Goal: Feedback & Contribution: Submit feedback/report problem

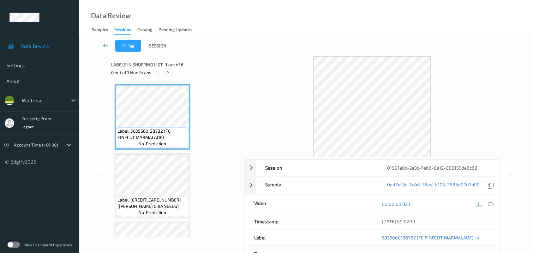
click at [164, 74] on div at bounding box center [168, 72] width 8 height 8
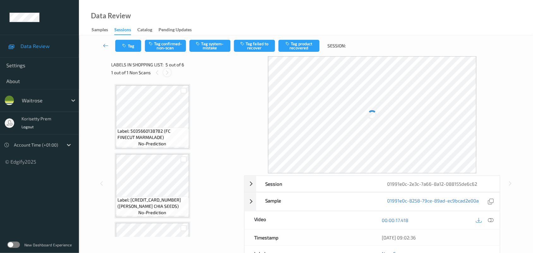
scroll to position [209, 0]
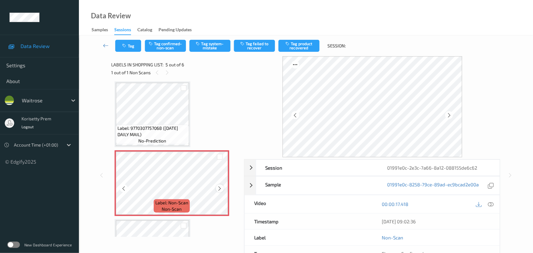
click at [222, 188] on icon at bounding box center [219, 189] width 5 height 6
click at [221, 188] on icon at bounding box center [219, 189] width 5 height 6
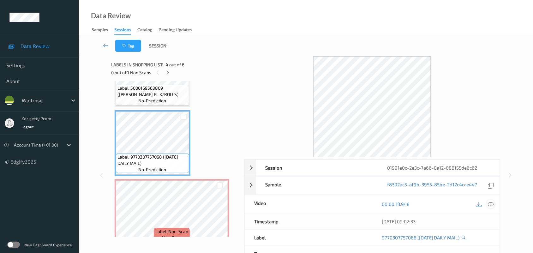
click at [493, 206] on icon at bounding box center [491, 204] width 6 height 6
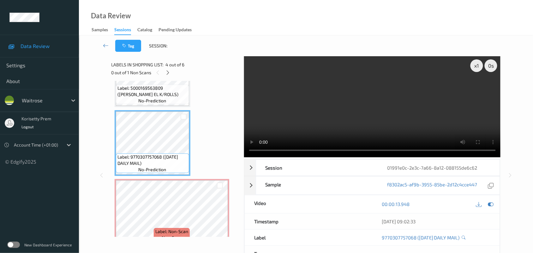
click at [299, 108] on video at bounding box center [372, 106] width 257 height 101
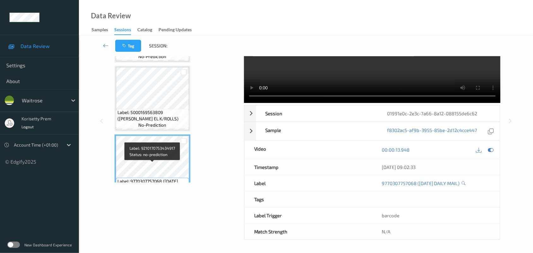
scroll to position [101, 0]
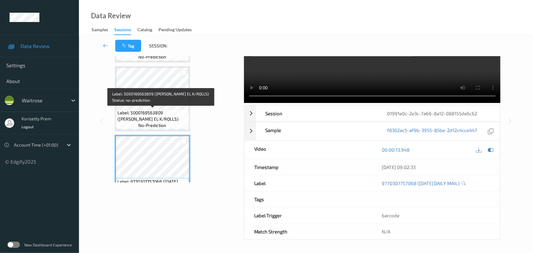
click at [165, 110] on span "Label: 5000169563809 (WR ESS EL K/ROLLS)" at bounding box center [152, 116] width 70 height 13
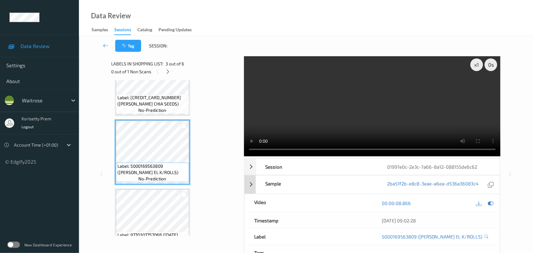
scroll to position [0, 0]
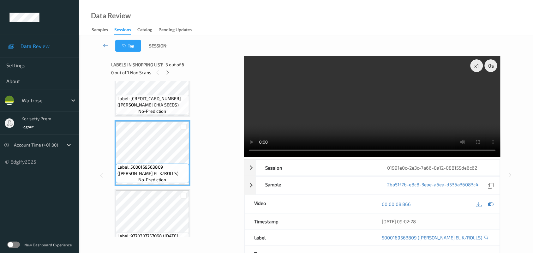
click at [394, 107] on video at bounding box center [372, 106] width 257 height 101
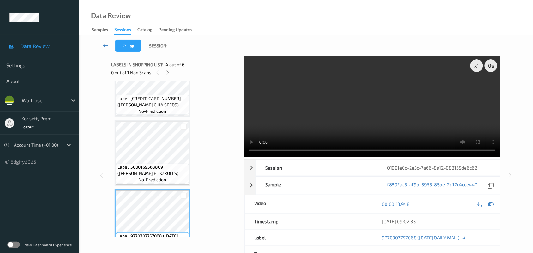
click at [372, 103] on video at bounding box center [372, 106] width 257 height 101
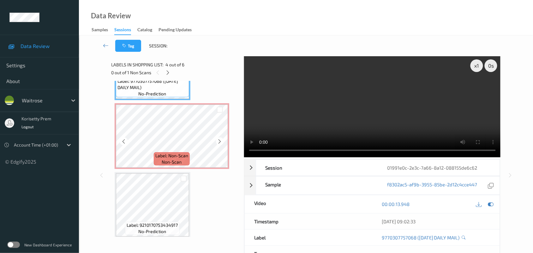
scroll to position [259, 0]
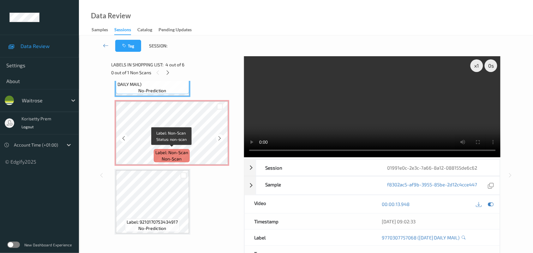
click at [176, 149] on span "Label: Non-Scan" at bounding box center [171, 152] width 33 height 6
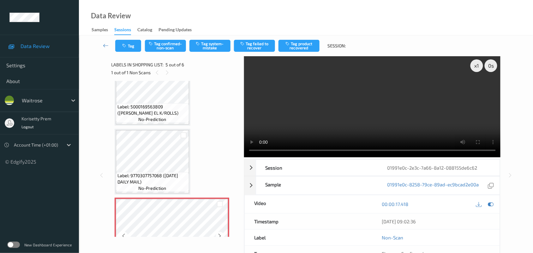
scroll to position [141, 0]
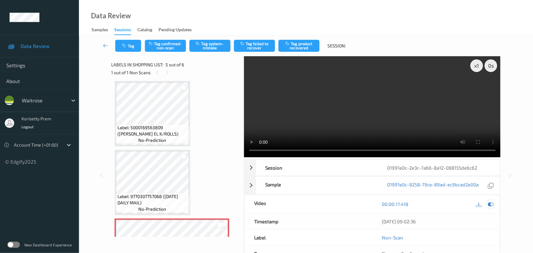
click at [491, 204] on icon at bounding box center [491, 204] width 6 height 6
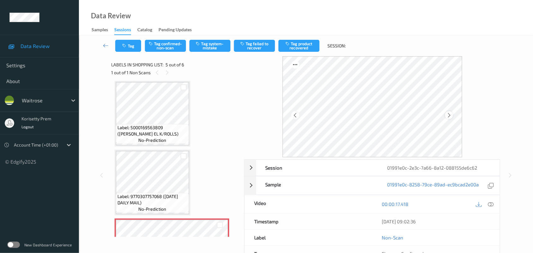
click at [450, 117] on icon at bounding box center [448, 115] width 5 height 6
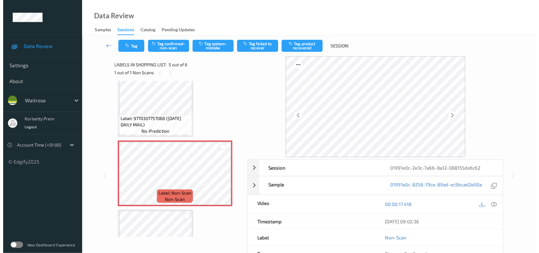
scroll to position [220, 0]
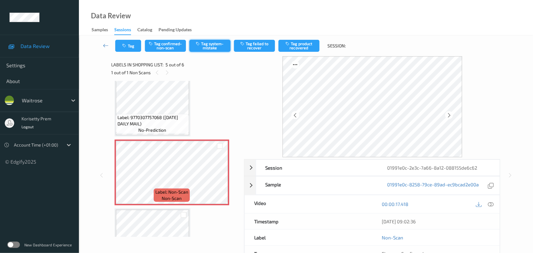
click at [205, 46] on button "Tag system-mistake" at bounding box center [209, 46] width 41 height 12
click at [125, 42] on button "Tag" at bounding box center [128, 46] width 26 height 12
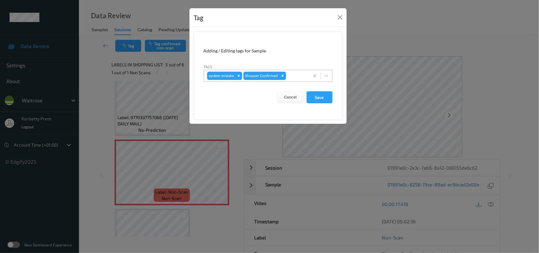
click at [295, 76] on div at bounding box center [296, 76] width 19 height 8
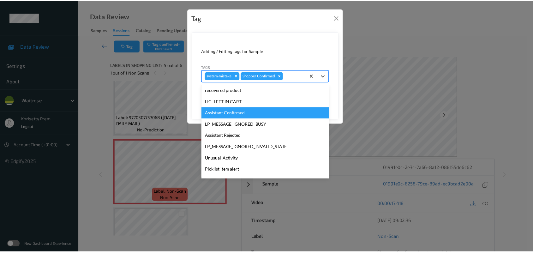
scroll to position [146, 0]
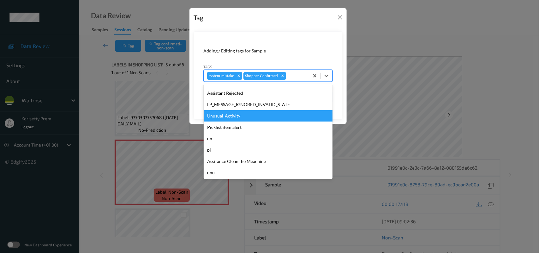
click at [231, 113] on div "Unusual-Activity" at bounding box center [268, 115] width 129 height 11
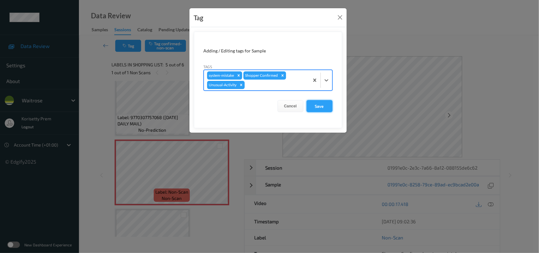
click at [317, 106] on button "Save" at bounding box center [319, 106] width 26 height 12
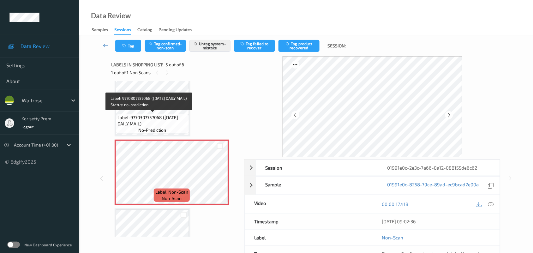
click at [163, 123] on span "Label: 9770307757068 (SATURDAY DAILY MAIL)" at bounding box center [152, 120] width 70 height 13
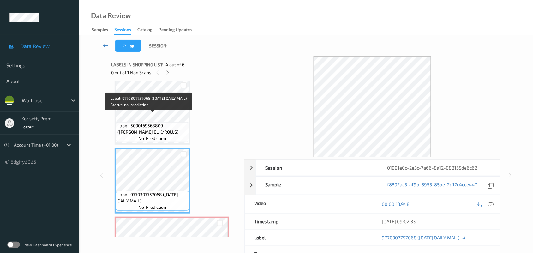
scroll to position [141, 0]
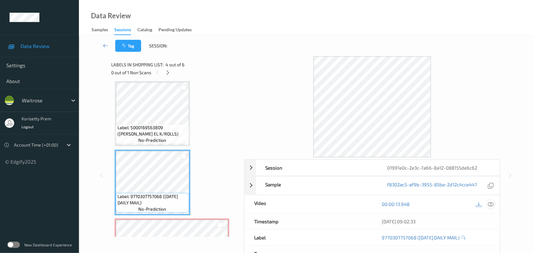
click at [491, 203] on icon at bounding box center [491, 204] width 6 height 6
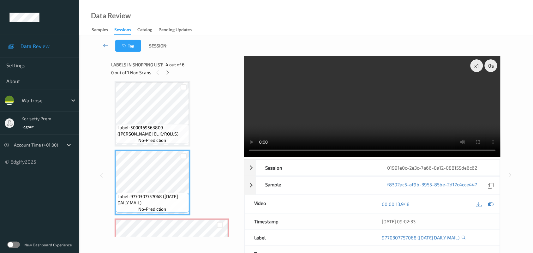
click at [354, 129] on video at bounding box center [372, 106] width 257 height 101
click at [341, 122] on video at bounding box center [372, 106] width 257 height 101
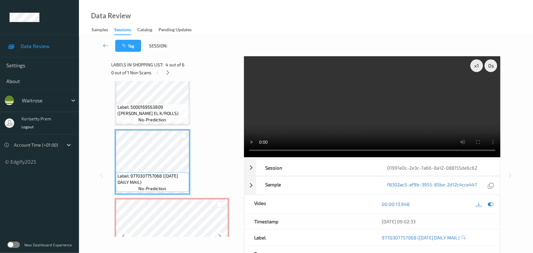
scroll to position [180, 0]
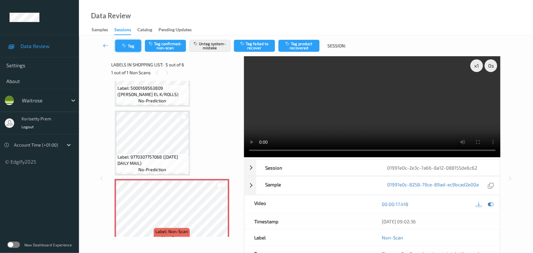
click at [122, 44] on button "Tag" at bounding box center [128, 46] width 26 height 12
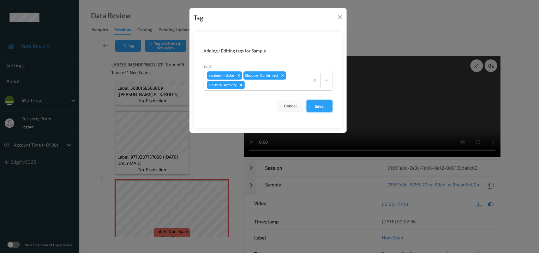
click at [316, 103] on button "Save" at bounding box center [319, 106] width 26 height 12
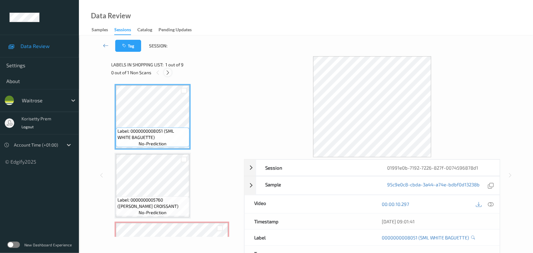
click at [169, 72] on icon at bounding box center [167, 73] width 5 height 6
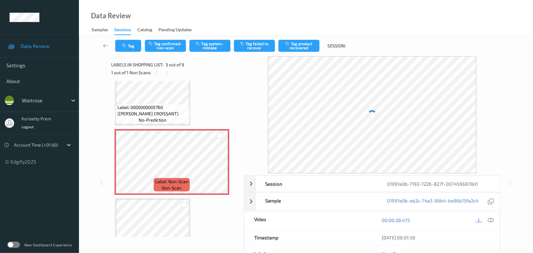
scroll to position [111, 0]
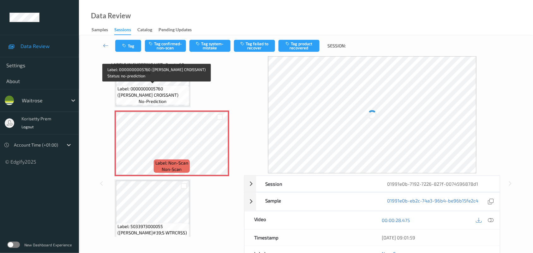
click at [140, 90] on span "Label: 0000000005760 (WR ALMOND CROISSANT)" at bounding box center [152, 92] width 70 height 13
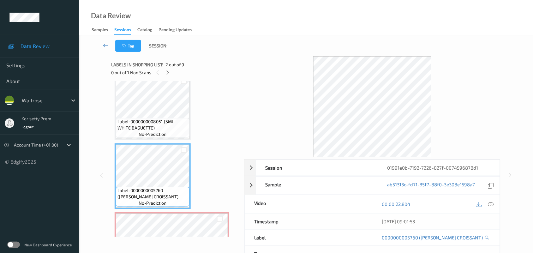
scroll to position [0, 0]
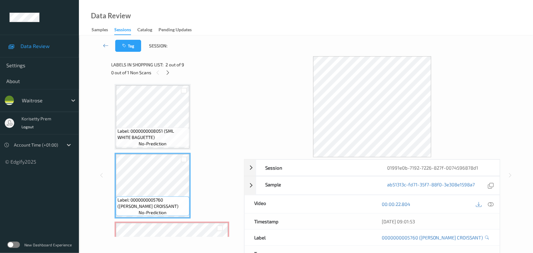
click at [487, 201] on div at bounding box center [484, 204] width 21 height 9
click at [493, 205] on icon at bounding box center [491, 204] width 6 height 6
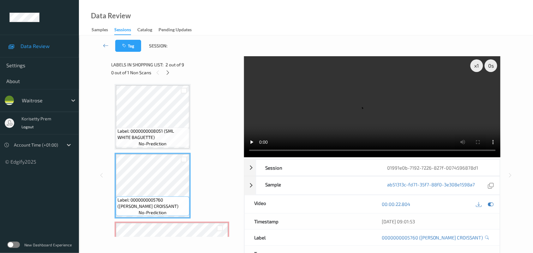
click at [331, 118] on video at bounding box center [372, 106] width 257 height 101
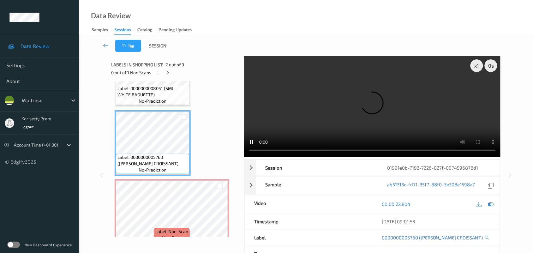
scroll to position [79, 0]
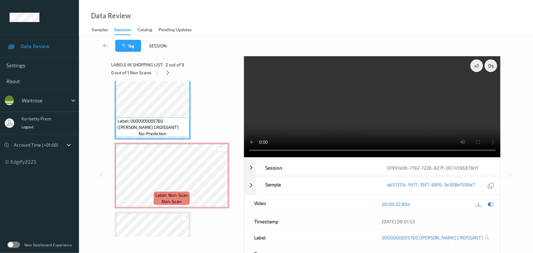
click at [344, 106] on video at bounding box center [372, 106] width 257 height 101
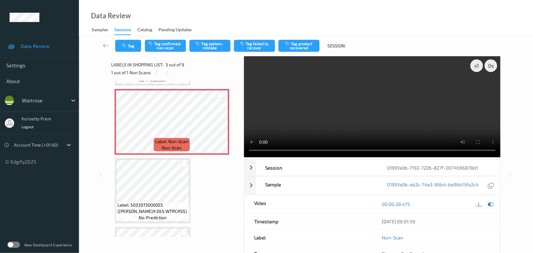
scroll to position [158, 0]
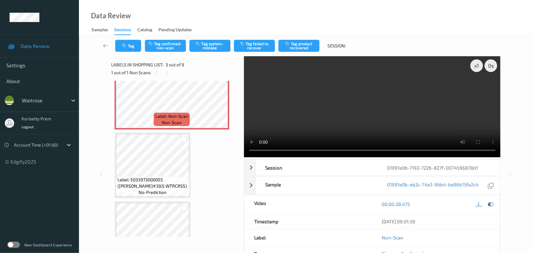
click at [400, 123] on video at bounding box center [372, 106] width 257 height 101
click at [350, 111] on video at bounding box center [372, 106] width 257 height 101
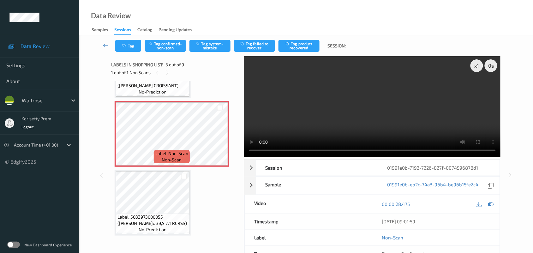
scroll to position [118, 0]
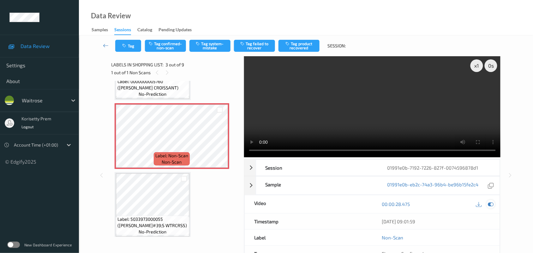
click at [491, 204] on icon at bounding box center [491, 204] width 6 height 6
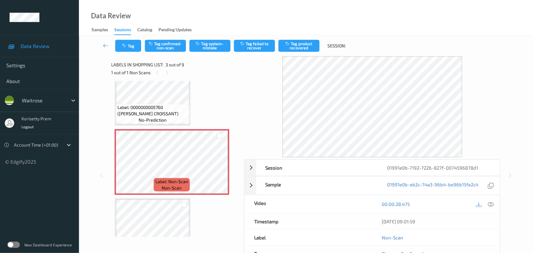
scroll to position [79, 0]
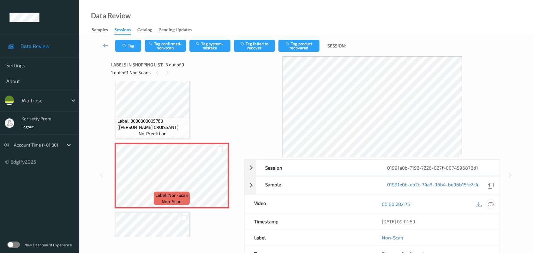
click at [492, 206] on icon at bounding box center [491, 204] width 6 height 6
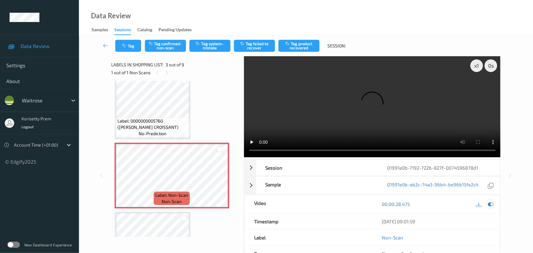
click at [488, 204] on icon at bounding box center [491, 204] width 6 height 6
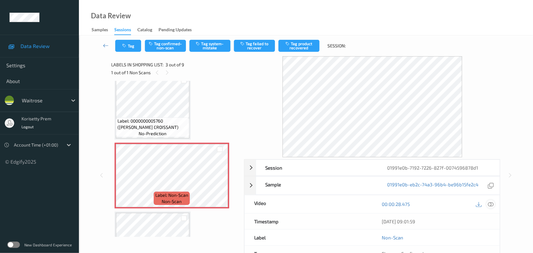
click at [489, 203] on icon at bounding box center [491, 204] width 6 height 6
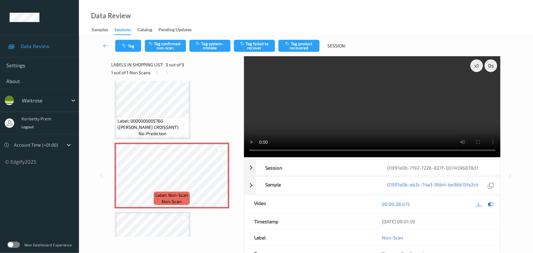
click at [385, 115] on video at bounding box center [372, 106] width 257 height 101
click at [333, 126] on video at bounding box center [372, 106] width 257 height 101
click at [211, 41] on button "Tag system-mistake" at bounding box center [209, 46] width 41 height 12
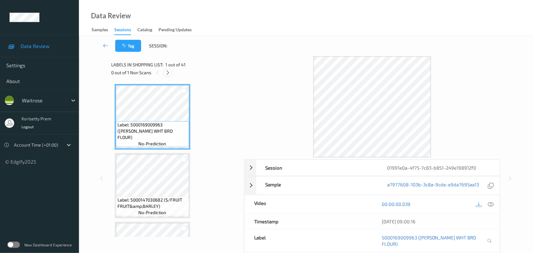
click at [166, 74] on icon at bounding box center [167, 73] width 5 height 6
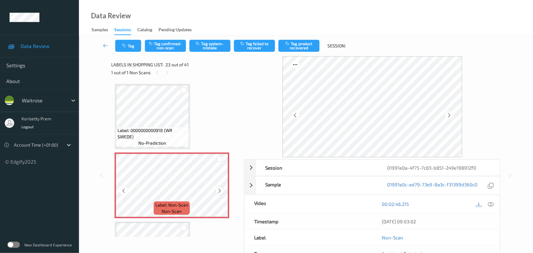
click at [221, 188] on icon at bounding box center [219, 191] width 5 height 6
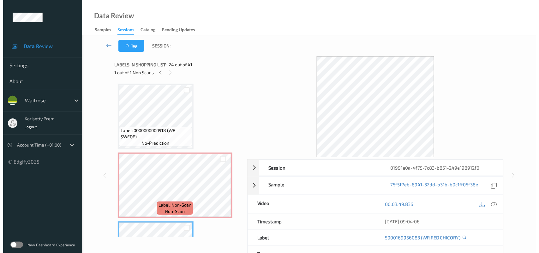
scroll to position [1405, 0]
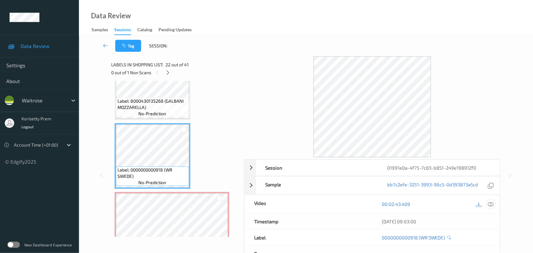
click at [493, 204] on icon at bounding box center [491, 204] width 6 height 6
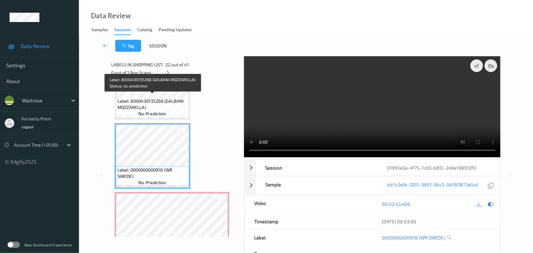
click at [170, 98] on span "Label: 8000430135268 (GALBANI MOZZARELLA)" at bounding box center [152, 104] width 70 height 13
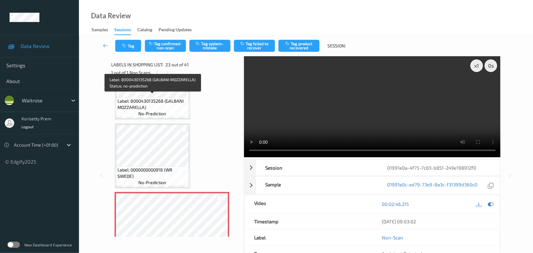
click at [147, 104] on span "Label: 8000430135268 (GALBANI MOZZARELLA)" at bounding box center [152, 104] width 70 height 13
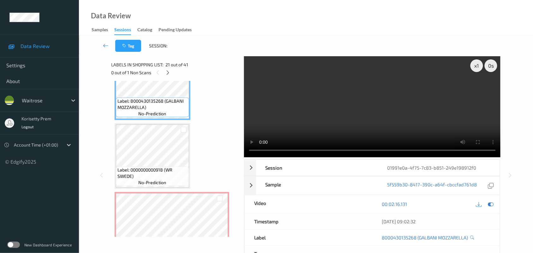
click at [298, 116] on video at bounding box center [372, 106] width 257 height 101
click at [319, 108] on video at bounding box center [372, 106] width 257 height 101
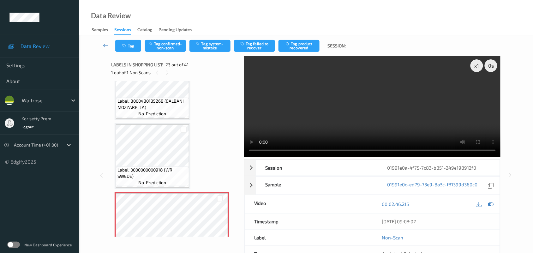
click at [284, 107] on video at bounding box center [372, 106] width 257 height 101
click at [287, 106] on video at bounding box center [372, 106] width 257 height 101
click at [216, 45] on button "Tag system-mistake" at bounding box center [209, 46] width 41 height 12
click at [130, 44] on button "Tag" at bounding box center [128, 46] width 26 height 12
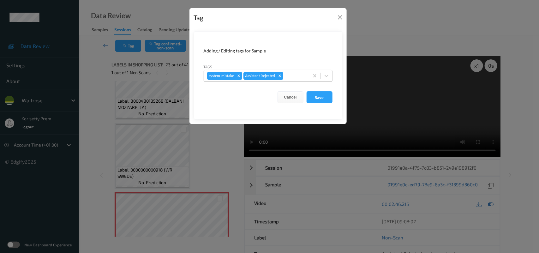
click at [297, 75] on div at bounding box center [294, 76] width 21 height 8
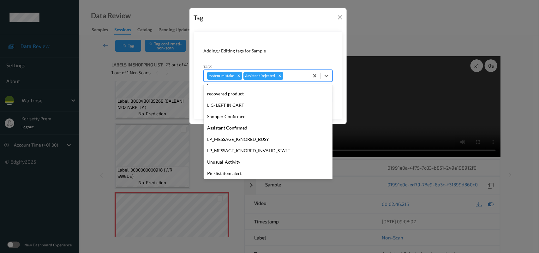
scroll to position [146, 0]
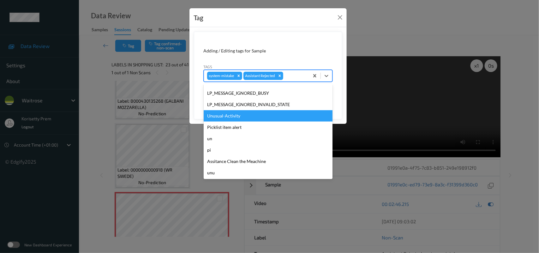
click at [233, 116] on div "Unusual-Activity" at bounding box center [268, 115] width 129 height 11
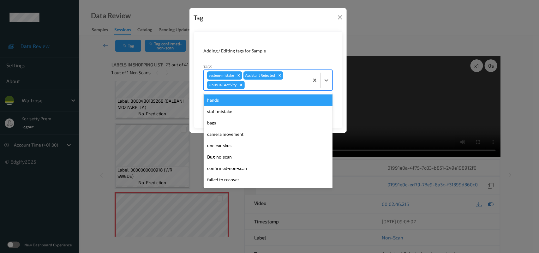
click at [276, 86] on div at bounding box center [276, 85] width 60 height 8
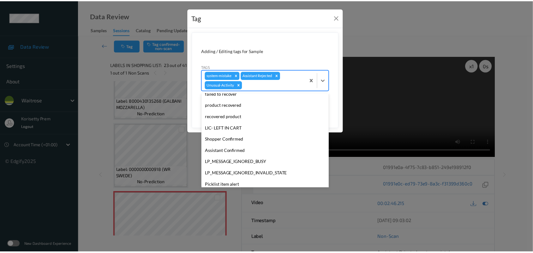
scroll to position [135, 0]
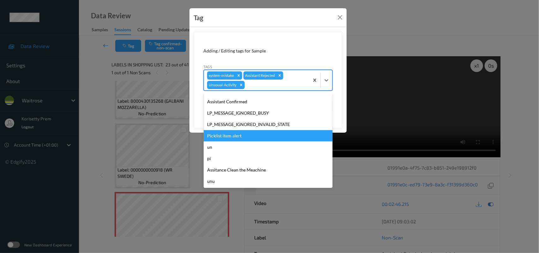
click at [228, 133] on div "Picklist item alert" at bounding box center [268, 135] width 129 height 11
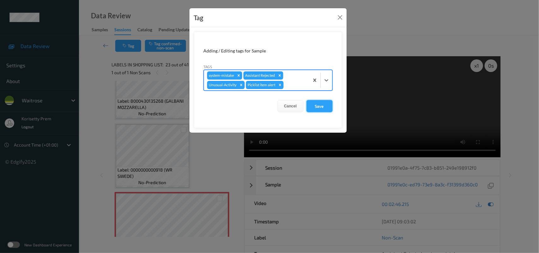
click at [329, 106] on button "Save" at bounding box center [319, 106] width 26 height 12
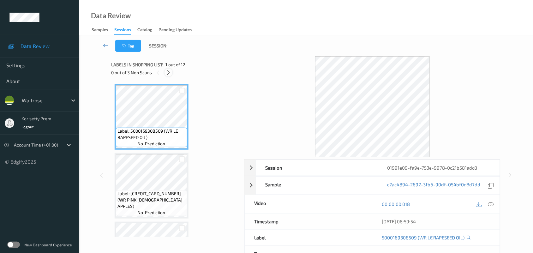
click at [169, 72] on icon at bounding box center [168, 73] width 5 height 6
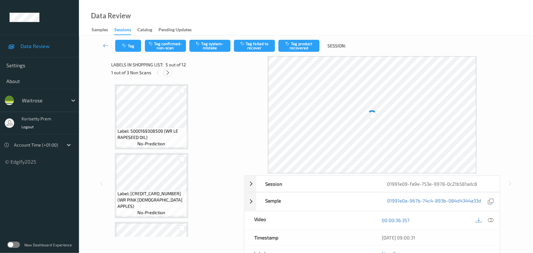
scroll to position [209, 0]
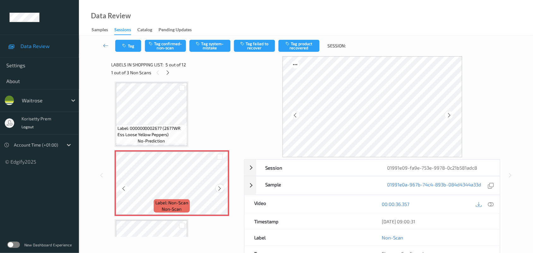
click at [220, 186] on icon at bounding box center [219, 189] width 5 height 6
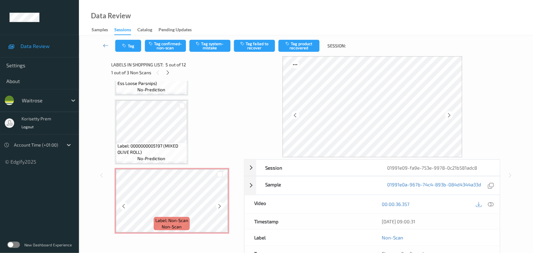
scroll to position [446, 0]
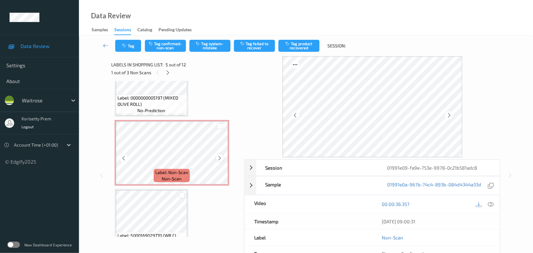
click at [218, 157] on icon at bounding box center [219, 158] width 5 height 6
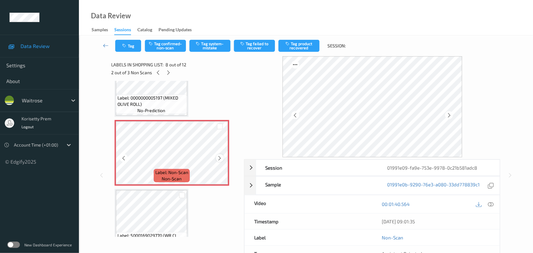
click at [219, 157] on icon at bounding box center [219, 158] width 5 height 6
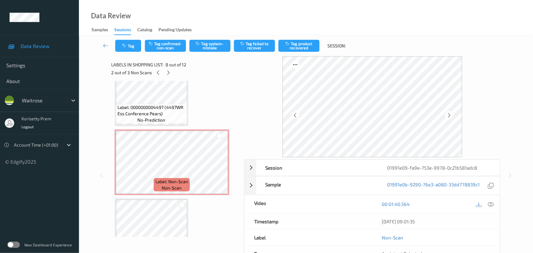
scroll to position [643, 0]
click at [219, 164] on icon at bounding box center [219, 167] width 5 height 6
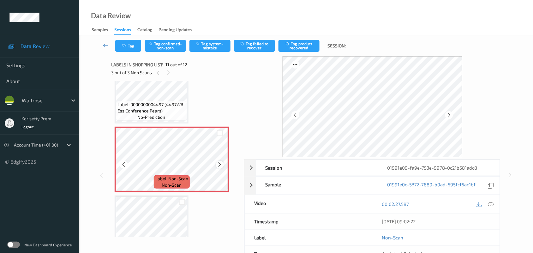
scroll to position [632, 0]
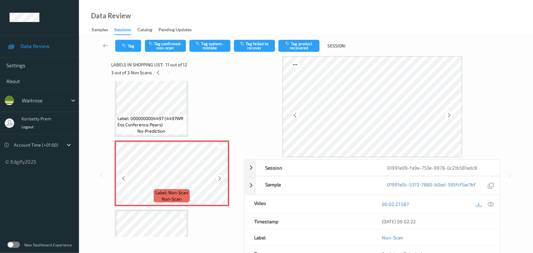
click at [217, 175] on div at bounding box center [220, 179] width 8 height 8
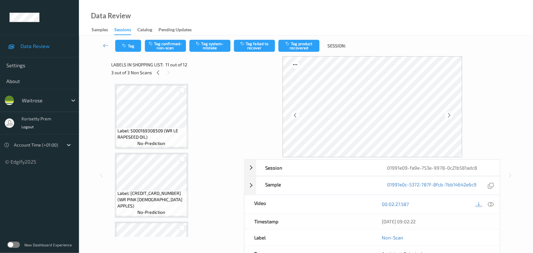
scroll to position [0, 0]
click at [152, 71] on div "3 out of 3 Non Scans" at bounding box center [175, 72] width 128 height 8
click at [158, 72] on icon at bounding box center [158, 73] width 5 height 6
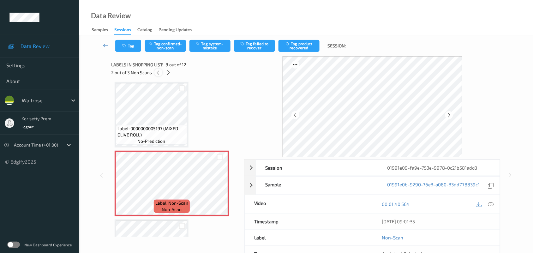
click at [158, 72] on icon at bounding box center [158, 73] width 5 height 6
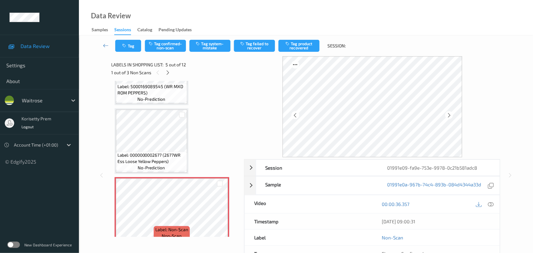
scroll to position [169, 0]
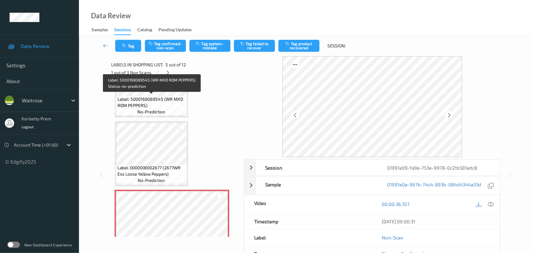
click at [150, 101] on span "Label: 5000169089545 (WR MXD ROM PEPPERS)" at bounding box center [151, 102] width 68 height 13
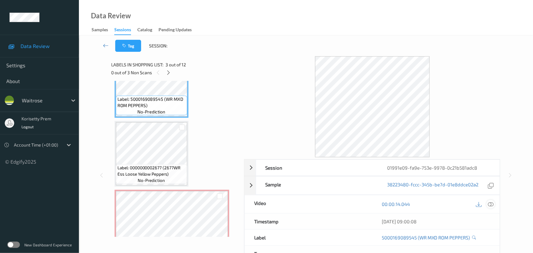
click at [488, 203] on icon at bounding box center [491, 204] width 6 height 6
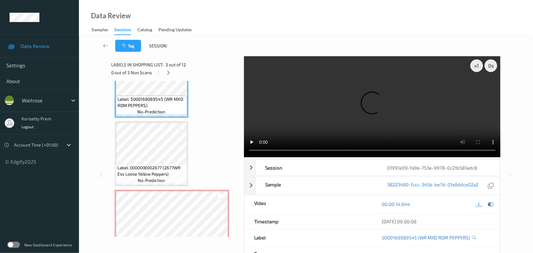
click at [306, 118] on video at bounding box center [372, 106] width 257 height 101
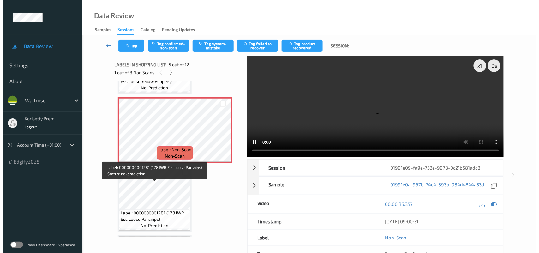
scroll to position [248, 0]
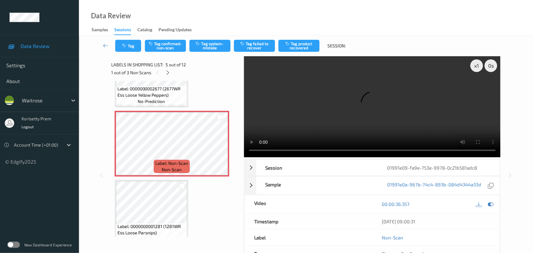
click at [354, 107] on video at bounding box center [372, 106] width 257 height 101
click at [207, 51] on button "Tag system-mistake" at bounding box center [209, 46] width 41 height 12
click at [131, 45] on button "Tag" at bounding box center [128, 46] width 26 height 12
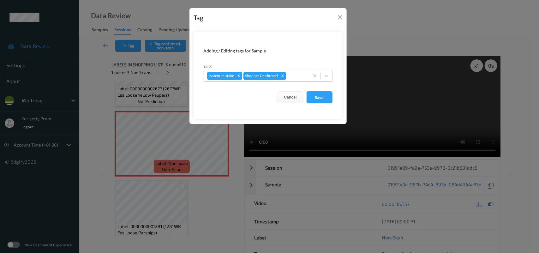
click at [297, 76] on div at bounding box center [296, 76] width 19 height 8
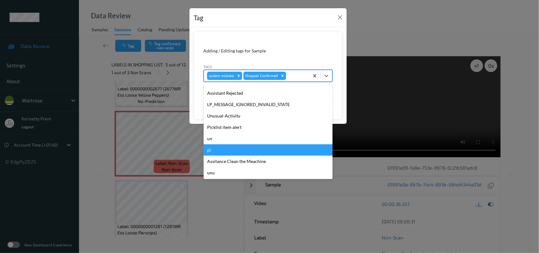
scroll to position [146, 0]
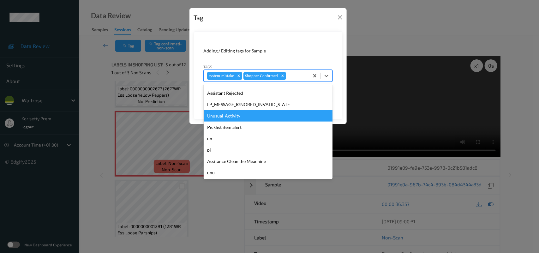
click at [228, 115] on div "Unusual-Activity" at bounding box center [268, 115] width 129 height 11
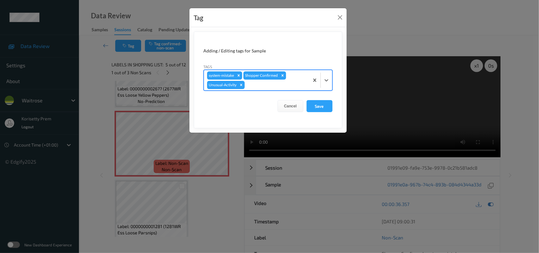
click at [256, 89] on div at bounding box center [276, 85] width 60 height 8
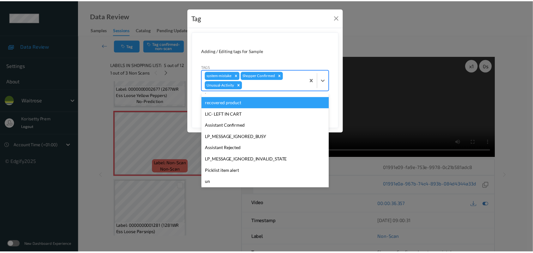
scroll to position [135, 0]
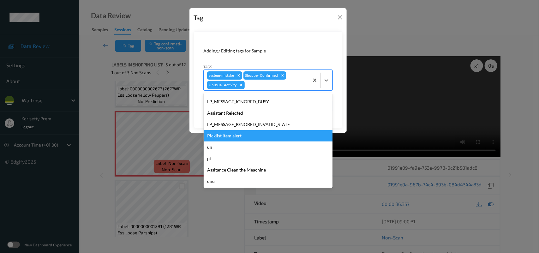
click at [221, 137] on div "Picklist item alert" at bounding box center [268, 135] width 129 height 11
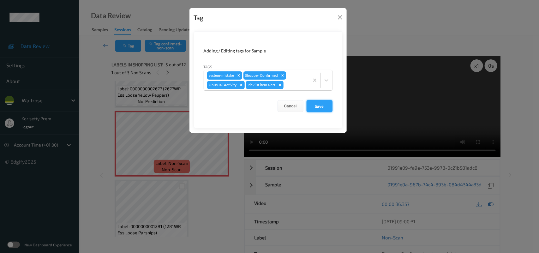
click at [308, 104] on button "Save" at bounding box center [319, 106] width 26 height 12
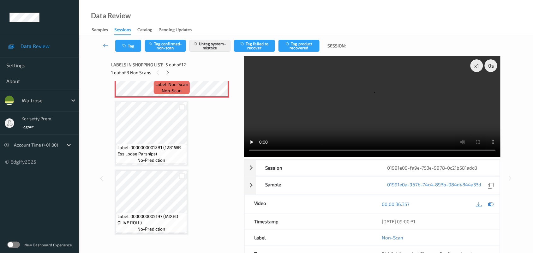
scroll to position [406, 0]
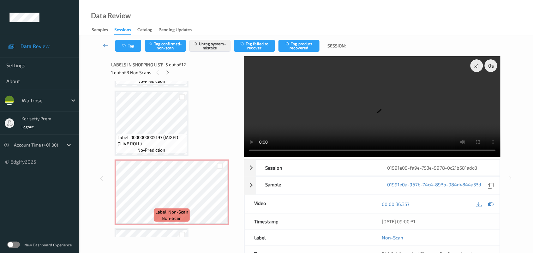
click at [289, 77] on video at bounding box center [372, 106] width 257 height 101
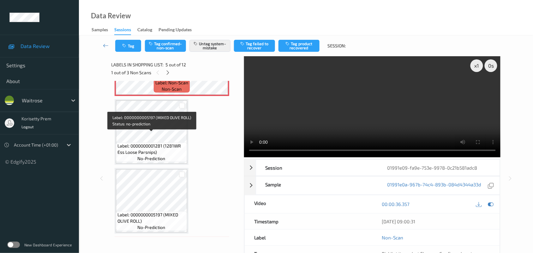
scroll to position [327, 0]
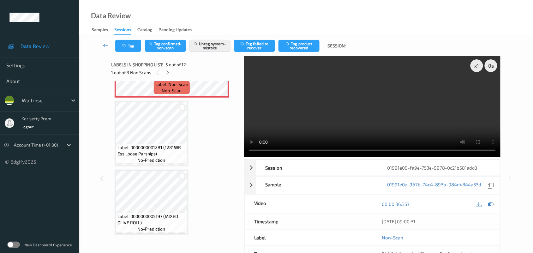
click at [330, 114] on video at bounding box center [372, 106] width 257 height 101
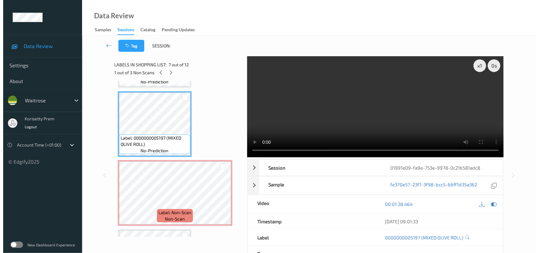
scroll to position [406, 0]
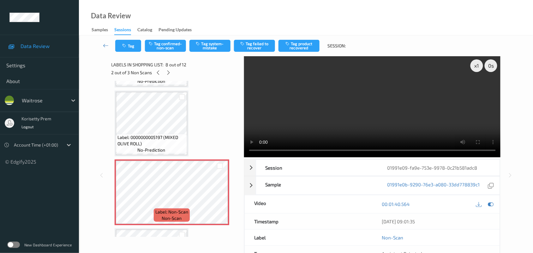
click at [308, 127] on video at bounding box center [372, 106] width 257 height 101
click at [218, 196] on icon at bounding box center [219, 197] width 5 height 6
click at [201, 54] on div "Tag Tag confirmed-non-scan Tag system-mistake Tag failed to recover Tag product…" at bounding box center [306, 45] width 428 height 21
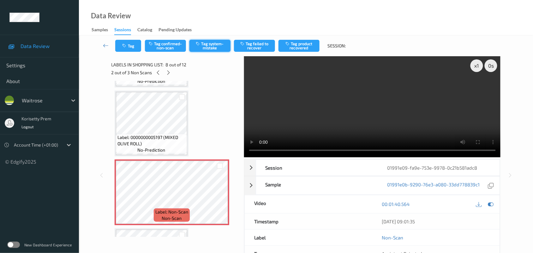
click at [212, 41] on button "Tag system-mistake" at bounding box center [209, 46] width 41 height 12
click at [129, 44] on button "Tag" at bounding box center [128, 46] width 26 height 12
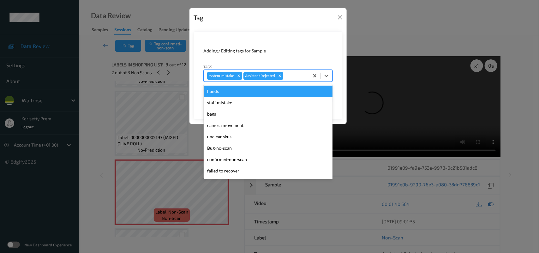
click at [285, 73] on div "system-mistake Assistant Rejected" at bounding box center [256, 75] width 105 height 11
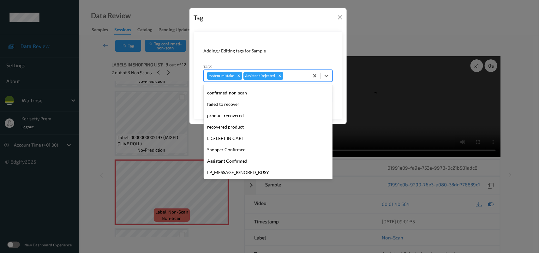
scroll to position [146, 0]
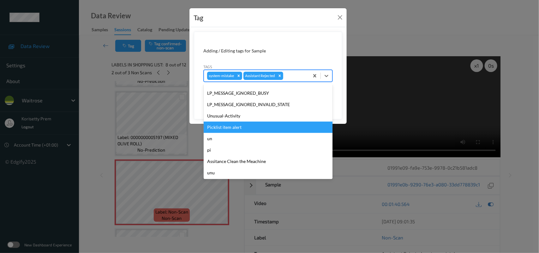
click at [232, 117] on div "Unusual-Activity" at bounding box center [268, 115] width 129 height 11
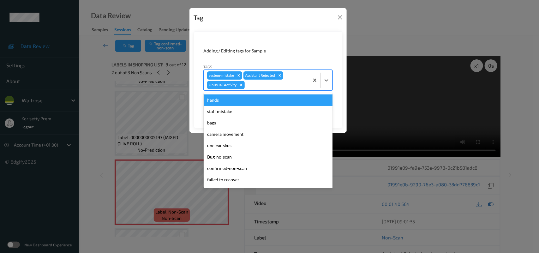
click at [254, 86] on div at bounding box center [276, 85] width 60 height 8
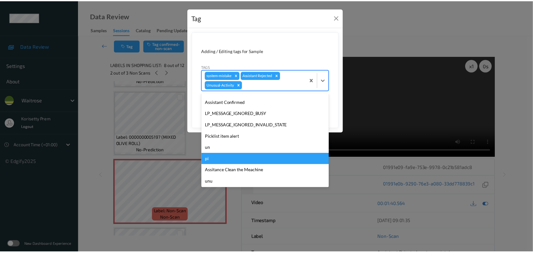
scroll to position [135, 0]
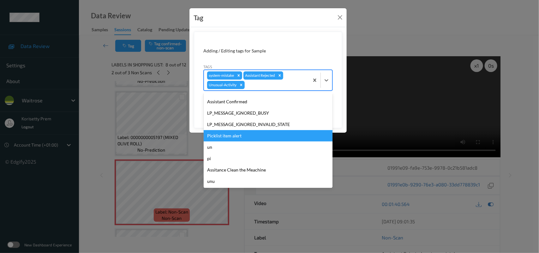
click at [228, 132] on div "Picklist item alert" at bounding box center [268, 135] width 129 height 11
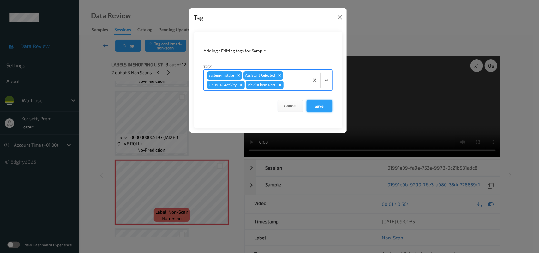
click at [312, 106] on button "Save" at bounding box center [319, 106] width 26 height 12
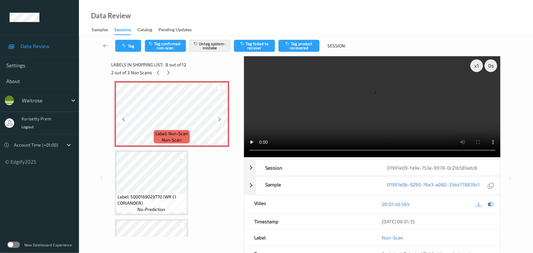
scroll to position [485, 0]
click at [139, 51] on button "Tag" at bounding box center [128, 46] width 26 height 12
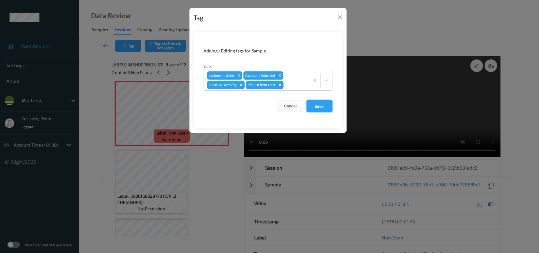
click at [319, 105] on button "Save" at bounding box center [319, 106] width 26 height 12
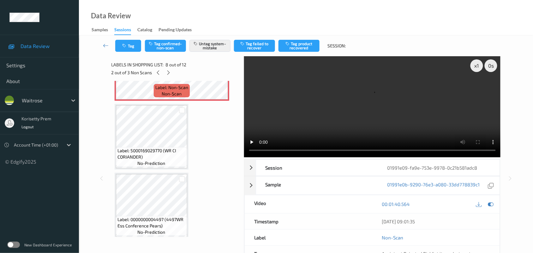
scroll to position [525, 0]
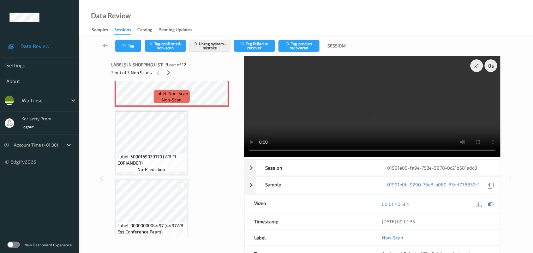
click at [296, 76] on video at bounding box center [372, 106] width 257 height 101
click at [331, 117] on video at bounding box center [372, 106] width 257 height 101
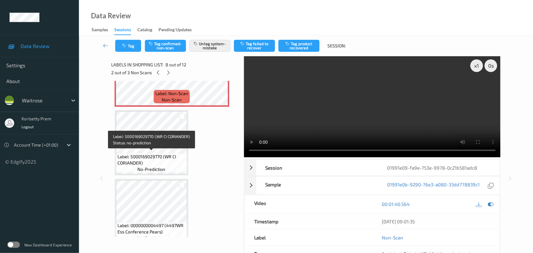
scroll to position [564, 0]
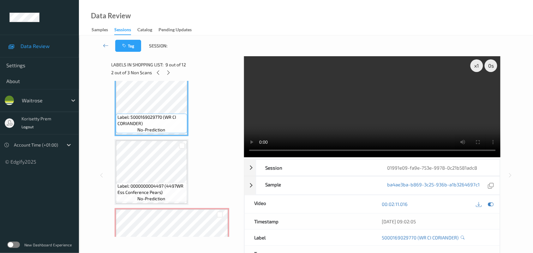
click at [306, 114] on video at bounding box center [372, 106] width 257 height 101
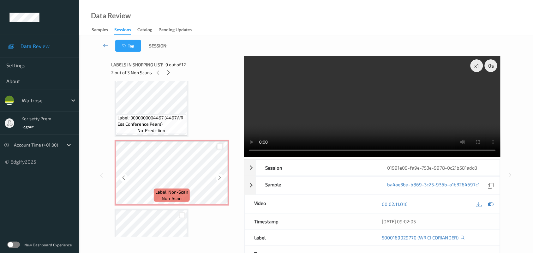
scroll to position [671, 0]
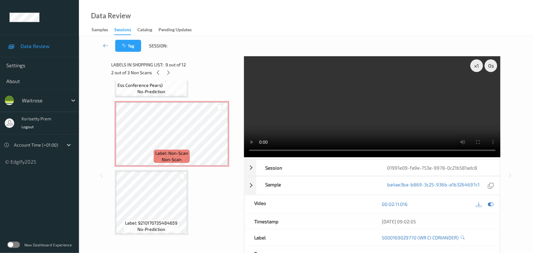
click at [431, 68] on video at bounding box center [372, 106] width 257 height 101
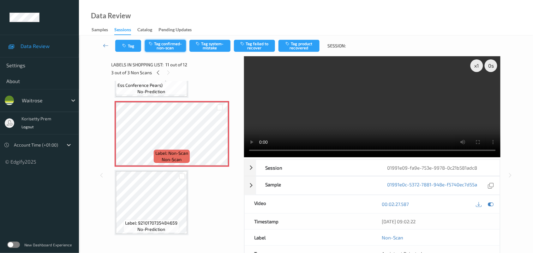
click at [171, 46] on button "Tag confirmed-non-scan" at bounding box center [165, 46] width 41 height 12
click at [257, 46] on button "Tag failed to recover" at bounding box center [254, 46] width 41 height 12
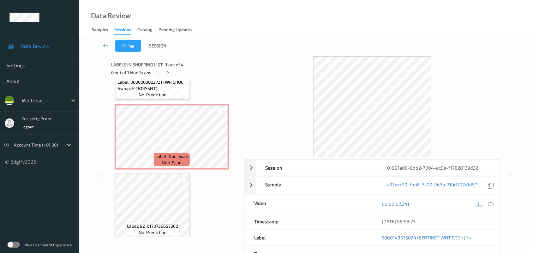
scroll to position [118, 0]
click at [168, 68] on div at bounding box center [168, 72] width 8 height 8
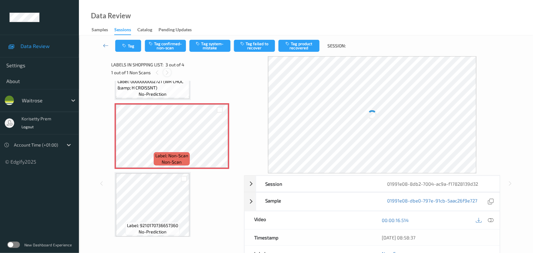
scroll to position [72, 0]
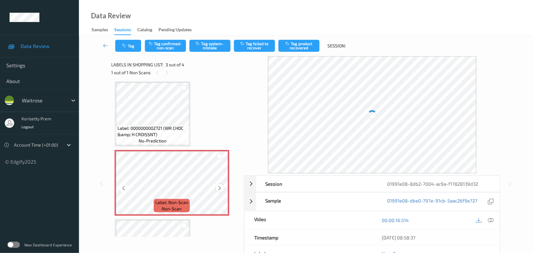
click at [217, 186] on icon at bounding box center [219, 188] width 5 height 6
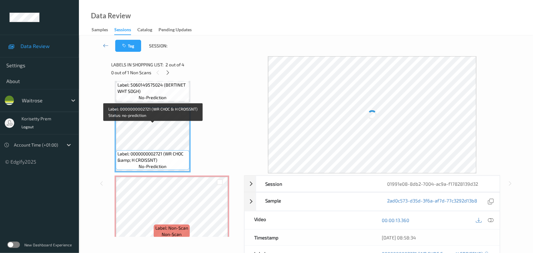
scroll to position [32, 0]
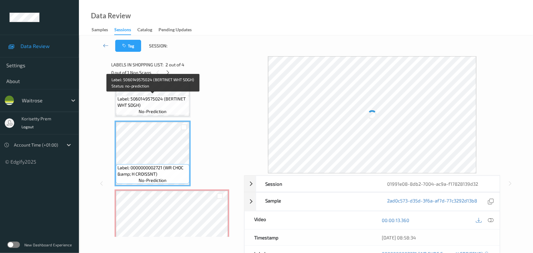
click at [134, 96] on span "Label: 5060149575024 (BERTINET WHT SDGH)" at bounding box center [152, 102] width 70 height 13
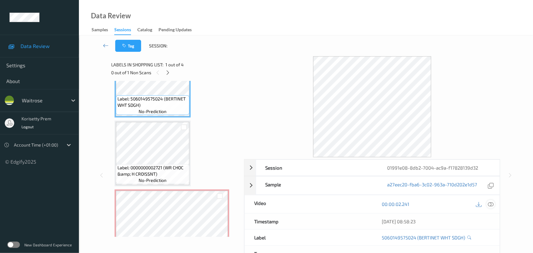
click at [493, 204] on icon at bounding box center [491, 204] width 6 height 6
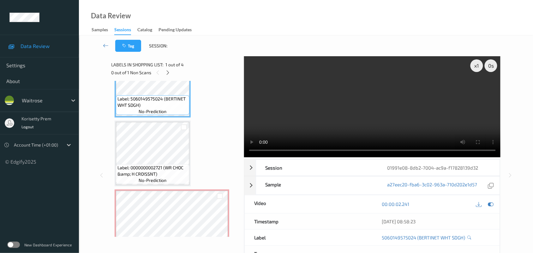
click at [312, 112] on video at bounding box center [372, 106] width 257 height 101
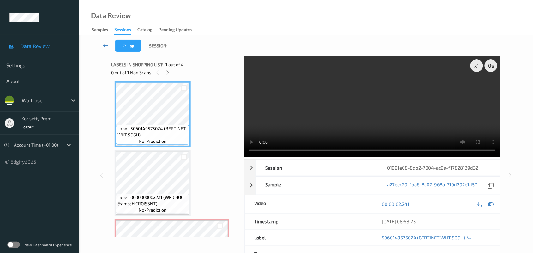
scroll to position [0, 0]
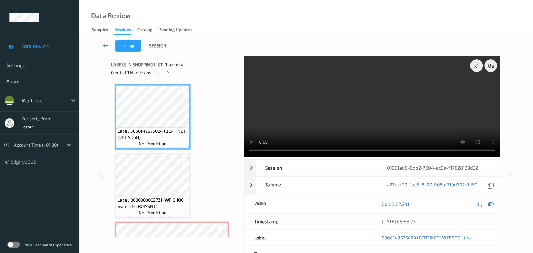
click at [316, 114] on video at bounding box center [372, 106] width 257 height 101
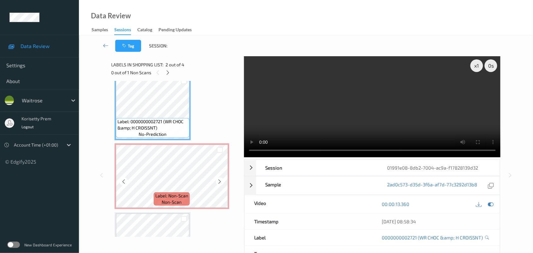
scroll to position [79, 0]
click at [300, 98] on video at bounding box center [372, 106] width 257 height 101
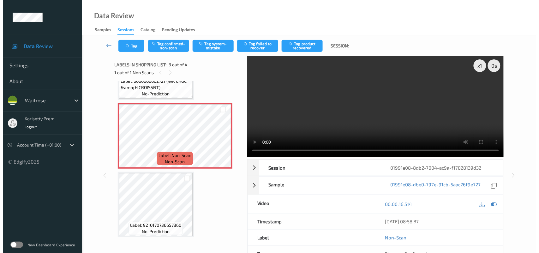
scroll to position [122, 0]
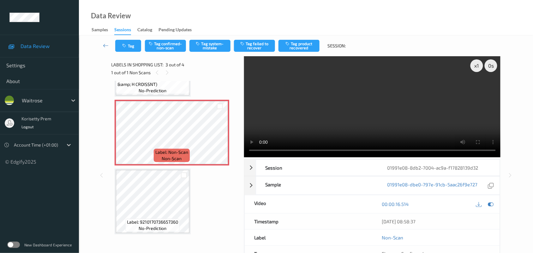
click at [291, 107] on video at bounding box center [372, 106] width 257 height 101
click at [211, 48] on button "Tag system-mistake" at bounding box center [209, 46] width 41 height 12
click at [132, 44] on button "Tag" at bounding box center [128, 46] width 26 height 12
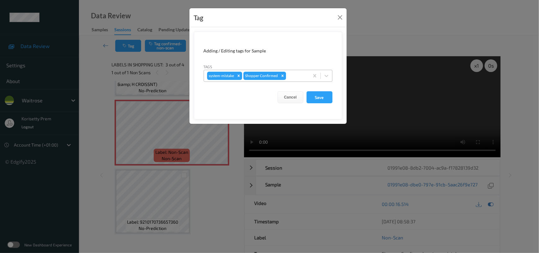
click at [302, 74] on div at bounding box center [296, 76] width 19 height 8
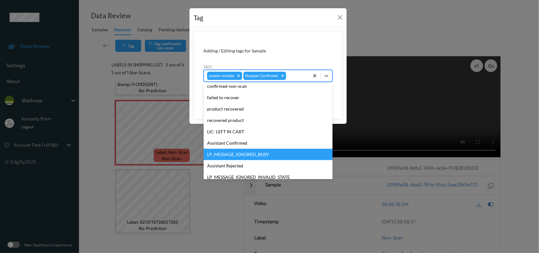
scroll to position [118, 0]
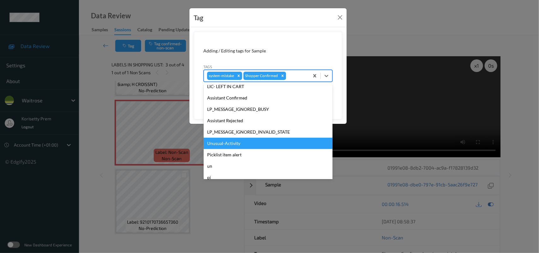
click at [233, 141] on div "Unusual-Activity" at bounding box center [268, 143] width 129 height 11
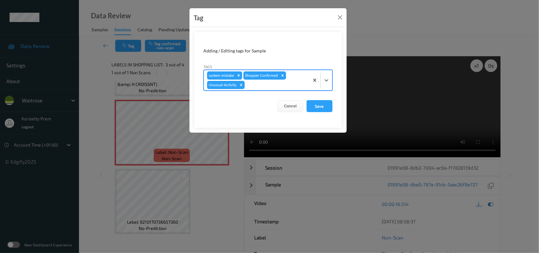
click at [258, 87] on div at bounding box center [276, 85] width 60 height 8
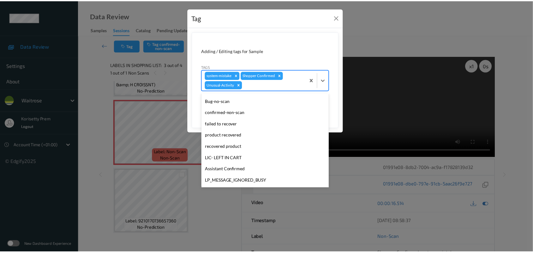
scroll to position [135, 0]
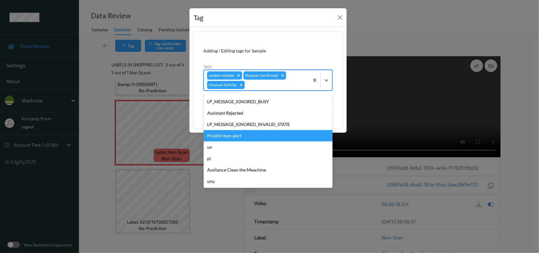
click at [241, 137] on div "Picklist item alert" at bounding box center [268, 135] width 129 height 11
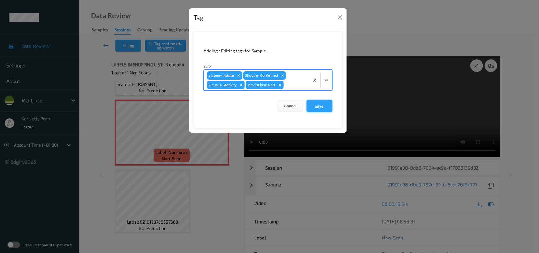
click at [318, 104] on button "Save" at bounding box center [319, 106] width 26 height 12
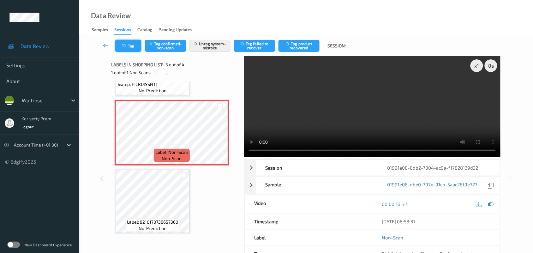
click at [134, 45] on button "Tag" at bounding box center [128, 46] width 26 height 12
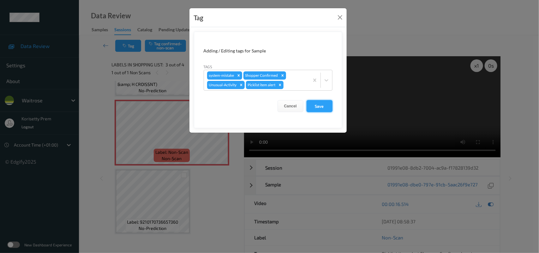
click at [314, 106] on button "Save" at bounding box center [319, 106] width 26 height 12
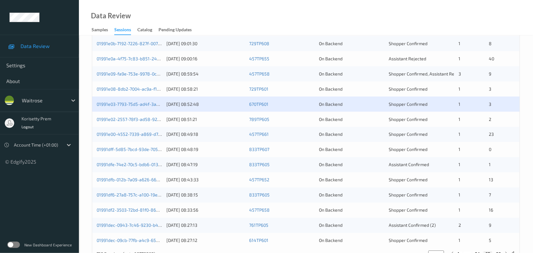
scroll to position [237, 0]
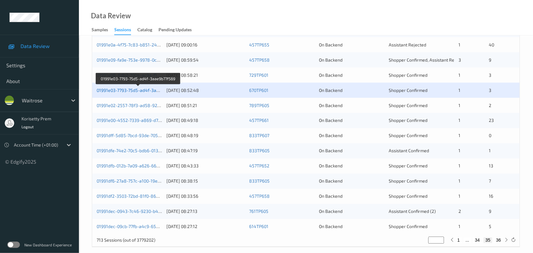
click at [147, 91] on link "01991e03-7793-75d5-ad4f-3aae9b77f569" at bounding box center [138, 89] width 83 height 5
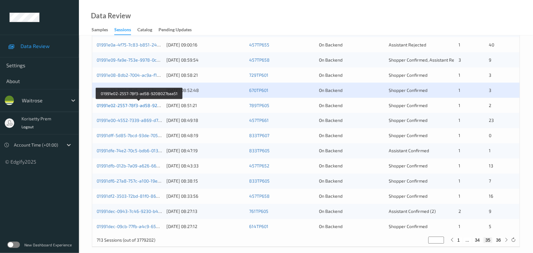
click at [152, 106] on link "01991e02-2557-78f3-ad58-9208027baa51" at bounding box center [139, 105] width 85 height 5
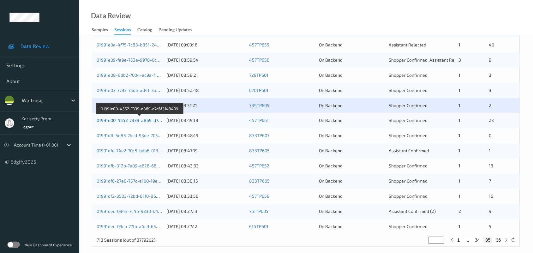
click at [151, 120] on link "01991e00-4552-7339-a869-d7d6f3148439" at bounding box center [140, 120] width 86 height 5
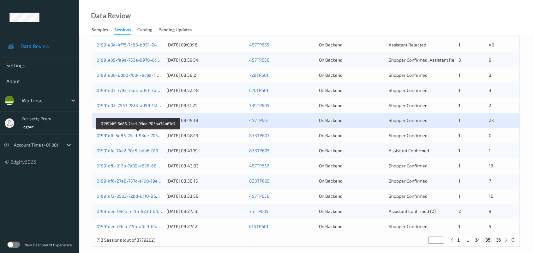
click at [151, 136] on link "01991dff-5d85-7bcd-93de-705aa34a67e7" at bounding box center [139, 135] width 84 height 5
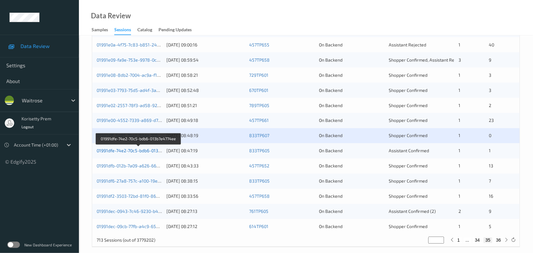
click at [152, 150] on link "01991dfe-74e2-70c5-bdb6-013b7e4774ee" at bounding box center [139, 150] width 84 height 5
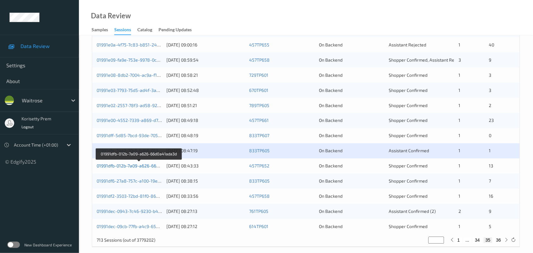
click at [152, 166] on link "01991dfb-012b-7a09-a626-66d0a41ada3d" at bounding box center [139, 165] width 85 height 5
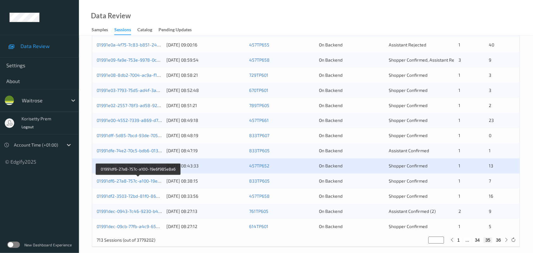
drag, startPoint x: 154, startPoint y: 181, endPoint x: 166, endPoint y: 187, distance: 14.0
click at [154, 181] on link "01991df6-27a8-757c-a100-19e6f985e8a6" at bounding box center [138, 180] width 83 height 5
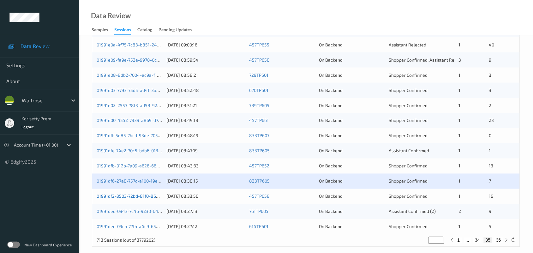
drag, startPoint x: 150, startPoint y: 196, endPoint x: 160, endPoint y: 199, distance: 10.7
click at [150, 196] on link "01991df2-3503-72bd-81f0-8604b8def78f" at bounding box center [138, 195] width 83 height 5
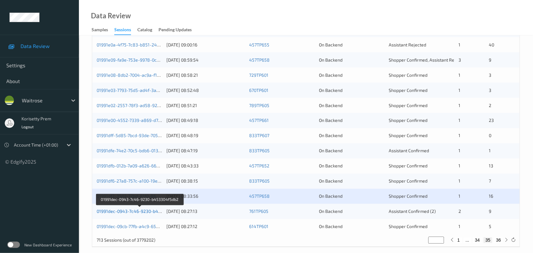
click at [149, 210] on link "01991dec-0943-7c46-9230-b453304f5db2" at bounding box center [140, 211] width 86 height 5
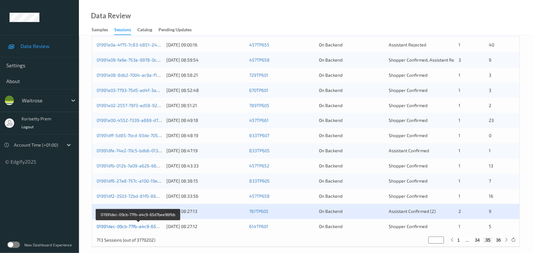
click at [149, 228] on link "01991dec-09cb-77fb-a4c9-65d7bee96fbb" at bounding box center [138, 226] width 83 height 5
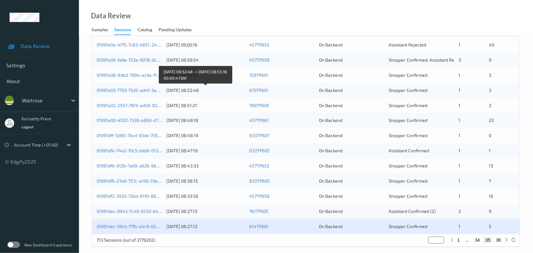
click at [186, 89] on div "[DATE] 08:52:48" at bounding box center [205, 90] width 78 height 6
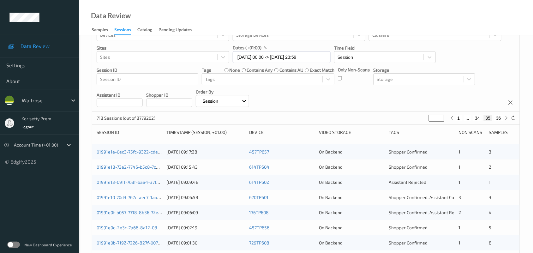
scroll to position [0, 0]
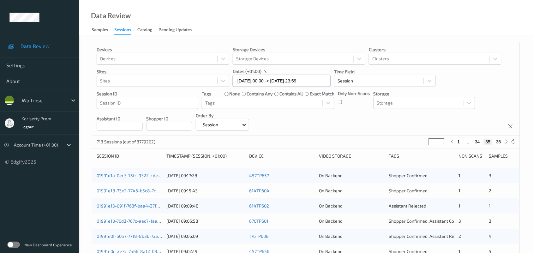
click at [283, 81] on input "06/09/2025 00:00 -> 06/09/2025 23:59" at bounding box center [282, 81] width 98 height 12
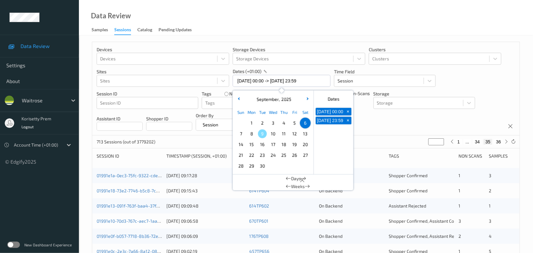
click at [241, 134] on span "7" at bounding box center [240, 133] width 9 height 9
type input "07/09/2025 00:00"
type input "*"
click at [241, 134] on span "7" at bounding box center [240, 133] width 9 height 9
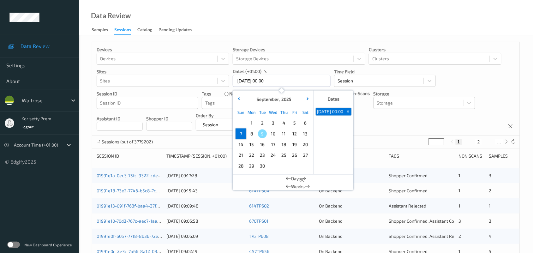
type input "07/09/2025 00:00 -> 07/09/2025 23:59"
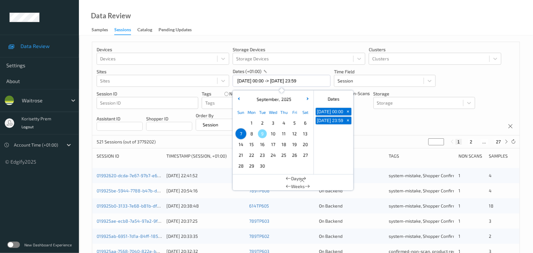
click at [463, 78] on div "Devices Devices Storage Devices Storage Devices Clusters Clusters Sites Sites d…" at bounding box center [305, 88] width 427 height 93
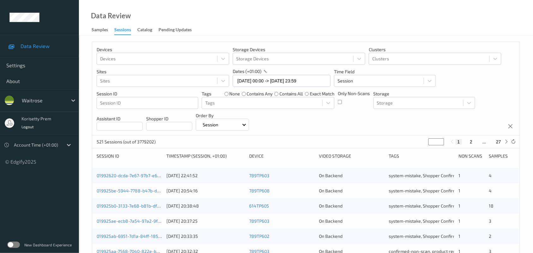
click at [469, 145] on div "1 2 ... 27" at bounding box center [480, 141] width 62 height 7
click at [472, 144] on button "2" at bounding box center [471, 142] width 6 height 6
type input "*"
click at [476, 142] on button "3" at bounding box center [477, 142] width 6 height 6
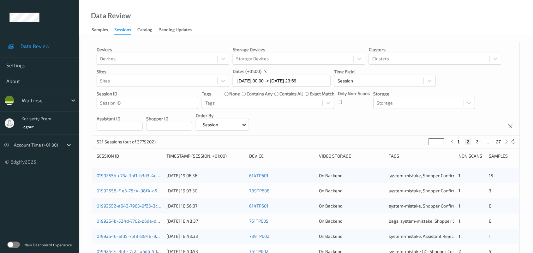
type input "*"
click at [478, 142] on button "4" at bounding box center [481, 142] width 6 height 6
type input "*"
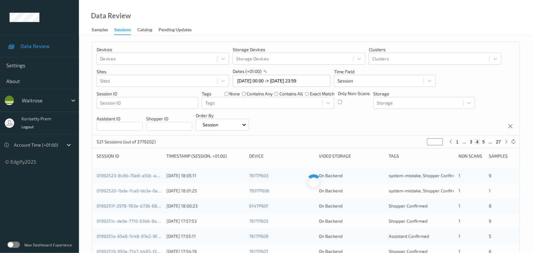
click at [481, 143] on button "5" at bounding box center [483, 142] width 6 height 6
type input "*"
click at [482, 143] on button "6" at bounding box center [483, 142] width 6 height 6
type input "*"
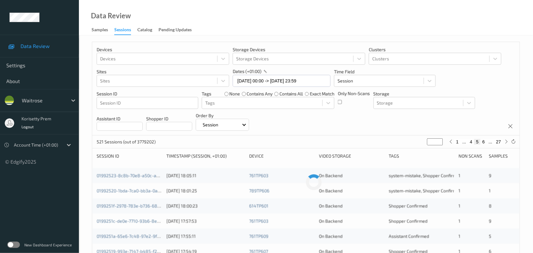
type input "*"
click at [484, 142] on button "7" at bounding box center [483, 142] width 6 height 6
type input "*"
click at [484, 142] on button "8" at bounding box center [483, 142] width 6 height 6
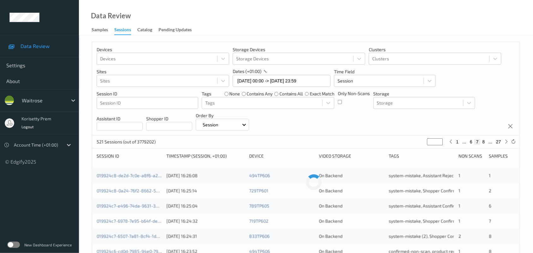
type input "*"
click at [484, 144] on button "9" at bounding box center [483, 142] width 6 height 6
type input "*"
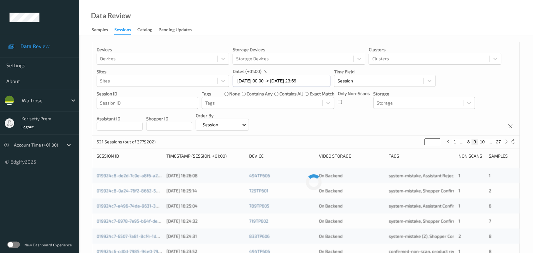
click at [432, 121] on div "Devices Devices Storage Devices Storage Devices Clusters Clusters Sites Sites d…" at bounding box center [305, 88] width 427 height 93
click at [393, 128] on div "Devices Devices Storage Devices Storage Devices Clusters Clusters Sites Sites d…" at bounding box center [305, 88] width 427 height 93
click at [468, 141] on button "8" at bounding box center [469, 142] width 6 height 6
type input "*"
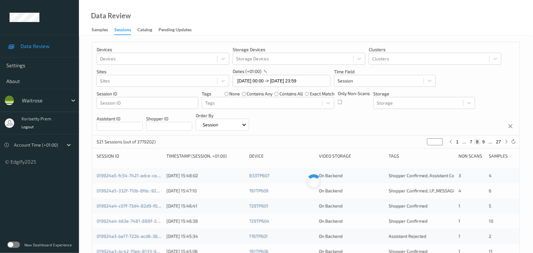
click at [484, 141] on button "9" at bounding box center [483, 142] width 6 height 6
type input "*"
click at [432, 123] on div "Devices Devices Storage Devices Storage Devices Clusters Clusters Sites Sites d…" at bounding box center [305, 88] width 427 height 93
click at [469, 141] on button "8" at bounding box center [469, 142] width 6 height 6
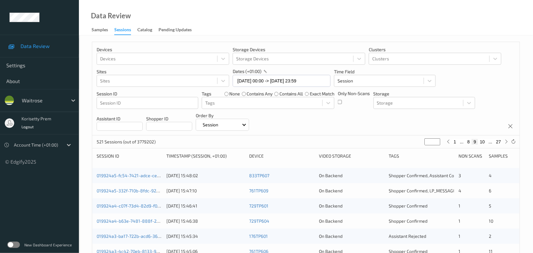
type input "*"
click at [483, 142] on button "9" at bounding box center [483, 142] width 6 height 6
type input "*"
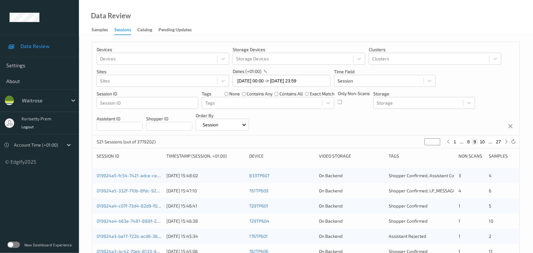
click at [301, 120] on div "Devices Devices Storage Devices Storage Devices Clusters Clusters Sites Sites d…" at bounding box center [305, 88] width 427 height 93
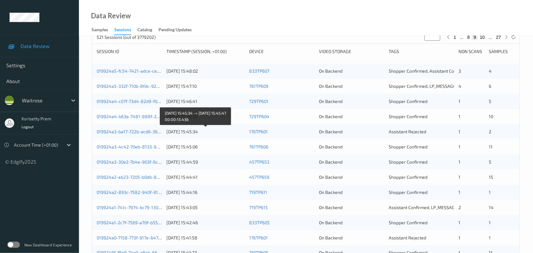
scroll to position [118, 0]
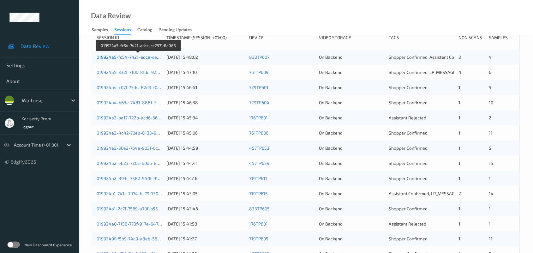
click at [136, 57] on link "019924a5-fc54-7421-adce-ce2971d1a085" at bounding box center [139, 56] width 84 height 5
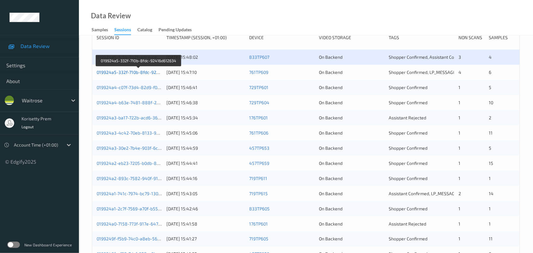
click at [148, 73] on link "019924a5-332f-710b-8fdc-92416d612634" at bounding box center [139, 71] width 84 height 5
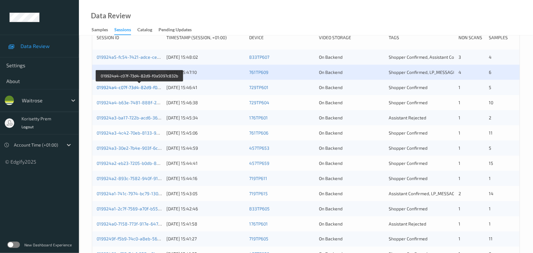
click at [152, 87] on link "019924a4-c07f-73d4-82d9-f0a5097c832b" at bounding box center [140, 87] width 86 height 5
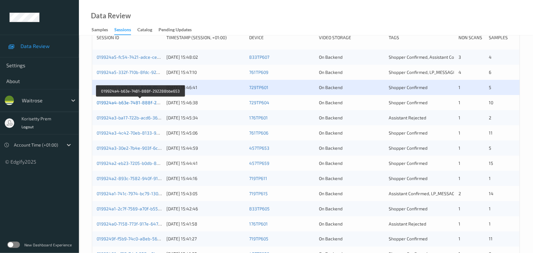
click at [152, 103] on link "019924a4-b63e-7481-888f-292288bbe653" at bounding box center [141, 102] width 88 height 5
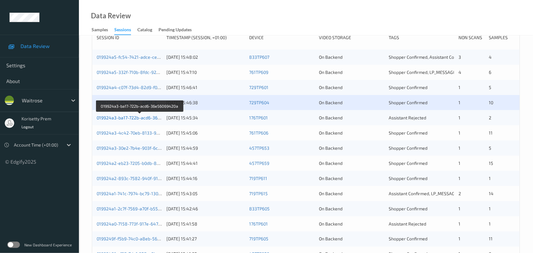
click at [149, 117] on link "019924a3-ba17-722b-acd6-36e56069420a" at bounding box center [140, 117] width 86 height 5
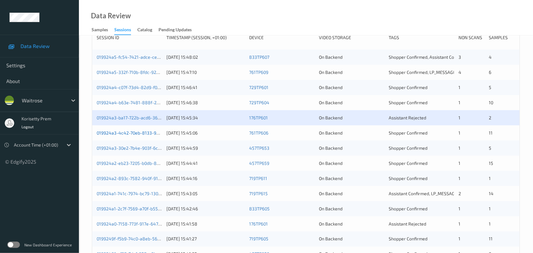
click at [148, 135] on link "019924a3-4c42-70eb-8133-9c799a16fc9d" at bounding box center [139, 132] width 85 height 5
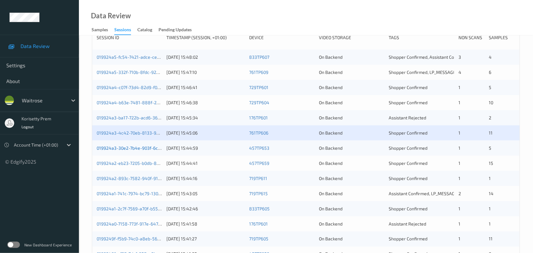
click at [148, 147] on link "019924a3-30e2-7b4e-903f-6ca6550b2381" at bounding box center [140, 147] width 86 height 5
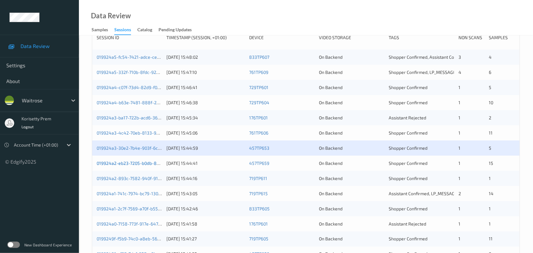
click at [150, 162] on link "019924a2-eb23-7205-b0db-84b1f0497813" at bounding box center [140, 162] width 86 height 5
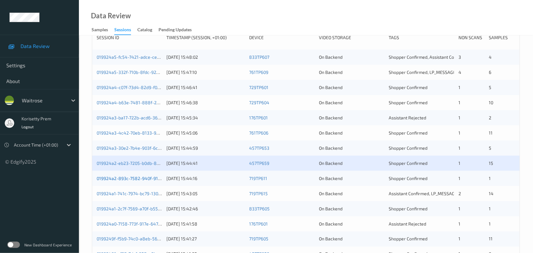
click at [149, 178] on link "019924a2-893c-7582-940f-91677e136600" at bounding box center [139, 177] width 85 height 5
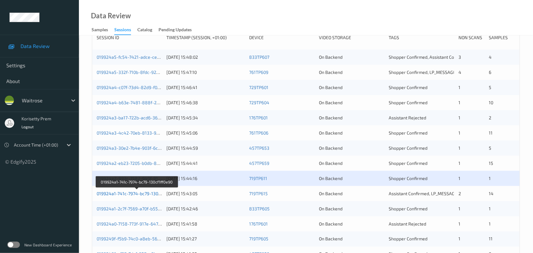
click at [152, 191] on link "019924a1-741c-7974-bc79-130cf1ff0e90" at bounding box center [137, 193] width 80 height 5
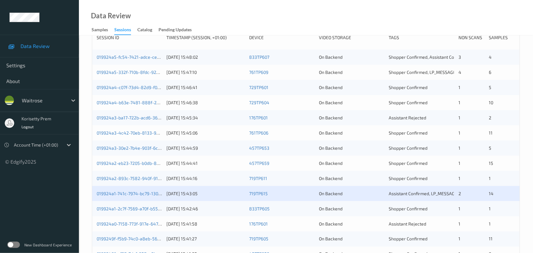
click at [178, 208] on div "07/09/2025 15:42:46" at bounding box center [205, 208] width 78 height 6
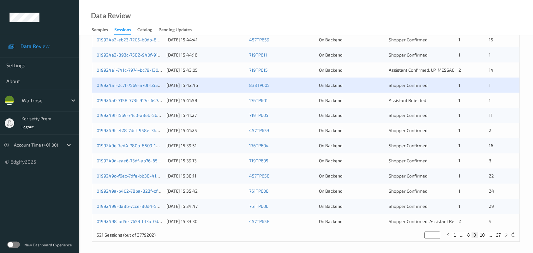
scroll to position [244, 0]
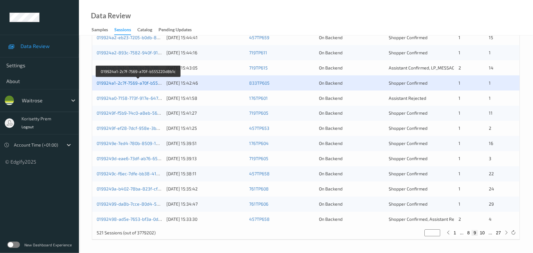
click at [144, 82] on link "019924a1-2c7f-7569-a70f-b555220d8b1c" at bounding box center [138, 82] width 83 height 5
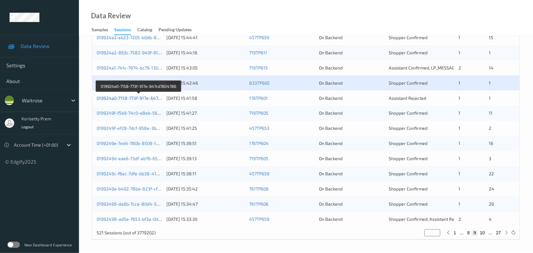
click at [147, 97] on link "019924a0-7158-773f-917e-647cd7804786" at bounding box center [139, 97] width 84 height 5
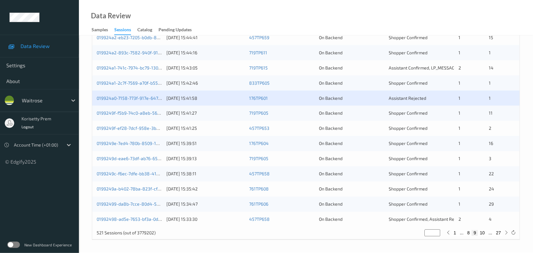
click at [147, 116] on div "0199249f-f5b9-74c0-a8eb-561b52483766" at bounding box center [129, 113] width 65 height 6
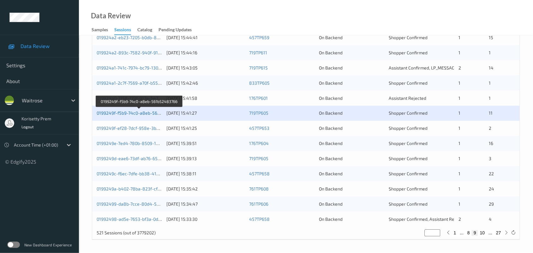
click at [147, 113] on link "0199249f-f5b9-74c0-a8eb-561b52483766" at bounding box center [140, 112] width 86 height 5
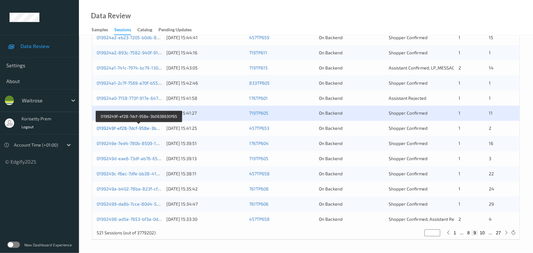
click at [147, 127] on link "0199249f-ef28-7dcf-958e-3b0638630f65" at bounding box center [139, 128] width 84 height 5
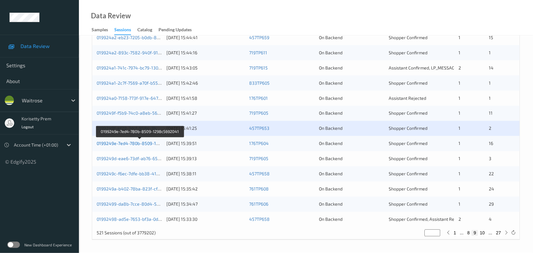
click at [153, 141] on link "0199249e-7ed4-780b-8509-1298c5692041" at bounding box center [140, 143] width 87 height 5
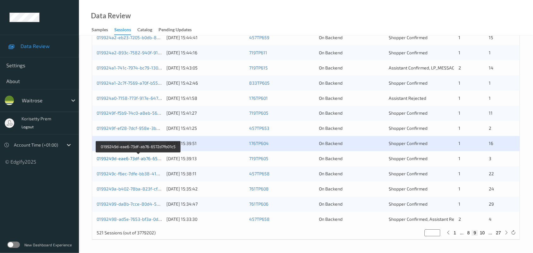
click at [152, 157] on link "0199249d-eae6-73df-ab76-6572d7fb01c5" at bounding box center [139, 158] width 84 height 5
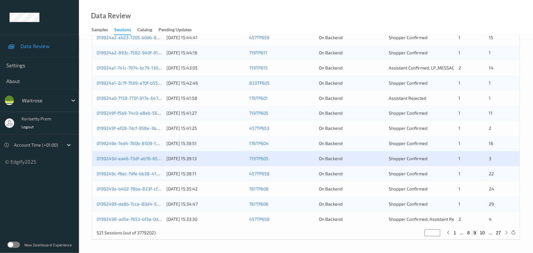
click at [152, 177] on div "0199249c-f6ec-7dfe-bb38-412635d59978 07/09/2025 15:38:11 457TP658 On Backend Sh…" at bounding box center [305, 173] width 427 height 15
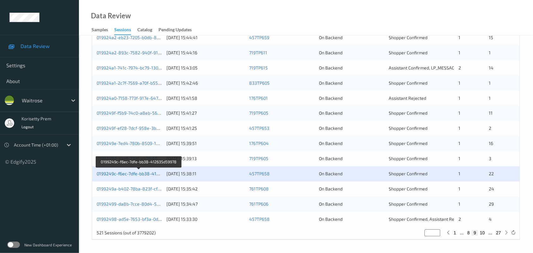
click at [153, 173] on link "0199249c-f6ec-7dfe-bb38-412635d59978" at bounding box center [139, 173] width 85 height 5
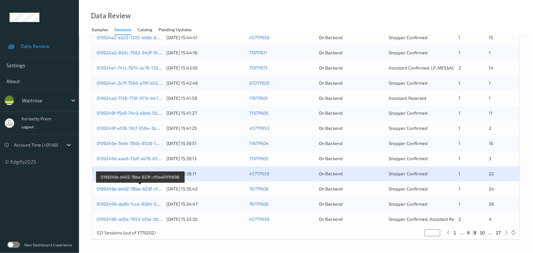
click at [145, 186] on link "0199249a-b402-78ba-823f-cf0aa0970898" at bounding box center [140, 188] width 86 height 5
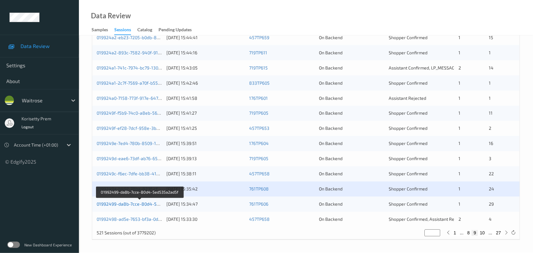
click at [155, 203] on link "01992499-da8b-7cce-80d4-5ed535a2ad5f" at bounding box center [140, 203] width 87 height 5
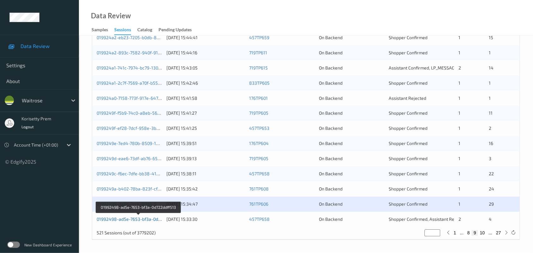
click at [151, 220] on link "01992498-ad5e-7653-bf3a-0d722ddff513" at bounding box center [139, 219] width 84 height 5
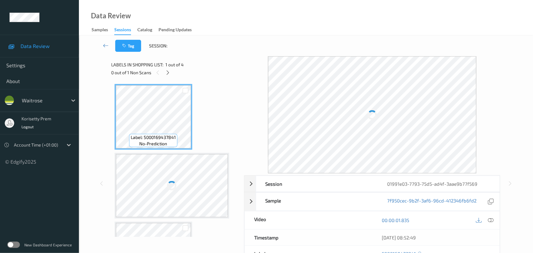
click at [240, 39] on div "Tag Session:" at bounding box center [306, 45] width 428 height 21
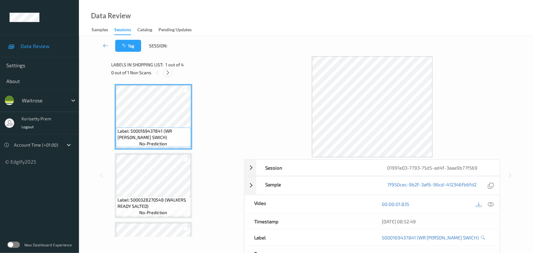
click at [166, 71] on icon at bounding box center [167, 73] width 5 height 6
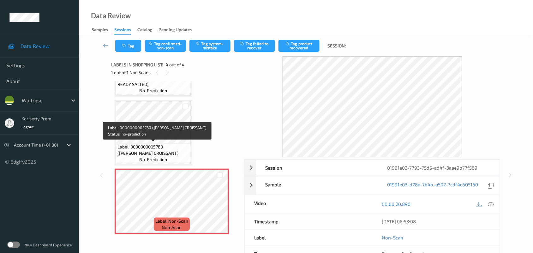
click at [146, 153] on span "Label: 0000000005760 ([PERSON_NAME] CROISSANT)" at bounding box center [153, 150] width 72 height 13
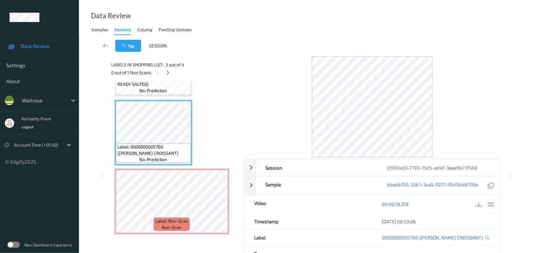
click at [491, 205] on icon at bounding box center [491, 204] width 6 height 6
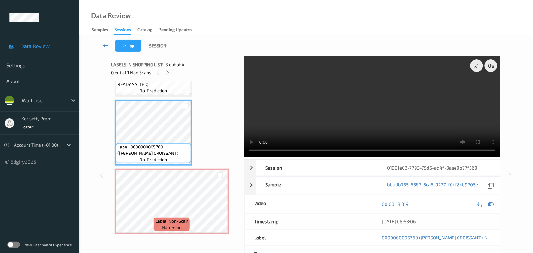
click at [409, 113] on video at bounding box center [372, 106] width 257 height 101
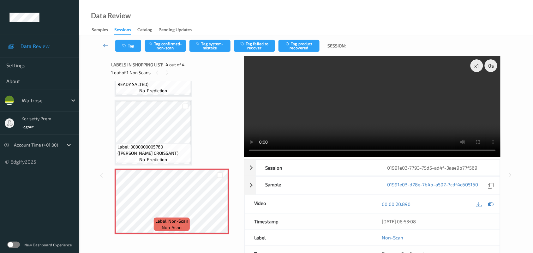
click at [317, 97] on video at bounding box center [372, 106] width 257 height 101
click at [342, 106] on video at bounding box center [372, 106] width 257 height 101
click at [213, 50] on button "Tag system-mistake" at bounding box center [209, 46] width 41 height 12
click at [129, 45] on button "Tag" at bounding box center [128, 46] width 26 height 12
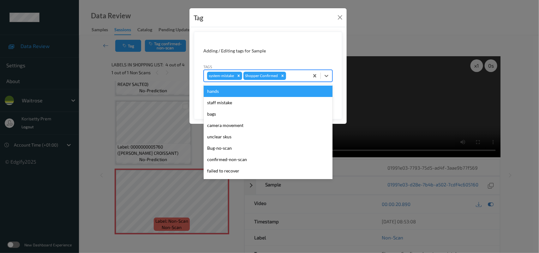
click at [291, 77] on div at bounding box center [296, 76] width 19 height 8
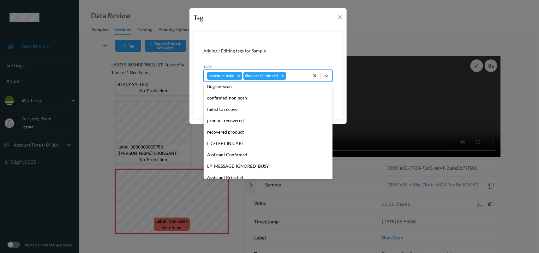
scroll to position [146, 0]
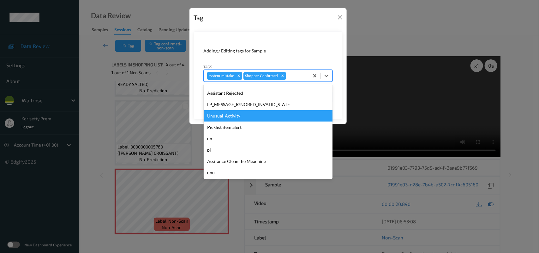
click at [238, 111] on div "Unusual-Activity" at bounding box center [268, 115] width 129 height 11
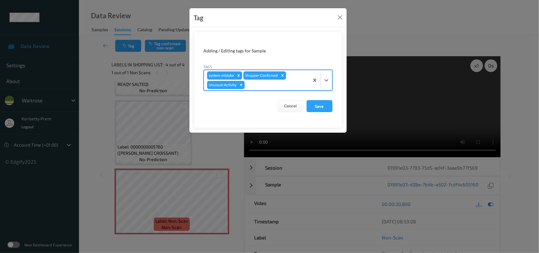
click at [268, 80] on div "system-mistake Shopper Confirmed Unusual-Activity" at bounding box center [256, 80] width 105 height 20
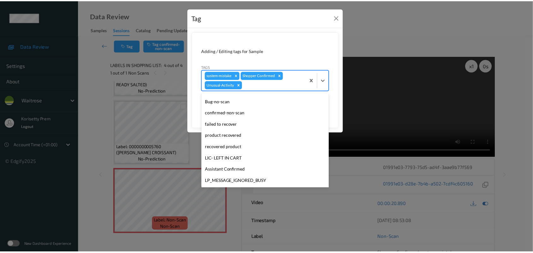
scroll to position [135, 0]
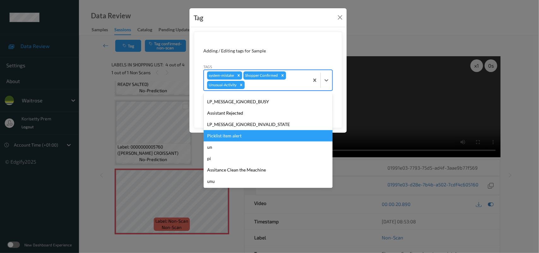
click at [226, 136] on div "Picklist item alert" at bounding box center [268, 135] width 129 height 11
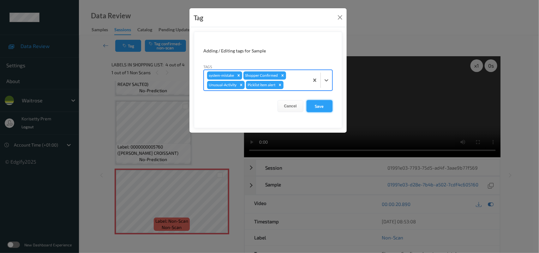
click at [316, 103] on button "Save" at bounding box center [319, 106] width 26 height 12
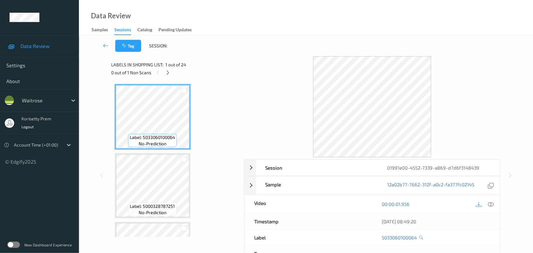
click at [227, 53] on div "Tag Session:" at bounding box center [306, 45] width 428 height 21
click at [165, 71] on icon at bounding box center [167, 73] width 5 height 6
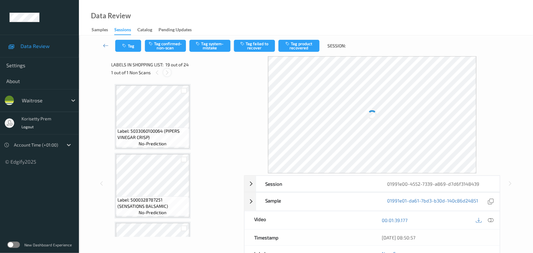
scroll to position [1170, 0]
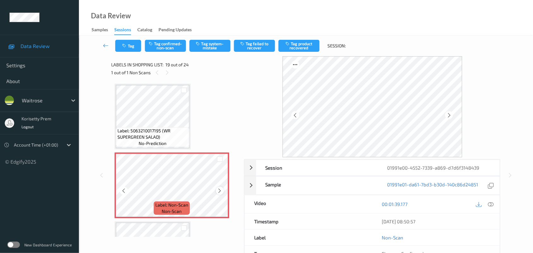
click at [217, 188] on icon at bounding box center [219, 191] width 5 height 6
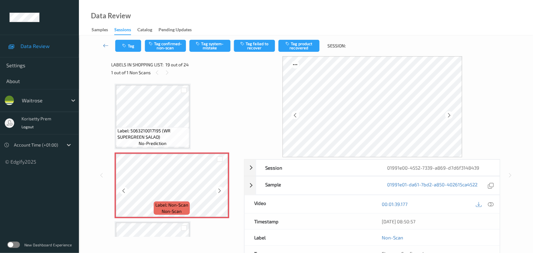
click at [217, 188] on icon at bounding box center [219, 191] width 5 height 6
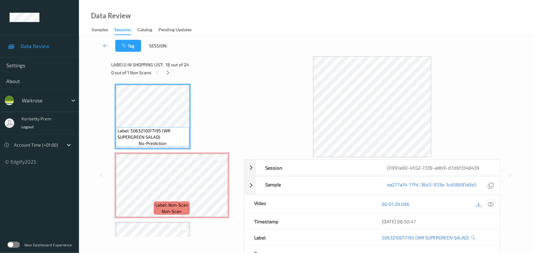
click at [492, 204] on icon at bounding box center [491, 204] width 6 height 6
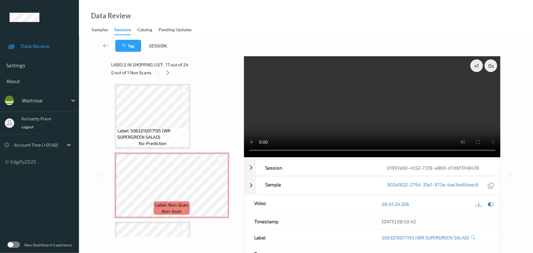
click at [351, 119] on video at bounding box center [372, 106] width 257 height 101
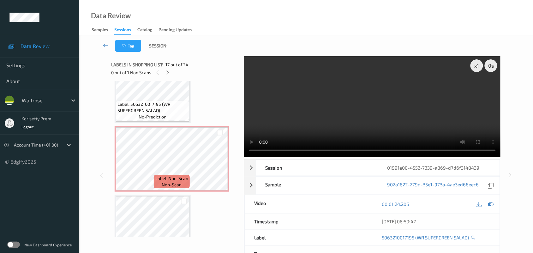
scroll to position [1209, 0]
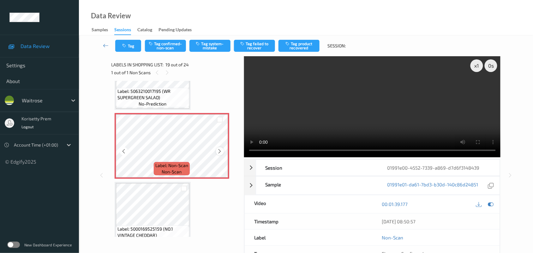
click at [218, 150] on icon at bounding box center [219, 151] width 5 height 6
click at [218, 149] on icon at bounding box center [219, 151] width 5 height 6
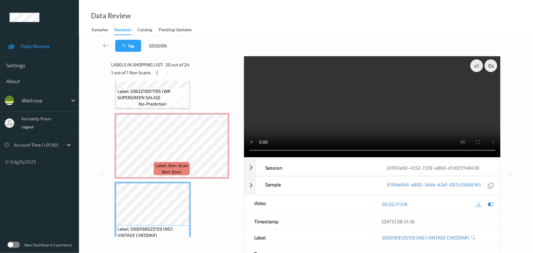
click at [321, 110] on video at bounding box center [372, 106] width 257 height 101
click at [308, 116] on video at bounding box center [372, 106] width 257 height 101
click at [349, 111] on video at bounding box center [372, 106] width 257 height 101
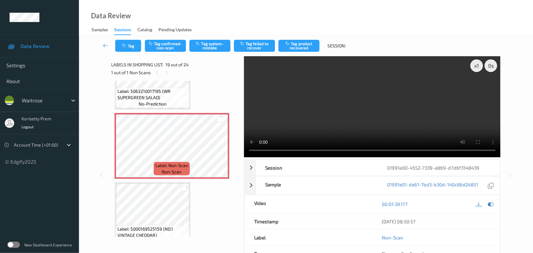
click at [343, 122] on video at bounding box center [372, 106] width 257 height 101
click at [337, 119] on video at bounding box center [372, 106] width 257 height 101
click at [205, 44] on button "Tag system-mistake" at bounding box center [209, 46] width 41 height 12
click at [128, 47] on button "Tag" at bounding box center [128, 46] width 26 height 12
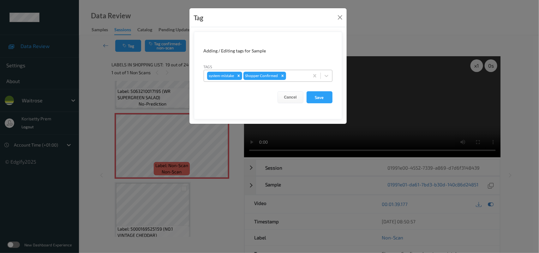
click at [290, 74] on div at bounding box center [296, 76] width 19 height 8
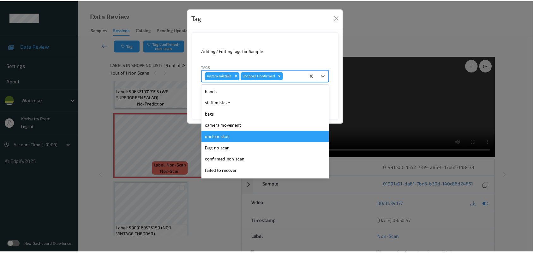
scroll to position [118, 0]
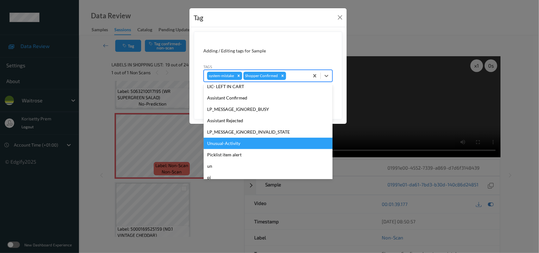
click at [229, 141] on div "Unusual-Activity" at bounding box center [268, 143] width 129 height 11
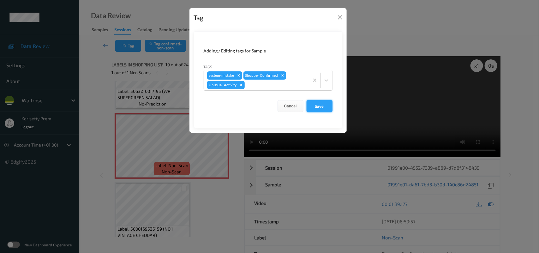
click at [327, 104] on button "Save" at bounding box center [319, 106] width 26 height 12
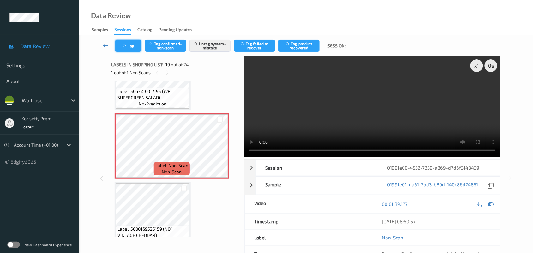
click at [129, 40] on button "Tag" at bounding box center [128, 46] width 26 height 12
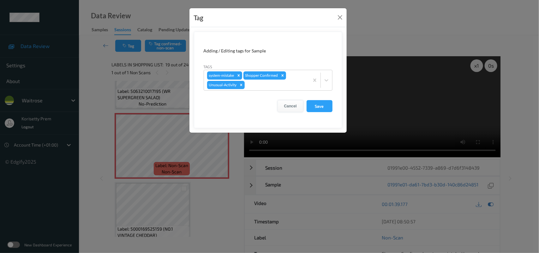
click at [290, 108] on button "Cancel" at bounding box center [290, 106] width 26 height 12
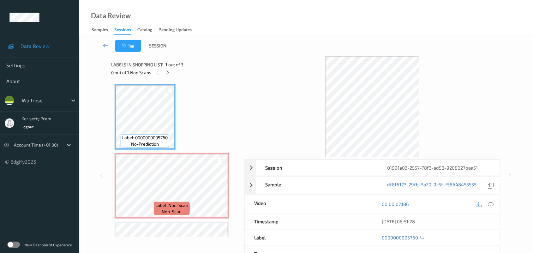
click at [189, 48] on div "Tag Session:" at bounding box center [306, 45] width 428 height 21
click at [218, 189] on icon at bounding box center [219, 191] width 5 height 6
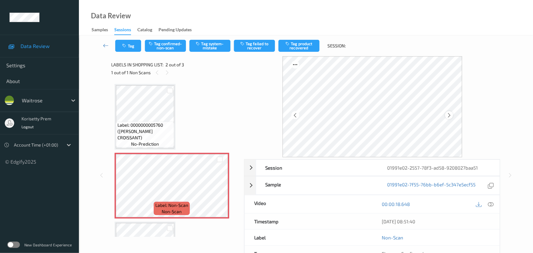
click at [448, 116] on icon at bounding box center [448, 115] width 5 height 6
click at [448, 114] on icon at bounding box center [448, 115] width 5 height 6
click at [450, 114] on icon at bounding box center [448, 115] width 5 height 6
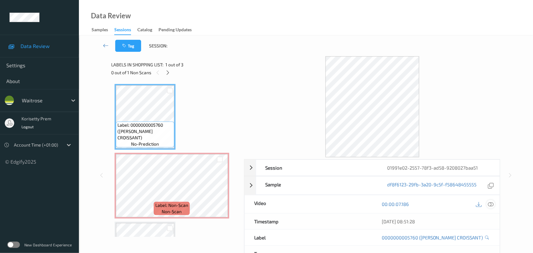
click at [490, 204] on icon at bounding box center [491, 204] width 6 height 6
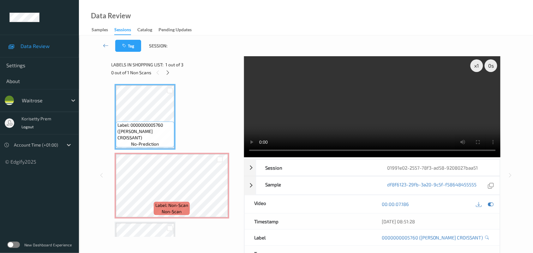
click at [284, 107] on video at bounding box center [372, 106] width 257 height 101
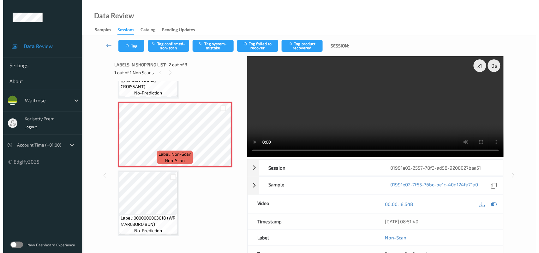
scroll to position [53, 0]
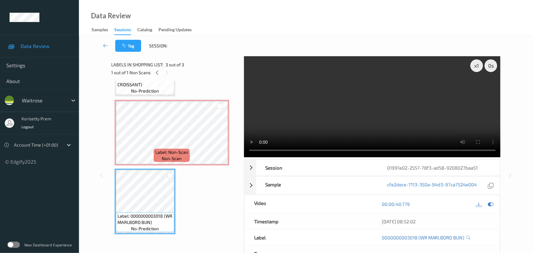
click at [401, 103] on video at bounding box center [372, 106] width 257 height 101
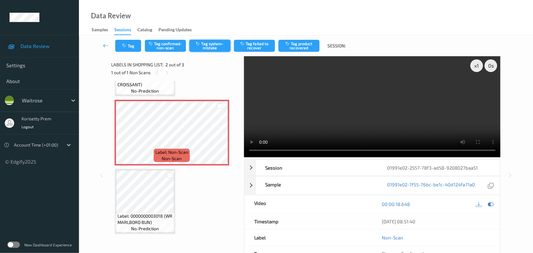
click at [216, 45] on button "Tag system-mistake" at bounding box center [209, 46] width 41 height 12
click at [128, 43] on button "Tag" at bounding box center [128, 46] width 26 height 12
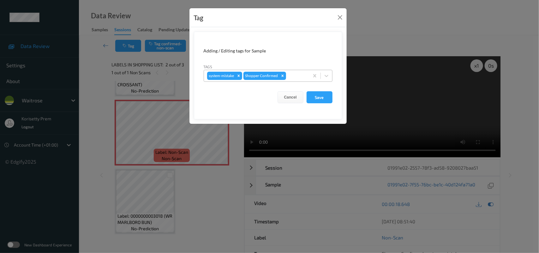
click at [297, 75] on div at bounding box center [296, 76] width 19 height 8
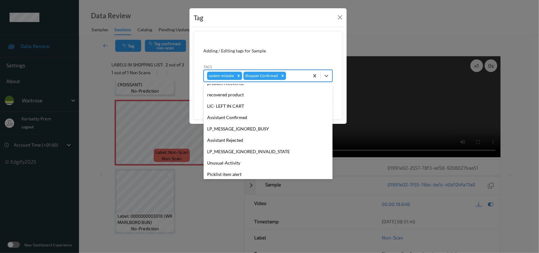
scroll to position [146, 0]
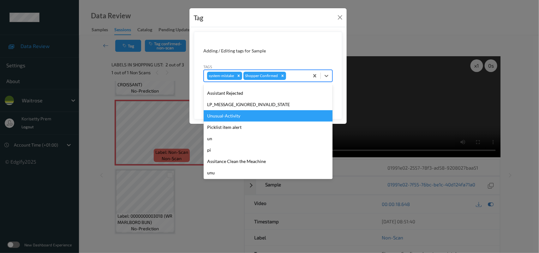
click at [234, 116] on div "Unusual-Activity" at bounding box center [268, 115] width 129 height 11
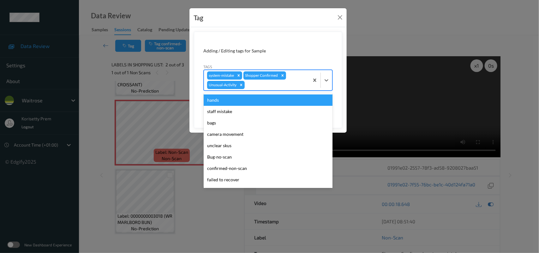
click at [273, 86] on div at bounding box center [276, 85] width 60 height 8
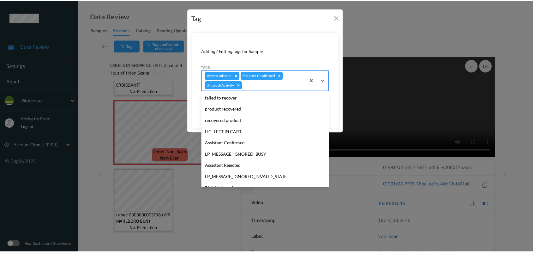
scroll to position [135, 0]
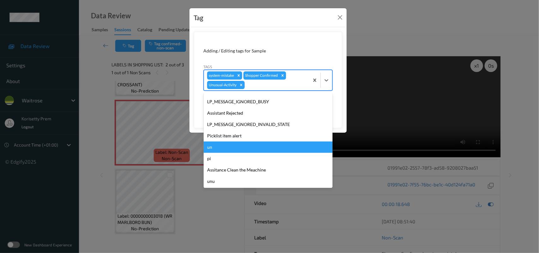
click at [231, 137] on div "Picklist item alert" at bounding box center [268, 135] width 129 height 11
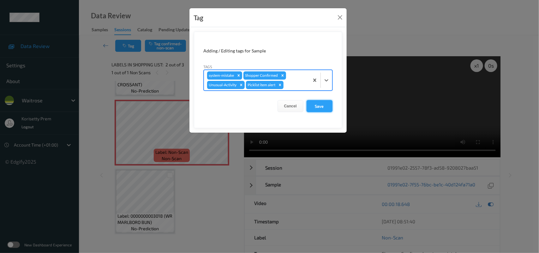
click at [327, 103] on button "Save" at bounding box center [319, 106] width 26 height 12
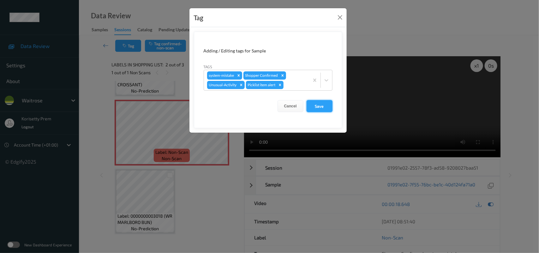
click at [323, 107] on button "Save" at bounding box center [319, 106] width 26 height 12
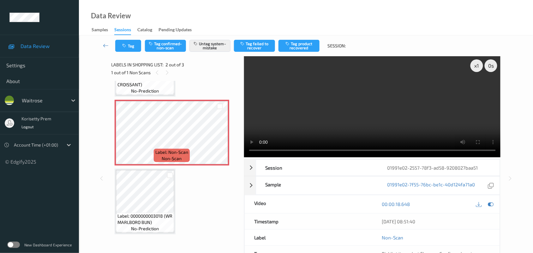
click at [115, 40] on button "Tag" at bounding box center [128, 46] width 26 height 12
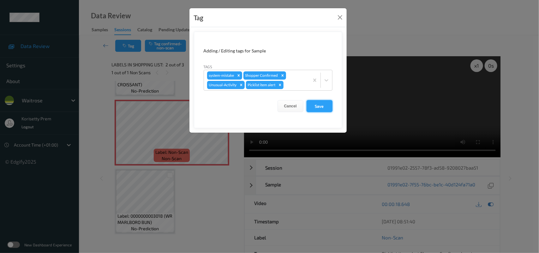
click at [312, 104] on button "Save" at bounding box center [319, 106] width 26 height 12
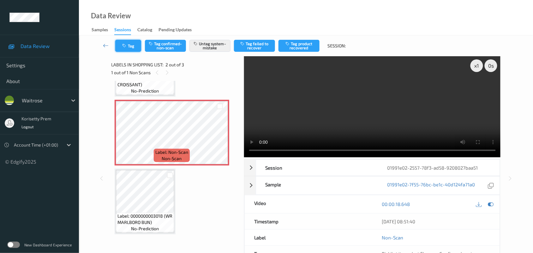
click at [132, 47] on button "Tag" at bounding box center [128, 46] width 26 height 12
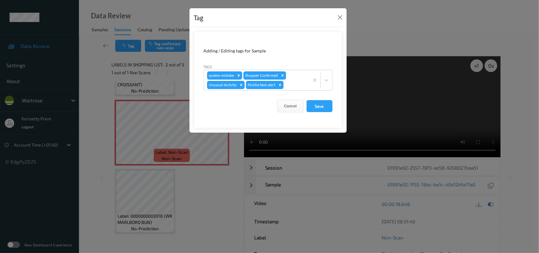
click at [294, 106] on button "Cancel" at bounding box center [290, 106] width 26 height 12
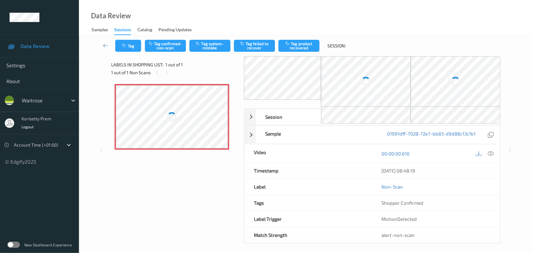
click at [364, 27] on div "Data Review Samples Sessions Catalog Pending Updates" at bounding box center [306, 17] width 454 height 35
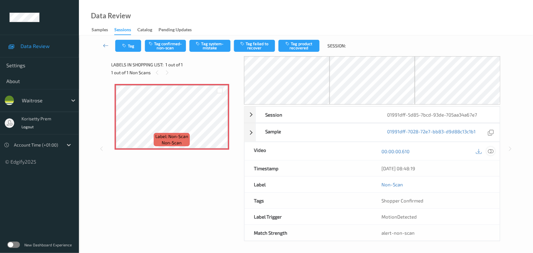
click at [487, 149] on div at bounding box center [490, 151] width 9 height 9
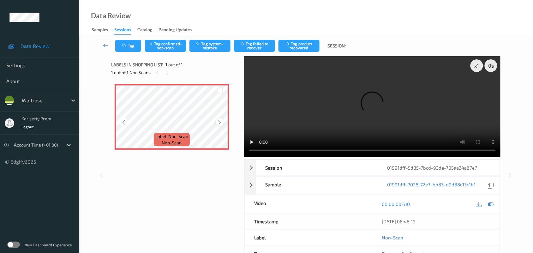
click at [218, 122] on icon at bounding box center [219, 122] width 5 height 6
click at [318, 95] on video at bounding box center [372, 106] width 257 height 101
click at [169, 42] on button "Tag confirmed-non-scan" at bounding box center [165, 46] width 41 height 12
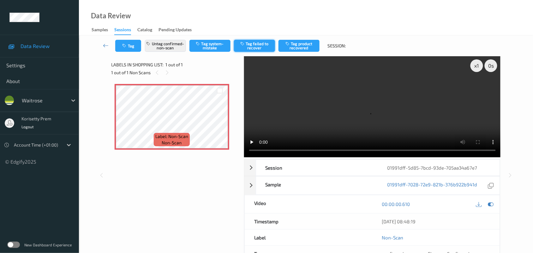
click at [253, 43] on button "Tag failed to recover" at bounding box center [254, 46] width 41 height 12
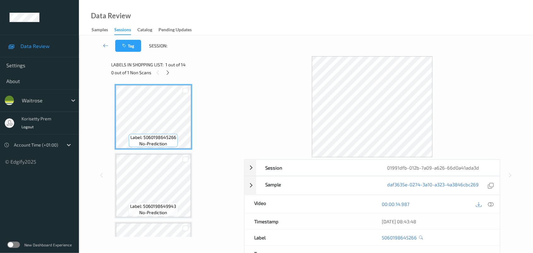
click at [232, 41] on div "Tag Session:" at bounding box center [306, 45] width 428 height 21
click at [243, 44] on div "Tag Session:" at bounding box center [306, 45] width 428 height 21
click at [168, 70] on icon at bounding box center [167, 73] width 5 height 6
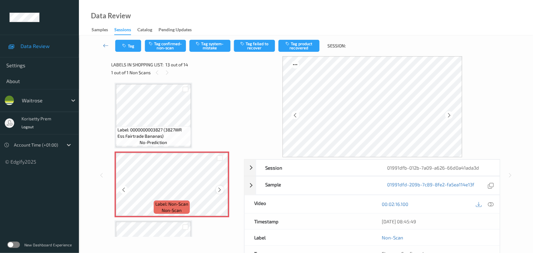
click at [219, 187] on icon at bounding box center [219, 190] width 5 height 6
click at [220, 187] on icon at bounding box center [219, 190] width 5 height 6
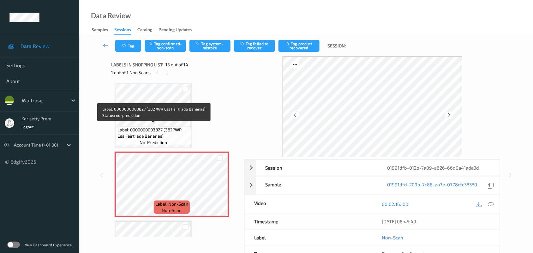
click at [148, 127] on span "Label: 0000000003827 (3827WR Ess Fairtrade Bananas)" at bounding box center [153, 133] width 72 height 13
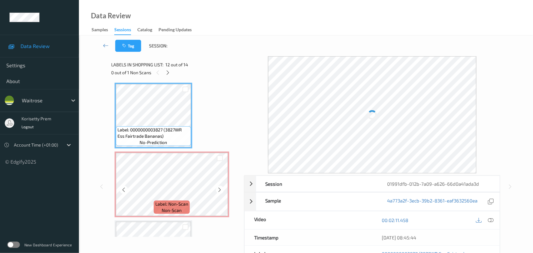
scroll to position [808, 0]
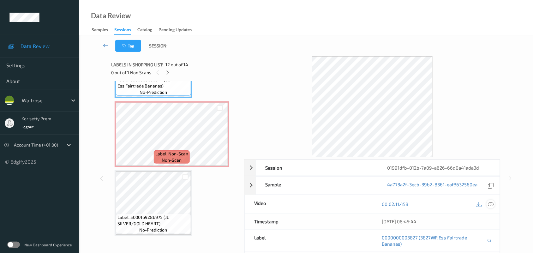
click at [492, 204] on icon at bounding box center [491, 204] width 6 height 6
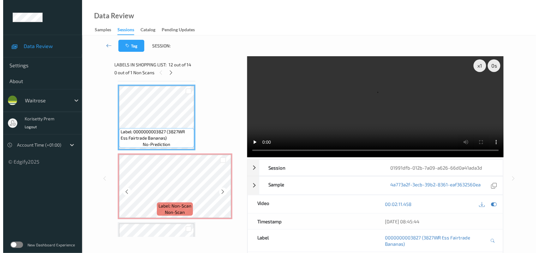
scroll to position [729, 0]
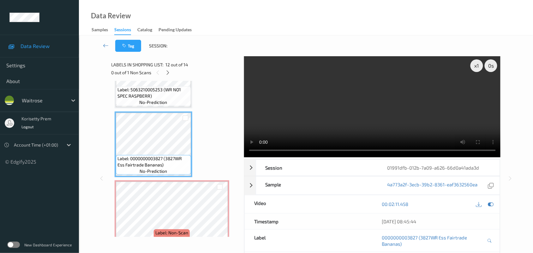
click at [294, 107] on video at bounding box center [372, 106] width 257 height 101
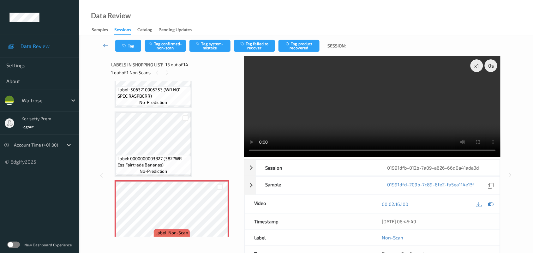
click at [380, 117] on video at bounding box center [372, 106] width 257 height 101
click at [209, 45] on button "Tag system-mistake" at bounding box center [209, 46] width 41 height 12
click at [128, 45] on button "Tag" at bounding box center [128, 46] width 26 height 12
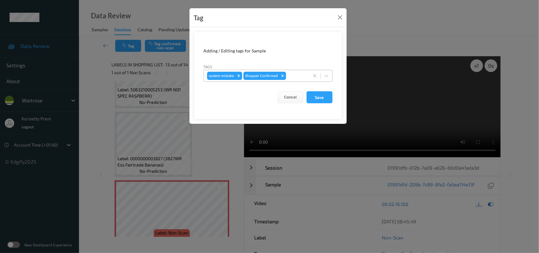
click at [294, 73] on div at bounding box center [296, 76] width 19 height 8
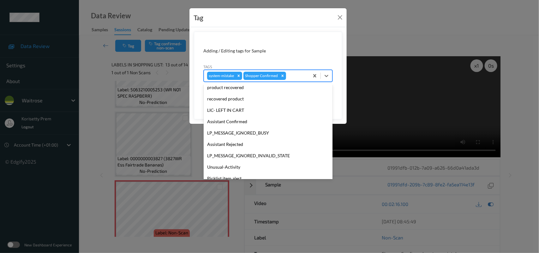
scroll to position [146, 0]
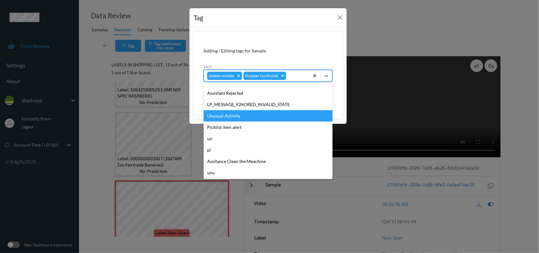
click at [228, 116] on div "Unusual-Activity" at bounding box center [268, 115] width 129 height 11
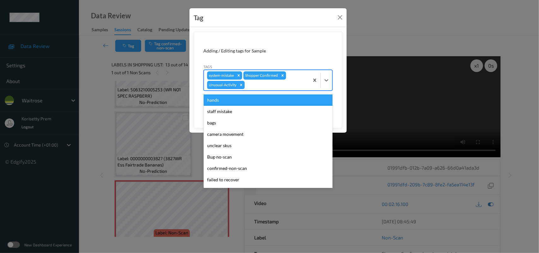
click at [274, 87] on div at bounding box center [276, 85] width 60 height 8
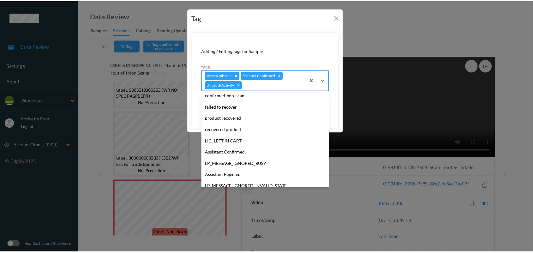
scroll to position [135, 0]
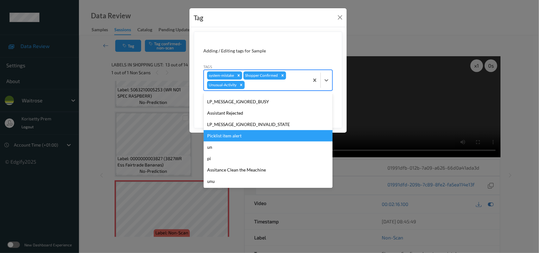
click at [231, 137] on div "Picklist item alert" at bounding box center [268, 135] width 129 height 11
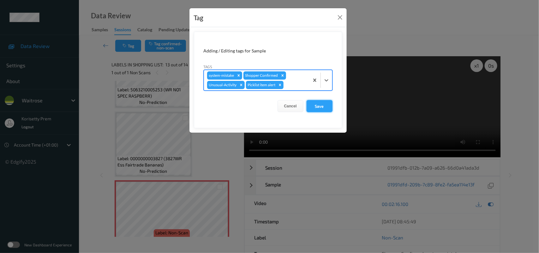
click at [317, 109] on button "Save" at bounding box center [319, 106] width 26 height 12
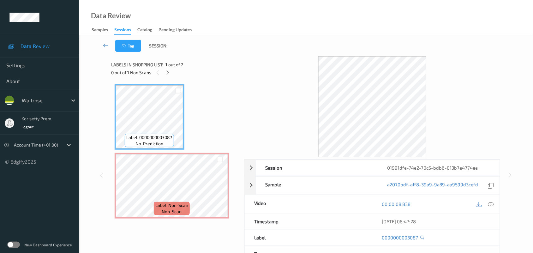
click at [273, 26] on div "Data Review Samples Sessions Catalog Pending Updates" at bounding box center [306, 17] width 454 height 35
click at [267, 58] on div at bounding box center [372, 106] width 257 height 101
click at [220, 191] on icon at bounding box center [219, 191] width 5 height 6
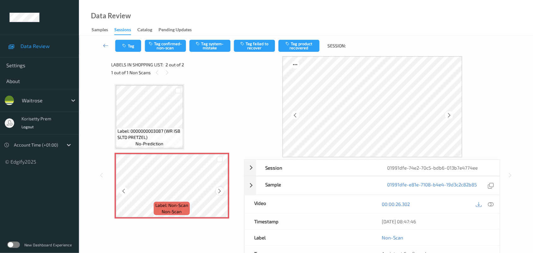
click at [220, 193] on icon at bounding box center [219, 191] width 5 height 6
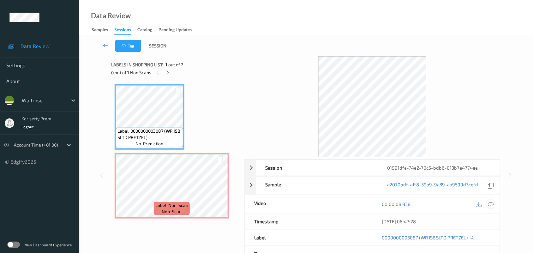
click at [490, 204] on icon at bounding box center [491, 204] width 6 height 6
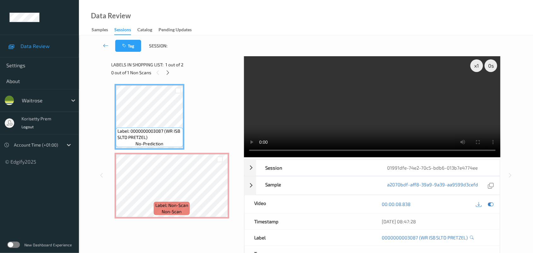
click at [314, 114] on video at bounding box center [372, 106] width 257 height 101
click at [349, 100] on video at bounding box center [372, 106] width 257 height 101
click at [288, 111] on video at bounding box center [372, 106] width 257 height 101
click at [350, 103] on video at bounding box center [372, 106] width 257 height 101
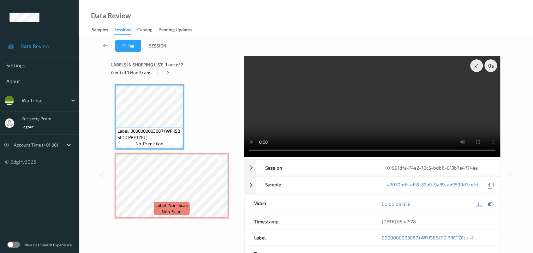
click at [346, 118] on video at bounding box center [372, 106] width 257 height 101
click at [301, 107] on video at bounding box center [372, 106] width 257 height 101
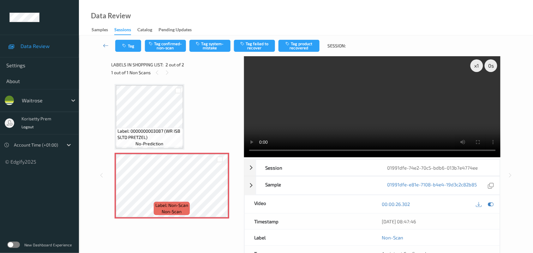
click at [383, 115] on video at bounding box center [372, 106] width 257 height 101
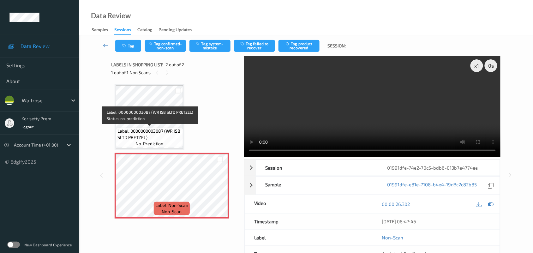
click at [154, 133] on span "Label: 0000000003087 (WR ISB SLTD PRETZEL)" at bounding box center [149, 134] width 64 height 13
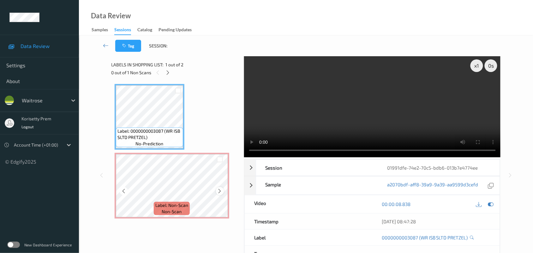
click at [220, 189] on icon at bounding box center [219, 191] width 5 height 6
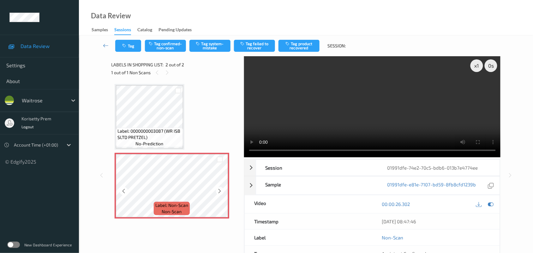
click at [220, 189] on icon at bounding box center [219, 191] width 5 height 6
click at [213, 44] on button "Tag system-mistake" at bounding box center [209, 46] width 41 height 12
click at [126, 51] on button "Tag" at bounding box center [128, 46] width 26 height 12
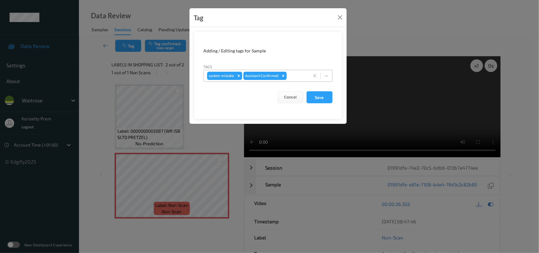
drag, startPoint x: 306, startPoint y: 71, endPoint x: 302, endPoint y: 70, distance: 3.9
click at [306, 70] on div "system-mistake Assistant Confirmed" at bounding box center [268, 76] width 129 height 12
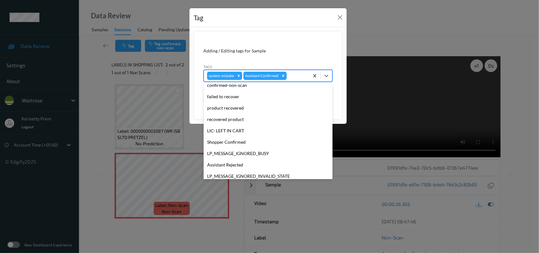
scroll to position [146, 0]
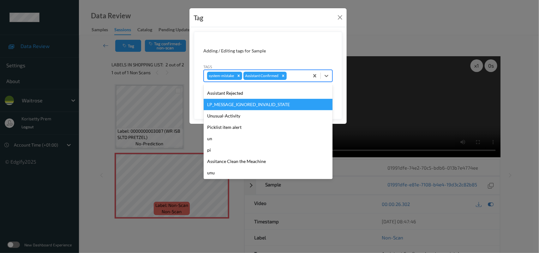
click at [230, 106] on div "LP_MESSAGE_IGNORED_INVALID_STATE" at bounding box center [268, 104] width 129 height 11
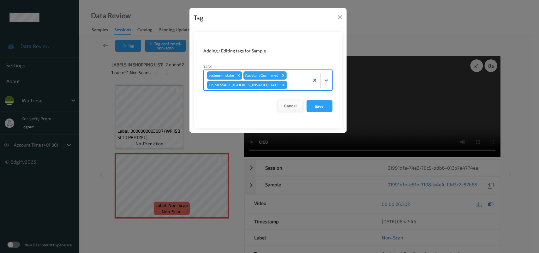
click at [291, 105] on button "Cancel" at bounding box center [290, 106] width 26 height 12
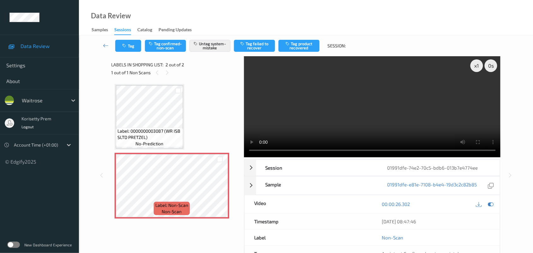
click at [122, 52] on div "Tag Tag confirmed-non-scan Untag system-mistake Tag failed to recover Tag produ…" at bounding box center [306, 45] width 428 height 21
click at [126, 48] on button "Tag" at bounding box center [128, 46] width 26 height 12
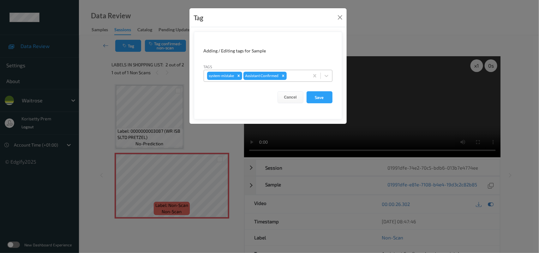
click at [299, 78] on div at bounding box center [297, 76] width 18 height 8
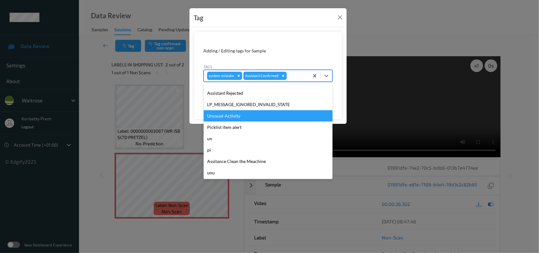
click at [229, 116] on div "Unusual-Activity" at bounding box center [268, 115] width 129 height 11
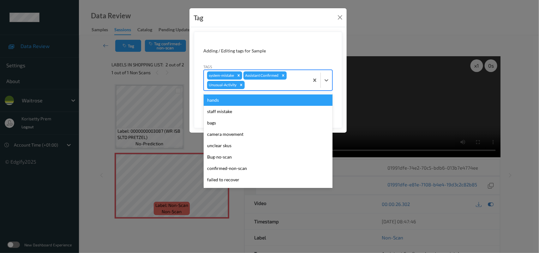
click at [272, 87] on div at bounding box center [276, 85] width 60 height 8
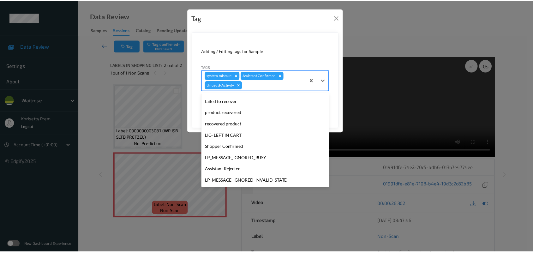
scroll to position [135, 0]
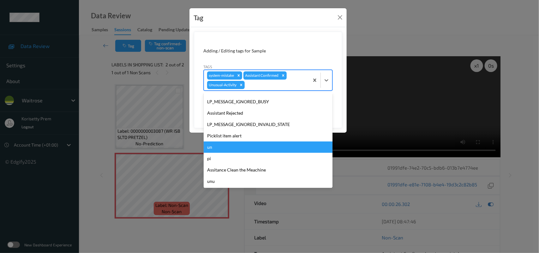
click at [218, 138] on div "Picklist item alert" at bounding box center [268, 135] width 129 height 11
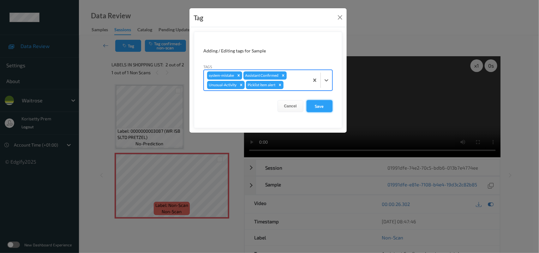
click at [329, 106] on button "Save" at bounding box center [319, 106] width 26 height 12
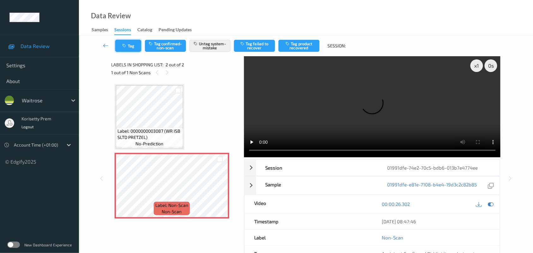
click at [136, 45] on button "Tag" at bounding box center [128, 46] width 26 height 12
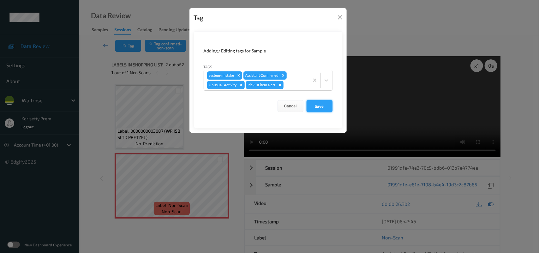
click at [312, 102] on button "Save" at bounding box center [319, 106] width 26 height 12
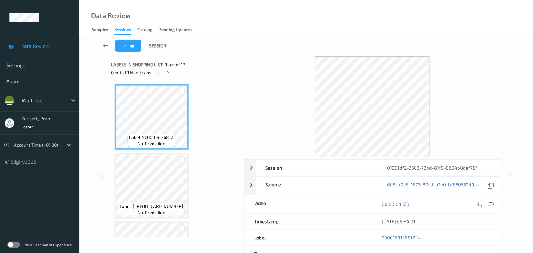
click at [278, 45] on div "Tag Session:" at bounding box center [306, 45] width 428 height 21
click at [168, 73] on icon at bounding box center [167, 73] width 5 height 6
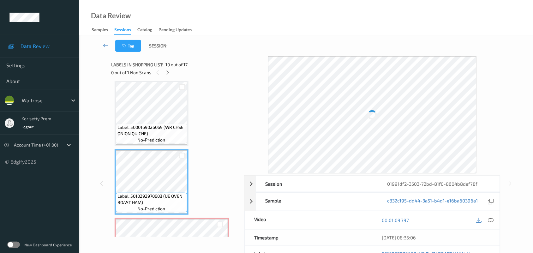
scroll to position [542, 0]
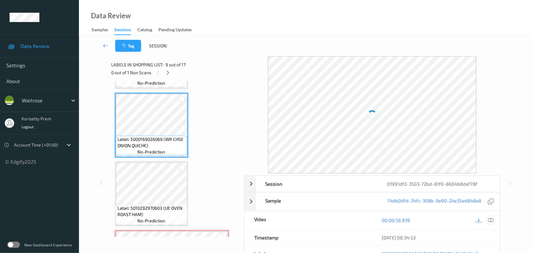
click at [491, 219] on icon at bounding box center [491, 220] width 6 height 6
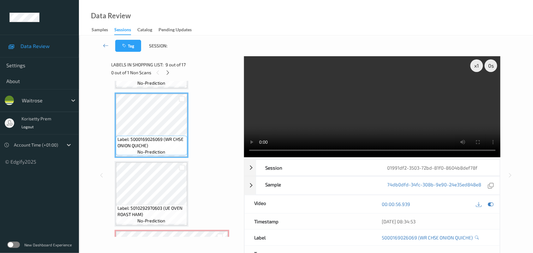
click at [340, 109] on video at bounding box center [372, 106] width 257 height 101
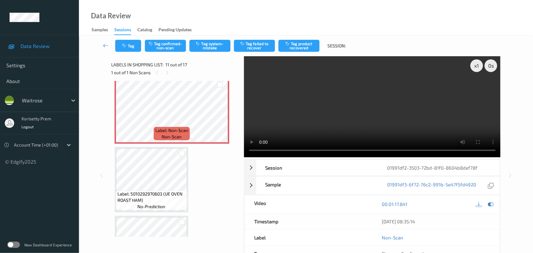
scroll to position [700, 0]
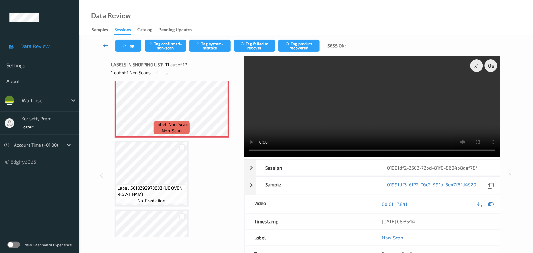
click at [366, 106] on video at bounding box center [372, 106] width 257 height 101
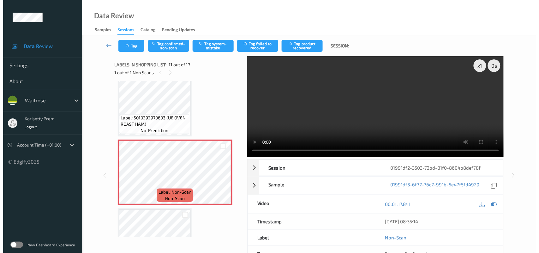
scroll to position [621, 0]
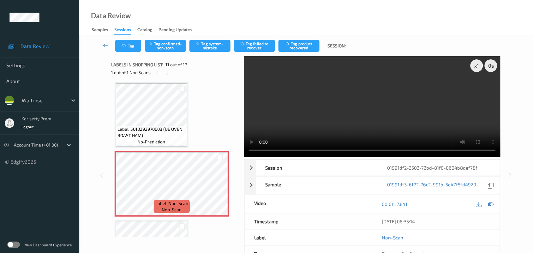
click at [207, 38] on div "Tag Tag confirmed-non-scan Tag system-mistake Tag failed to recover Tag product…" at bounding box center [306, 45] width 428 height 21
click at [207, 43] on button "Tag system-mistake" at bounding box center [209, 46] width 41 height 12
click at [130, 44] on button "Tag" at bounding box center [128, 46] width 26 height 12
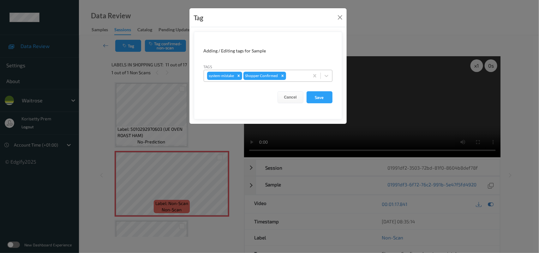
click at [298, 70] on div "system-mistake Shopper Confirmed" at bounding box center [256, 75] width 105 height 11
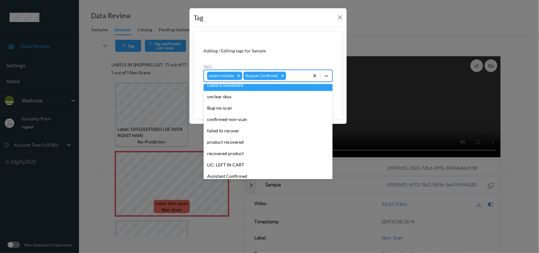
scroll to position [118, 0]
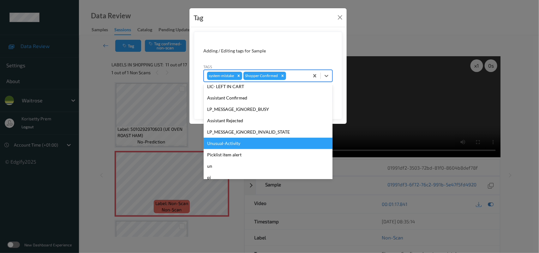
click at [228, 144] on div "Unusual-Activity" at bounding box center [268, 143] width 129 height 11
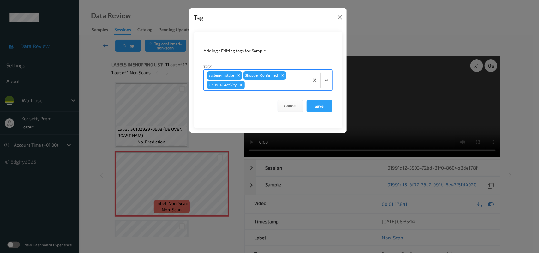
click at [254, 87] on div at bounding box center [276, 85] width 60 height 8
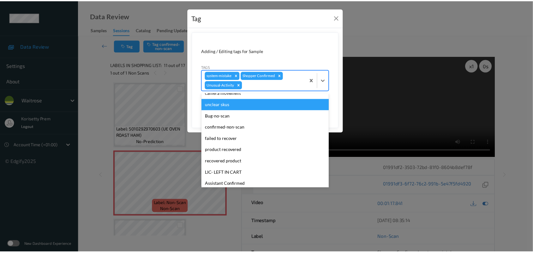
scroll to position [135, 0]
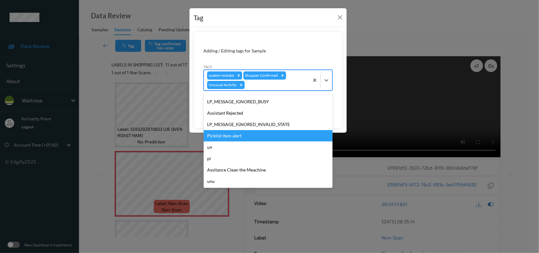
click at [232, 134] on div "Picklist item alert" at bounding box center [268, 135] width 129 height 11
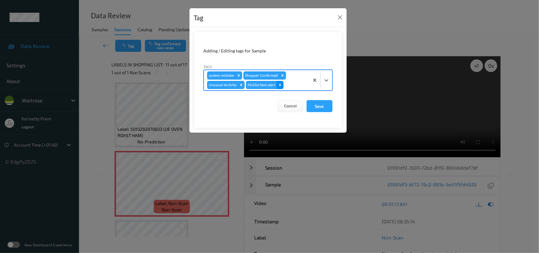
click at [279, 84] on icon "Remove Picklist item alert" at bounding box center [280, 85] width 4 height 4
click at [322, 106] on button "Save" at bounding box center [319, 106] width 26 height 12
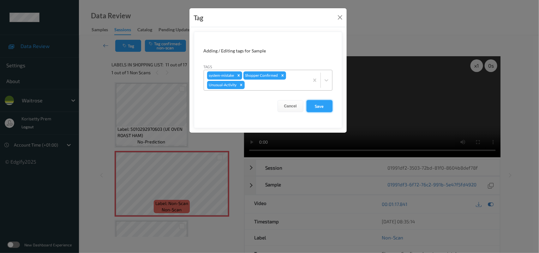
click at [321, 104] on button "Save" at bounding box center [319, 106] width 26 height 12
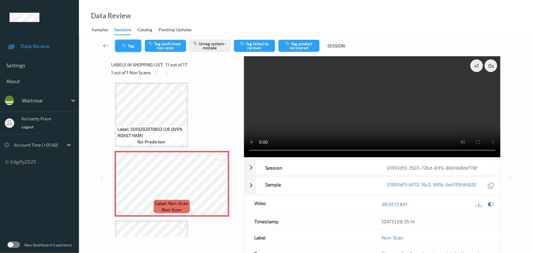
click at [140, 46] on button "Tag" at bounding box center [128, 46] width 26 height 12
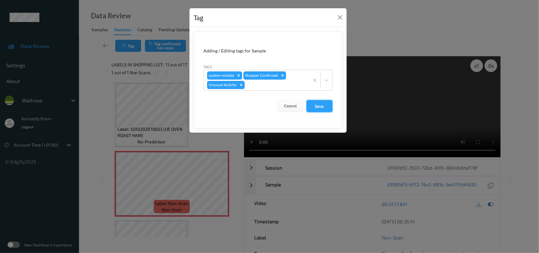
click at [321, 105] on button "Save" at bounding box center [319, 106] width 26 height 12
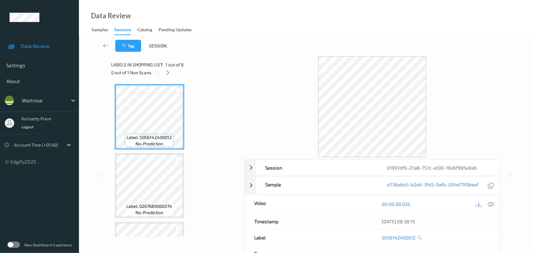
click at [272, 35] on div "Data Review Samples Sessions Catalog Pending Updates" at bounding box center [306, 17] width 454 height 35
click at [297, 57] on div at bounding box center [372, 106] width 257 height 101
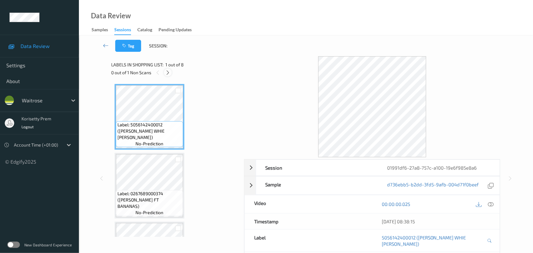
click at [171, 70] on div at bounding box center [168, 72] width 8 height 8
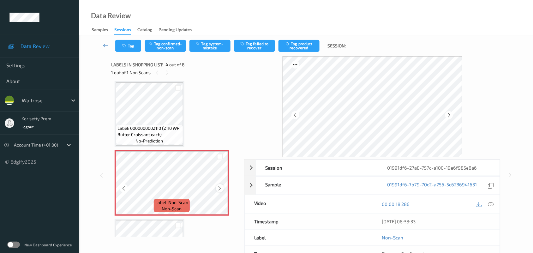
click at [220, 187] on icon at bounding box center [219, 188] width 5 height 6
click at [220, 186] on icon at bounding box center [219, 188] width 5 height 6
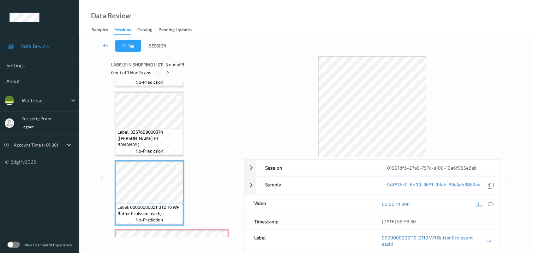
scroll to position [101, 0]
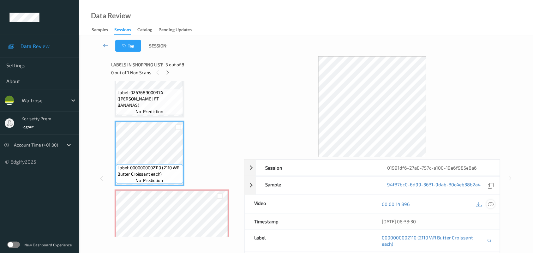
click at [491, 204] on icon at bounding box center [491, 204] width 6 height 6
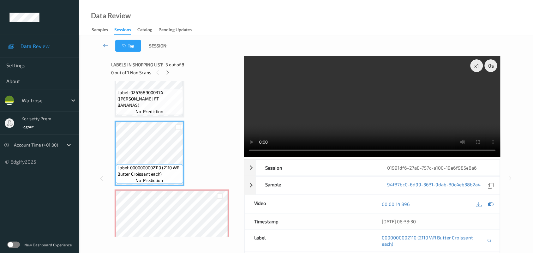
click at [329, 105] on video at bounding box center [372, 106] width 257 height 101
click at [357, 107] on video at bounding box center [372, 106] width 257 height 101
drag, startPoint x: 108, startPoint y: 213, endPoint x: 112, endPoint y: 212, distance: 4.8
click at [109, 213] on div "x 1 0 s Session 01991df6-27a8-757c-a100-19e6f985e8a6 Session ID 01991df6-27a8-7…" at bounding box center [306, 178] width 428 height 244
click at [296, 116] on video at bounding box center [372, 106] width 257 height 101
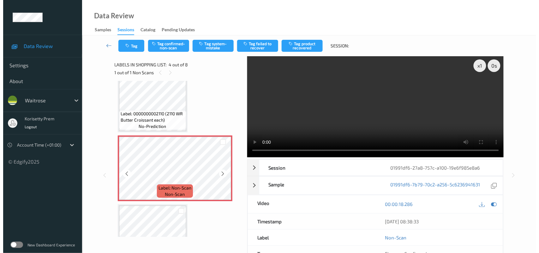
scroll to position [140, 0]
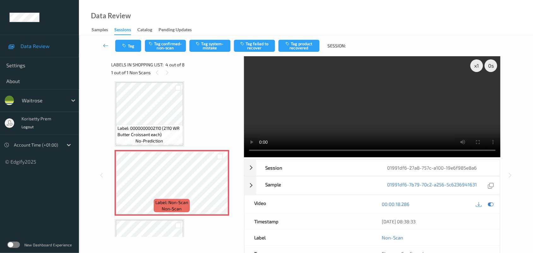
click at [326, 122] on video at bounding box center [372, 106] width 257 height 101
click at [212, 47] on button "Tag system-mistake" at bounding box center [209, 46] width 41 height 12
click at [208, 44] on div "Tag Tag confirmed-non-scan Tag system-mistake Tag failed to recover Tag product…" at bounding box center [306, 164] width 428 height 259
click at [129, 38] on div "Tag Tag confirmed-non-scan Untag system-mistake Tag failed to recover Tag produ…" at bounding box center [306, 45] width 428 height 21
click at [136, 45] on button "Tag" at bounding box center [128, 46] width 26 height 12
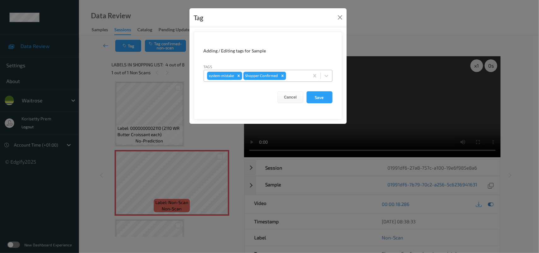
click at [290, 77] on div at bounding box center [296, 76] width 19 height 8
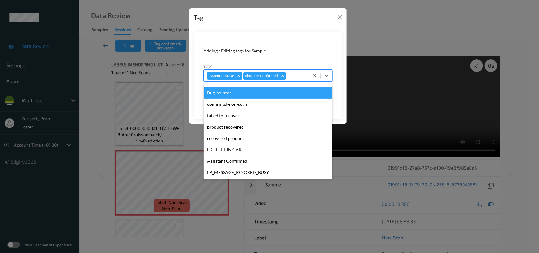
scroll to position [146, 0]
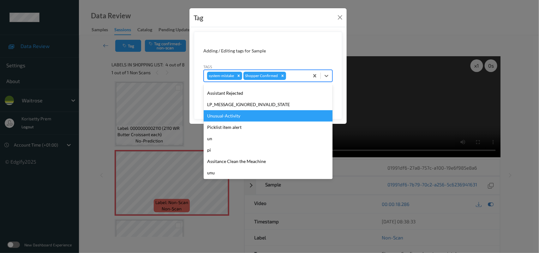
click at [231, 116] on div "Unusual-Activity" at bounding box center [268, 115] width 129 height 11
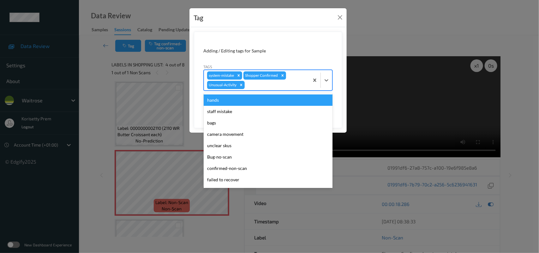
drag, startPoint x: 267, startPoint y: 81, endPoint x: 270, endPoint y: 120, distance: 38.6
click at [268, 82] on div at bounding box center [276, 85] width 60 height 8
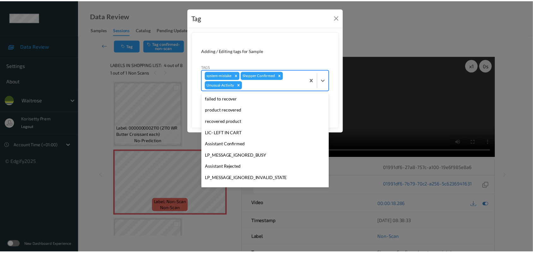
scroll to position [135, 0]
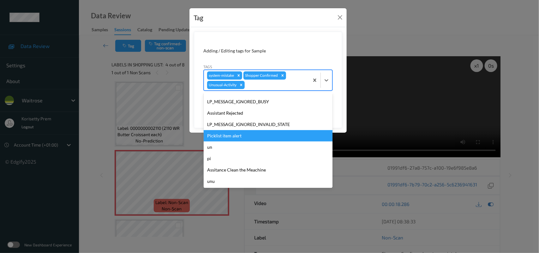
click at [229, 134] on div "Picklist item alert" at bounding box center [268, 135] width 129 height 11
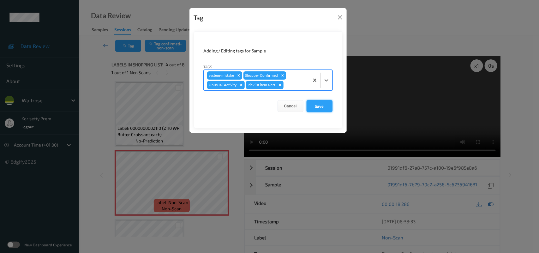
click at [312, 106] on button "Save" at bounding box center [319, 106] width 26 height 12
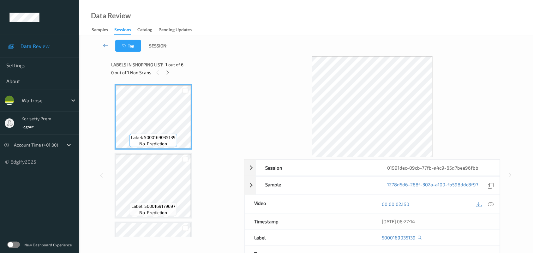
click at [286, 36] on div "Tag Session:" at bounding box center [306, 45] width 428 height 21
click at [169, 75] on icon at bounding box center [167, 73] width 5 height 6
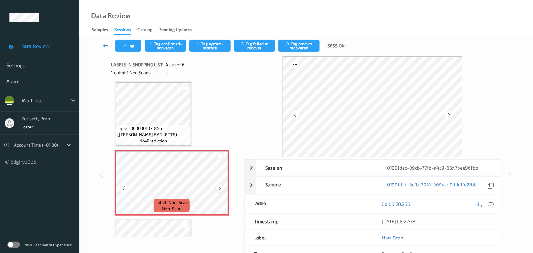
click at [218, 187] on icon at bounding box center [219, 188] width 5 height 6
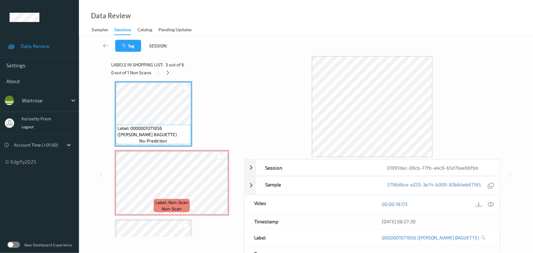
scroll to position [101, 0]
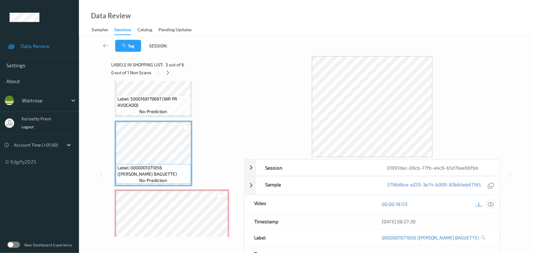
click at [489, 206] on icon at bounding box center [491, 204] width 6 height 6
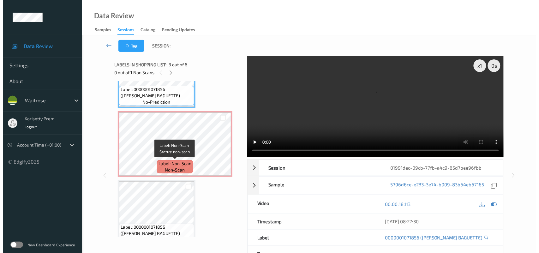
scroll to position [180, 0]
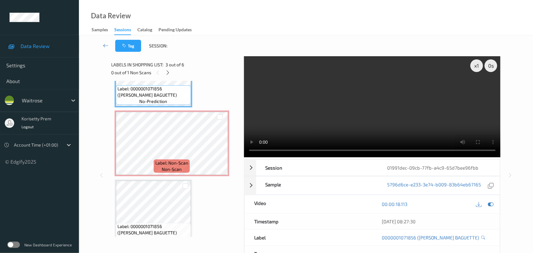
click at [338, 114] on video at bounding box center [372, 106] width 257 height 101
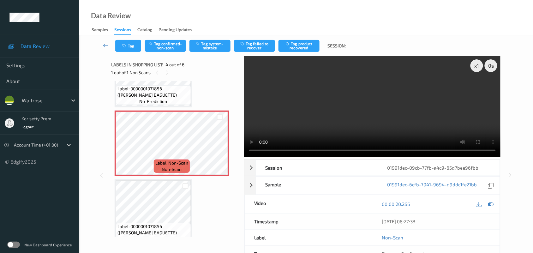
click at [166, 88] on span "Label: 0000001071856 ([PERSON_NAME] BAGUETTE)" at bounding box center [153, 92] width 72 height 13
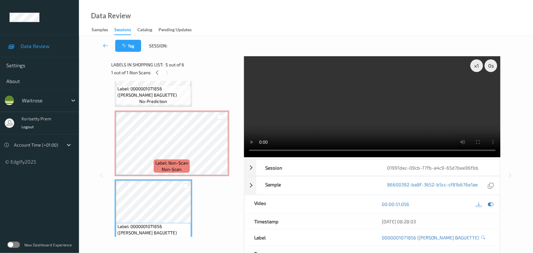
click at [362, 125] on video at bounding box center [372, 106] width 257 height 101
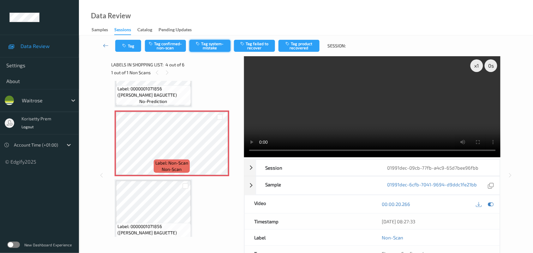
click at [212, 45] on button "Tag system-mistake" at bounding box center [209, 46] width 41 height 12
click at [131, 43] on button "Tag" at bounding box center [128, 46] width 26 height 12
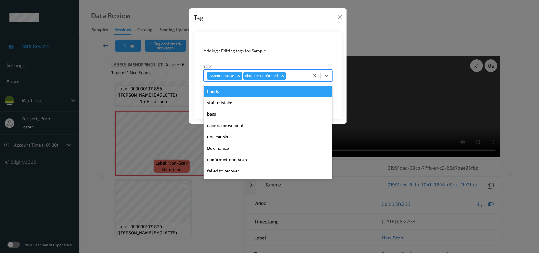
click at [298, 75] on div at bounding box center [296, 76] width 19 height 8
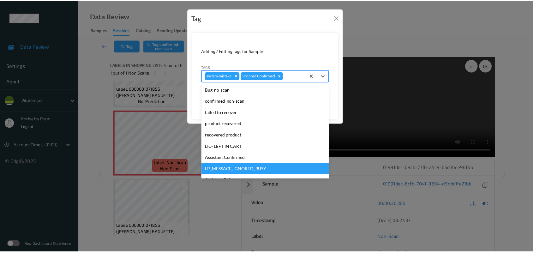
scroll to position [118, 0]
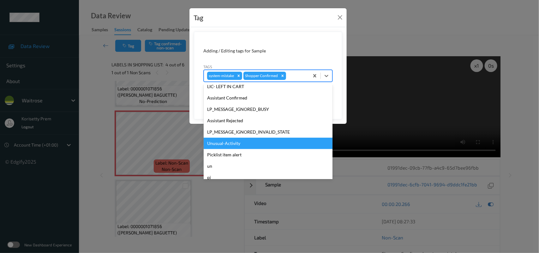
click at [228, 144] on div "Unusual-Activity" at bounding box center [268, 143] width 129 height 11
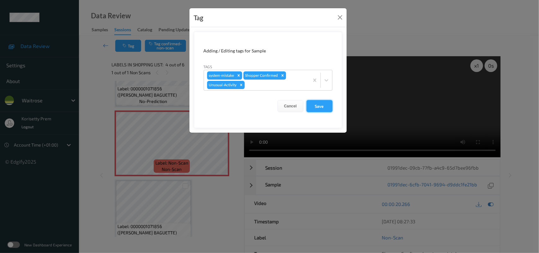
click at [328, 110] on button "Save" at bounding box center [319, 106] width 26 height 12
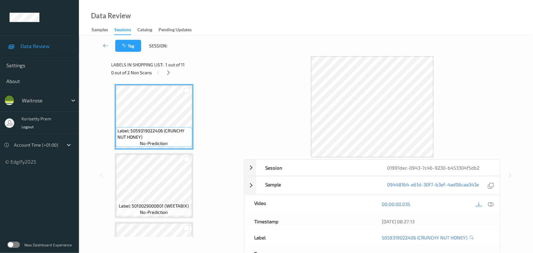
click at [219, 80] on div "Labels in shopping list: 1 out of 11 0 out of 2 Non Scans" at bounding box center [175, 68] width 128 height 25
click at [167, 73] on icon at bounding box center [168, 73] width 5 height 6
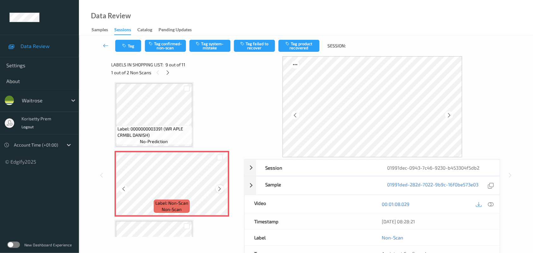
click at [218, 188] on icon at bounding box center [219, 189] width 5 height 6
click at [217, 187] on icon at bounding box center [219, 189] width 5 height 6
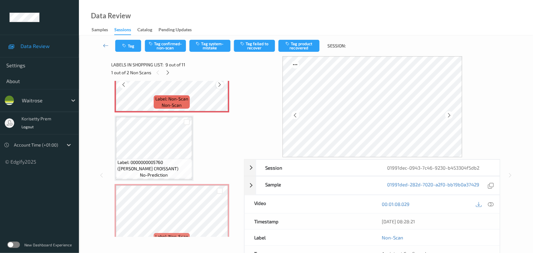
scroll to position [602, 0]
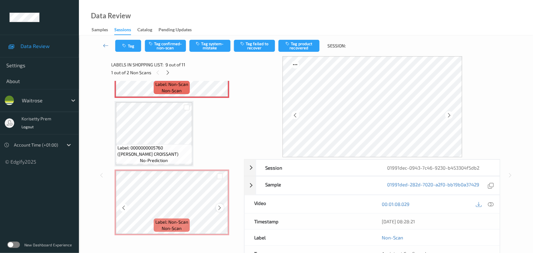
click at [217, 207] on icon at bounding box center [219, 208] width 5 height 6
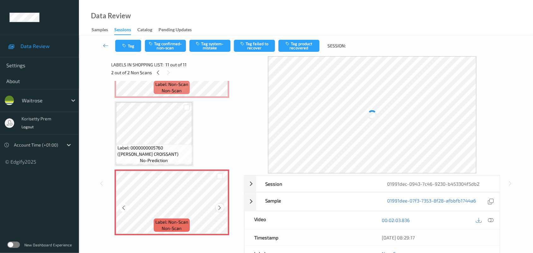
click at [218, 207] on icon at bounding box center [219, 208] width 5 height 6
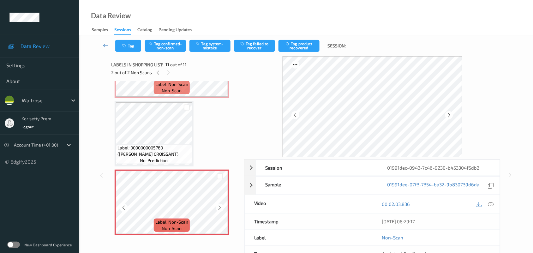
click at [218, 207] on icon at bounding box center [219, 208] width 5 height 6
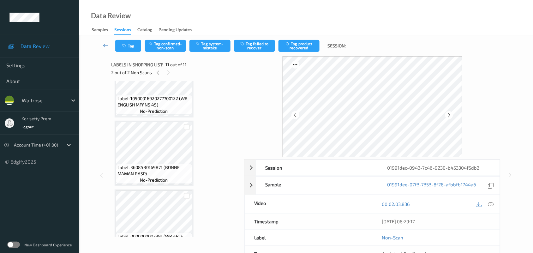
scroll to position [365, 0]
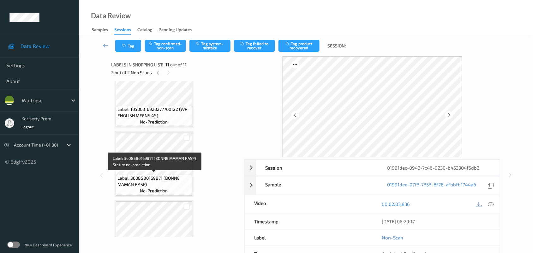
click at [165, 175] on span "Label: 3608580169871 (BONNE MAMAN RASP)" at bounding box center [153, 181] width 73 height 13
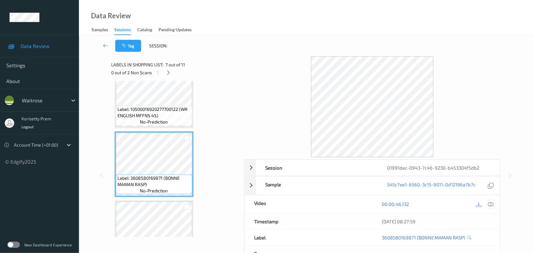
click at [490, 207] on icon at bounding box center [491, 204] width 6 height 6
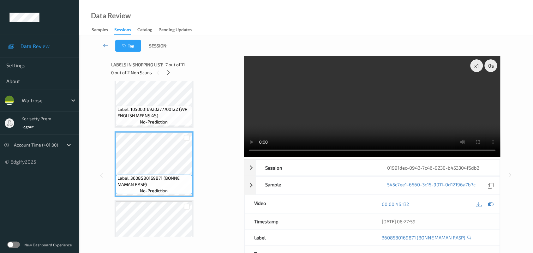
click at [302, 129] on video at bounding box center [372, 106] width 257 height 101
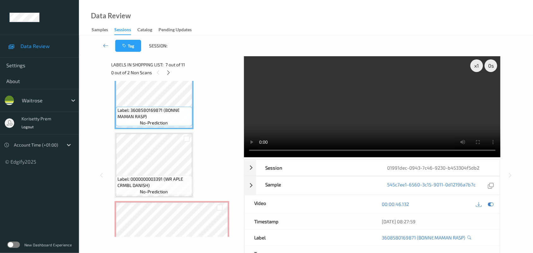
scroll to position [484, 0]
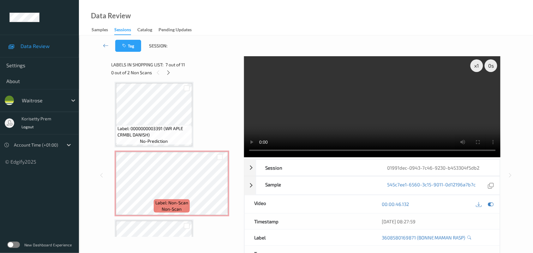
click at [356, 99] on video at bounding box center [372, 106] width 257 height 101
click at [321, 107] on video at bounding box center [372, 106] width 257 height 101
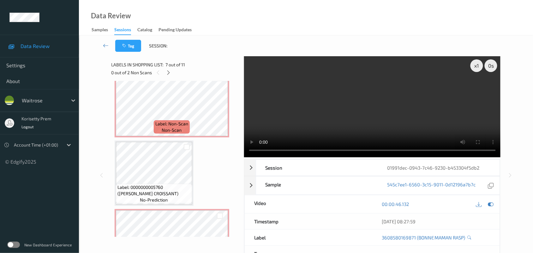
scroll to position [523, 0]
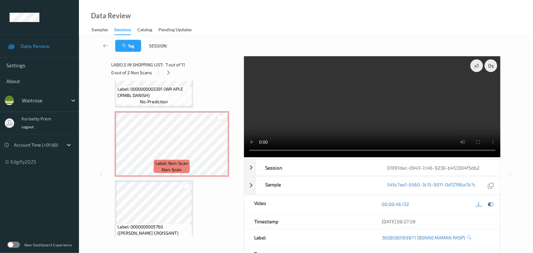
click at [374, 110] on video at bounding box center [372, 106] width 257 height 101
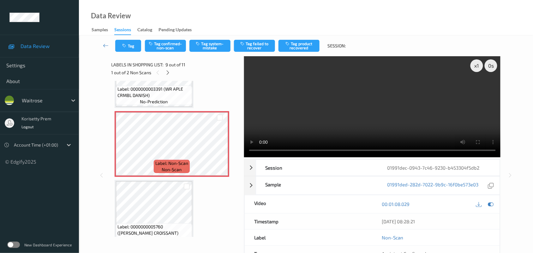
click at [334, 121] on video at bounding box center [372, 106] width 257 height 101
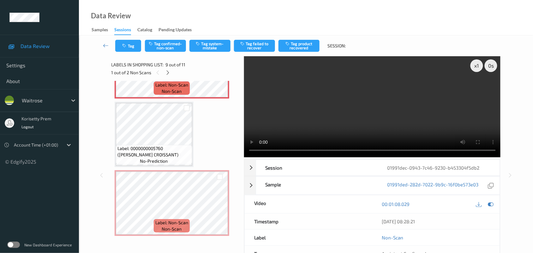
scroll to position [602, 0]
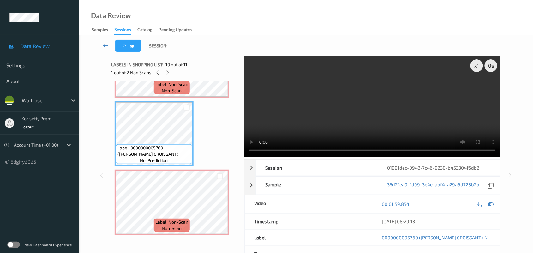
click at [313, 97] on video at bounding box center [372, 106] width 257 height 101
click at [318, 115] on video at bounding box center [372, 106] width 257 height 101
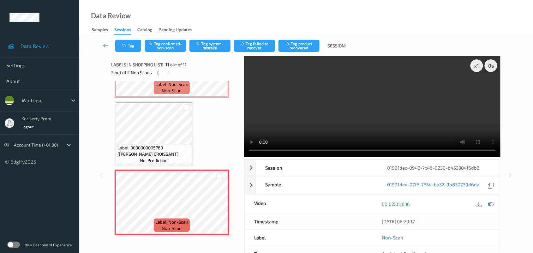
click at [305, 116] on video at bounding box center [372, 106] width 257 height 101
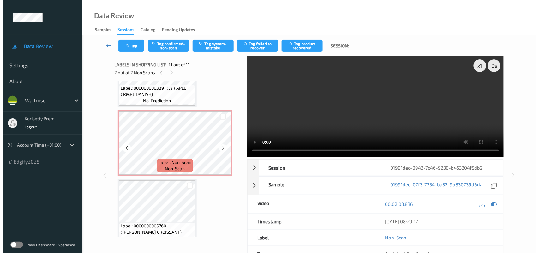
scroll to position [523, 0]
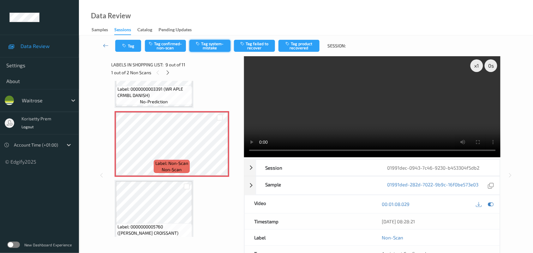
click at [212, 45] on button "Tag system-mistake" at bounding box center [209, 46] width 41 height 12
click at [127, 46] on icon "button" at bounding box center [124, 46] width 5 height 4
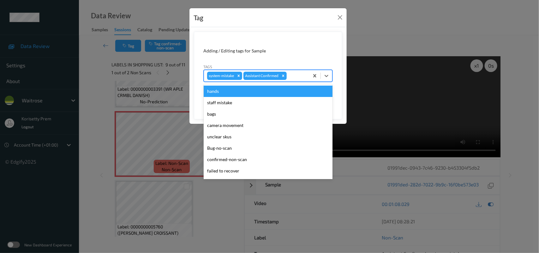
click at [303, 78] on div at bounding box center [297, 76] width 18 height 8
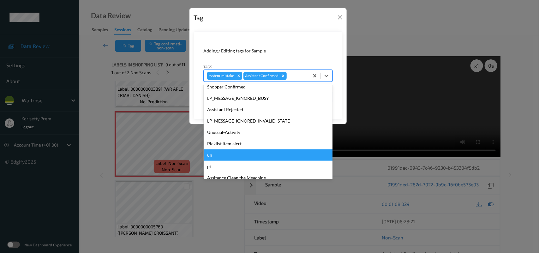
scroll to position [146, 0]
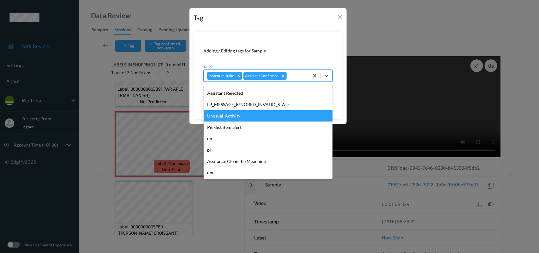
click at [237, 116] on div "Unusual-Activity" at bounding box center [268, 115] width 129 height 11
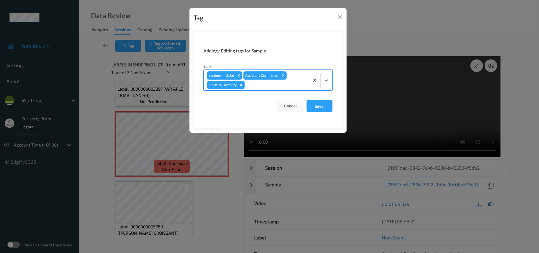
click at [264, 84] on div at bounding box center [276, 85] width 60 height 8
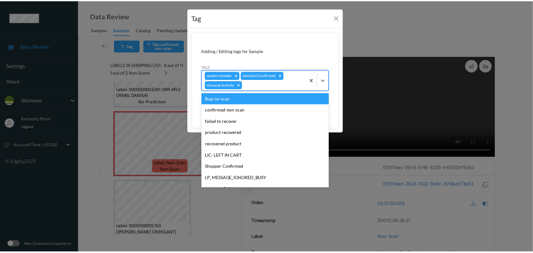
scroll to position [135, 0]
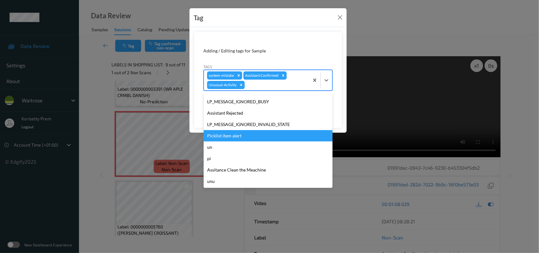
click at [234, 134] on div "Picklist item alert" at bounding box center [268, 135] width 129 height 11
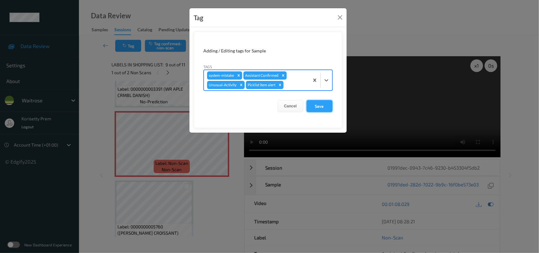
click at [316, 103] on button "Save" at bounding box center [319, 106] width 26 height 12
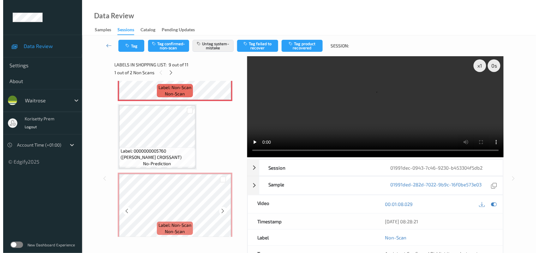
scroll to position [602, 0]
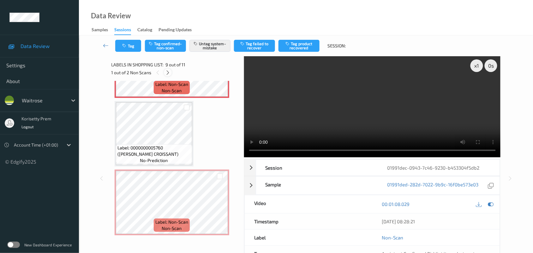
click at [169, 72] on icon at bounding box center [167, 73] width 5 height 6
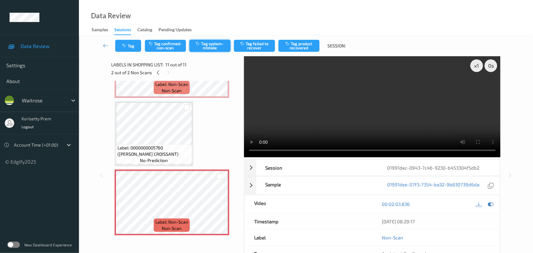
click at [210, 43] on button "Tag system-mistake" at bounding box center [209, 46] width 41 height 12
click at [126, 47] on icon "button" at bounding box center [124, 46] width 5 height 4
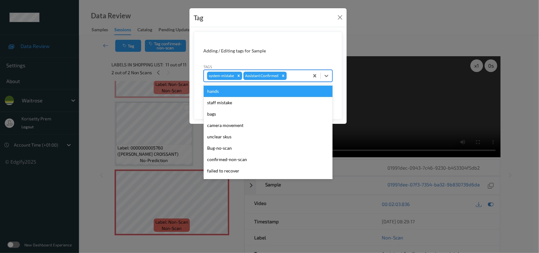
click at [291, 72] on div at bounding box center [297, 76] width 18 height 8
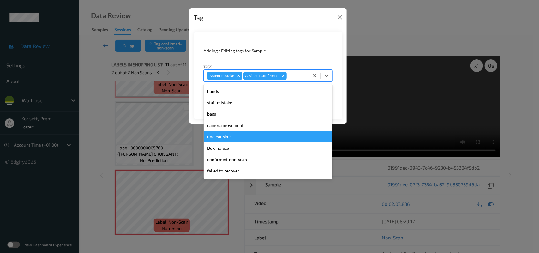
scroll to position [146, 0]
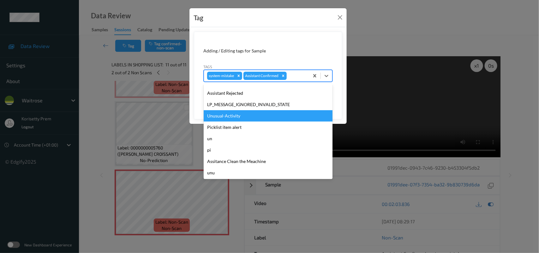
click at [229, 115] on div "Unusual-Activity" at bounding box center [268, 115] width 129 height 11
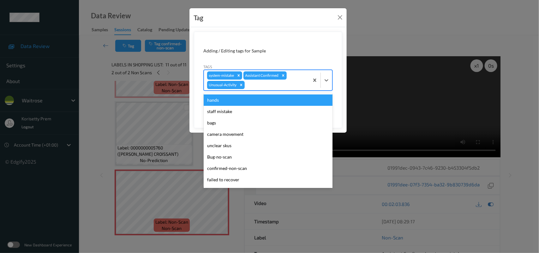
click at [274, 90] on div "system-mistake Assistant Confirmed Unusual-Activity" at bounding box center [256, 80] width 105 height 20
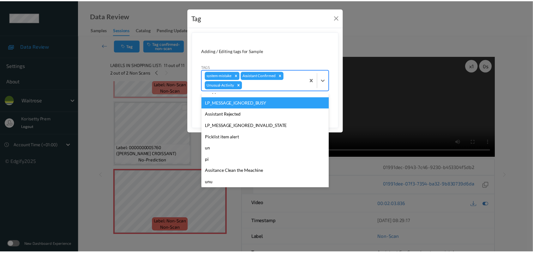
scroll to position [135, 0]
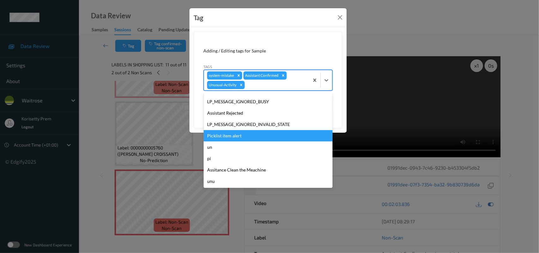
click at [247, 137] on div "Picklist item alert" at bounding box center [268, 135] width 129 height 11
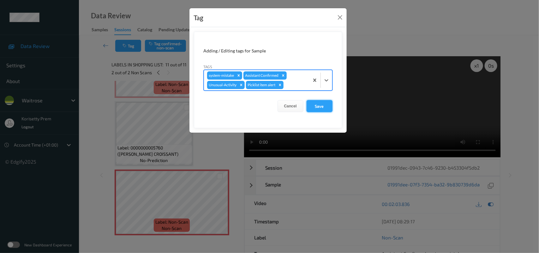
click at [322, 104] on button "Save" at bounding box center [319, 106] width 26 height 12
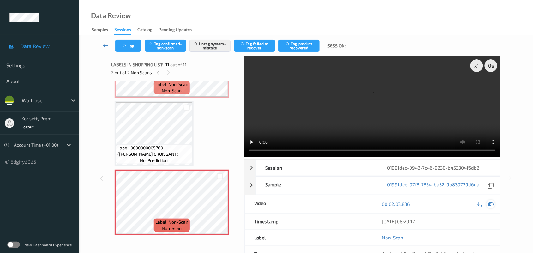
click at [491, 206] on icon at bounding box center [491, 204] width 6 height 6
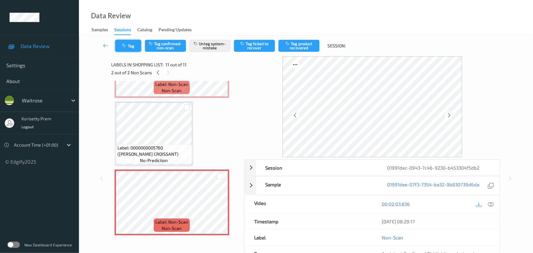
click at [136, 48] on button "Tag" at bounding box center [128, 46] width 26 height 12
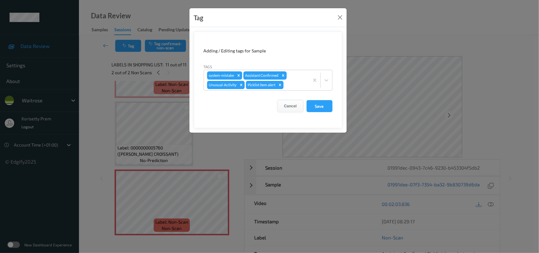
click at [294, 106] on button "Cancel" at bounding box center [290, 106] width 26 height 12
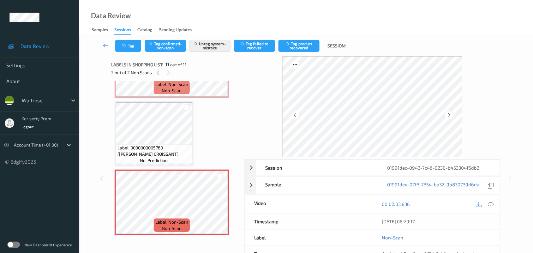
scroll to position [563, 0]
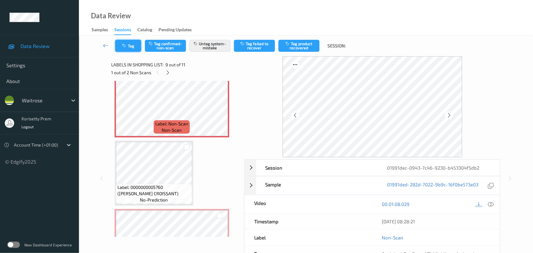
click at [132, 49] on button "Tag" at bounding box center [128, 46] width 26 height 12
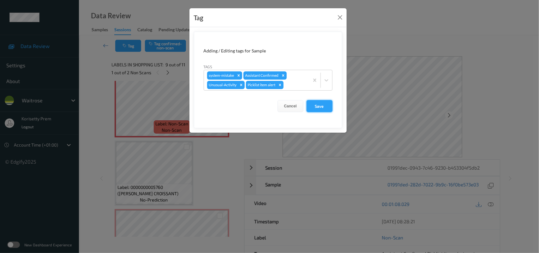
click at [312, 109] on button "Save" at bounding box center [319, 106] width 26 height 12
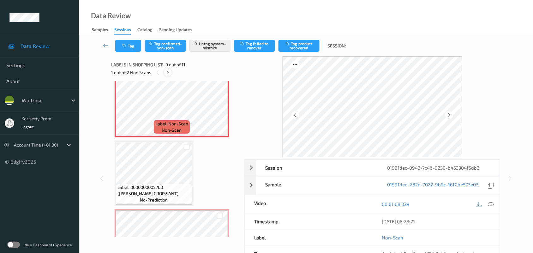
click at [170, 71] on icon at bounding box center [167, 73] width 5 height 6
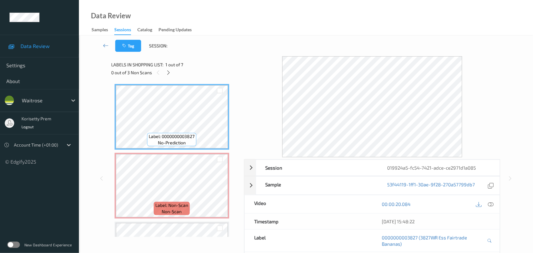
click at [241, 35] on div "Tag Session:" at bounding box center [306, 45] width 428 height 21
click at [169, 72] on icon at bounding box center [168, 73] width 5 height 6
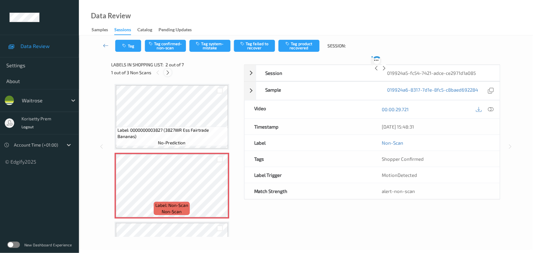
scroll to position [3, 0]
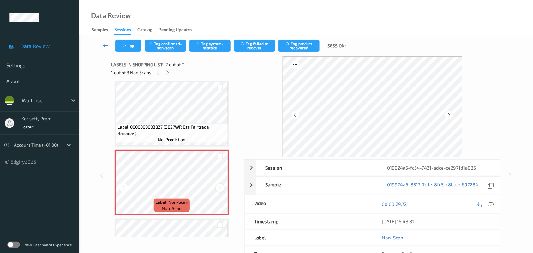
click at [218, 188] on icon at bounding box center [219, 188] width 5 height 6
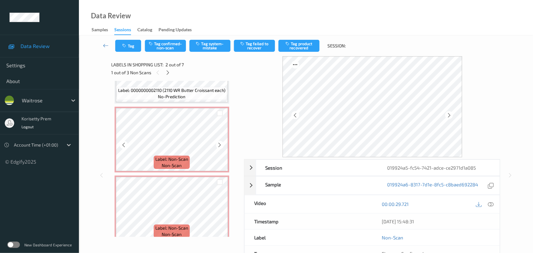
scroll to position [328, 0]
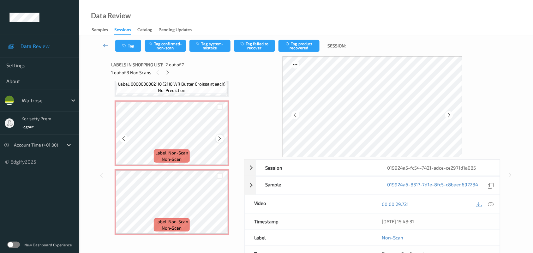
click at [220, 136] on icon at bounding box center [219, 139] width 5 height 6
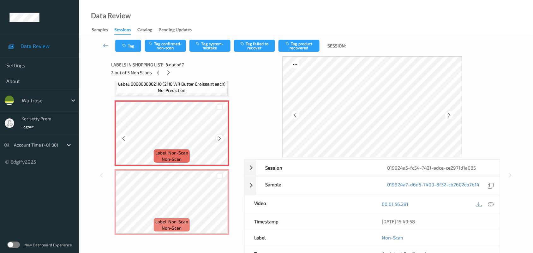
click at [220, 136] on icon at bounding box center [219, 139] width 5 height 6
click at [220, 137] on icon at bounding box center [219, 139] width 5 height 6
click at [220, 138] on icon at bounding box center [219, 139] width 5 height 6
click at [218, 205] on icon at bounding box center [219, 208] width 5 height 6
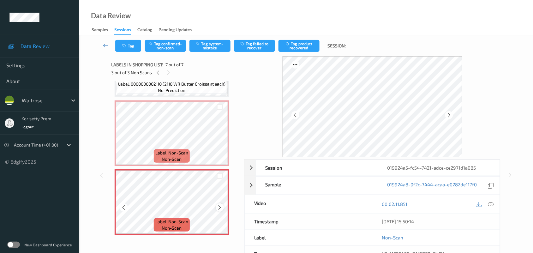
click at [218, 205] on icon at bounding box center [219, 208] width 5 height 6
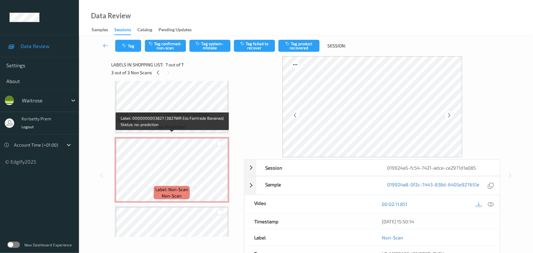
scroll to position [0, 0]
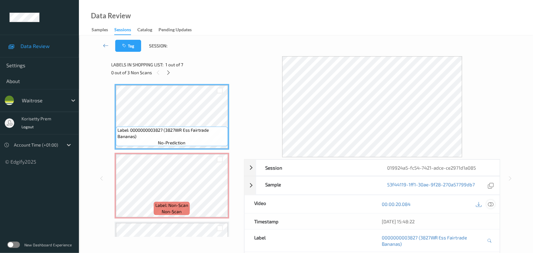
click at [489, 203] on icon at bounding box center [491, 204] width 6 height 6
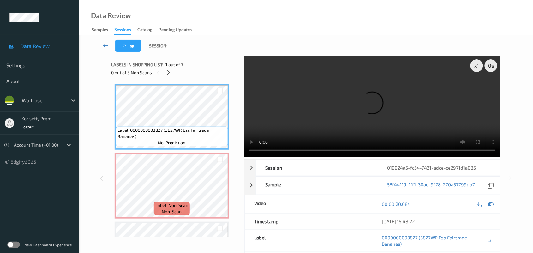
click at [339, 107] on video at bounding box center [372, 106] width 257 height 101
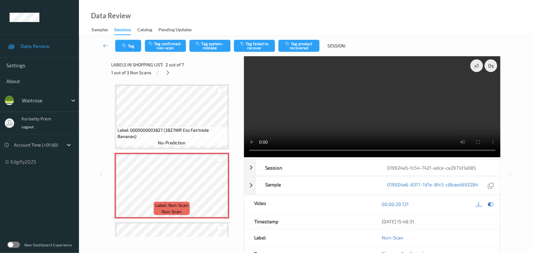
click at [354, 107] on video at bounding box center [372, 106] width 257 height 101
click at [171, 69] on div "1 out of 3 Non Scans" at bounding box center [175, 72] width 128 height 8
click at [168, 77] on div "Labels in shopping list: 2 out of 7 1 out of 3 Non Scans" at bounding box center [175, 68] width 128 height 25
click at [168, 70] on icon at bounding box center [167, 73] width 5 height 6
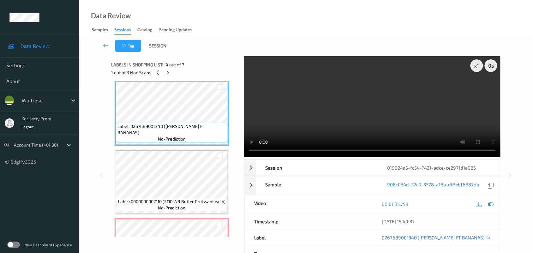
scroll to position [238, 0]
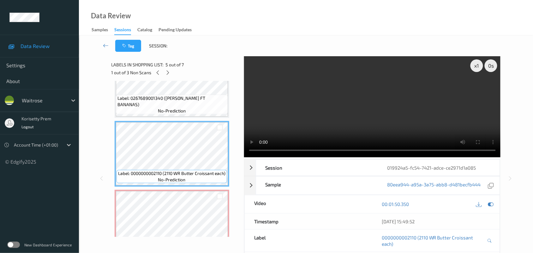
click at [379, 119] on video at bounding box center [372, 106] width 257 height 101
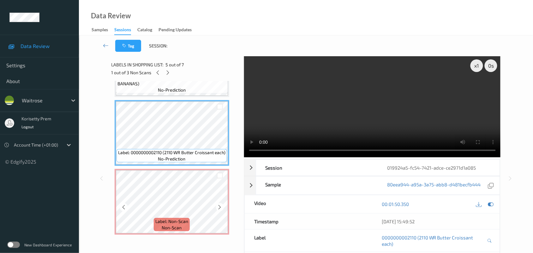
scroll to position [249, 0]
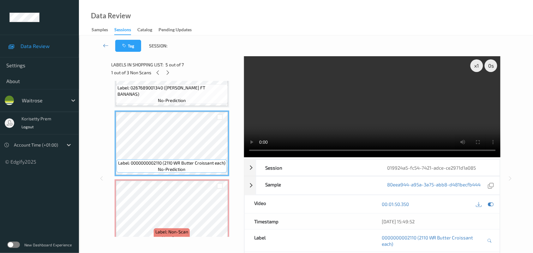
click at [321, 114] on video at bounding box center [372, 106] width 257 height 101
click at [355, 115] on video at bounding box center [372, 106] width 257 height 101
click at [318, 111] on video at bounding box center [372, 106] width 257 height 101
click at [310, 106] on video at bounding box center [372, 106] width 257 height 101
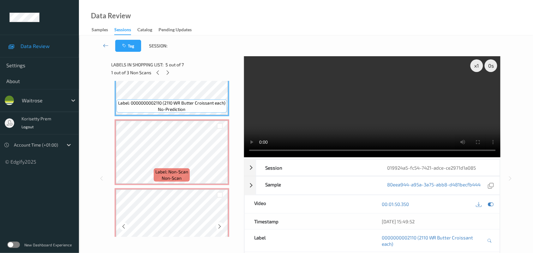
scroll to position [328, 0]
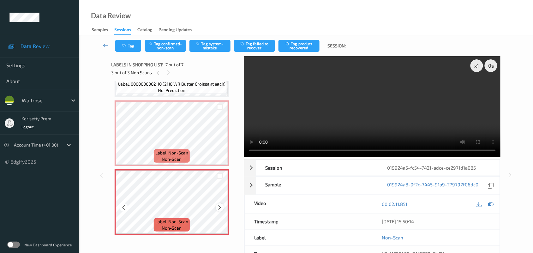
click at [217, 206] on icon at bounding box center [219, 208] width 5 height 6
click at [217, 207] on icon at bounding box center [219, 208] width 5 height 6
click at [219, 208] on icon at bounding box center [219, 208] width 5 height 6
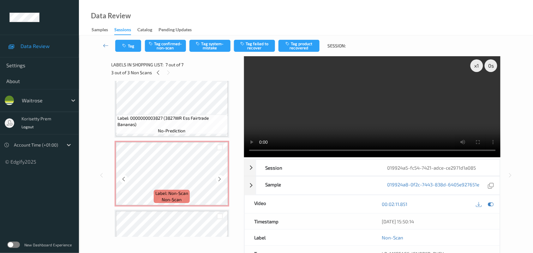
scroll to position [0, 0]
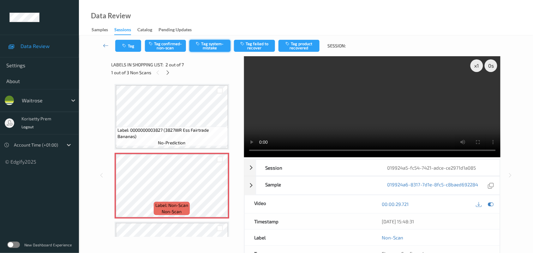
click at [219, 48] on button "Tag system-mistake" at bounding box center [209, 46] width 41 height 12
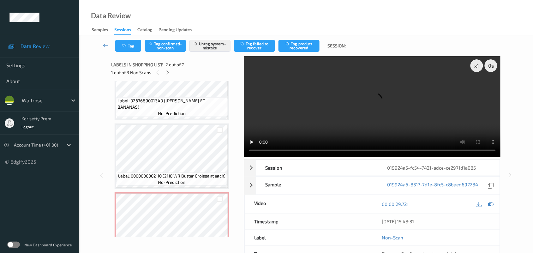
scroll to position [316, 0]
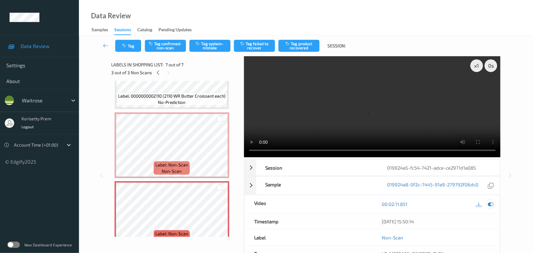
click at [488, 152] on div "x 1 0 s Session 019924a5-fc54-7421-adce-ce2971d1a085 Session ID 019924a5-fc54-7…" at bounding box center [372, 175] width 257 height 238
click at [488, 207] on icon at bounding box center [491, 204] width 6 height 6
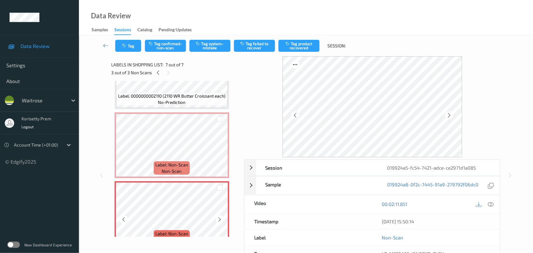
scroll to position [328, 0]
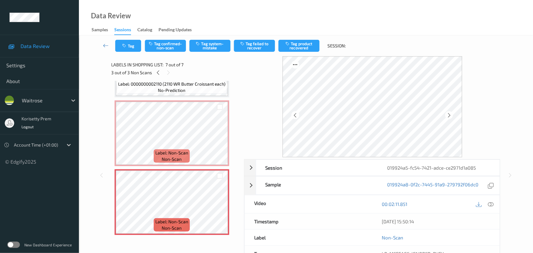
drag, startPoint x: 257, startPoint y: 117, endPoint x: 235, endPoint y: 119, distance: 22.8
click at [257, 117] on div at bounding box center [372, 106] width 257 height 101
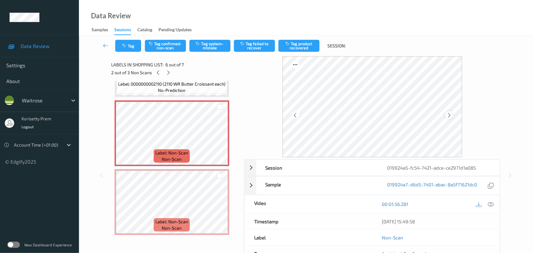
click at [449, 112] on div at bounding box center [449, 115] width 8 height 8
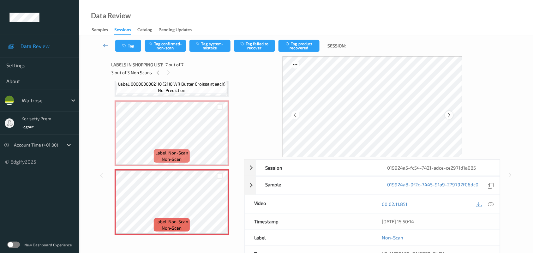
click at [448, 114] on icon at bounding box center [448, 115] width 5 height 6
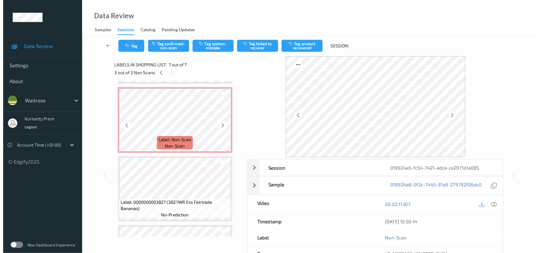
scroll to position [51, 0]
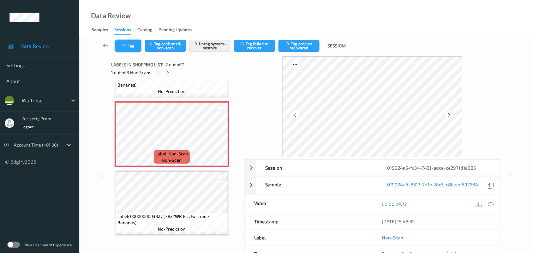
click at [115, 45] on button "Tag" at bounding box center [128, 46] width 26 height 12
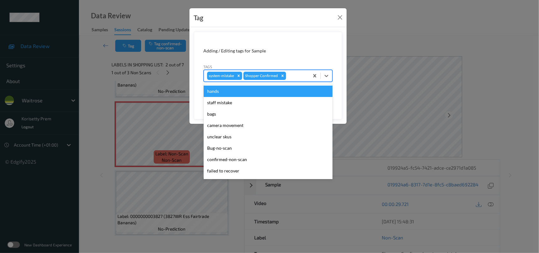
click at [299, 73] on div at bounding box center [296, 76] width 19 height 8
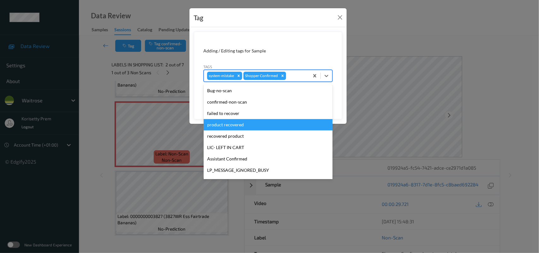
scroll to position [118, 0]
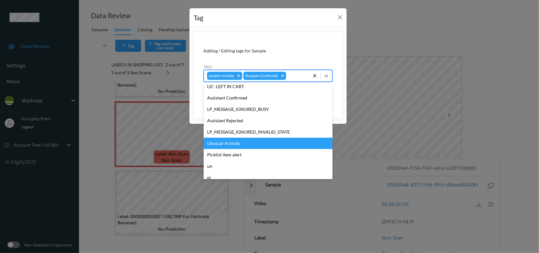
click at [227, 145] on div "Unusual-Activity" at bounding box center [268, 143] width 129 height 11
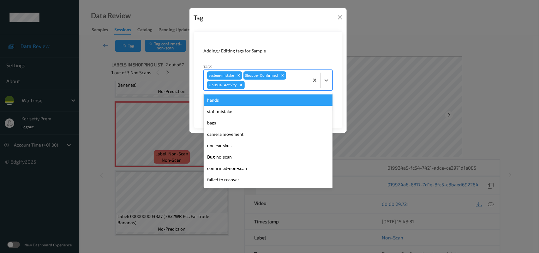
click at [256, 89] on div at bounding box center [276, 85] width 60 height 8
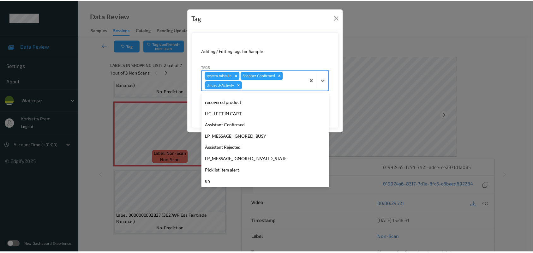
scroll to position [135, 0]
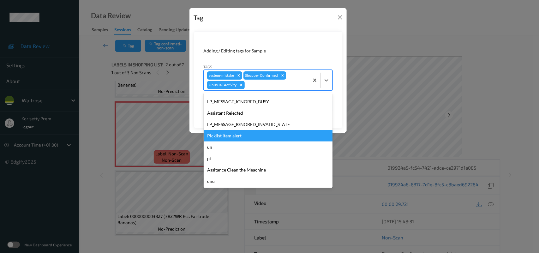
click at [224, 131] on div "Picklist item alert" at bounding box center [268, 135] width 129 height 11
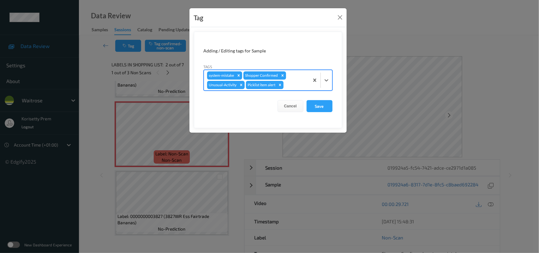
click at [334, 104] on form "Adding / Editing tags for Sample Tags option Picklist item alert, selected. Sel…" at bounding box center [268, 80] width 148 height 97
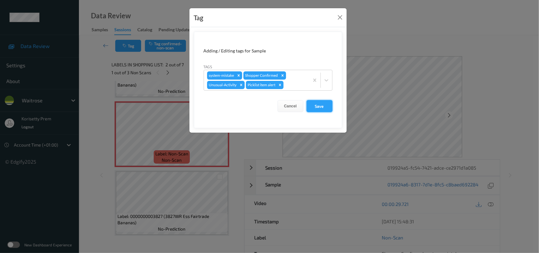
click at [328, 106] on button "Save" at bounding box center [319, 106] width 26 height 12
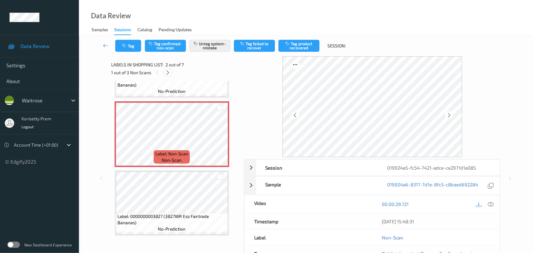
click at [169, 73] on icon at bounding box center [167, 73] width 5 height 6
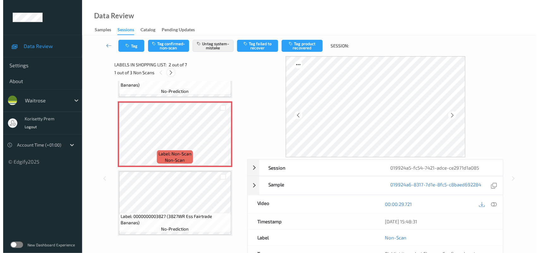
scroll to position [278, 0]
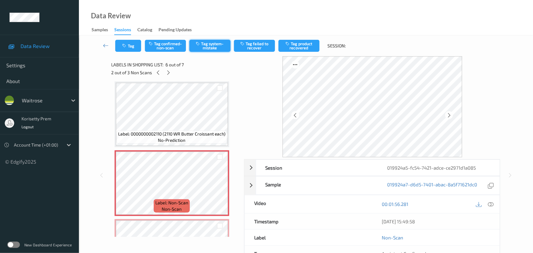
click at [224, 45] on button "Tag system-mistake" at bounding box center [209, 46] width 41 height 12
click at [130, 47] on button "Tag" at bounding box center [128, 46] width 26 height 12
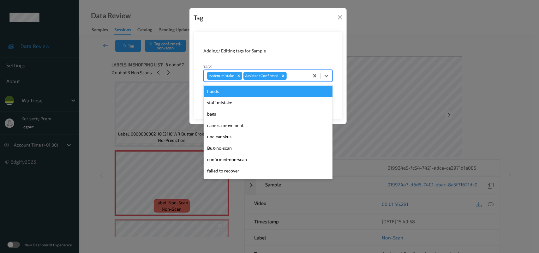
click at [300, 70] on div "system-mistake Assistant Confirmed" at bounding box center [256, 75] width 105 height 11
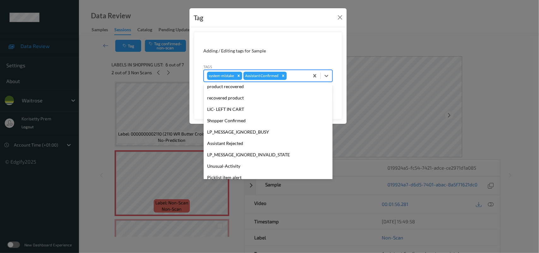
scroll to position [146, 0]
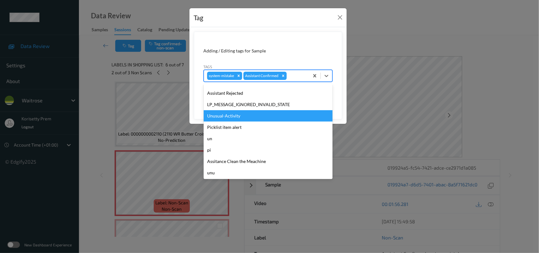
click at [232, 117] on div "Unusual-Activity" at bounding box center [268, 115] width 129 height 11
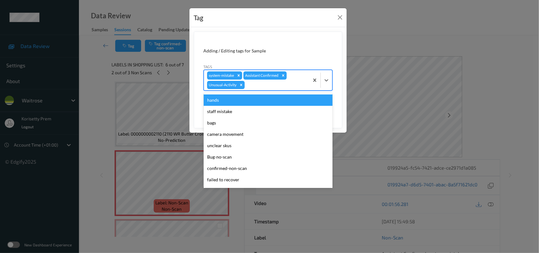
click at [263, 87] on div at bounding box center [276, 85] width 60 height 8
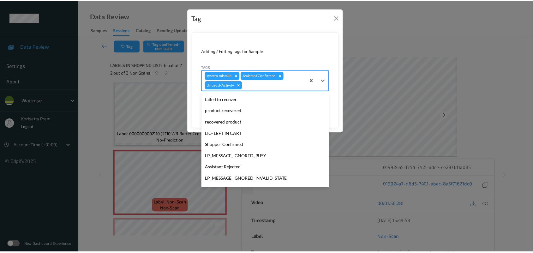
scroll to position [135, 0]
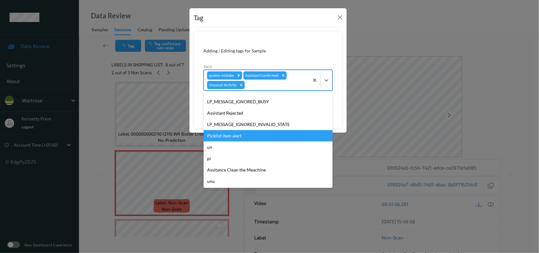
click at [218, 134] on div "Picklist item alert" at bounding box center [268, 135] width 129 height 11
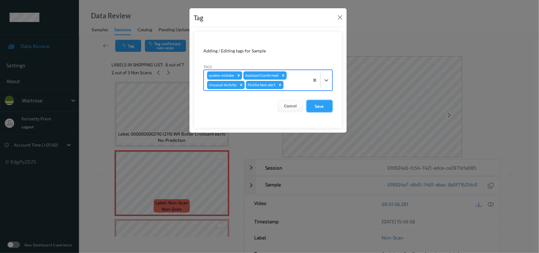
click at [318, 110] on button "Save" at bounding box center [319, 106] width 26 height 12
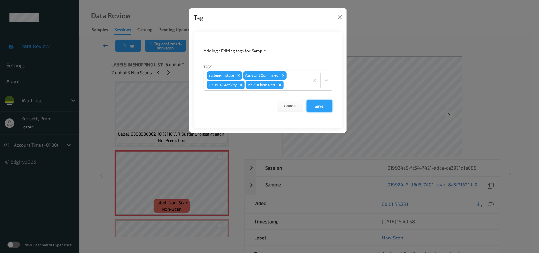
click at [321, 104] on button "Save" at bounding box center [319, 106] width 26 height 12
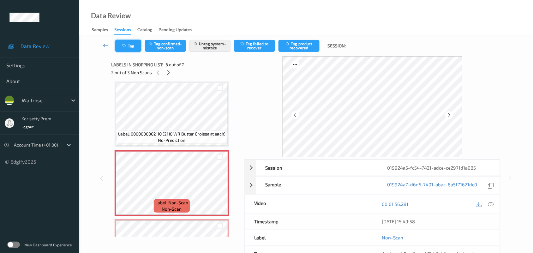
click at [127, 44] on icon "button" at bounding box center [124, 46] width 5 height 4
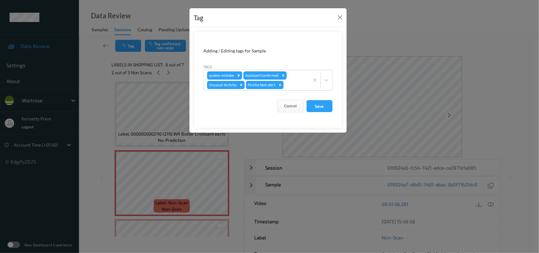
click at [290, 108] on button "Cancel" at bounding box center [290, 106] width 26 height 12
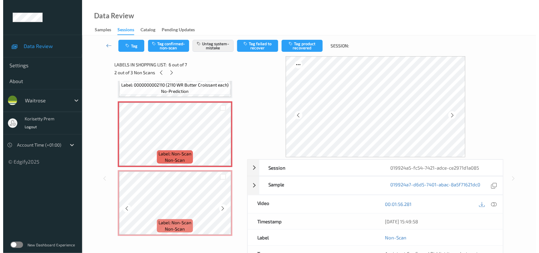
scroll to position [328, 0]
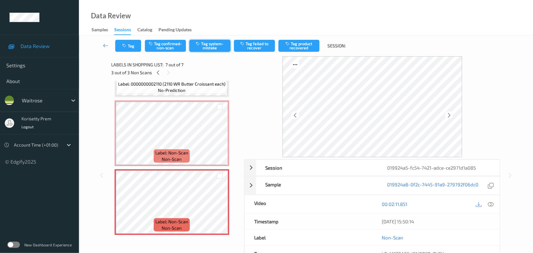
click at [215, 51] on button "Tag system-mistake" at bounding box center [209, 46] width 41 height 12
click at [126, 46] on icon "button" at bounding box center [124, 46] width 5 height 4
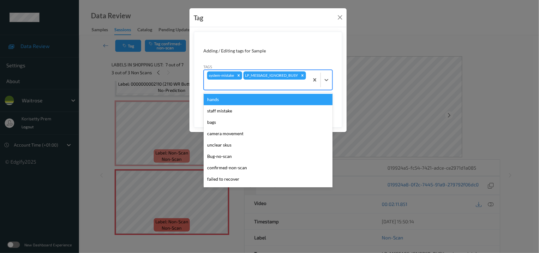
click at [288, 82] on div at bounding box center [256, 85] width 99 height 8
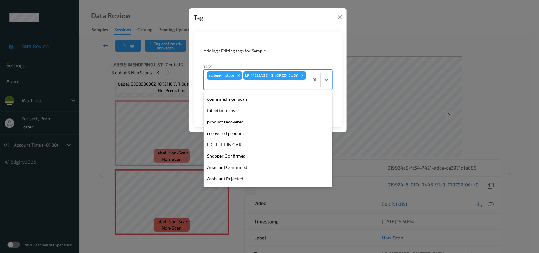
scroll to position [146, 0]
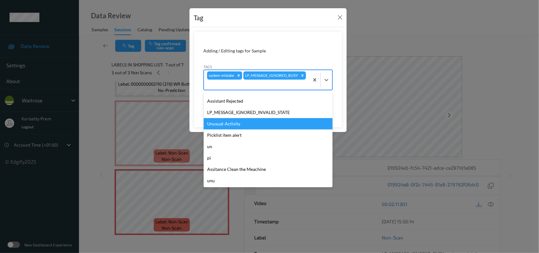
click at [231, 126] on div "Unusual-Activity" at bounding box center [268, 123] width 129 height 11
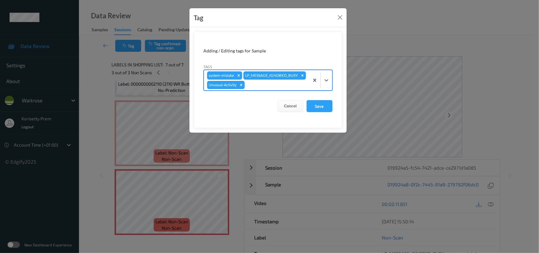
click at [272, 89] on div at bounding box center [276, 85] width 60 height 8
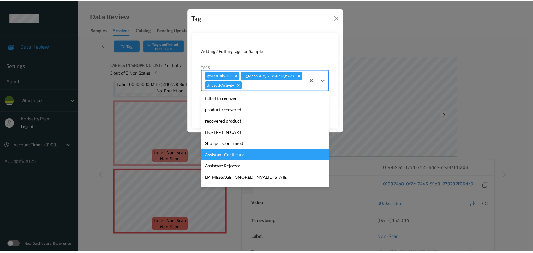
scroll to position [135, 0]
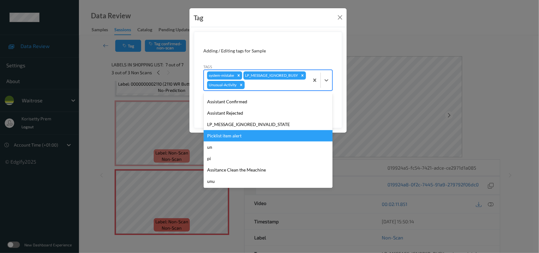
click at [232, 141] on div "Picklist item alert" at bounding box center [268, 135] width 129 height 11
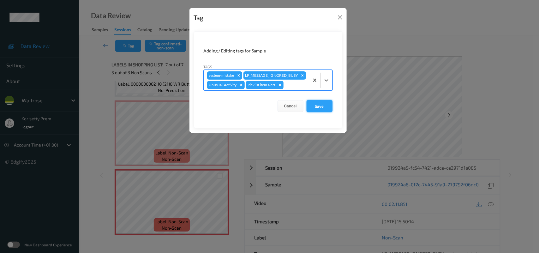
click at [321, 112] on button "Save" at bounding box center [319, 106] width 26 height 12
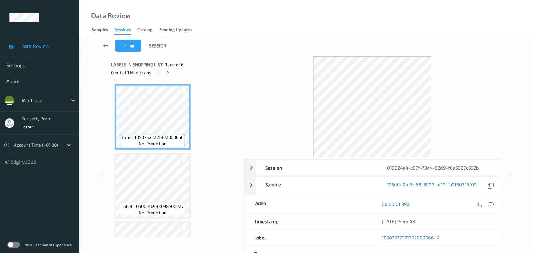
click at [245, 33] on div "Data Review Samples Sessions Catalog Pending Updates" at bounding box center [306, 17] width 454 height 35
click at [167, 70] on icon at bounding box center [167, 73] width 5 height 6
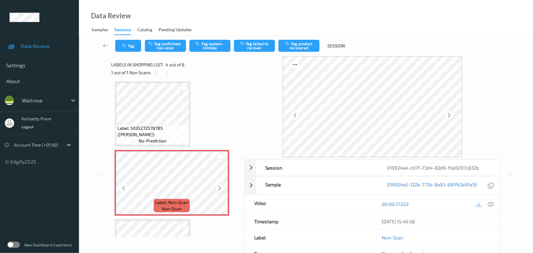
click at [221, 186] on icon at bounding box center [219, 188] width 5 height 6
click at [220, 186] on icon at bounding box center [219, 188] width 5 height 6
click at [219, 187] on icon at bounding box center [219, 188] width 5 height 6
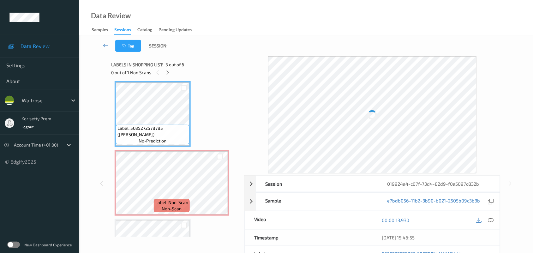
scroll to position [101, 0]
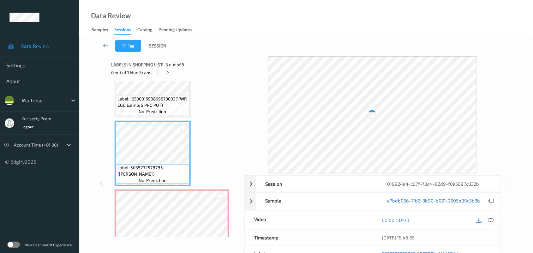
click at [491, 219] on icon at bounding box center [491, 220] width 6 height 6
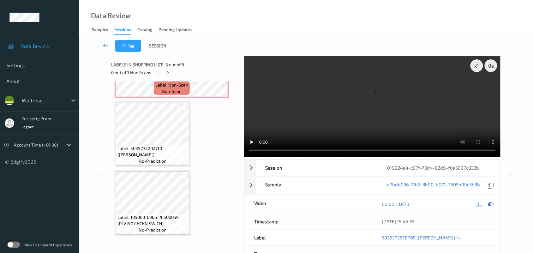
scroll to position [259, 0]
click at [304, 112] on video at bounding box center [372, 106] width 257 height 101
click at [327, 114] on video at bounding box center [372, 106] width 257 height 101
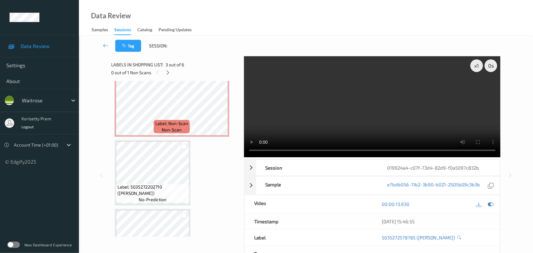
scroll to position [180, 0]
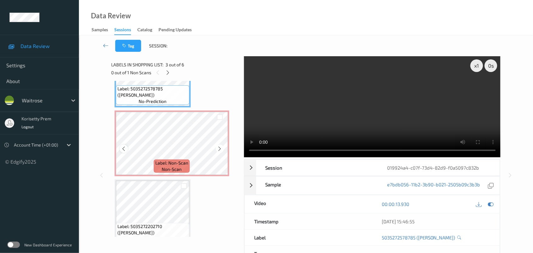
click at [123, 149] on icon at bounding box center [123, 149] width 5 height 6
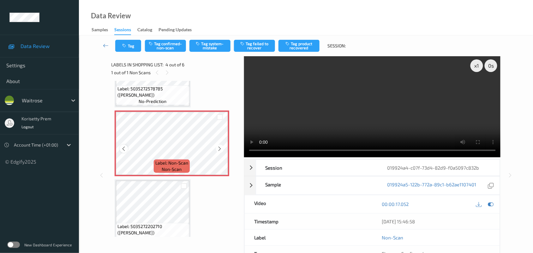
click at [123, 148] on icon at bounding box center [123, 149] width 5 height 6
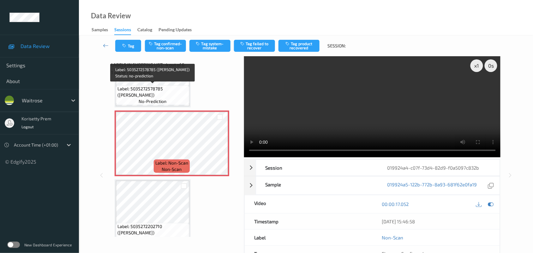
click at [149, 95] on span "Label: 5035272578785 ([PERSON_NAME])" at bounding box center [152, 92] width 70 height 13
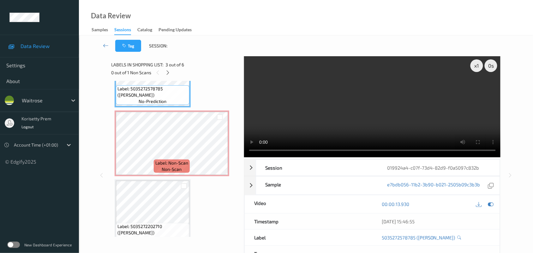
click at [321, 116] on video at bounding box center [372, 106] width 257 height 101
click at [304, 107] on video at bounding box center [372, 106] width 257 height 101
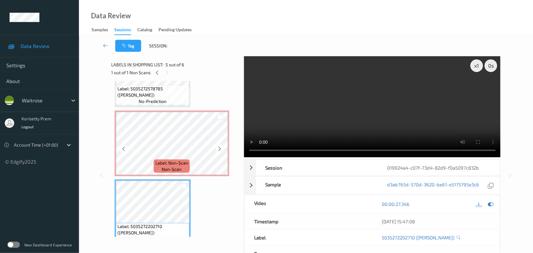
click at [189, 163] on div "Label: Non-Scan non-scan" at bounding box center [172, 165] width 36 height 13
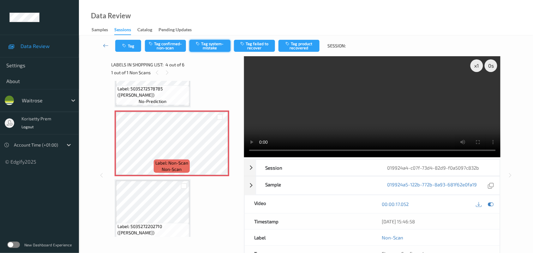
click at [209, 48] on button "Tag system-mistake" at bounding box center [209, 46] width 41 height 12
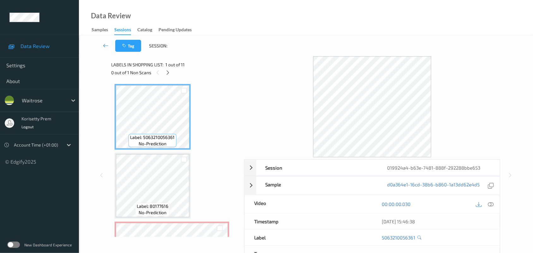
click at [284, 45] on div "Tag Session:" at bounding box center [306, 45] width 428 height 21
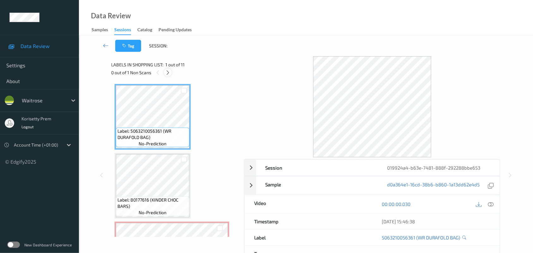
click at [167, 70] on icon at bounding box center [167, 73] width 5 height 6
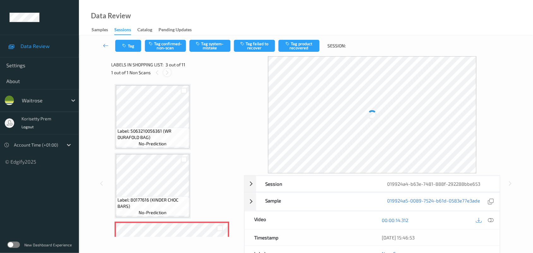
scroll to position [72, 0]
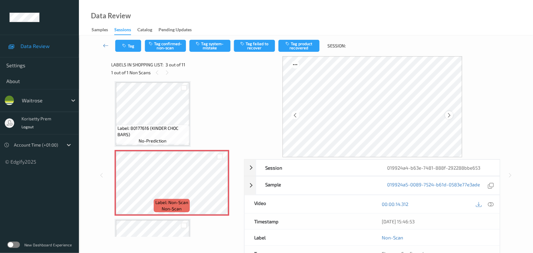
click at [449, 116] on icon at bounding box center [448, 115] width 5 height 6
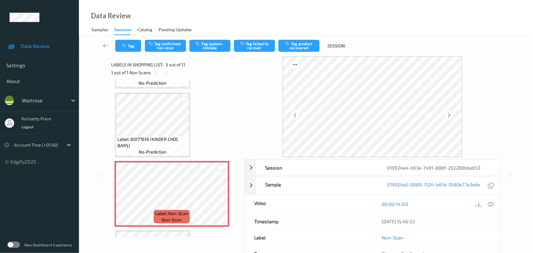
scroll to position [79, 0]
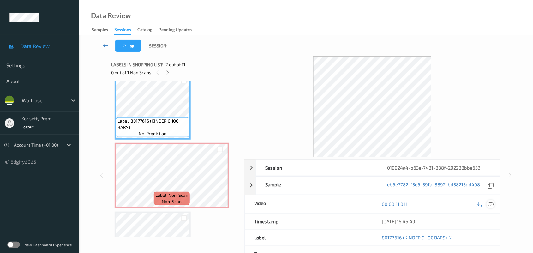
click at [492, 205] on icon at bounding box center [491, 204] width 6 height 6
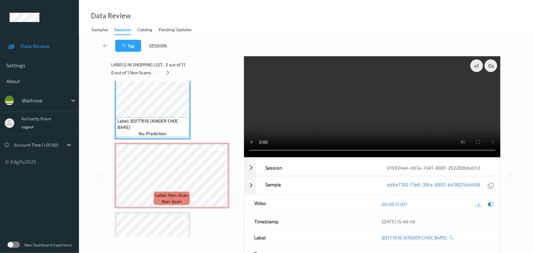
click at [332, 114] on video at bounding box center [372, 106] width 257 height 101
click at [366, 105] on video at bounding box center [372, 106] width 257 height 101
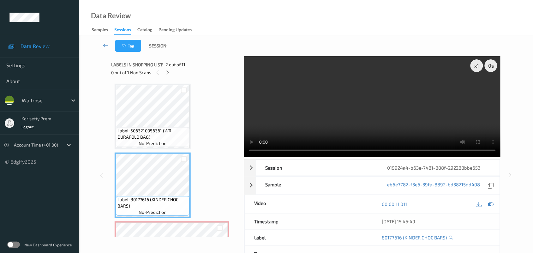
scroll to position [0, 0]
click at [337, 108] on video at bounding box center [372, 106] width 257 height 101
click at [321, 103] on video at bounding box center [372, 106] width 257 height 101
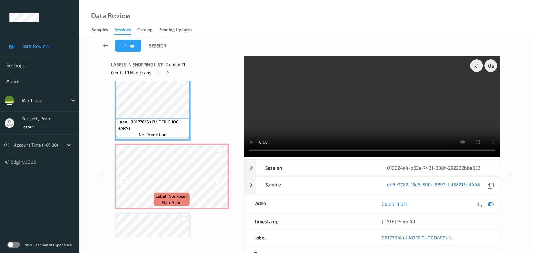
scroll to position [79, 0]
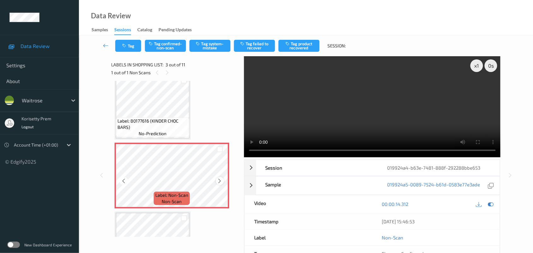
click at [220, 179] on icon at bounding box center [219, 181] width 5 height 6
click at [221, 179] on icon at bounding box center [219, 181] width 5 height 6
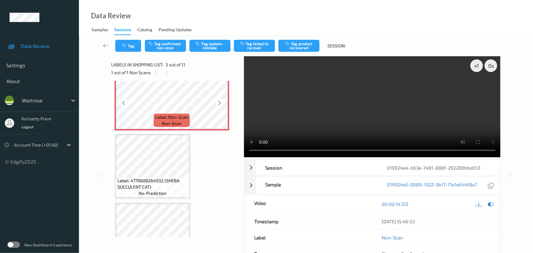
scroll to position [158, 0]
click at [322, 112] on video at bounding box center [372, 106] width 257 height 101
click at [312, 105] on video at bounding box center [372, 106] width 257 height 101
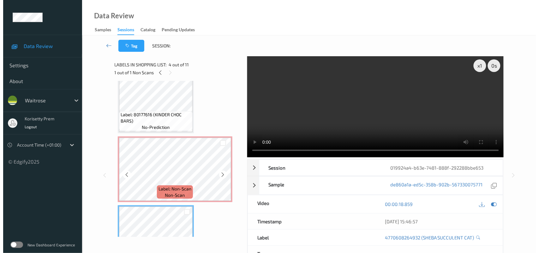
scroll to position [79, 0]
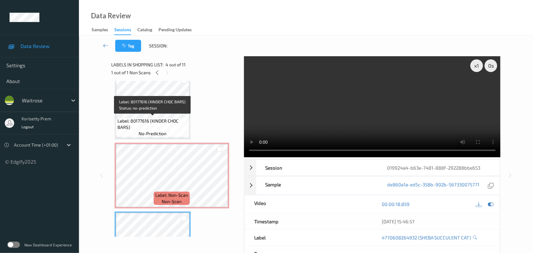
click at [160, 118] on span "Label: 80177616 (KINDER CHOC BARS)" at bounding box center [152, 124] width 70 height 13
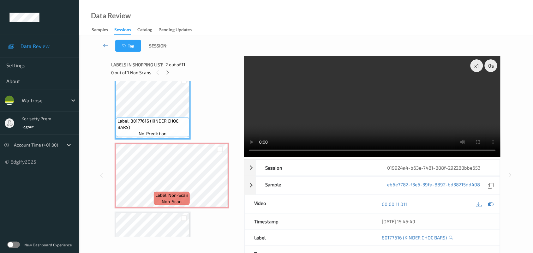
click at [311, 117] on video at bounding box center [372, 106] width 257 height 101
click at [362, 123] on video at bounding box center [372, 106] width 257 height 101
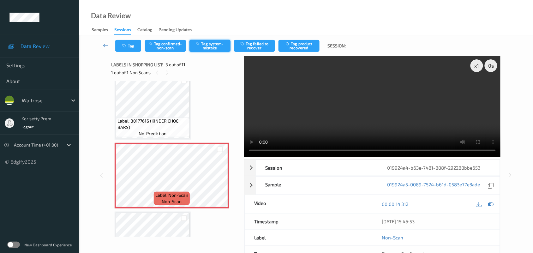
click at [217, 47] on button "Tag system-mistake" at bounding box center [209, 46] width 41 height 12
click at [125, 44] on icon "button" at bounding box center [124, 46] width 5 height 4
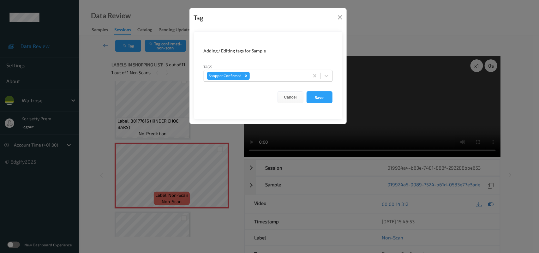
click at [272, 78] on div at bounding box center [278, 76] width 55 height 8
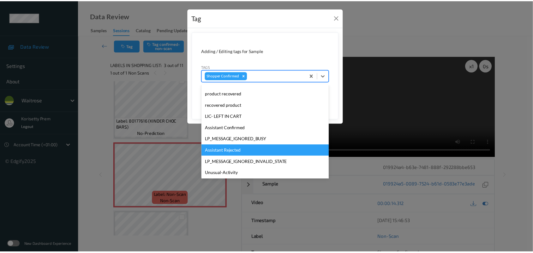
scroll to position [157, 0]
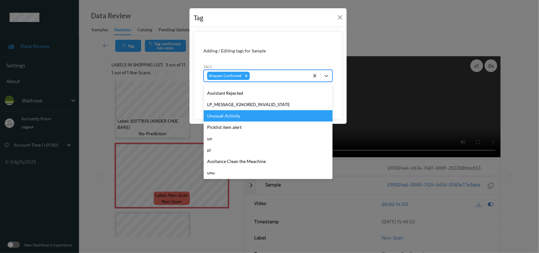
click at [234, 120] on div "Unusual-Activity" at bounding box center [268, 115] width 129 height 11
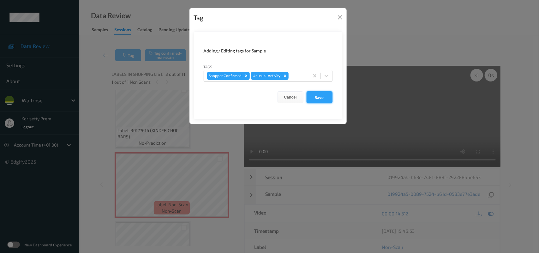
click at [327, 95] on button "Save" at bounding box center [319, 97] width 26 height 12
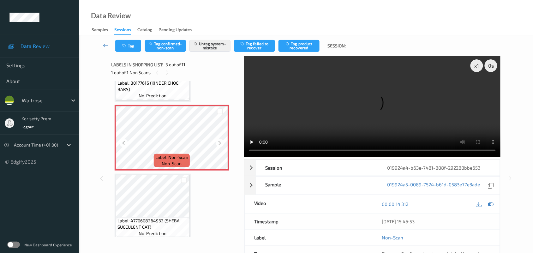
scroll to position [158, 0]
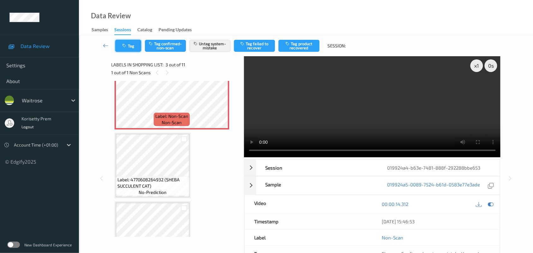
click at [130, 46] on button "Tag" at bounding box center [128, 46] width 26 height 12
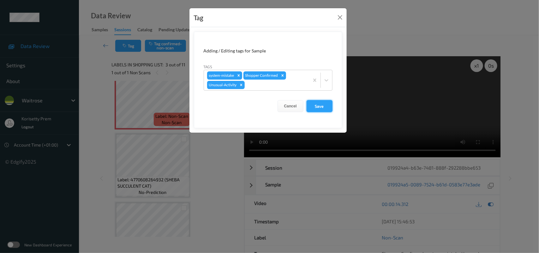
click at [321, 106] on button "Save" at bounding box center [319, 106] width 26 height 12
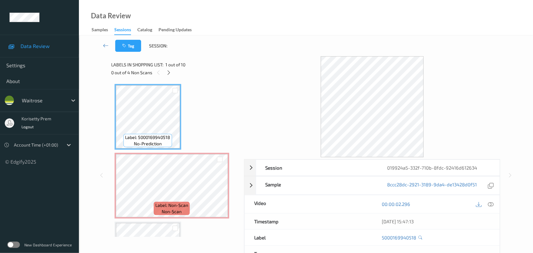
click at [217, 30] on div "Data Review Samples Sessions Catalog Pending Updates" at bounding box center [306, 17] width 454 height 35
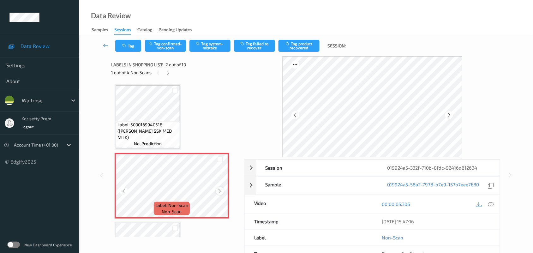
click at [219, 189] on icon at bounding box center [219, 191] width 5 height 6
click at [219, 190] on icon at bounding box center [219, 191] width 5 height 6
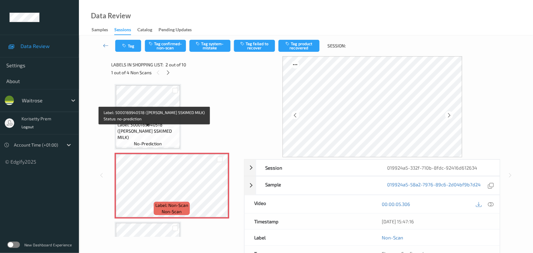
click at [151, 128] on span "Label: 5000169940518 ([PERSON_NAME] SSKIMED MILK)" at bounding box center [147, 131] width 61 height 19
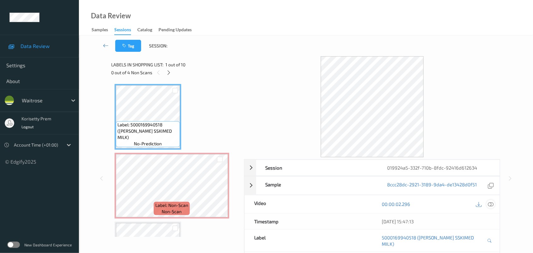
click at [490, 206] on icon at bounding box center [491, 204] width 6 height 6
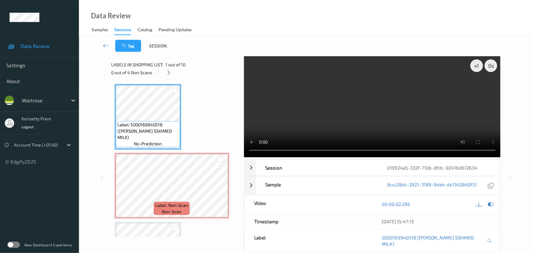
click at [311, 122] on video at bounding box center [372, 106] width 257 height 101
click at [333, 97] on video at bounding box center [372, 106] width 257 height 101
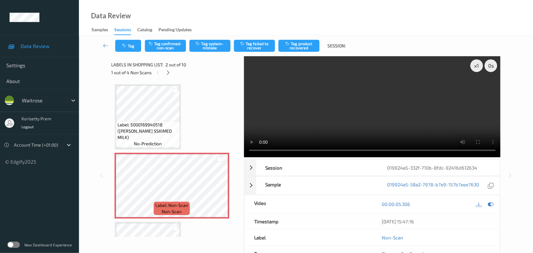
click at [285, 102] on video at bounding box center [372, 106] width 257 height 101
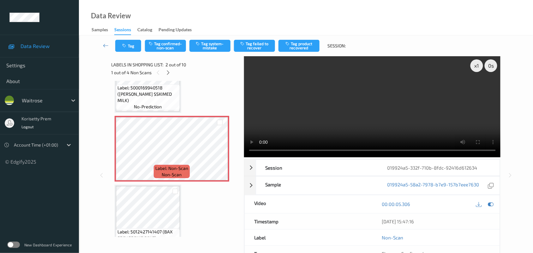
scroll to position [79, 0]
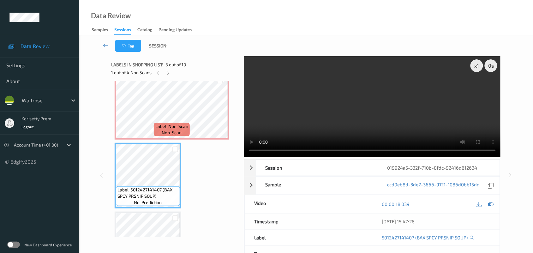
click at [336, 113] on video at bounding box center [372, 106] width 257 height 101
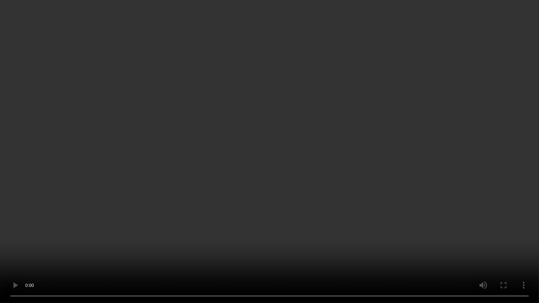
click at [373, 193] on video at bounding box center [269, 151] width 539 height 303
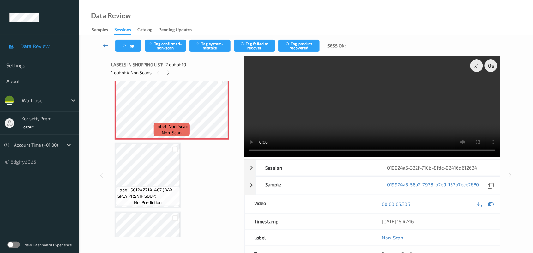
click at [376, 119] on video at bounding box center [372, 106] width 257 height 101
click at [170, 124] on span "Label: Non-Scan" at bounding box center [171, 126] width 33 height 6
click at [163, 46] on button "Tag confirmed-non-scan" at bounding box center [165, 46] width 41 height 12
click at [289, 46] on button "Tag product recovered" at bounding box center [298, 46] width 41 height 12
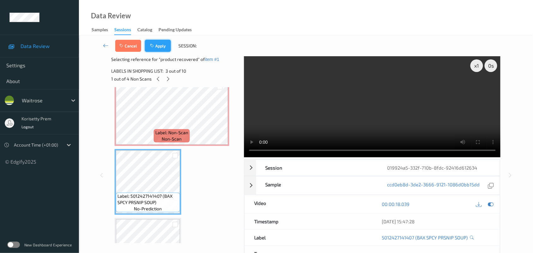
click at [151, 43] on button "Apply" at bounding box center [158, 46] width 26 height 12
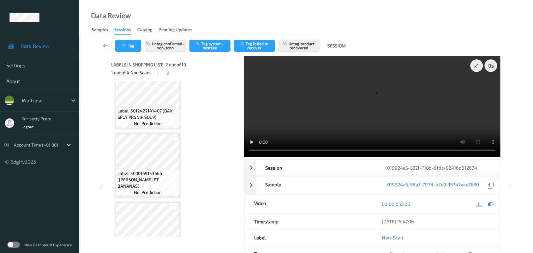
scroll to position [161, 0]
click at [128, 51] on button "Tag" at bounding box center [128, 46] width 26 height 12
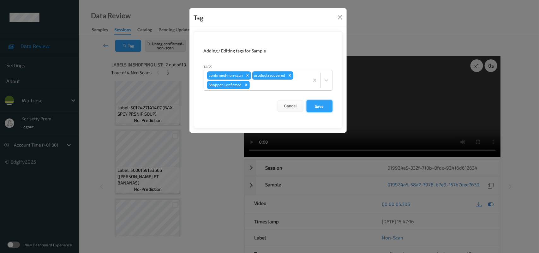
click at [316, 105] on button "Save" at bounding box center [319, 106] width 26 height 12
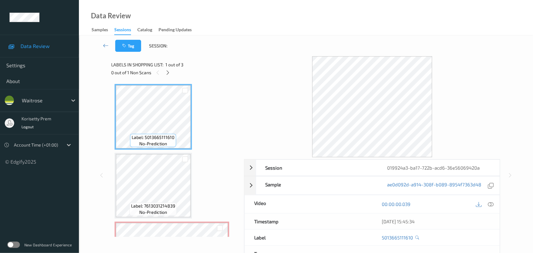
click at [233, 44] on div "Tag Session:" at bounding box center [306, 45] width 428 height 21
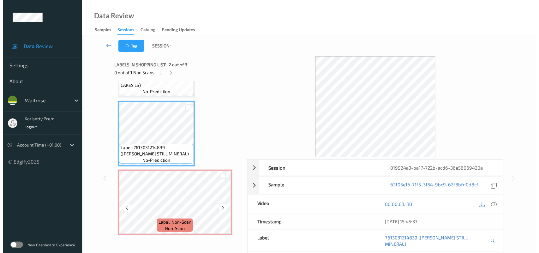
scroll to position [53, 0]
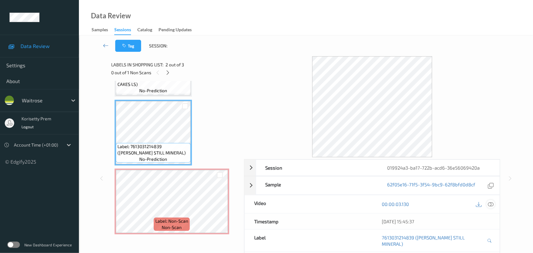
click at [491, 204] on icon at bounding box center [491, 204] width 6 height 6
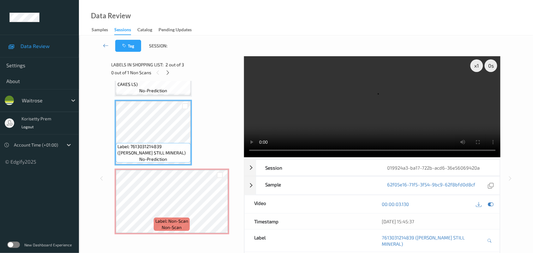
click at [331, 111] on video at bounding box center [372, 106] width 257 height 101
click at [365, 109] on video at bounding box center [372, 106] width 257 height 101
click at [351, 102] on video at bounding box center [372, 106] width 257 height 101
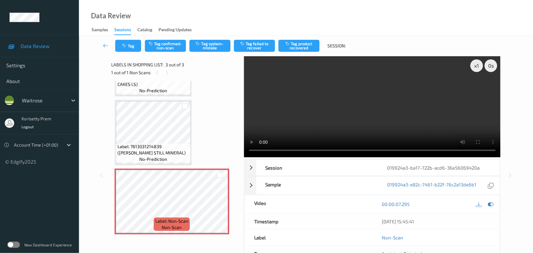
click at [332, 106] on video at bounding box center [372, 106] width 257 height 101
click at [204, 44] on button "Tag system-mistake" at bounding box center [209, 46] width 41 height 12
click at [128, 45] on button "Tag" at bounding box center [128, 46] width 26 height 12
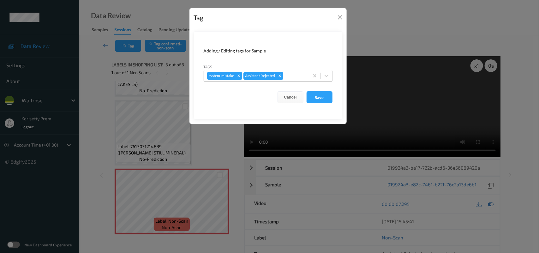
click at [295, 76] on div at bounding box center [294, 76] width 21 height 8
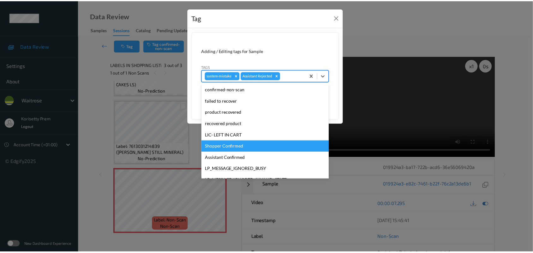
scroll to position [146, 0]
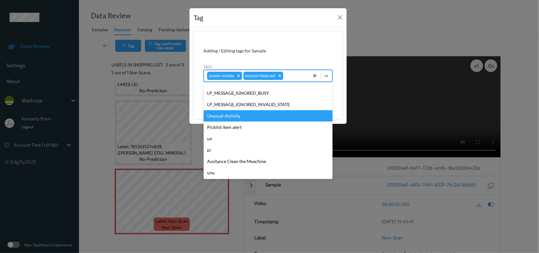
click at [231, 111] on div "Unusual-Activity" at bounding box center [268, 115] width 129 height 11
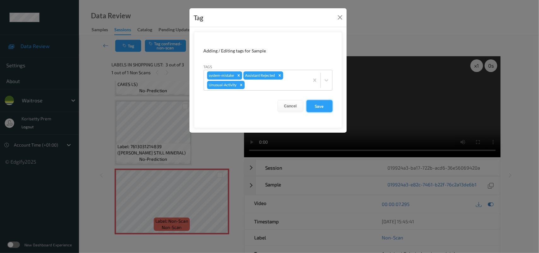
click at [326, 106] on button "Save" at bounding box center [319, 106] width 26 height 12
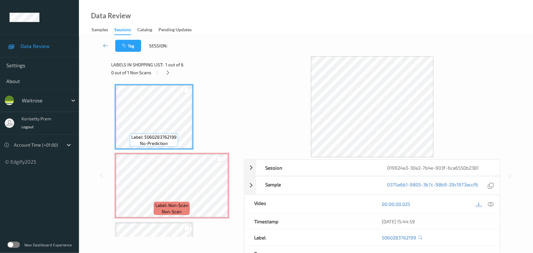
click at [263, 55] on div "Tag Session:" at bounding box center [306, 45] width 428 height 21
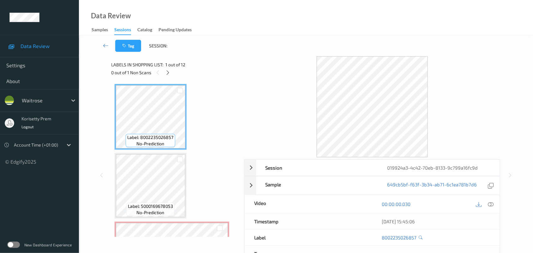
click at [254, 47] on div "Tag Session:" at bounding box center [306, 45] width 428 height 21
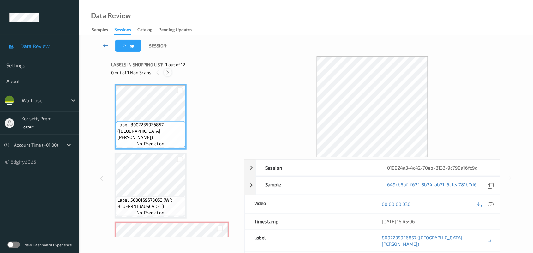
click at [168, 76] on div at bounding box center [168, 72] width 8 height 8
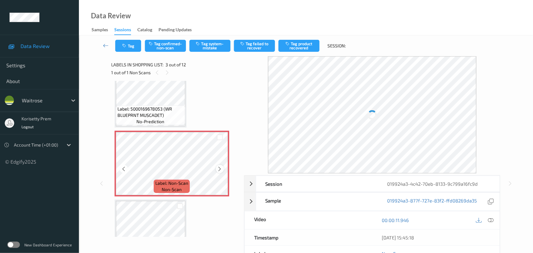
scroll to position [72, 0]
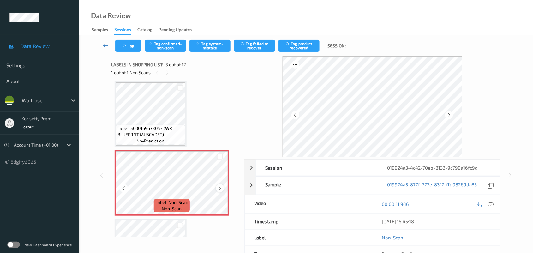
click at [220, 187] on icon at bounding box center [219, 188] width 5 height 6
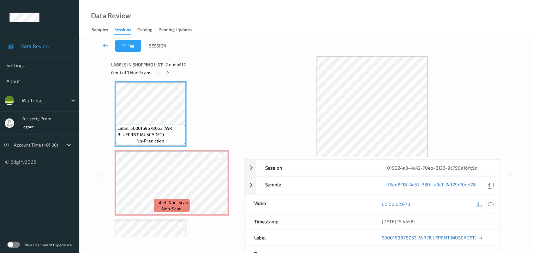
click at [490, 204] on icon at bounding box center [491, 204] width 6 height 6
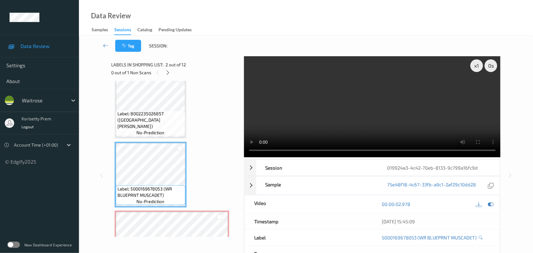
scroll to position [0, 0]
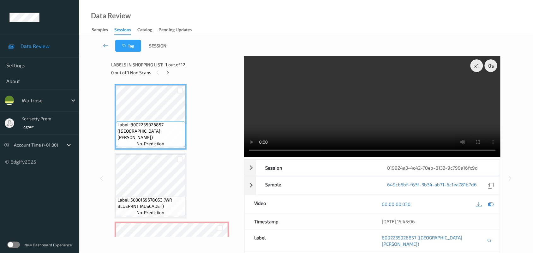
click at [314, 133] on video at bounding box center [372, 106] width 257 height 101
click at [340, 114] on video at bounding box center [372, 106] width 257 height 101
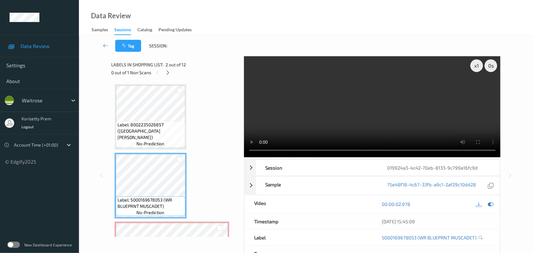
click at [324, 120] on video at bounding box center [372, 106] width 257 height 101
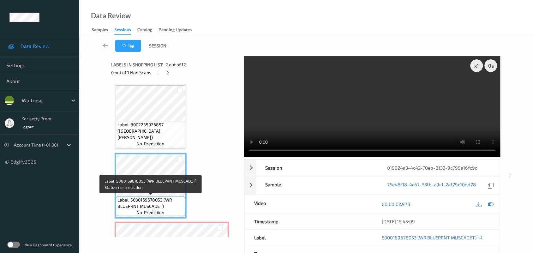
scroll to position [39, 0]
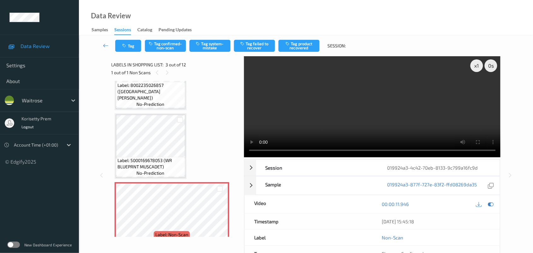
click at [325, 115] on video at bounding box center [372, 106] width 257 height 101
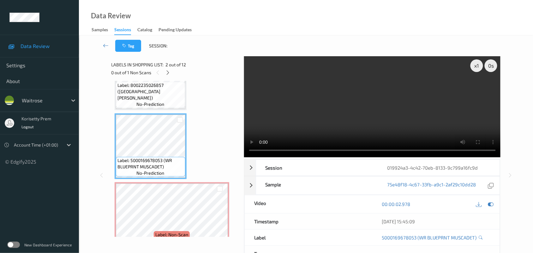
click at [373, 84] on video at bounding box center [372, 106] width 257 height 101
click at [348, 123] on video at bounding box center [372, 106] width 257 height 101
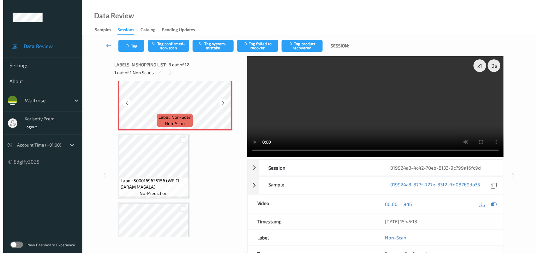
scroll to position [158, 0]
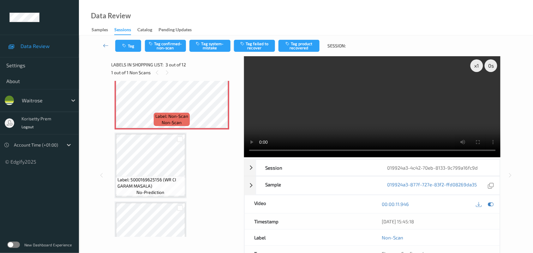
click at [332, 110] on video at bounding box center [372, 106] width 257 height 101
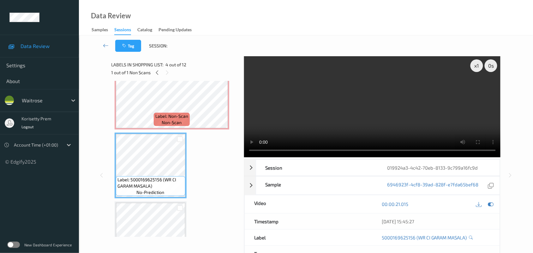
click at [321, 113] on video at bounding box center [372, 106] width 257 height 101
click at [165, 115] on span "Label: Non-Scan" at bounding box center [171, 116] width 33 height 6
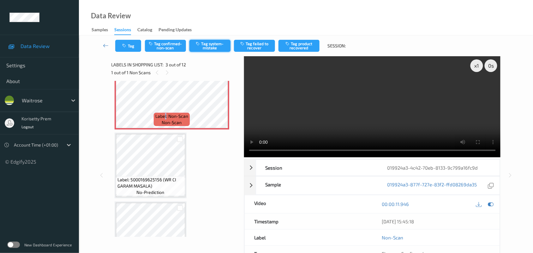
click at [217, 49] on button "Tag system-mistake" at bounding box center [209, 46] width 41 height 12
click at [128, 46] on button "Tag" at bounding box center [128, 46] width 26 height 12
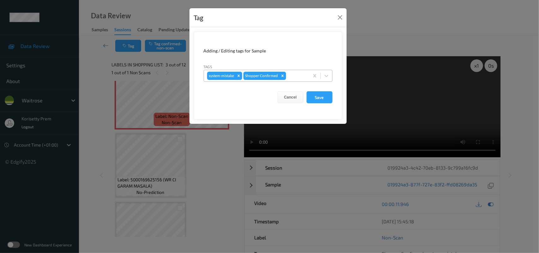
click at [306, 75] on div "system-mistake Shopper Confirmed" at bounding box center [256, 75] width 105 height 11
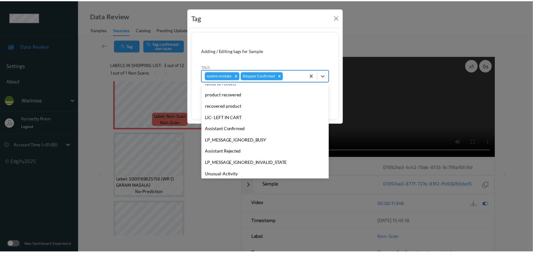
scroll to position [146, 0]
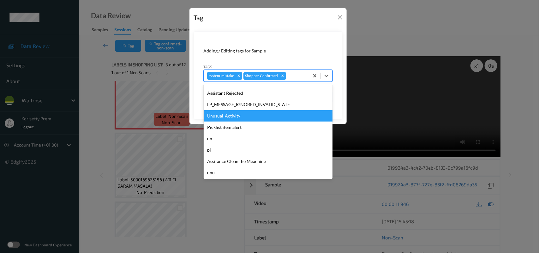
click at [223, 112] on div "Unusual-Activity" at bounding box center [268, 115] width 129 height 11
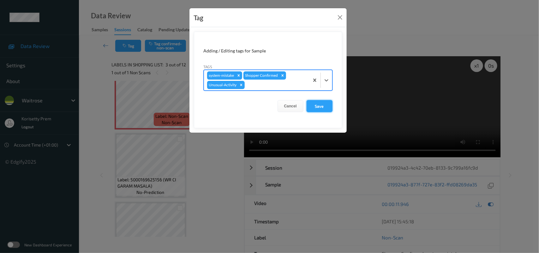
click at [318, 101] on button "Save" at bounding box center [319, 106] width 26 height 12
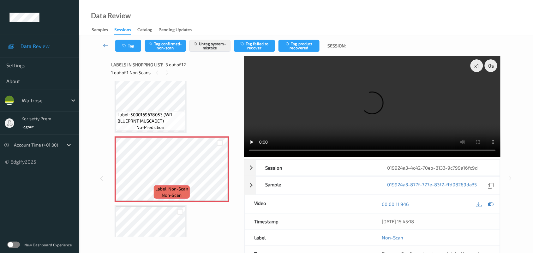
scroll to position [79, 0]
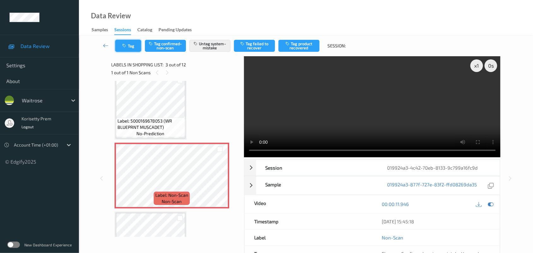
click at [134, 43] on button "Tag" at bounding box center [128, 46] width 26 height 12
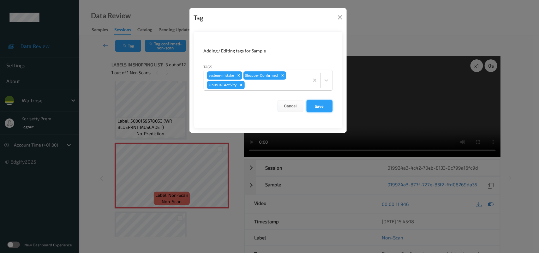
click at [318, 108] on button "Save" at bounding box center [319, 106] width 26 height 12
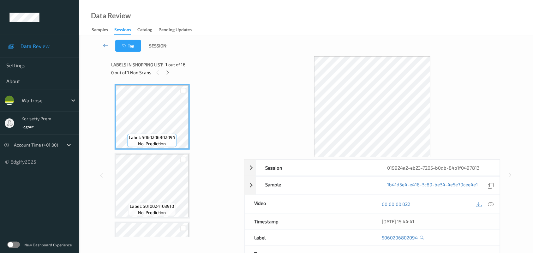
click at [274, 42] on div "Tag Session:" at bounding box center [306, 45] width 428 height 21
click at [278, 51] on div "Tag Session:" at bounding box center [306, 45] width 428 height 21
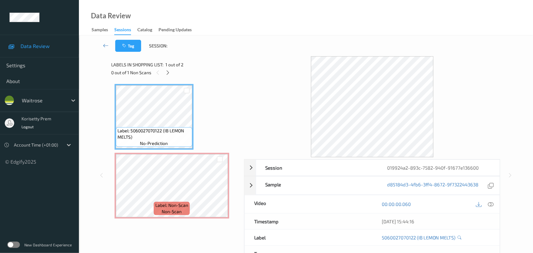
click at [324, 2] on div "Data Review Samples Sessions Catalog Pending Updates" at bounding box center [306, 17] width 454 height 35
click at [274, 47] on div "Tag Session:" at bounding box center [306, 45] width 428 height 21
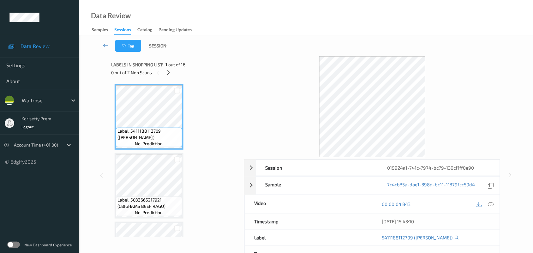
click at [198, 70] on div "0 out of 2 Non Scans" at bounding box center [175, 72] width 128 height 8
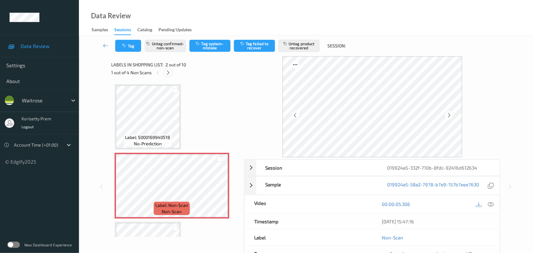
click at [170, 71] on icon at bounding box center [167, 73] width 5 height 6
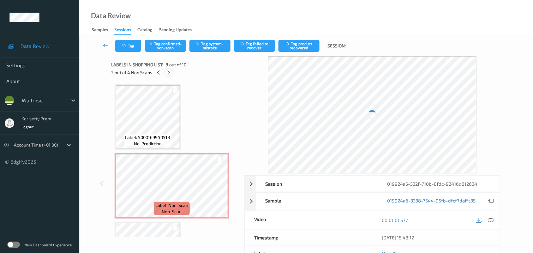
scroll to position [415, 0]
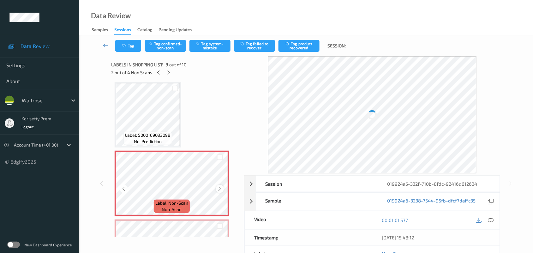
click at [219, 188] on icon at bounding box center [219, 189] width 5 height 6
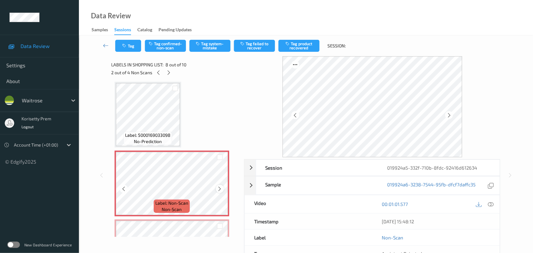
click at [221, 187] on icon at bounding box center [219, 189] width 5 height 6
click at [219, 186] on icon at bounding box center [219, 189] width 5 height 6
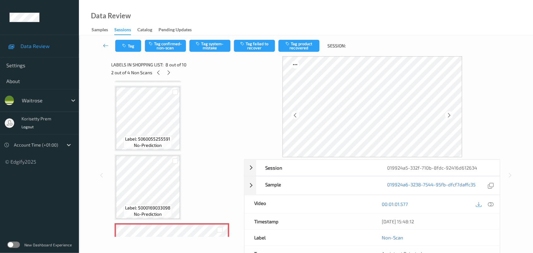
scroll to position [336, 0]
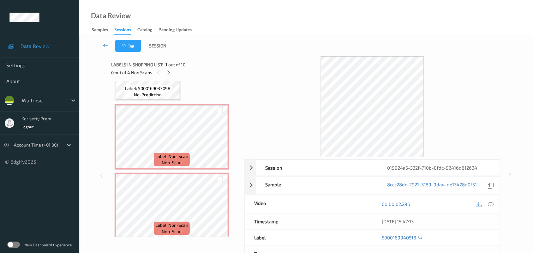
scroll to position [473, 0]
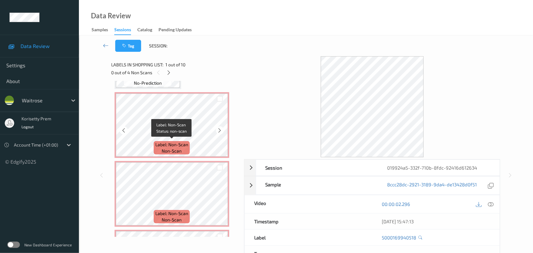
click at [172, 142] on span "Label: Non-Scan" at bounding box center [171, 144] width 33 height 6
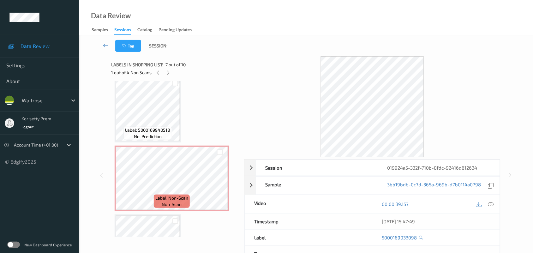
scroll to position [0, 0]
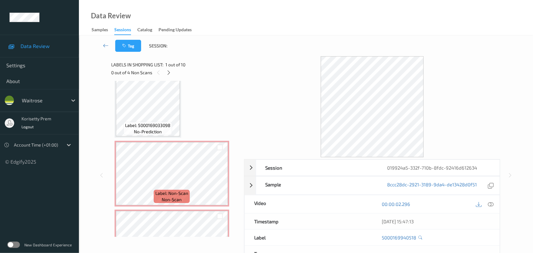
scroll to position [434, 0]
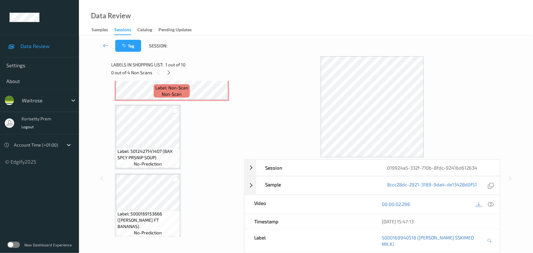
scroll to position [118, 0]
click at [183, 93] on div "Label: Non-Scan non-scan" at bounding box center [172, 89] width 36 height 13
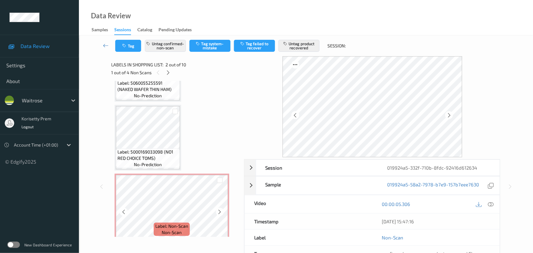
scroll to position [395, 0]
click at [223, 208] on div at bounding box center [220, 209] width 8 height 8
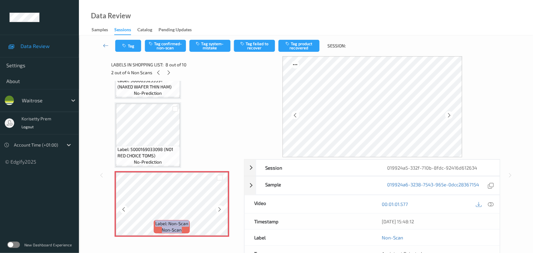
click at [223, 208] on div at bounding box center [220, 209] width 8 height 8
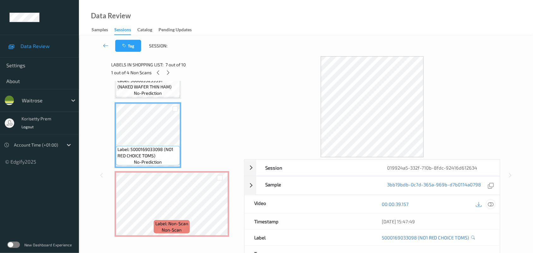
click at [488, 204] on icon at bounding box center [491, 204] width 6 height 6
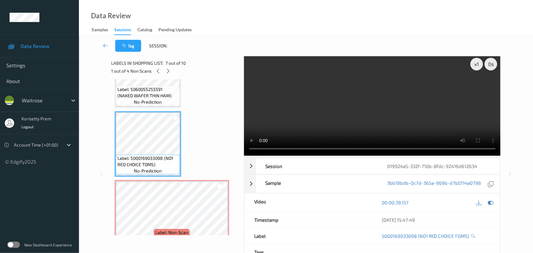
scroll to position [376, 0]
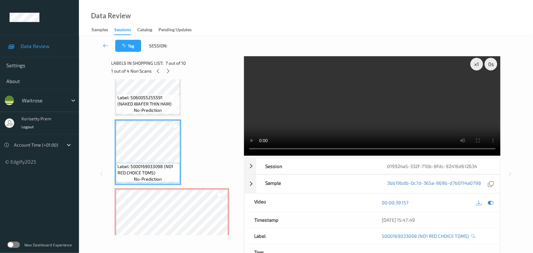
click at [146, 104] on span "Label: 5060055255591 (NAKED WAFER THIN HAM)" at bounding box center [147, 100] width 61 height 13
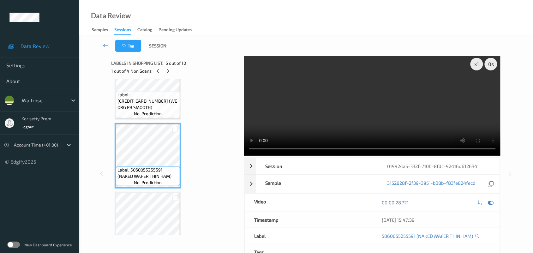
scroll to position [297, 0]
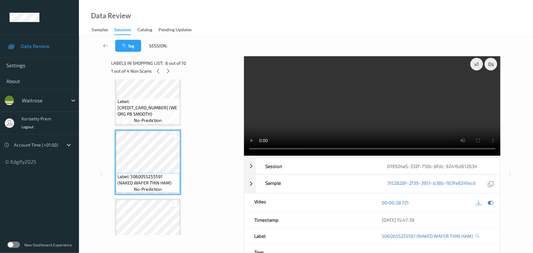
click at [356, 111] on video at bounding box center [372, 105] width 257 height 101
click at [150, 108] on span "Label: 5013665108344 (WE ORG PB SMOOTH)" at bounding box center [147, 107] width 61 height 19
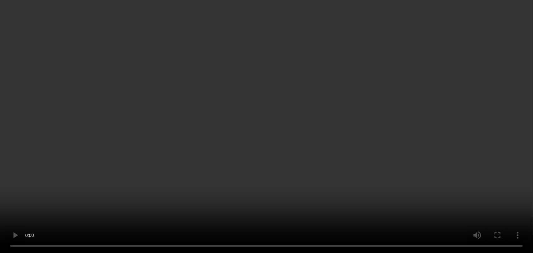
scroll to position [376, 0]
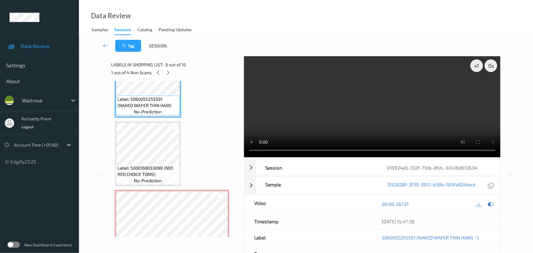
click at [394, 118] on video at bounding box center [372, 106] width 257 height 101
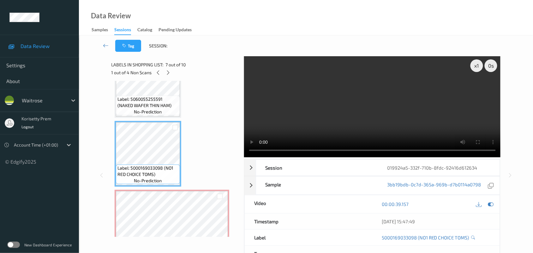
click at [294, 113] on video at bounding box center [372, 106] width 257 height 101
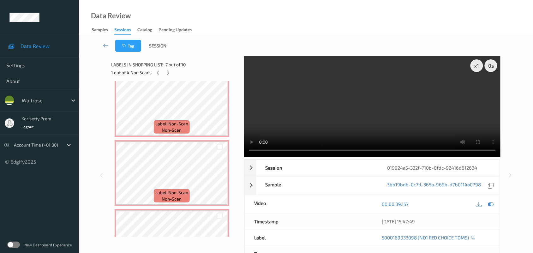
scroll to position [484, 0]
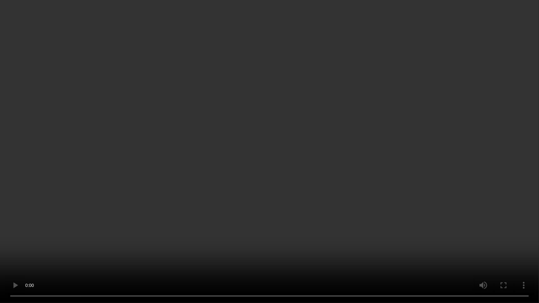
click at [346, 119] on video at bounding box center [269, 151] width 539 height 303
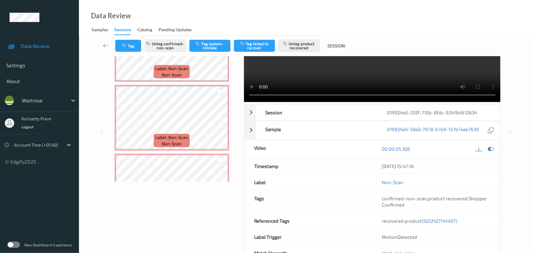
scroll to position [455, 0]
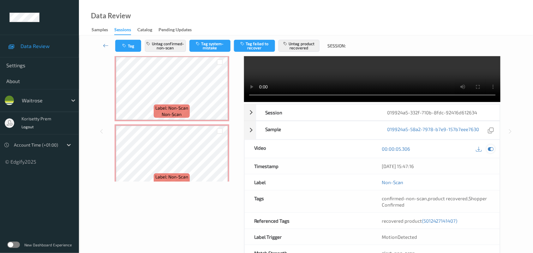
click at [489, 147] on icon at bounding box center [491, 149] width 6 height 6
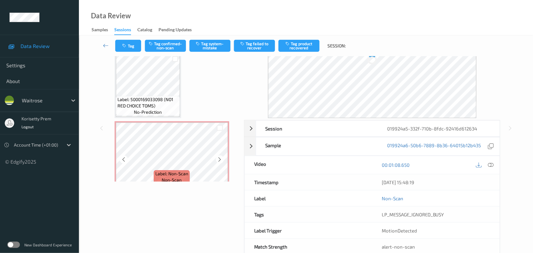
scroll to position [376, 0]
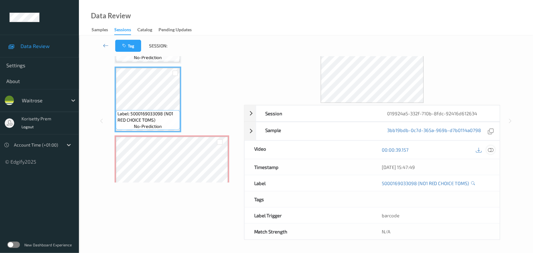
click at [489, 148] on icon at bounding box center [491, 150] width 6 height 6
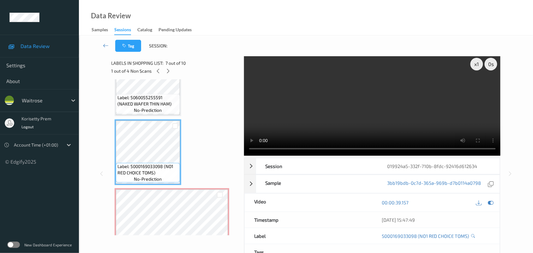
scroll to position [0, 0]
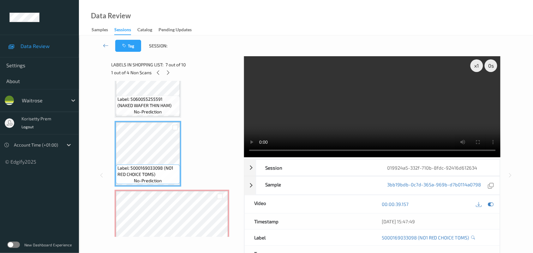
click at [318, 115] on video at bounding box center [372, 106] width 257 height 101
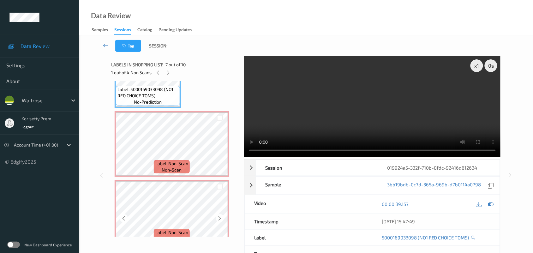
scroll to position [455, 0]
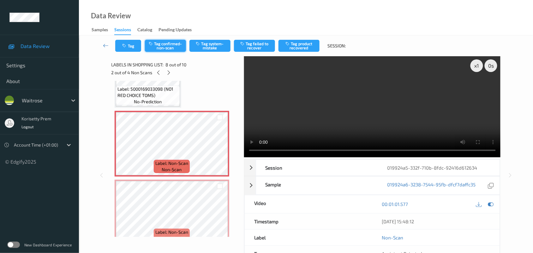
click at [169, 41] on button "Tag confirmed-non-scan" at bounding box center [165, 46] width 41 height 12
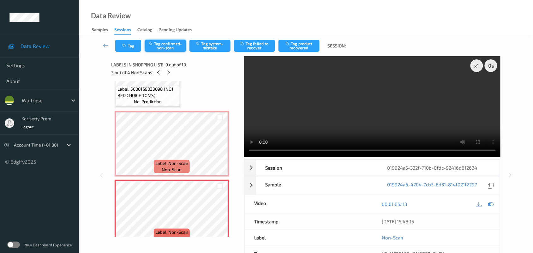
click at [168, 45] on button "Tag confirmed-non-scan" at bounding box center [165, 46] width 41 height 12
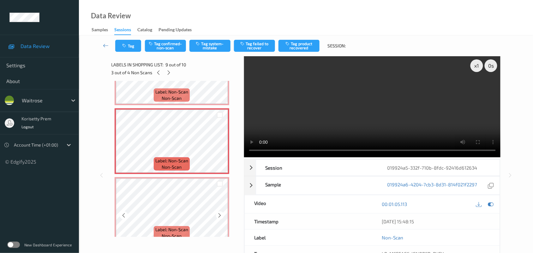
scroll to position [534, 0]
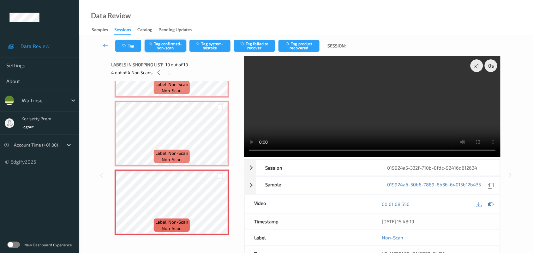
click at [171, 45] on button "Tag confirmed-non-scan" at bounding box center [165, 46] width 41 height 12
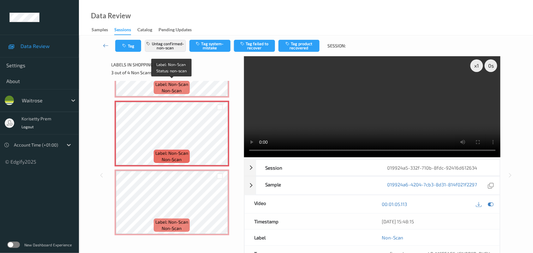
click at [170, 87] on span "non-scan" at bounding box center [172, 90] width 20 height 6
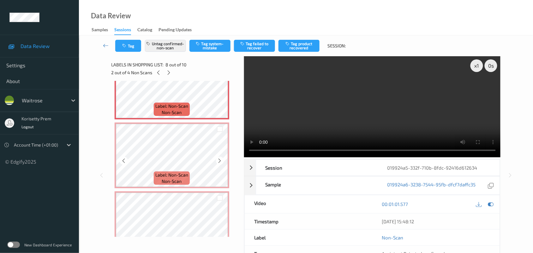
scroll to position [494, 0]
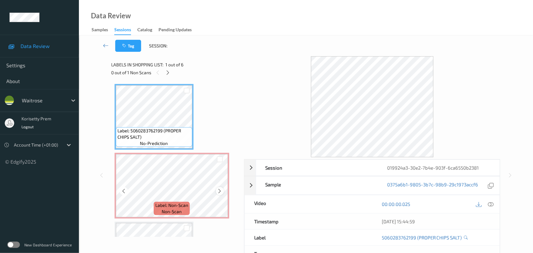
click at [221, 190] on icon at bounding box center [219, 191] width 5 height 6
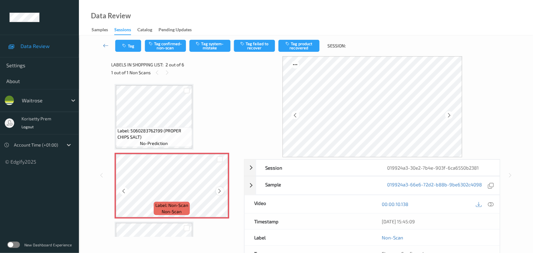
click at [218, 189] on icon at bounding box center [219, 191] width 5 height 6
click at [217, 189] on div at bounding box center [220, 191] width 8 height 8
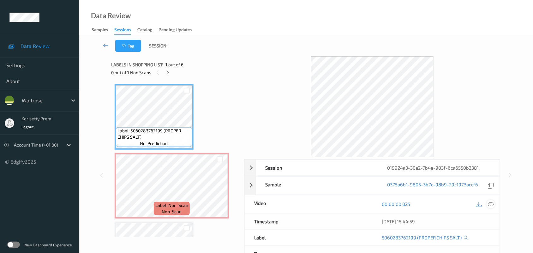
click at [488, 204] on icon at bounding box center [491, 204] width 6 height 6
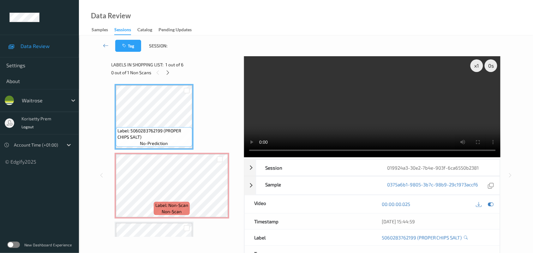
click at [326, 104] on video at bounding box center [372, 106] width 257 height 101
click at [358, 104] on video at bounding box center [372, 106] width 257 height 101
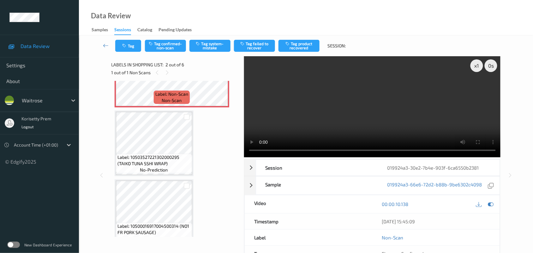
scroll to position [118, 0]
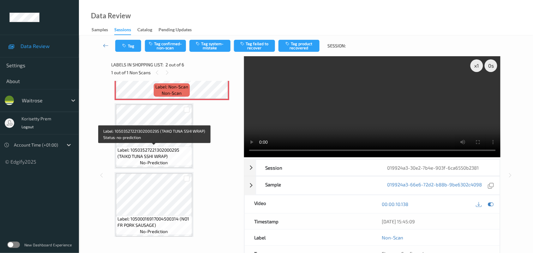
click at [128, 151] on span "Label: 10503527221302000295 (TAIKO TUNA SSHI WRAP)" at bounding box center [153, 153] width 73 height 13
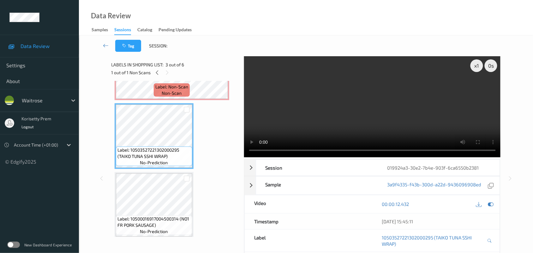
click at [349, 99] on video at bounding box center [372, 106] width 257 height 101
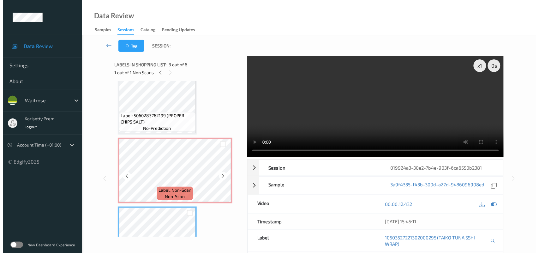
scroll to position [0, 0]
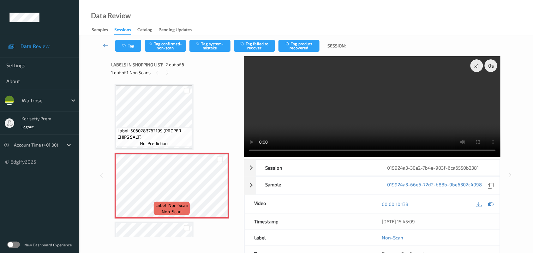
click at [309, 114] on video at bounding box center [372, 106] width 257 height 101
click at [197, 45] on icon "button" at bounding box center [198, 43] width 5 height 4
click at [217, 48] on button "Tag system-mistake" at bounding box center [209, 46] width 41 height 12
click at [131, 47] on button "Tag" at bounding box center [128, 46] width 26 height 12
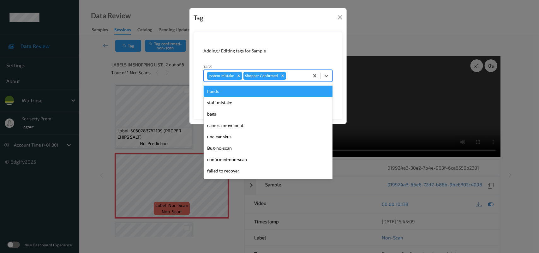
click at [303, 74] on div at bounding box center [296, 76] width 19 height 8
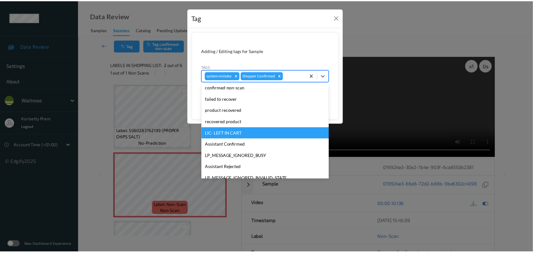
scroll to position [146, 0]
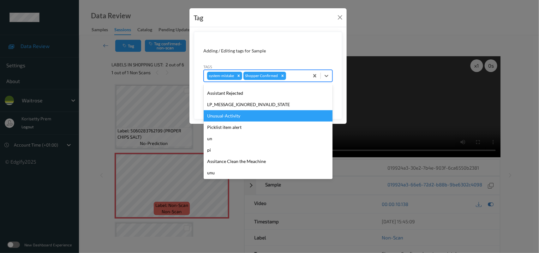
click at [227, 117] on div "Unusual-Activity" at bounding box center [268, 115] width 129 height 11
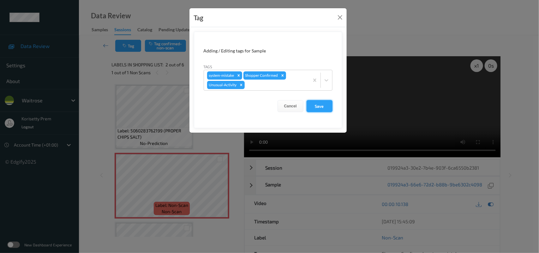
click at [316, 105] on button "Save" at bounding box center [319, 106] width 26 height 12
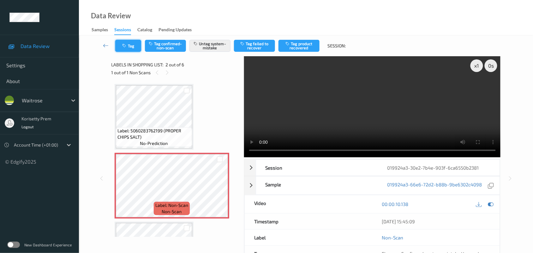
click at [132, 44] on button "Tag" at bounding box center [128, 46] width 26 height 12
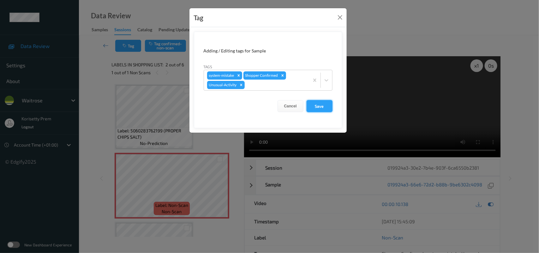
click at [315, 105] on button "Save" at bounding box center [319, 106] width 26 height 12
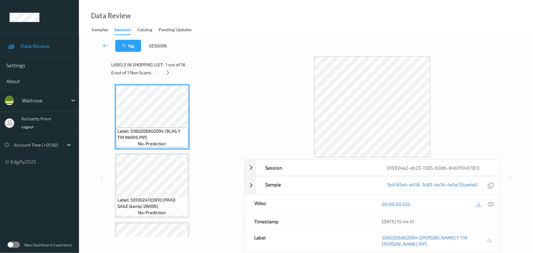
click at [169, 74] on icon at bounding box center [167, 73] width 5 height 6
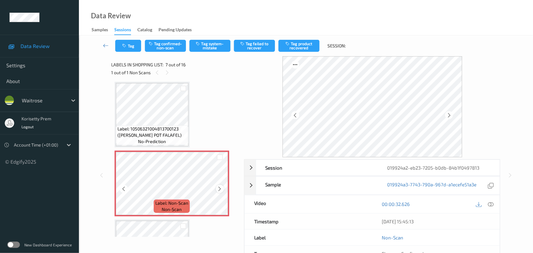
click at [220, 186] on icon at bounding box center [219, 189] width 5 height 6
click at [221, 186] on icon at bounding box center [219, 189] width 5 height 6
click at [222, 186] on icon at bounding box center [219, 189] width 5 height 6
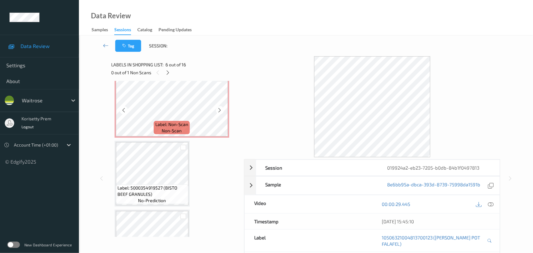
scroll to position [425, 0]
click at [491, 203] on icon at bounding box center [491, 204] width 6 height 6
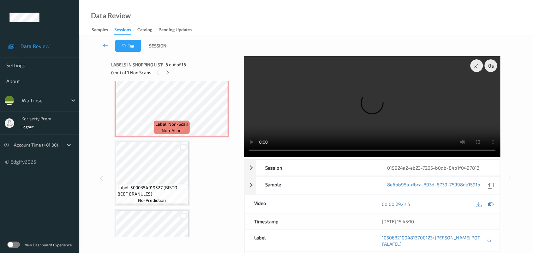
click at [297, 112] on video at bounding box center [372, 106] width 257 height 101
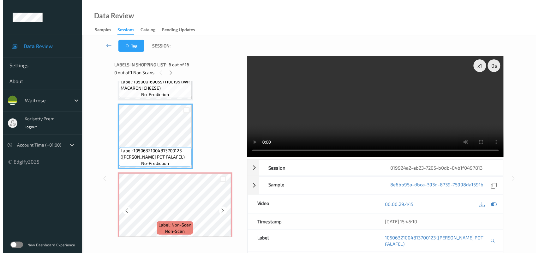
scroll to position [307, 0]
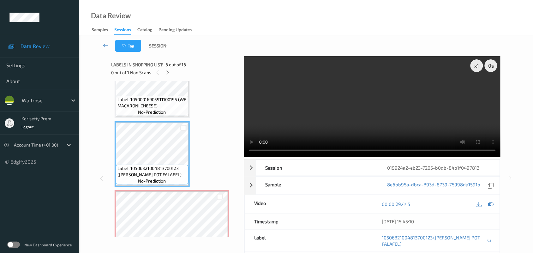
click at [365, 106] on video at bounding box center [372, 106] width 257 height 101
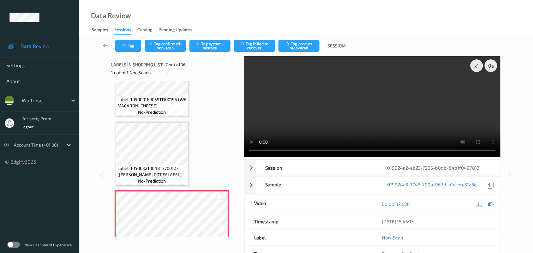
click at [297, 106] on video at bounding box center [372, 106] width 257 height 101
click at [313, 93] on video at bounding box center [372, 106] width 257 height 101
click at [211, 48] on button "Tag system-mistake" at bounding box center [209, 46] width 41 height 12
click at [127, 44] on icon "button" at bounding box center [124, 46] width 5 height 4
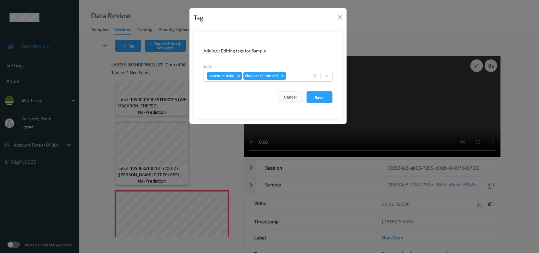
click at [294, 70] on div "system-mistake Shopper Confirmed" at bounding box center [256, 75] width 105 height 11
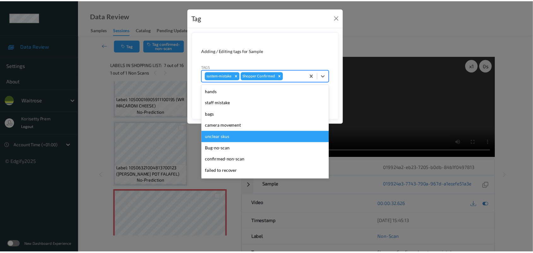
scroll to position [146, 0]
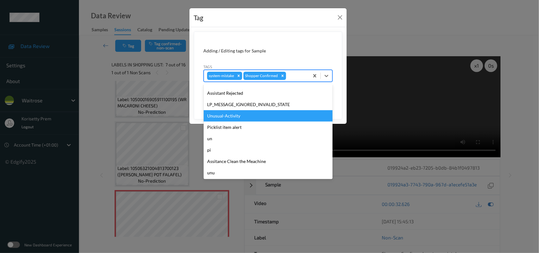
click at [231, 114] on div "Unusual-Activity" at bounding box center [268, 115] width 129 height 11
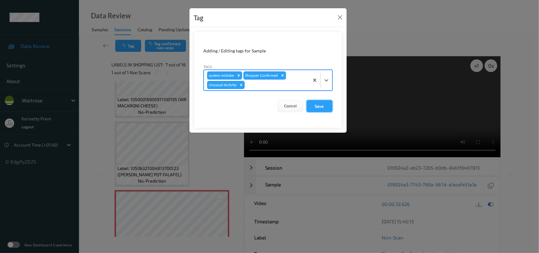
click at [313, 107] on button "Save" at bounding box center [319, 106] width 26 height 12
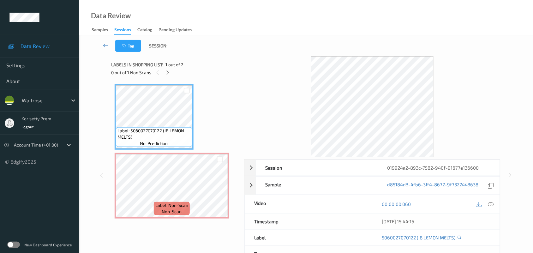
click at [491, 204] on icon at bounding box center [491, 204] width 6 height 6
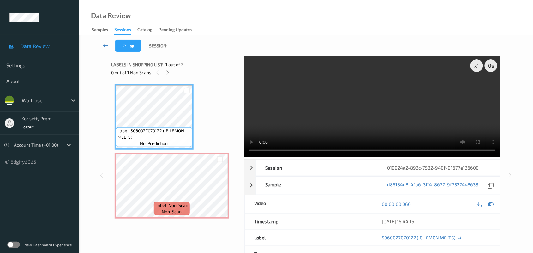
click at [308, 102] on video at bounding box center [372, 106] width 257 height 101
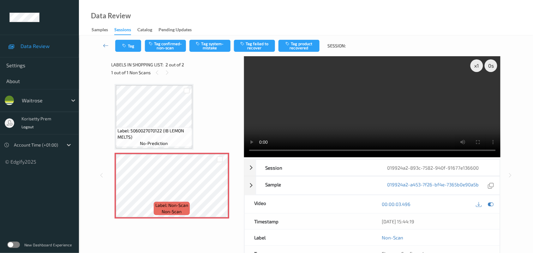
click at [341, 124] on video at bounding box center [372, 106] width 257 height 101
click at [213, 43] on button "Tag system-mistake" at bounding box center [209, 46] width 41 height 12
click at [127, 47] on icon "button" at bounding box center [124, 46] width 5 height 4
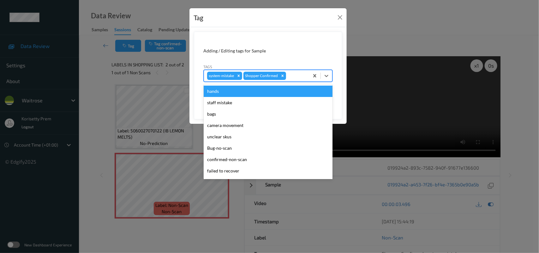
click at [296, 75] on div at bounding box center [296, 76] width 19 height 8
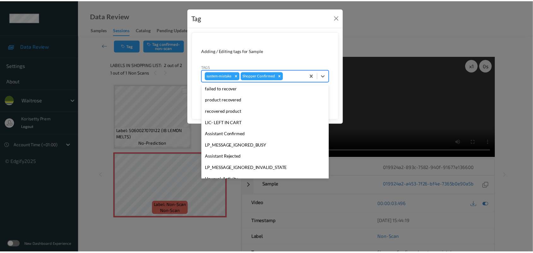
scroll to position [146, 0]
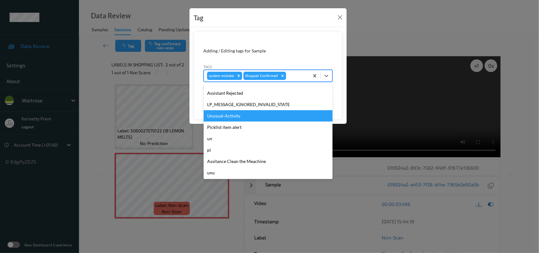
click at [233, 116] on div "Unusual-Activity" at bounding box center [268, 115] width 129 height 11
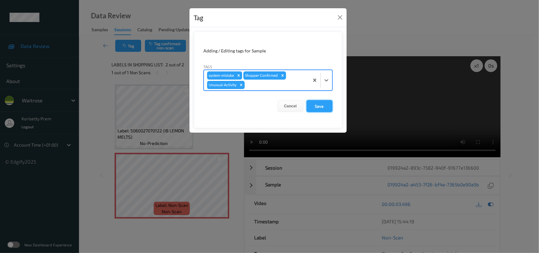
click at [322, 108] on button "Save" at bounding box center [319, 106] width 26 height 12
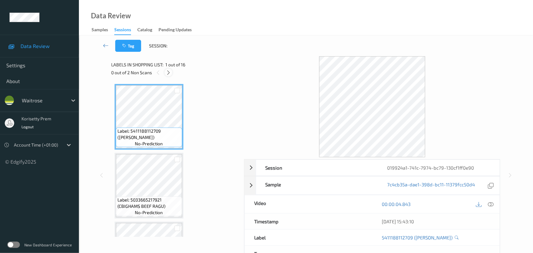
click at [168, 73] on icon at bounding box center [168, 73] width 5 height 6
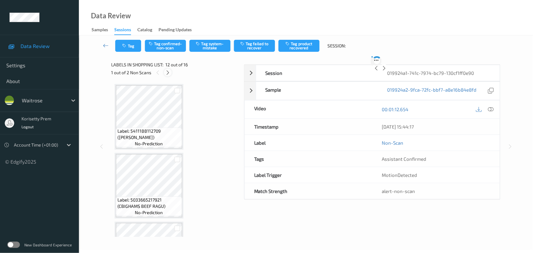
scroll to position [690, 0]
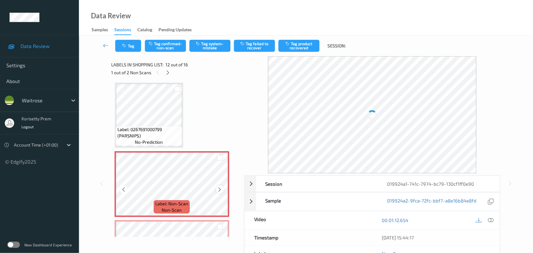
click at [219, 187] on icon at bounding box center [219, 190] width 5 height 6
click at [218, 187] on icon at bounding box center [219, 190] width 5 height 6
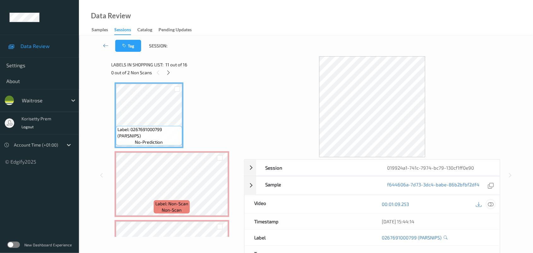
click at [490, 201] on icon at bounding box center [491, 204] width 6 height 6
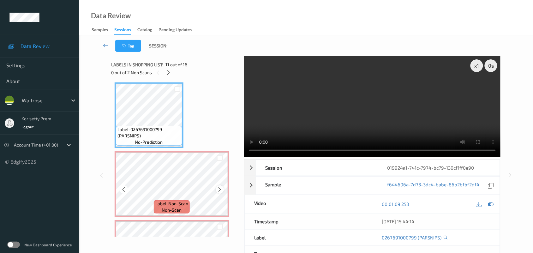
click at [220, 187] on icon at bounding box center [219, 190] width 5 height 6
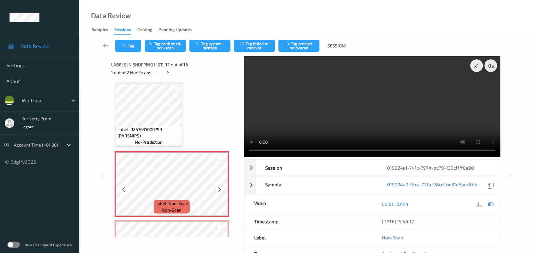
click at [220, 187] on icon at bounding box center [219, 190] width 5 height 6
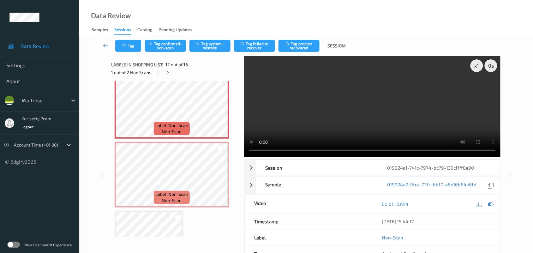
scroll to position [769, 0]
click at [222, 177] on icon at bounding box center [219, 179] width 5 height 6
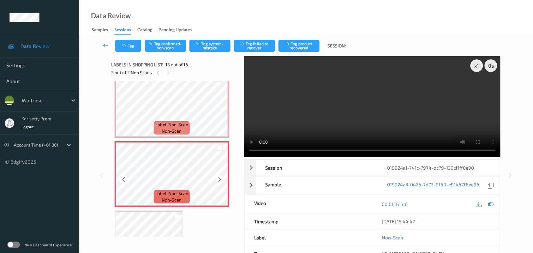
click at [222, 177] on icon at bounding box center [219, 179] width 5 height 6
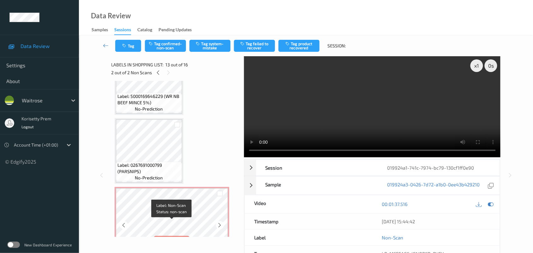
scroll to position [650, 0]
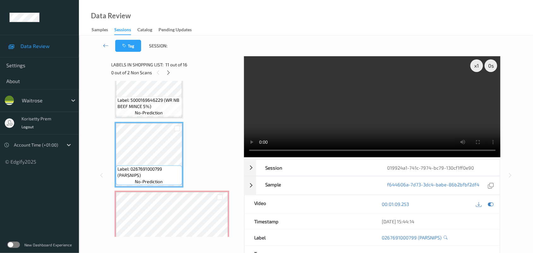
click at [379, 113] on video at bounding box center [372, 106] width 257 height 101
click at [400, 109] on video at bounding box center [372, 106] width 257 height 101
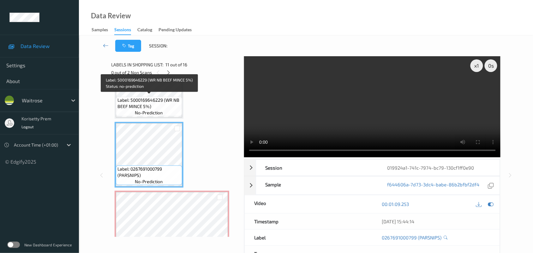
click at [149, 100] on span "Label: 5000169646229 (WR NB BEEF MINCE 5%)" at bounding box center [148, 103] width 63 height 13
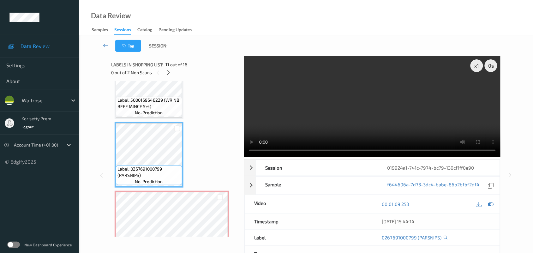
click at [376, 102] on video at bounding box center [372, 106] width 257 height 101
click at [371, 122] on video at bounding box center [372, 106] width 257 height 101
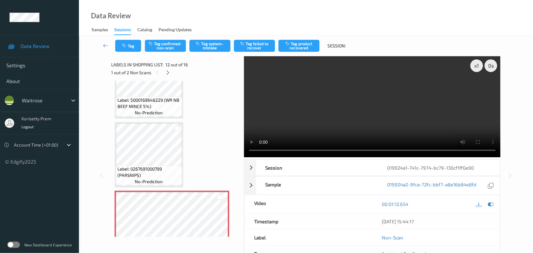
click at [319, 87] on video at bounding box center [372, 106] width 257 height 101
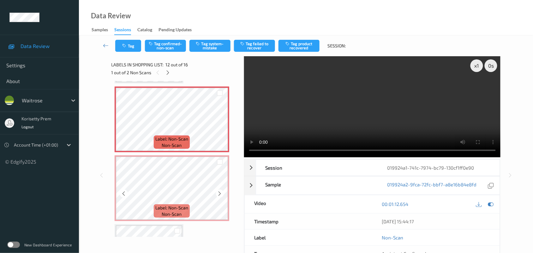
scroll to position [769, 0]
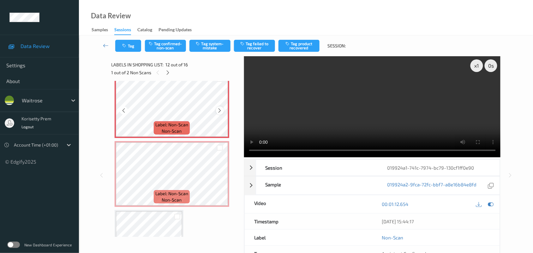
click at [220, 108] on icon at bounding box center [219, 111] width 5 height 6
click at [220, 110] on icon at bounding box center [219, 111] width 5 height 6
click at [420, 88] on video at bounding box center [372, 106] width 257 height 101
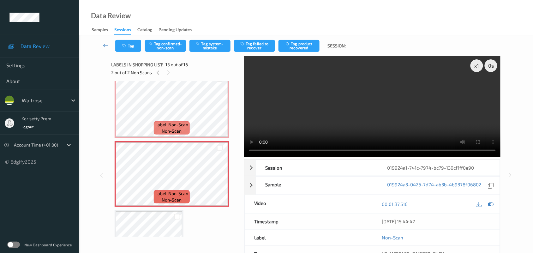
click at [496, 205] on div "00:01:37.516" at bounding box center [436, 204] width 128 height 18
click at [494, 205] on div at bounding box center [490, 204] width 9 height 9
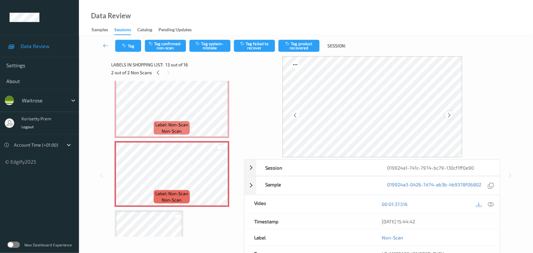
click at [452, 117] on div at bounding box center [449, 115] width 8 height 8
click at [451, 116] on icon at bounding box center [448, 115] width 5 height 6
click at [453, 115] on div at bounding box center [449, 115] width 8 height 8
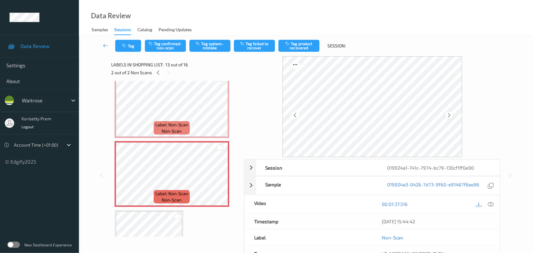
click at [448, 115] on icon at bounding box center [448, 115] width 5 height 6
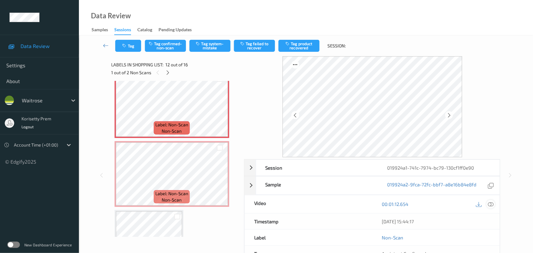
click at [489, 207] on icon at bounding box center [491, 204] width 6 height 6
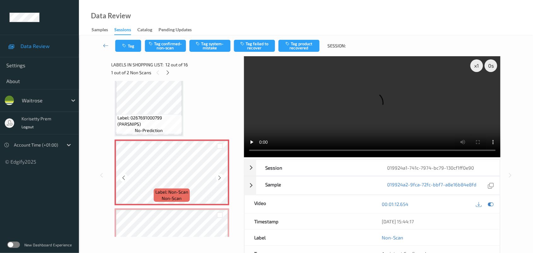
scroll to position [690, 0]
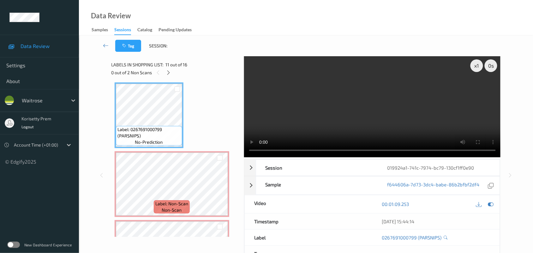
click at [374, 108] on video at bounding box center [372, 106] width 257 height 101
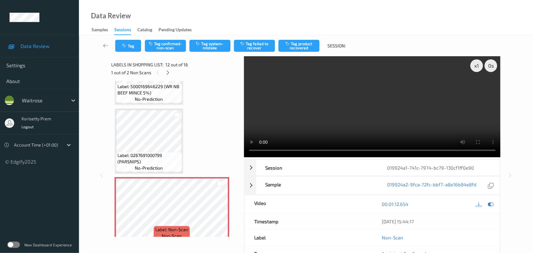
scroll to position [650, 0]
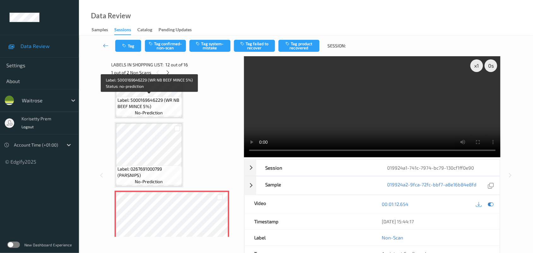
click at [145, 106] on span "Label: 5000169646229 (WR NB BEEF MINCE 5%)" at bounding box center [148, 103] width 63 height 13
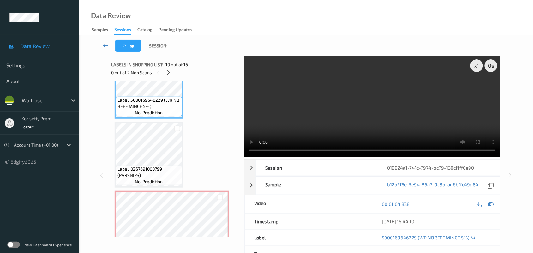
click at [392, 108] on video at bounding box center [372, 106] width 257 height 101
click at [391, 117] on video at bounding box center [372, 106] width 257 height 101
click at [283, 117] on video at bounding box center [372, 106] width 257 height 101
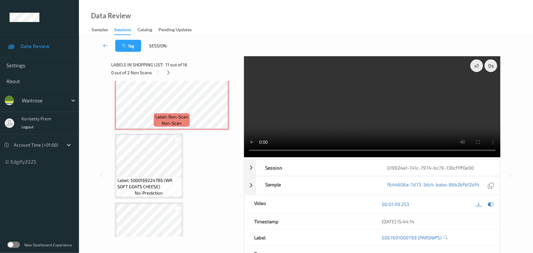
scroll to position [847, 0]
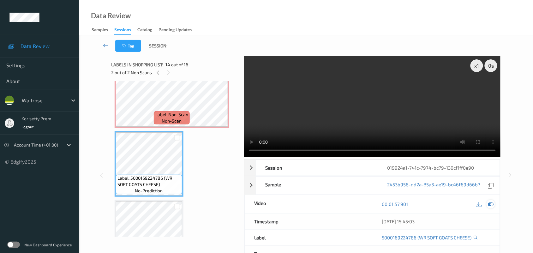
click at [488, 205] on icon at bounding box center [491, 204] width 6 height 6
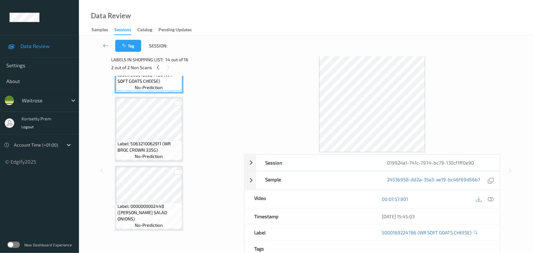
scroll to position [0, 0]
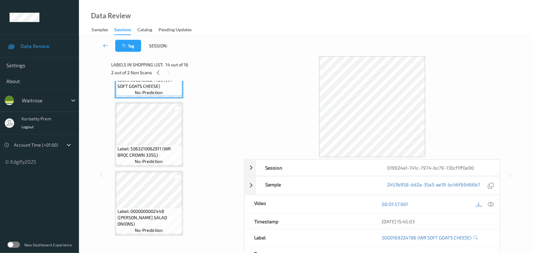
click at [133, 146] on span "Label: 5063210062911 (WR BROC CROWN 335G)" at bounding box center [148, 152] width 63 height 13
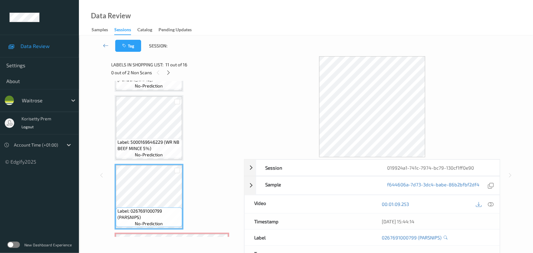
scroll to position [591, 0]
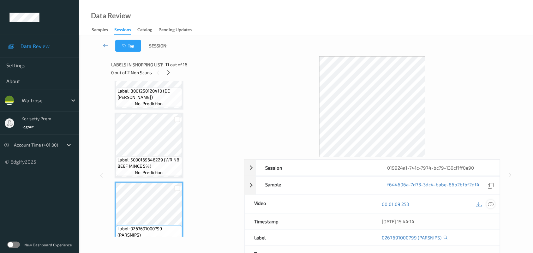
click at [487, 205] on div at bounding box center [490, 204] width 9 height 9
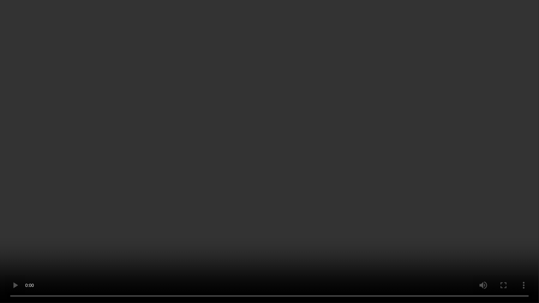
click at [529, 127] on video at bounding box center [269, 151] width 539 height 303
click at [379, 182] on video at bounding box center [269, 151] width 539 height 303
click at [404, 174] on video at bounding box center [269, 151] width 539 height 303
click at [346, 196] on video at bounding box center [269, 151] width 539 height 303
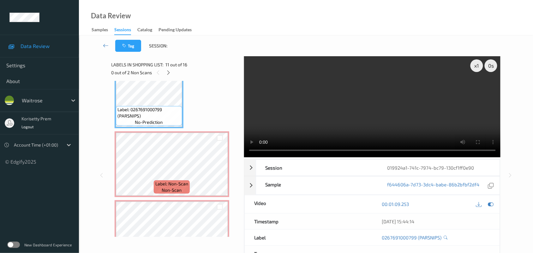
scroll to position [710, 0]
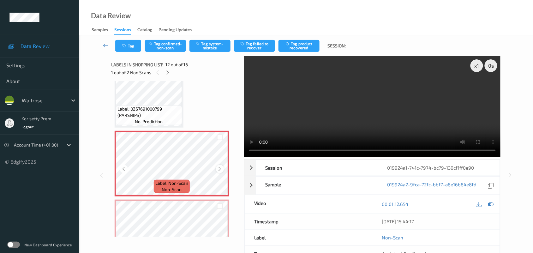
click at [218, 168] on icon at bounding box center [219, 169] width 5 height 6
click at [218, 167] on icon at bounding box center [219, 169] width 5 height 6
click at [495, 204] on div at bounding box center [490, 204] width 9 height 9
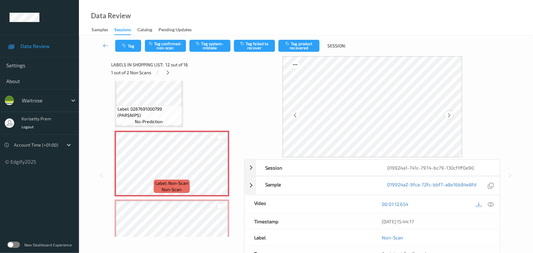
click at [450, 116] on icon at bounding box center [448, 115] width 5 height 6
click at [448, 117] on icon at bounding box center [448, 115] width 5 height 6
click at [447, 117] on icon at bounding box center [448, 115] width 5 height 6
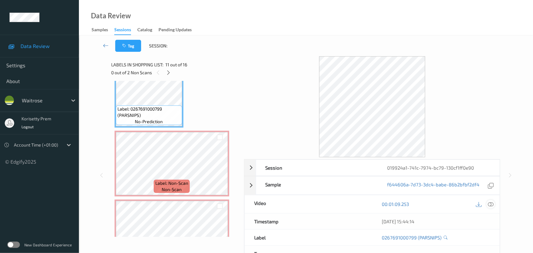
click at [490, 204] on icon at bounding box center [491, 204] width 6 height 6
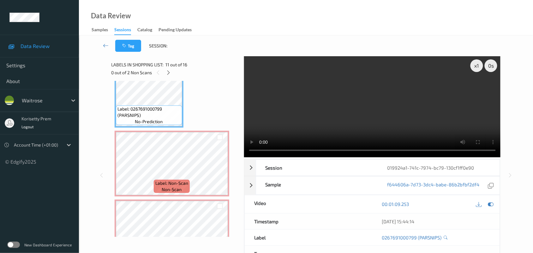
click at [375, 107] on video at bounding box center [372, 106] width 257 height 101
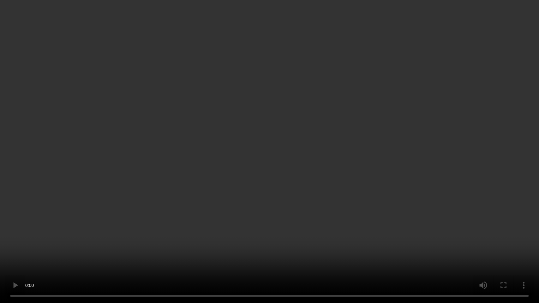
click at [444, 138] on video at bounding box center [269, 151] width 539 height 303
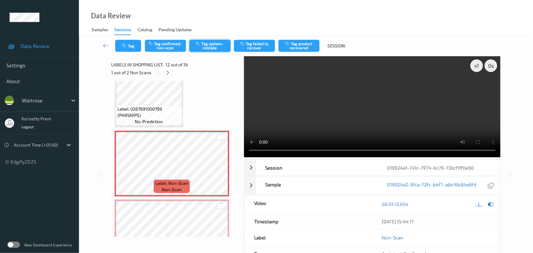
click at [214, 45] on button "Tag system-mistake" at bounding box center [209, 46] width 41 height 12
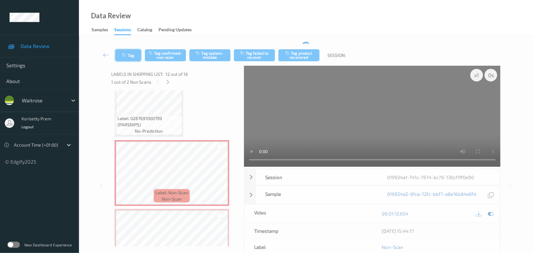
click at [126, 51] on button "Tag" at bounding box center [128, 55] width 26 height 12
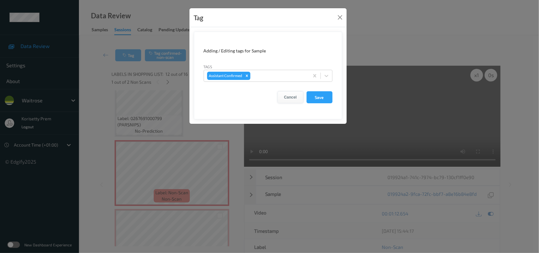
click at [293, 97] on button "Cancel" at bounding box center [290, 97] width 26 height 12
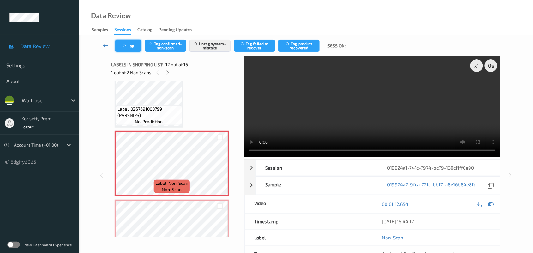
click at [124, 44] on icon "button" at bounding box center [124, 46] width 5 height 4
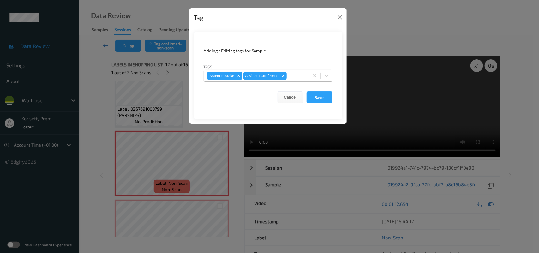
click at [295, 79] on div at bounding box center [297, 76] width 18 height 8
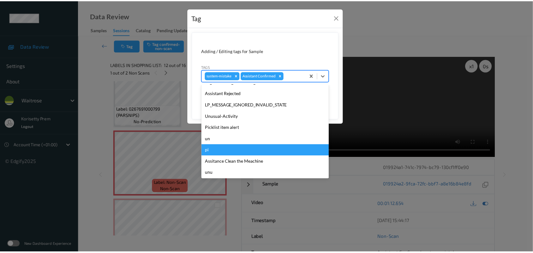
scroll to position [146, 0]
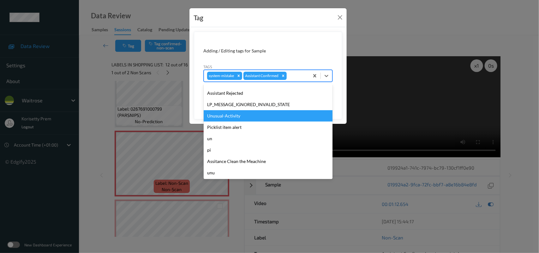
click at [229, 117] on div "Unusual-Activity" at bounding box center [268, 115] width 129 height 11
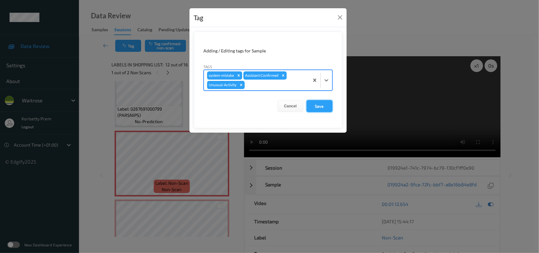
click at [320, 110] on button "Save" at bounding box center [319, 106] width 26 height 12
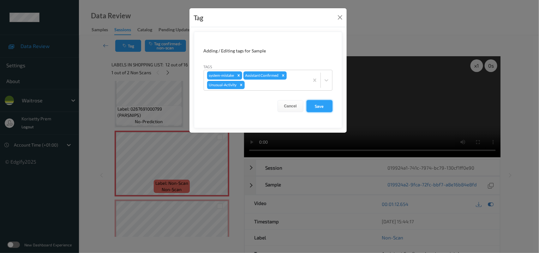
click at [316, 103] on button "Save" at bounding box center [319, 106] width 26 height 12
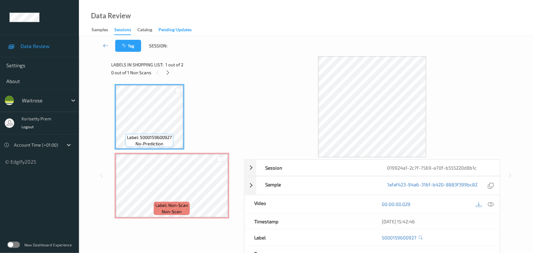
click at [190, 27] on div "Pending Updates" at bounding box center [174, 31] width 33 height 8
click at [220, 190] on icon at bounding box center [219, 191] width 5 height 6
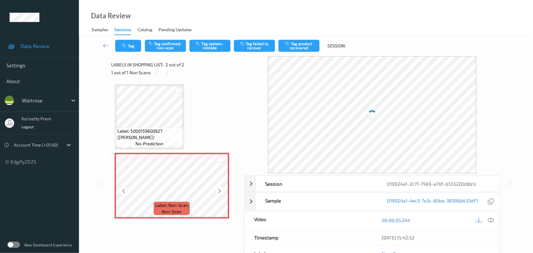
click at [220, 190] on icon at bounding box center [219, 191] width 5 height 6
click at [218, 191] on icon at bounding box center [219, 191] width 5 height 6
click at [217, 191] on icon at bounding box center [219, 191] width 5 height 6
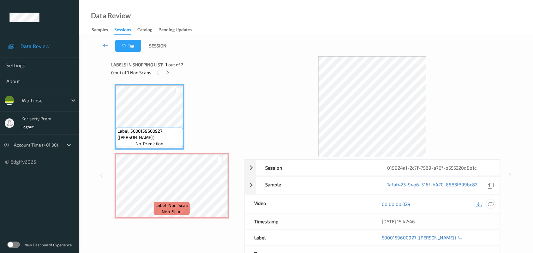
click at [488, 204] on icon at bounding box center [491, 204] width 6 height 6
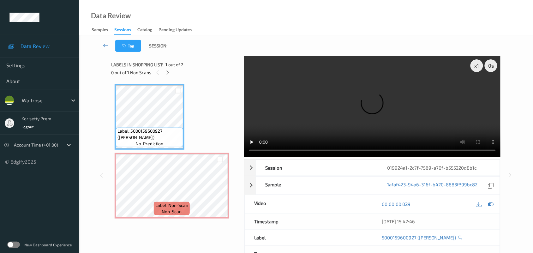
click at [381, 114] on video at bounding box center [372, 106] width 257 height 101
click at [212, 157] on div "x 1 0 s Session 019924a1-2c7f-7569-a70f-b555220d8b1c Session ID 019924a1-2c7f-7…" at bounding box center [305, 175] width 389 height 238
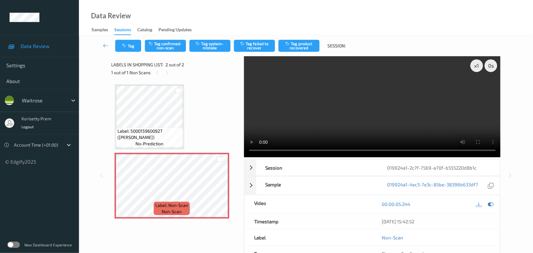
click at [326, 115] on video at bounding box center [372, 106] width 257 height 101
click at [200, 48] on button "Tag system-mistake" at bounding box center [209, 46] width 41 height 12
click at [127, 47] on button "Tag" at bounding box center [128, 46] width 26 height 12
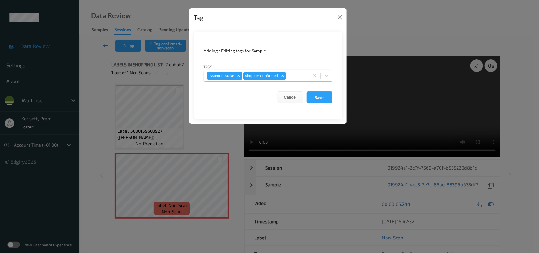
click at [306, 79] on div "system-mistake Shopper Confirmed" at bounding box center [256, 75] width 105 height 11
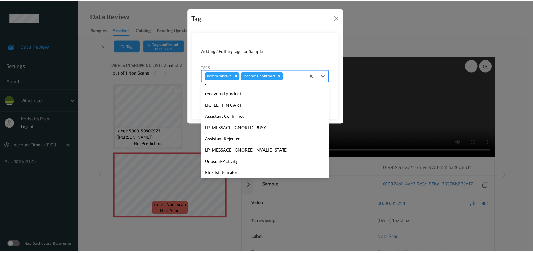
scroll to position [146, 0]
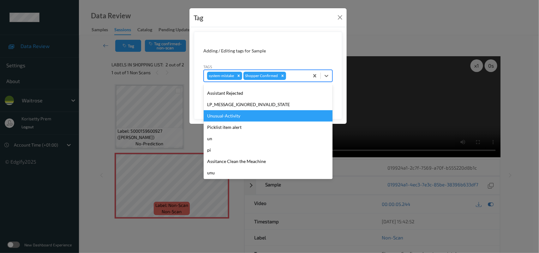
click at [224, 116] on div "Unusual-Activity" at bounding box center [268, 115] width 129 height 11
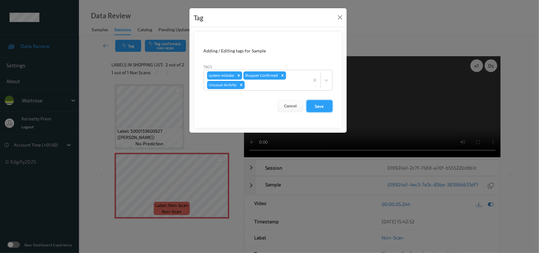
click at [308, 104] on button "Save" at bounding box center [319, 106] width 26 height 12
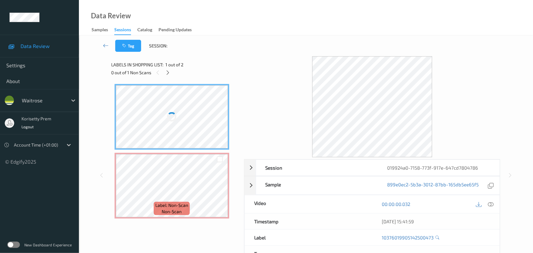
click at [231, 78] on div "Labels in shopping list: 1 out of 2 0 out of 1 Non Scans" at bounding box center [175, 68] width 128 height 25
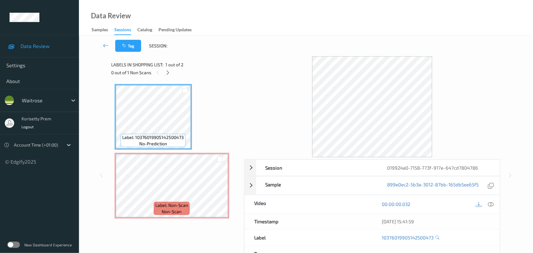
click at [289, 51] on div "Tag Session:" at bounding box center [306, 45] width 428 height 21
click at [491, 205] on icon at bounding box center [491, 204] width 6 height 6
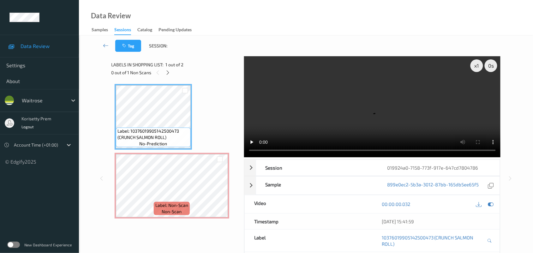
click at [304, 103] on video at bounding box center [372, 106] width 257 height 101
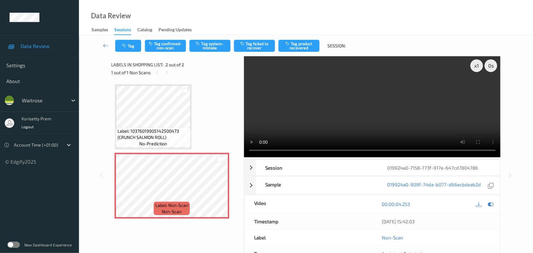
click at [309, 104] on video at bounding box center [372, 106] width 257 height 101
click at [206, 42] on button "Tag system-mistake" at bounding box center [209, 46] width 41 height 12
click at [128, 44] on button "Tag" at bounding box center [128, 46] width 26 height 12
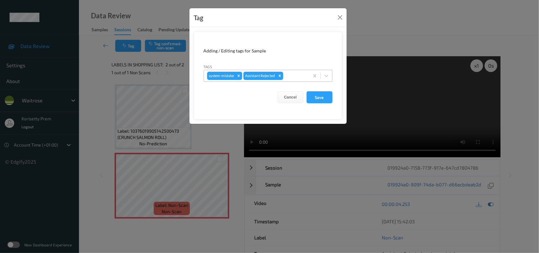
click at [295, 79] on div at bounding box center [294, 76] width 21 height 8
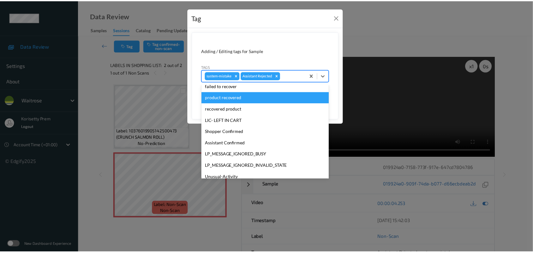
scroll to position [146, 0]
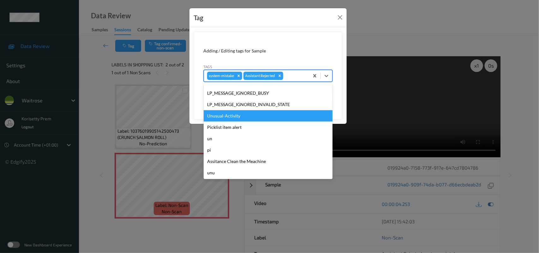
click at [231, 110] on div "Unusual-Activity" at bounding box center [268, 115] width 129 height 11
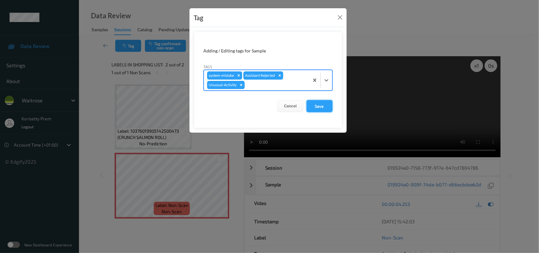
click at [310, 106] on button "Save" at bounding box center [319, 106] width 26 height 12
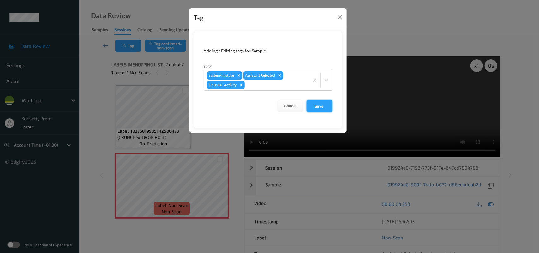
click at [322, 107] on button "Save" at bounding box center [319, 106] width 26 height 12
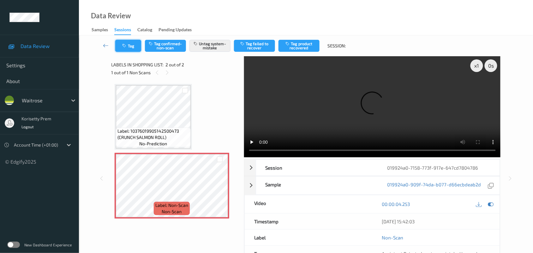
click at [127, 48] on button "Tag" at bounding box center [128, 46] width 26 height 12
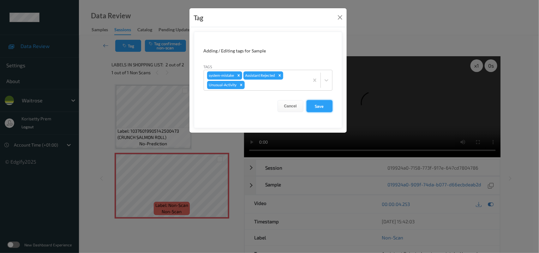
click at [321, 102] on button "Save" at bounding box center [319, 106] width 26 height 12
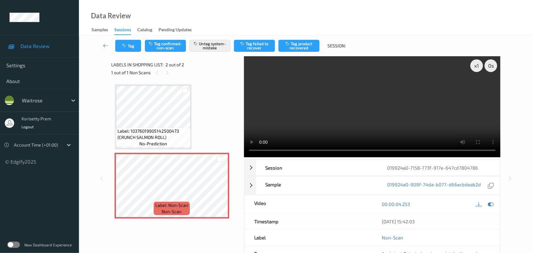
click at [127, 39] on div "Tag Tag confirmed-non-scan Untag system-mistake Tag failed to recover Tag produ…" at bounding box center [306, 45] width 428 height 21
click at [125, 51] on button "Tag" at bounding box center [128, 46] width 26 height 12
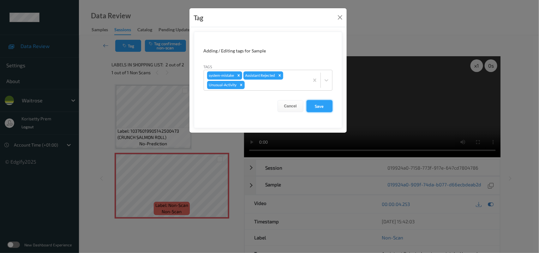
click at [319, 110] on button "Save" at bounding box center [319, 106] width 26 height 12
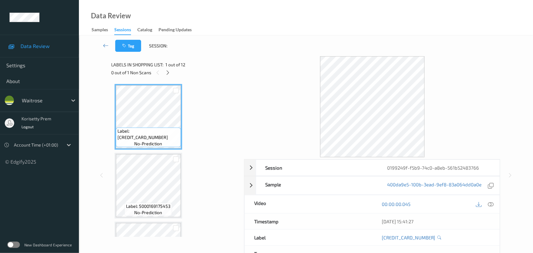
click at [229, 76] on div "0 out of 1 Non Scans" at bounding box center [175, 72] width 128 height 8
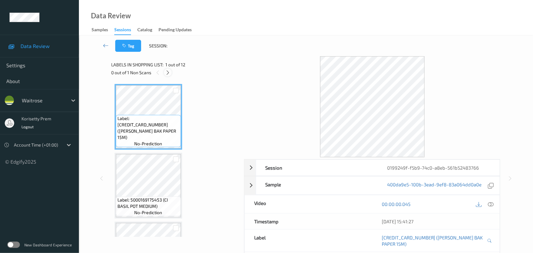
click at [169, 73] on icon at bounding box center [167, 73] width 5 height 6
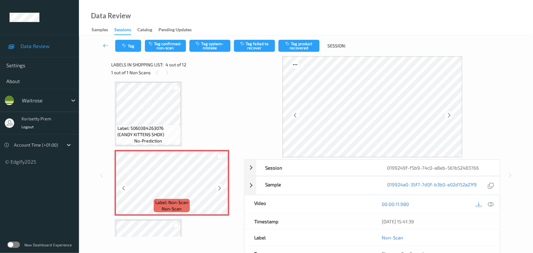
scroll to position [180, 0]
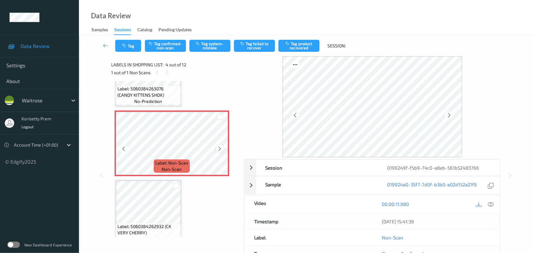
click at [218, 147] on icon at bounding box center [219, 149] width 5 height 6
click at [216, 147] on div at bounding box center [220, 149] width 8 height 8
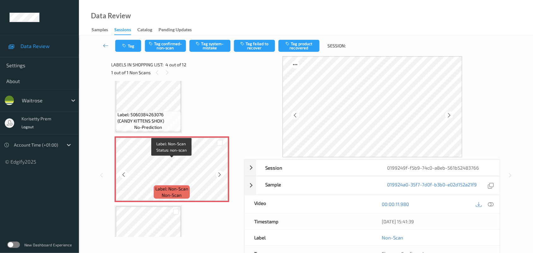
scroll to position [140, 0]
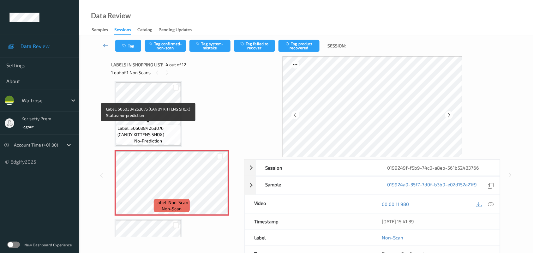
click at [133, 125] on span "Label: 5060384263076 (CANDY KITTENS SHOX)" at bounding box center [148, 131] width 62 height 13
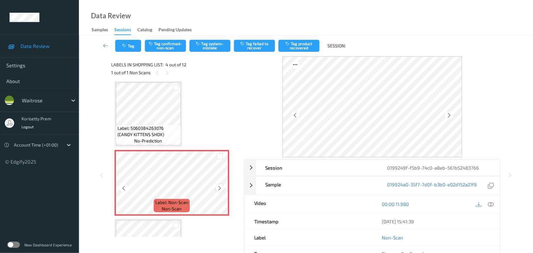
click at [220, 189] on icon at bounding box center [219, 188] width 5 height 6
click at [218, 188] on icon at bounding box center [219, 188] width 5 height 6
click at [218, 189] on icon at bounding box center [219, 188] width 5 height 6
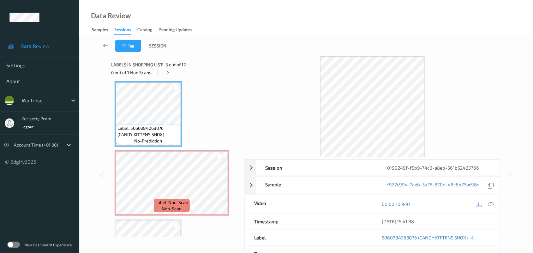
click at [492, 204] on icon at bounding box center [491, 204] width 6 height 6
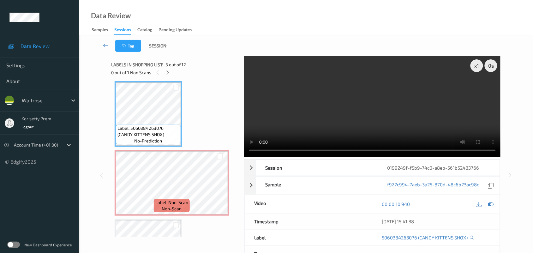
click at [311, 90] on video at bounding box center [372, 106] width 257 height 101
click at [296, 101] on video at bounding box center [372, 106] width 257 height 101
click at [309, 117] on video at bounding box center [372, 106] width 257 height 101
click at [350, 111] on video at bounding box center [372, 106] width 257 height 101
click at [342, 113] on video at bounding box center [372, 106] width 257 height 101
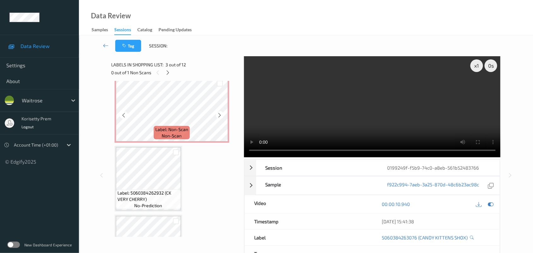
scroll to position [219, 0]
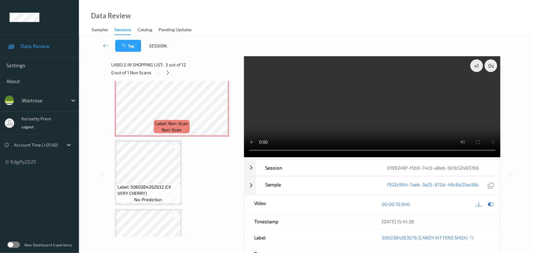
click at [313, 98] on video at bounding box center [372, 106] width 257 height 101
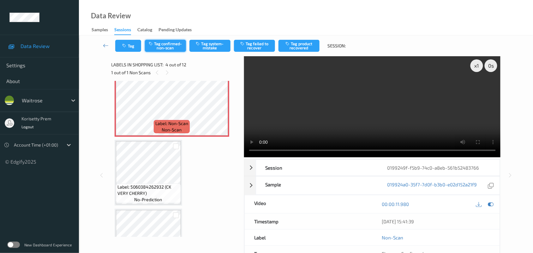
click at [166, 40] on button "Tag confirmed-non-scan" at bounding box center [165, 46] width 41 height 12
click at [301, 45] on button "Tag product recovered" at bounding box center [298, 46] width 41 height 12
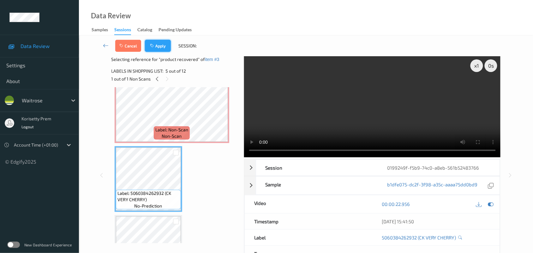
click at [158, 44] on button "Apply" at bounding box center [158, 46] width 26 height 12
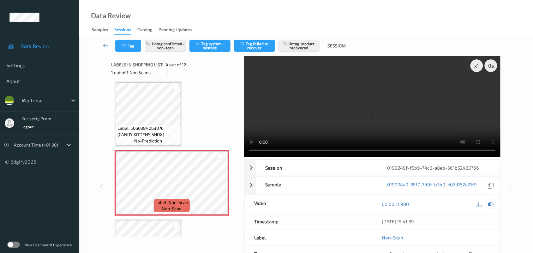
click at [491, 201] on icon at bounding box center [491, 204] width 6 height 6
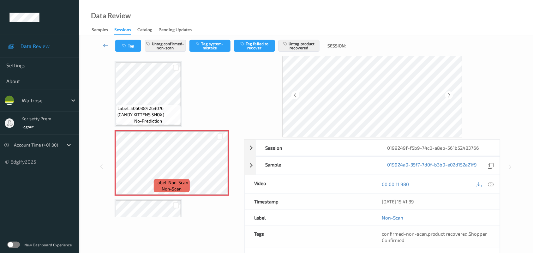
scroll to position [39, 0]
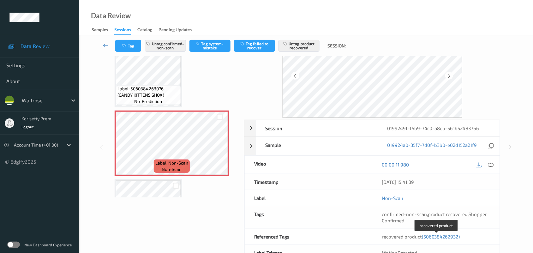
click at [442, 237] on span "(5060384262932)" at bounding box center [441, 237] width 38 height 6
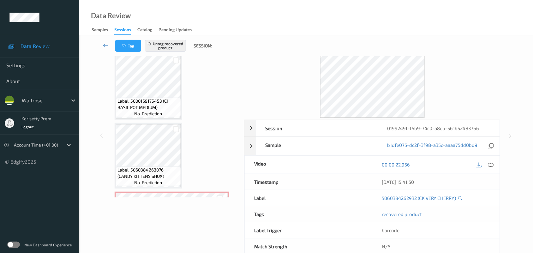
scroll to position [51, 0]
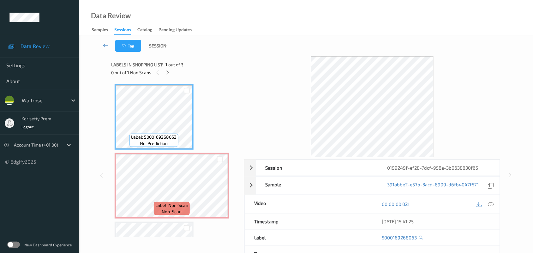
drag, startPoint x: 264, startPoint y: 80, endPoint x: 247, endPoint y: 54, distance: 30.8
click at [265, 79] on div at bounding box center [372, 106] width 257 height 101
click at [169, 73] on icon at bounding box center [167, 73] width 5 height 6
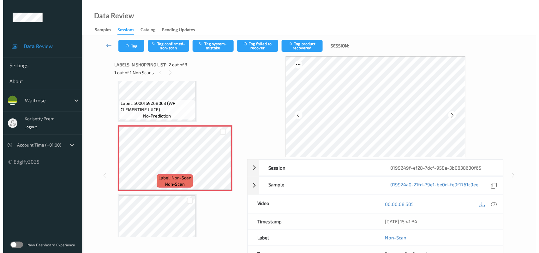
scroll to position [14, 0]
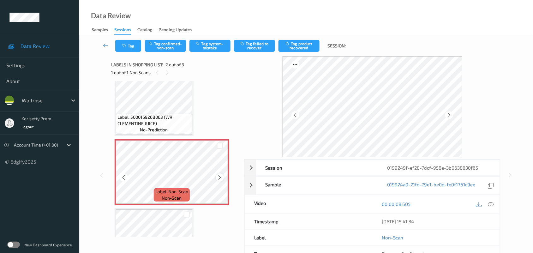
click at [218, 175] on icon at bounding box center [219, 178] width 5 height 6
click at [220, 176] on icon at bounding box center [219, 178] width 5 height 6
click at [221, 177] on icon at bounding box center [219, 178] width 5 height 6
click at [168, 122] on span "Label: 5000169268063 (WR CLEMENTINE JUICE)" at bounding box center [153, 120] width 73 height 13
click at [212, 47] on button "Tag system-mistake" at bounding box center [209, 46] width 41 height 12
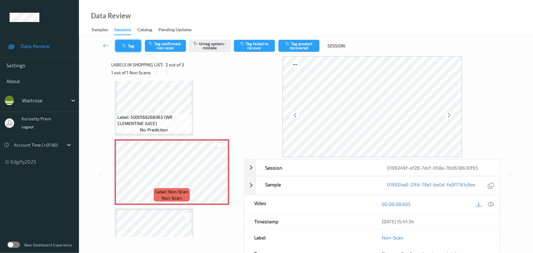
click at [130, 44] on button "Tag" at bounding box center [128, 46] width 26 height 12
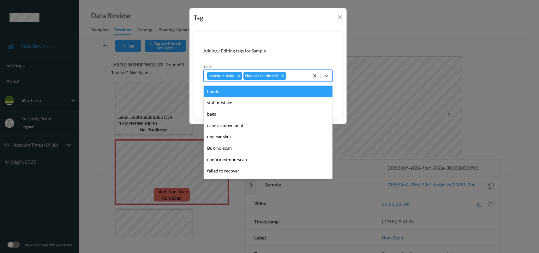
click at [301, 79] on div at bounding box center [296, 76] width 19 height 8
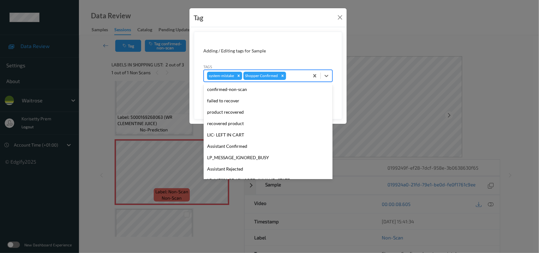
scroll to position [118, 0]
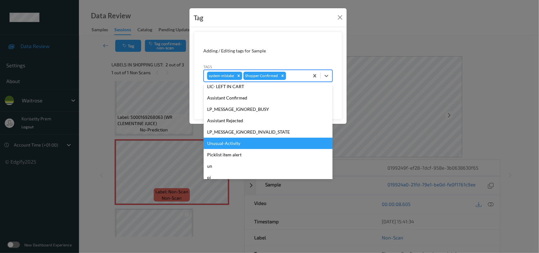
click at [234, 146] on div "Unusual-Activity" at bounding box center [268, 143] width 129 height 11
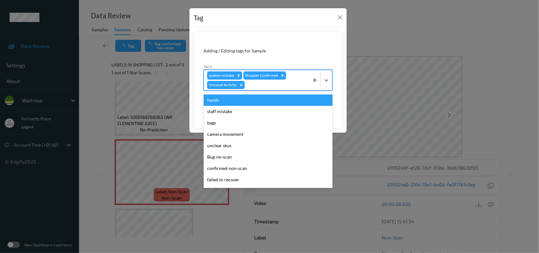
click at [282, 85] on div at bounding box center [276, 85] width 60 height 8
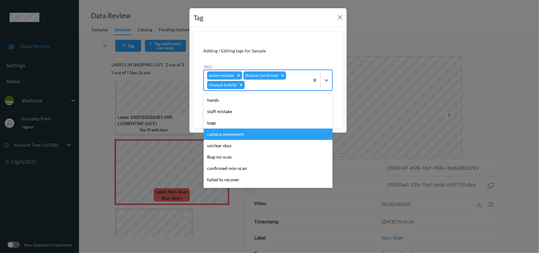
click at [384, 97] on div "Tag Adding / Editing tags for Sample Tags option Unusual-Activity, selected. op…" at bounding box center [269, 126] width 539 height 253
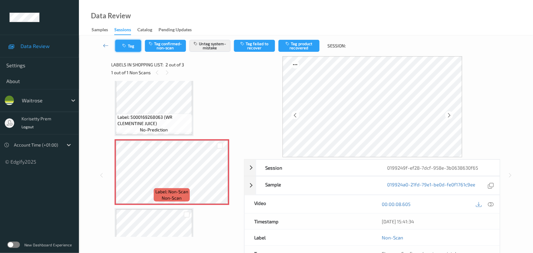
click at [134, 45] on button "Tag" at bounding box center [128, 46] width 26 height 12
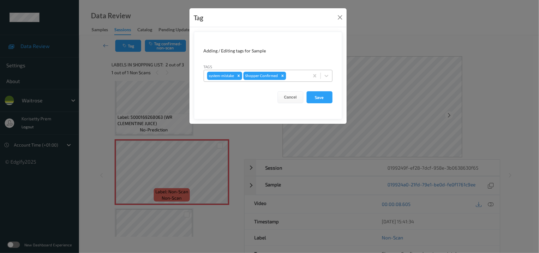
click at [295, 76] on div at bounding box center [296, 76] width 19 height 8
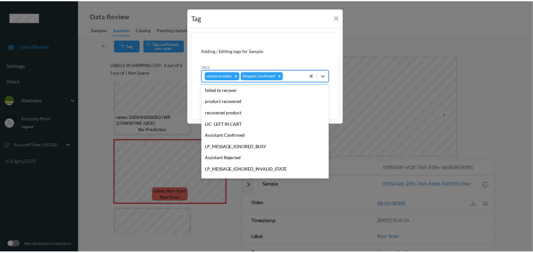
scroll to position [146, 0]
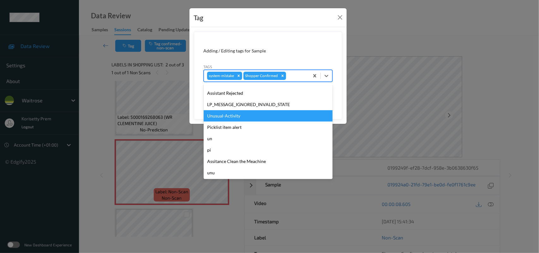
click at [231, 117] on div "Unusual-Activity" at bounding box center [268, 115] width 129 height 11
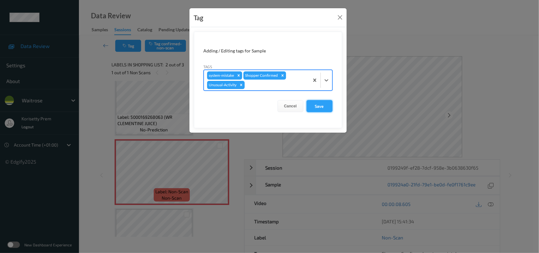
click at [324, 110] on button "Save" at bounding box center [319, 106] width 26 height 12
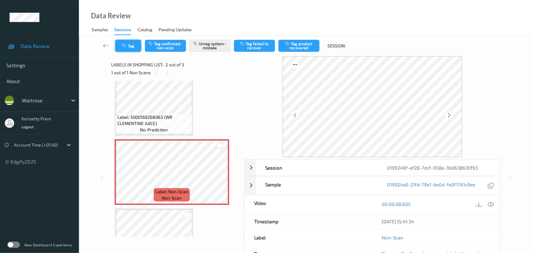
click at [132, 46] on button "Tag" at bounding box center [128, 46] width 26 height 12
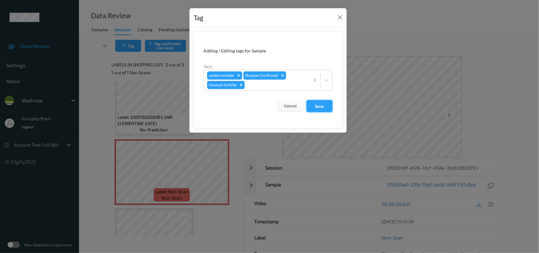
click at [327, 106] on button "Save" at bounding box center [319, 106] width 26 height 12
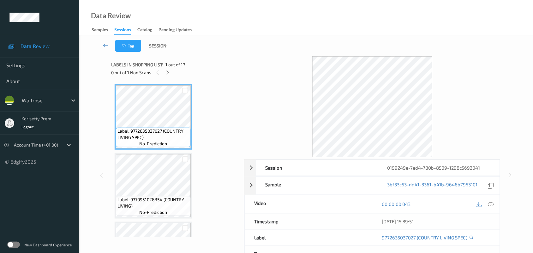
drag, startPoint x: 250, startPoint y: 33, endPoint x: 200, endPoint y: 12, distance: 53.8
click at [251, 33] on div "Data Review Samples Sessions Catalog Pending Updates" at bounding box center [306, 17] width 454 height 35
click at [167, 71] on icon at bounding box center [167, 73] width 5 height 6
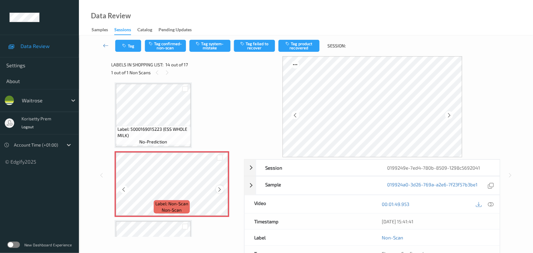
click at [218, 187] on icon at bounding box center [219, 190] width 5 height 6
click at [216, 188] on div at bounding box center [220, 189] width 8 height 8
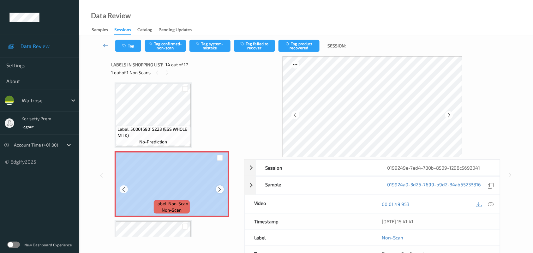
click at [217, 191] on div "Label: Non-Scan non-scan" at bounding box center [172, 184] width 115 height 66
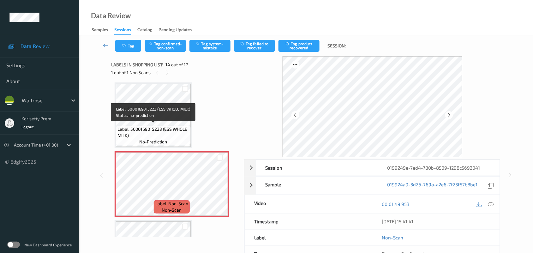
click at [136, 128] on span "Label: 5000169015223 (ESS WHOLE MILK)" at bounding box center [153, 132] width 72 height 13
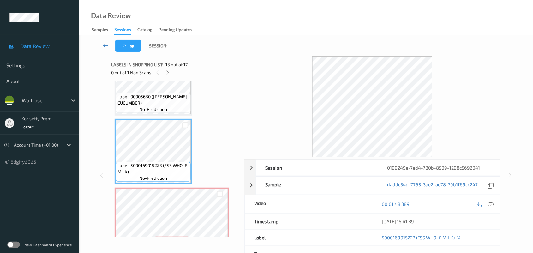
scroll to position [787, 0]
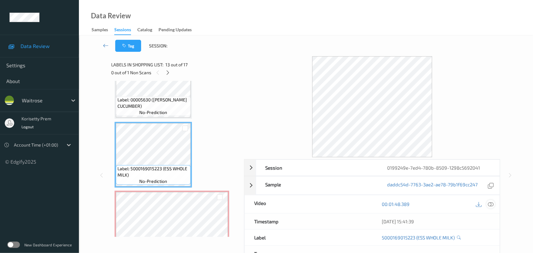
click at [491, 203] on icon at bounding box center [491, 204] width 6 height 6
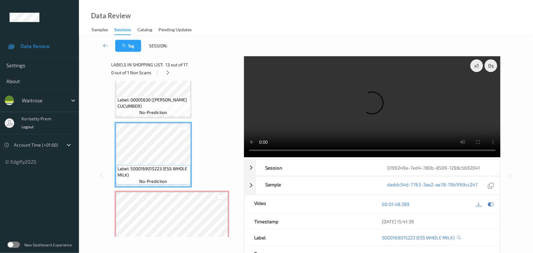
click at [365, 78] on video at bounding box center [372, 106] width 257 height 101
click at [331, 102] on video at bounding box center [372, 106] width 257 height 101
click at [335, 99] on video at bounding box center [372, 106] width 257 height 101
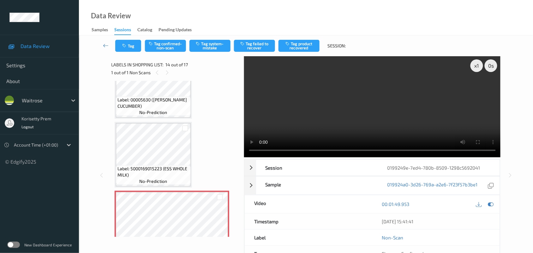
click at [330, 117] on video at bounding box center [372, 106] width 257 height 101
click at [328, 110] on video at bounding box center [372, 106] width 257 height 101
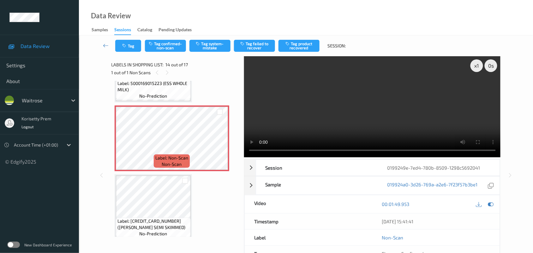
scroll to position [906, 0]
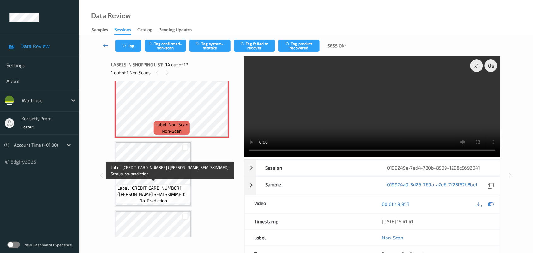
click at [144, 185] on span "Label: [CREDIT_CARD_NUMBER] ([PERSON_NAME] SEMI SKIMMED)" at bounding box center [153, 191] width 72 height 13
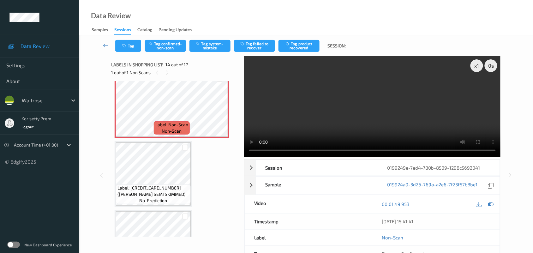
click at [328, 111] on video at bounding box center [372, 106] width 257 height 101
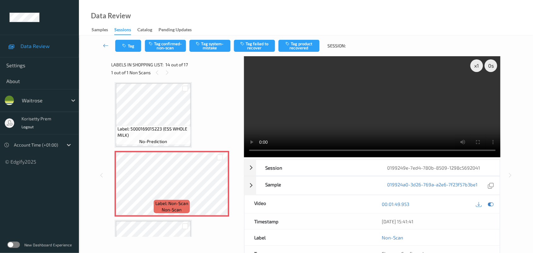
scroll to position [827, 0]
click at [384, 95] on video at bounding box center [372, 106] width 257 height 101
click at [220, 187] on icon at bounding box center [219, 190] width 5 height 6
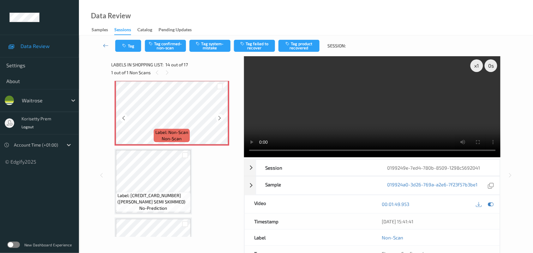
scroll to position [906, 0]
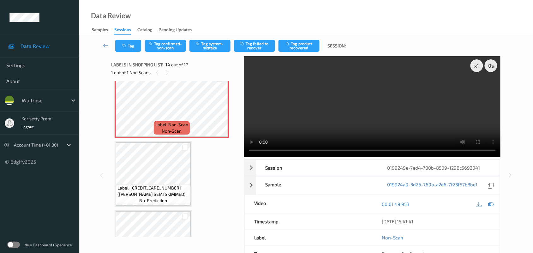
click at [352, 94] on video at bounding box center [372, 106] width 257 height 101
click at [316, 100] on video at bounding box center [372, 106] width 257 height 101
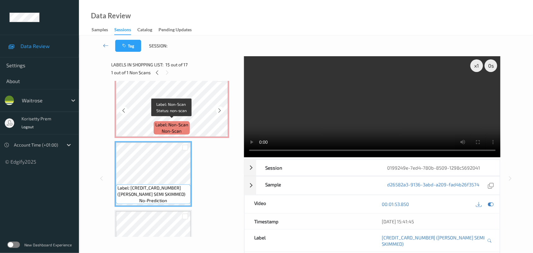
click at [171, 122] on span "Label: Non-Scan" at bounding box center [171, 125] width 33 height 6
click at [315, 113] on video at bounding box center [372, 106] width 257 height 101
click at [366, 84] on video at bounding box center [372, 106] width 257 height 101
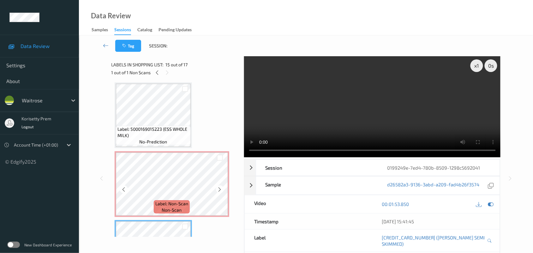
scroll to position [866, 0]
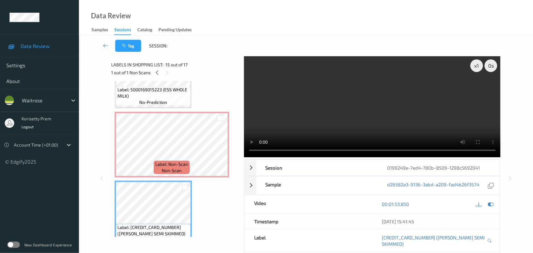
click at [486, 203] on div at bounding box center [484, 204] width 21 height 9
click at [491, 204] on icon at bounding box center [491, 204] width 6 height 6
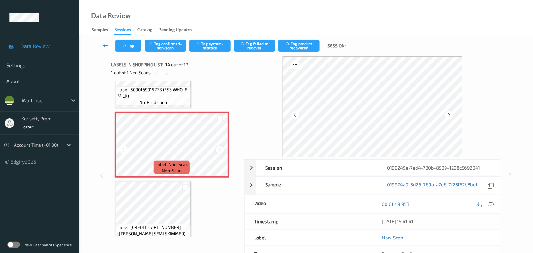
click at [221, 147] on icon at bounding box center [219, 150] width 5 height 6
click at [222, 147] on icon at bounding box center [219, 150] width 5 height 6
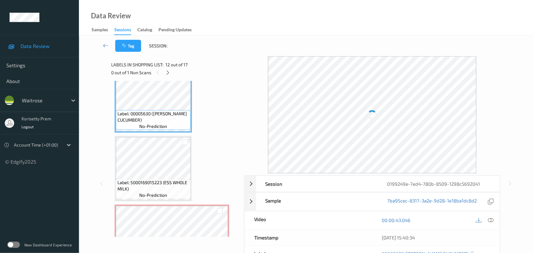
scroll to position [787, 0]
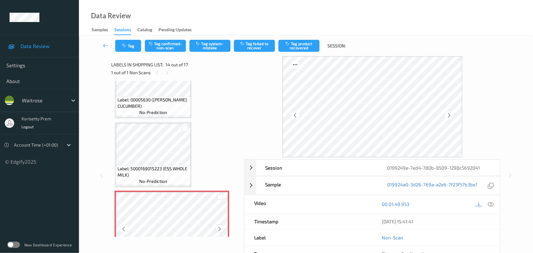
click at [221, 227] on icon at bounding box center [219, 229] width 5 height 6
click at [217, 227] on icon at bounding box center [219, 229] width 5 height 6
click at [218, 227] on icon at bounding box center [219, 229] width 5 height 6
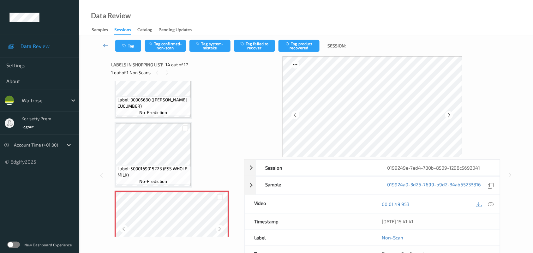
click at [218, 227] on icon at bounding box center [219, 229] width 5 height 6
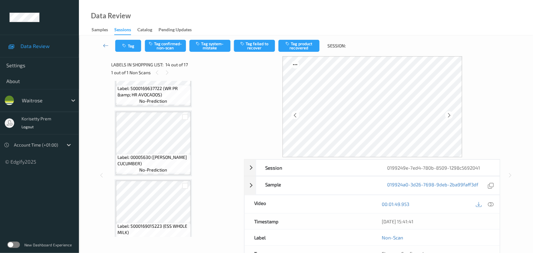
scroll to position [709, 0]
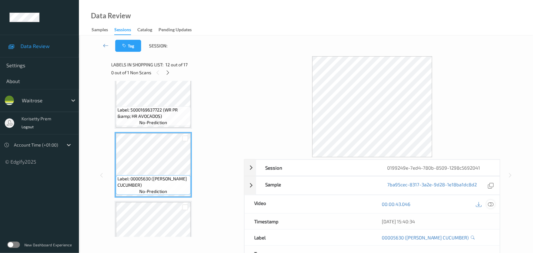
click at [491, 204] on icon at bounding box center [491, 204] width 6 height 6
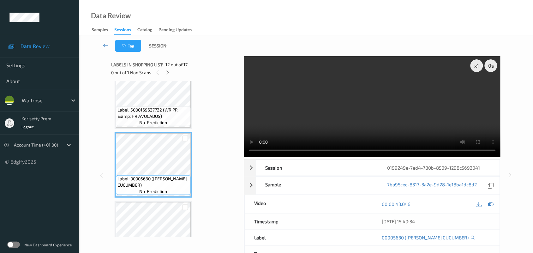
click at [357, 108] on video at bounding box center [372, 106] width 257 height 101
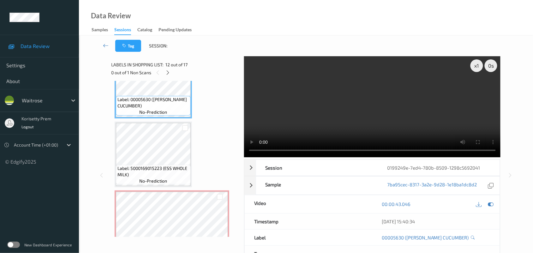
scroll to position [748, 0]
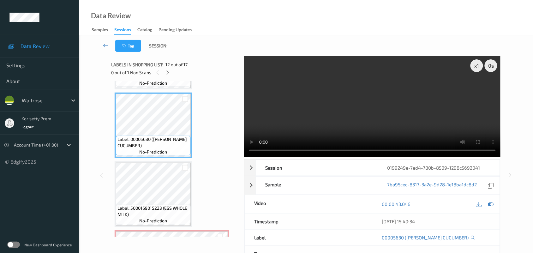
click at [362, 119] on video at bounding box center [372, 106] width 257 height 101
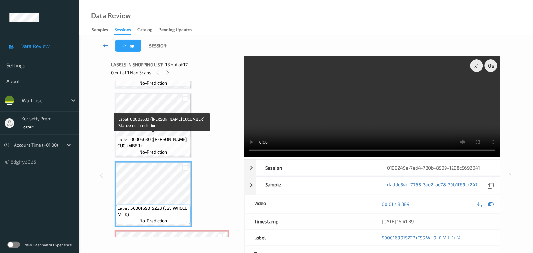
click at [143, 140] on span "Label: 00005630 ([PERSON_NAME] CUCUMBER)" at bounding box center [153, 142] width 72 height 13
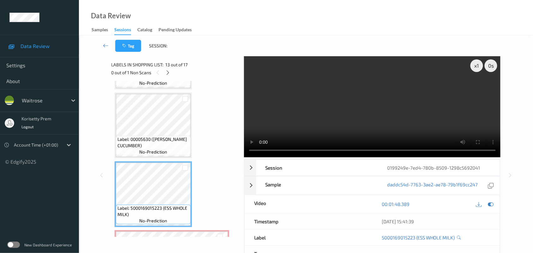
click at [394, 117] on video at bounding box center [372, 106] width 257 height 101
click at [370, 104] on video at bounding box center [372, 106] width 257 height 101
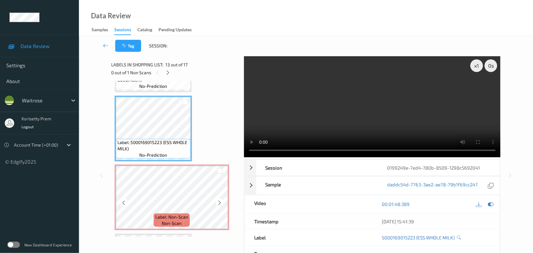
scroll to position [827, 0]
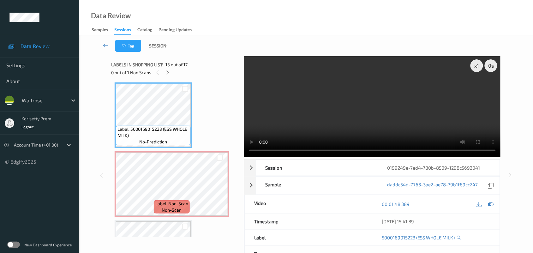
click at [345, 95] on video at bounding box center [372, 106] width 257 height 101
click at [354, 121] on video at bounding box center [372, 106] width 257 height 101
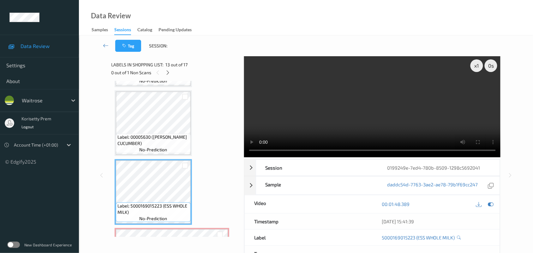
scroll to position [748, 0]
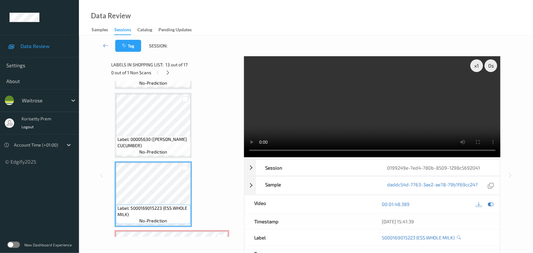
click at [442, 126] on video at bounding box center [372, 106] width 257 height 101
click at [338, 123] on video at bounding box center [372, 106] width 257 height 101
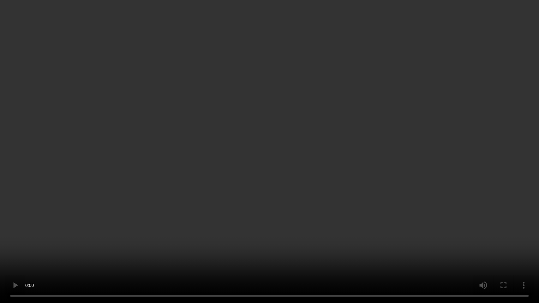
click at [325, 201] on video at bounding box center [269, 151] width 539 height 303
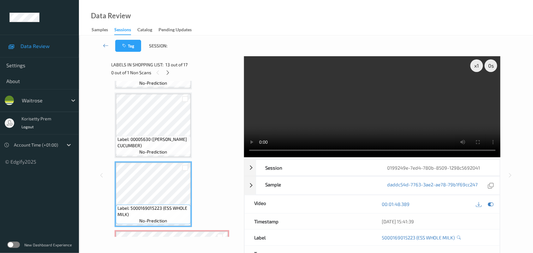
click at [399, 111] on video at bounding box center [372, 106] width 257 height 101
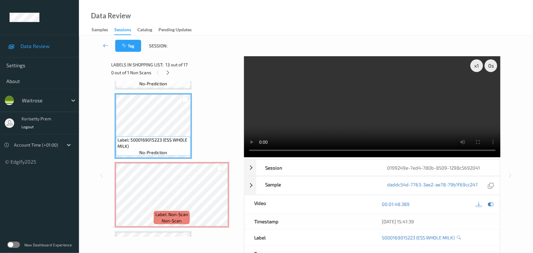
scroll to position [827, 0]
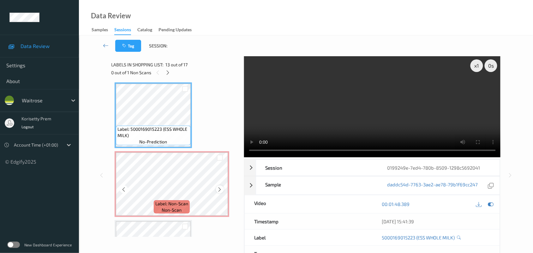
click at [220, 189] on icon at bounding box center [219, 190] width 5 height 6
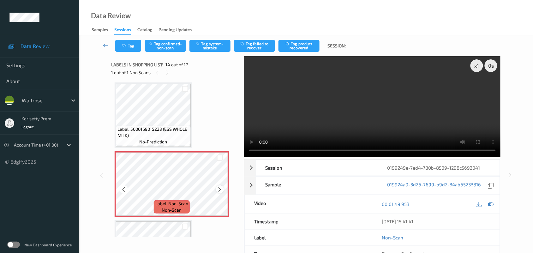
click at [221, 188] on icon at bounding box center [219, 190] width 5 height 6
click at [222, 187] on icon at bounding box center [219, 190] width 5 height 6
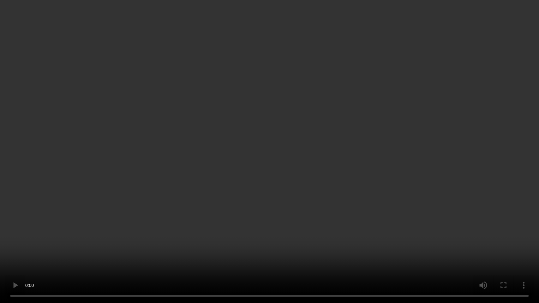
click at [403, 178] on video at bounding box center [269, 151] width 539 height 303
click at [394, 107] on video at bounding box center [269, 151] width 539 height 303
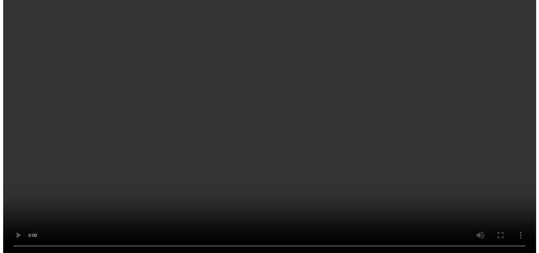
scroll to position [906, 0]
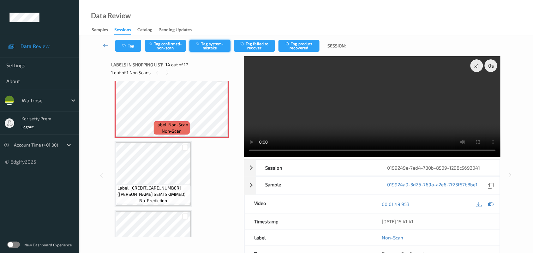
click at [208, 46] on button "Tag system-mistake" at bounding box center [209, 46] width 41 height 12
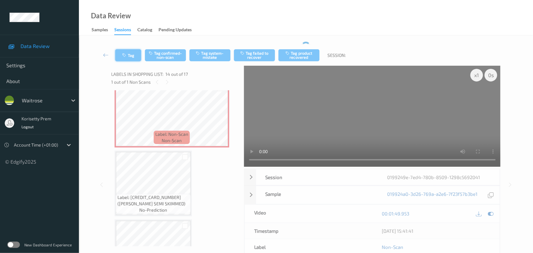
click at [133, 51] on button "Tag" at bounding box center [128, 55] width 26 height 12
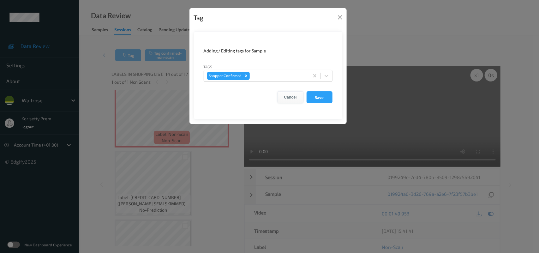
click at [286, 100] on button "Cancel" at bounding box center [290, 97] width 26 height 12
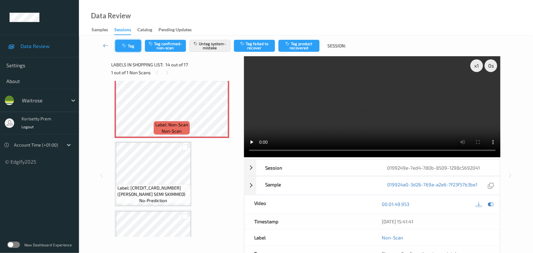
click at [136, 48] on button "Tag" at bounding box center [128, 46] width 26 height 12
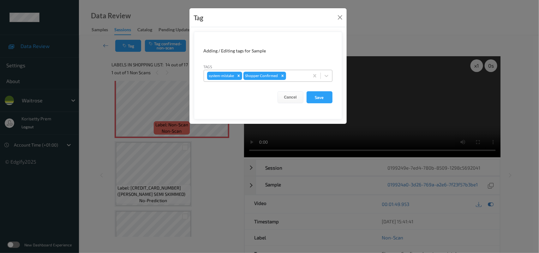
click at [288, 74] on input "text" at bounding box center [287, 76] width 1 height 6
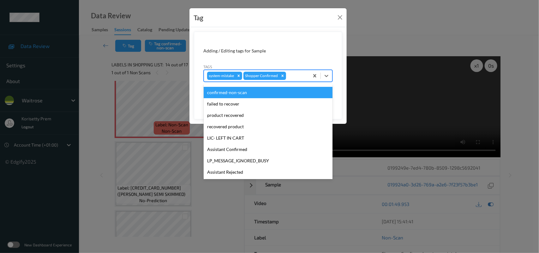
scroll to position [146, 0]
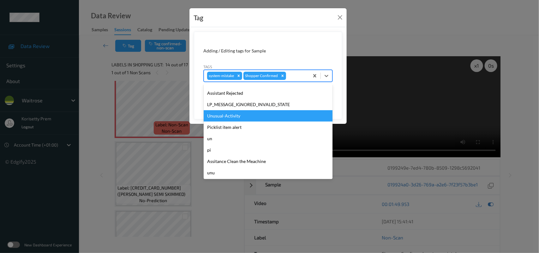
click at [227, 118] on div "Unusual-Activity" at bounding box center [268, 115] width 129 height 11
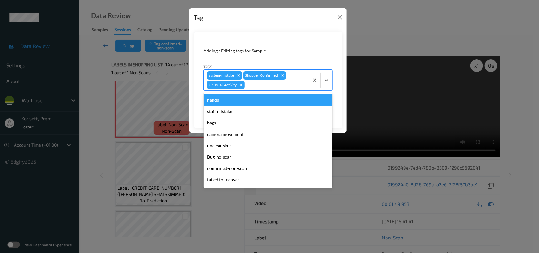
click at [284, 86] on div at bounding box center [276, 85] width 60 height 8
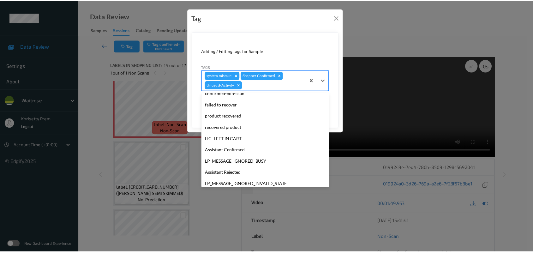
scroll to position [135, 0]
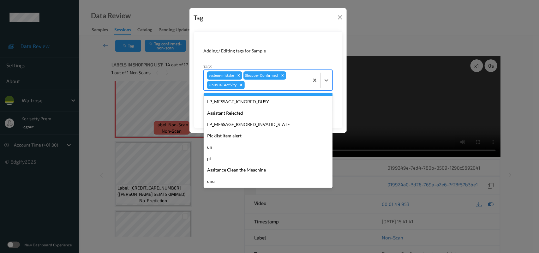
drag, startPoint x: 299, startPoint y: 42, endPoint x: 306, endPoint y: 52, distance: 12.3
click at [299, 41] on form "Adding / Editing tags for Sample Tags option Unusual-Activity, selected. option…" at bounding box center [268, 80] width 148 height 97
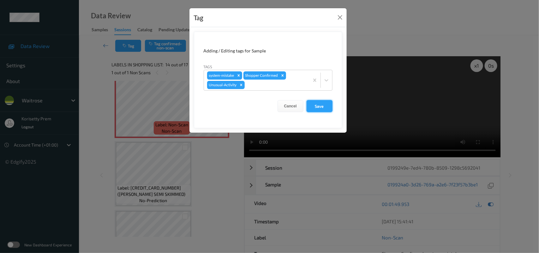
click at [324, 110] on button "Save" at bounding box center [319, 106] width 26 height 12
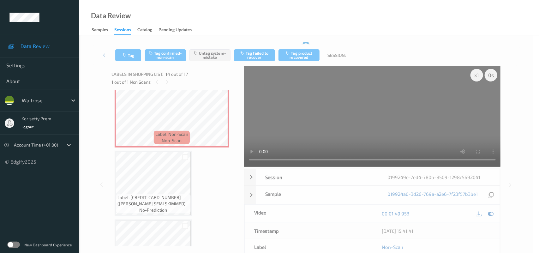
click at [320, 108] on video at bounding box center [372, 116] width 257 height 101
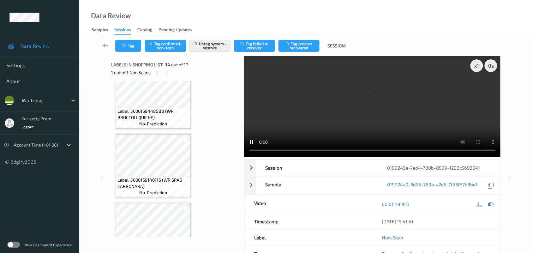
scroll to position [462, 0]
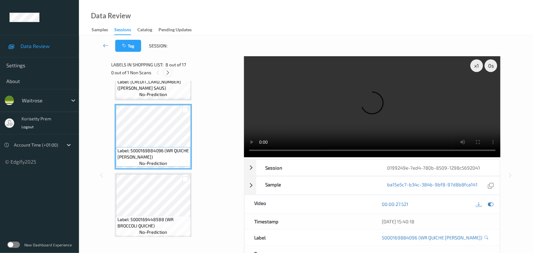
click at [168, 73] on icon at bounding box center [167, 73] width 5 height 6
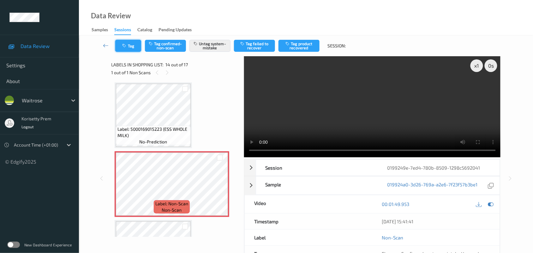
click at [126, 48] on button "Tag" at bounding box center [128, 46] width 26 height 12
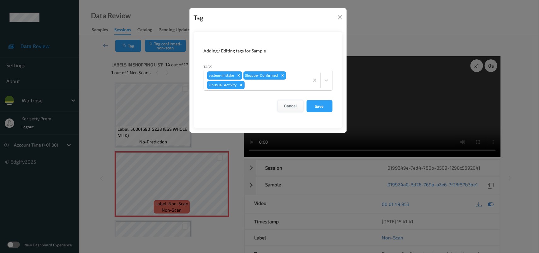
click at [287, 106] on button "Cancel" at bounding box center [290, 106] width 26 height 12
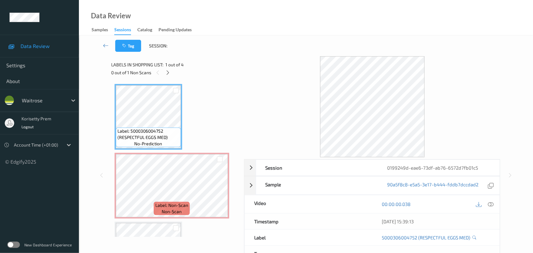
click at [241, 39] on div "Tag Session:" at bounding box center [306, 45] width 428 height 21
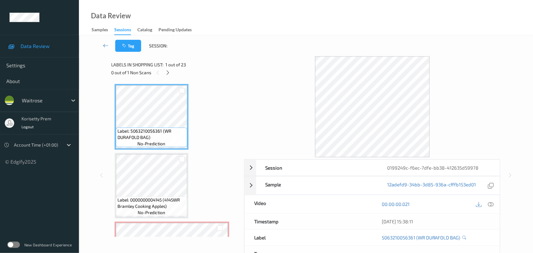
click at [307, 21] on div "Data Review Samples Sessions Catalog Pending Updates" at bounding box center [306, 17] width 454 height 35
click at [253, 57] on div at bounding box center [372, 106] width 257 height 101
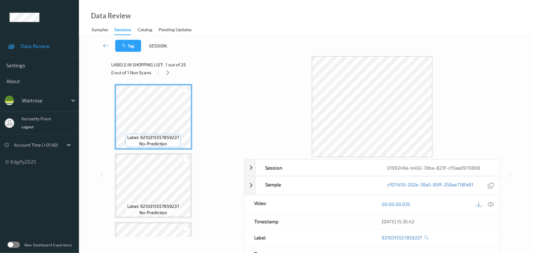
click at [294, 30] on div "Data Review Samples Sessions Catalog Pending Updates" at bounding box center [306, 17] width 454 height 35
click at [280, 40] on div "Tag Session:" at bounding box center [306, 45] width 428 height 21
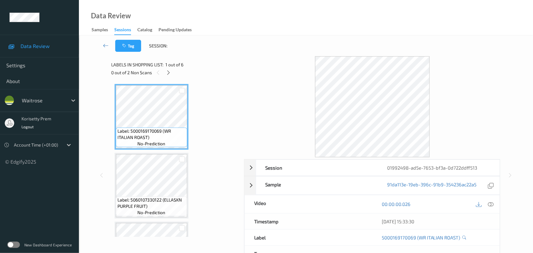
click at [269, 51] on div "Tag Session:" at bounding box center [306, 45] width 428 height 21
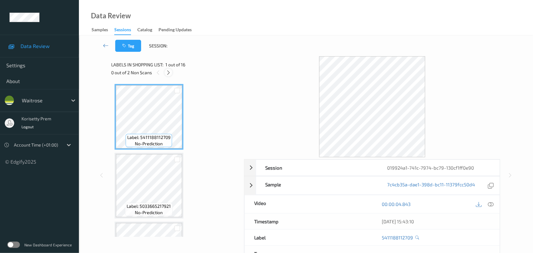
click at [169, 71] on icon at bounding box center [168, 73] width 5 height 6
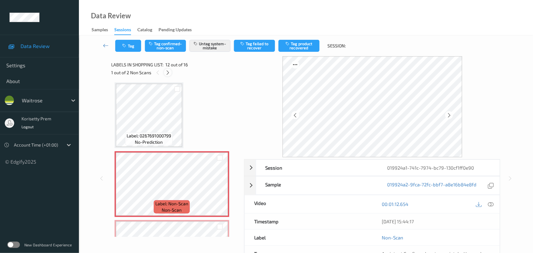
click at [168, 73] on icon at bounding box center [167, 73] width 5 height 6
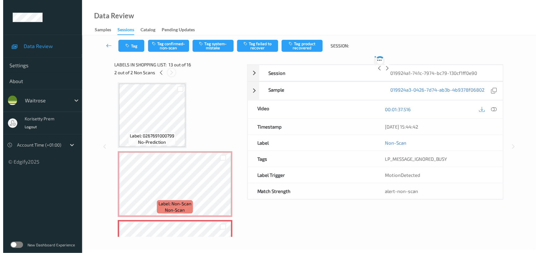
scroll to position [758, 0]
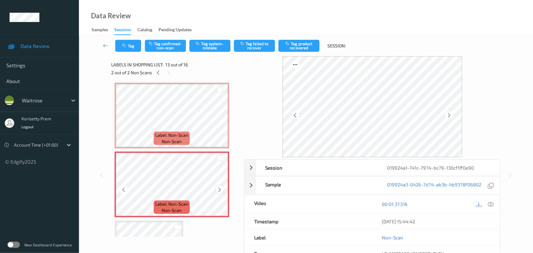
click at [222, 188] on icon at bounding box center [219, 190] width 5 height 6
click at [221, 188] on icon at bounding box center [219, 190] width 5 height 6
click at [220, 189] on icon at bounding box center [219, 190] width 5 height 6
click at [209, 46] on button "Tag system-mistake" at bounding box center [209, 46] width 41 height 12
click at [128, 42] on button "Tag" at bounding box center [128, 46] width 26 height 12
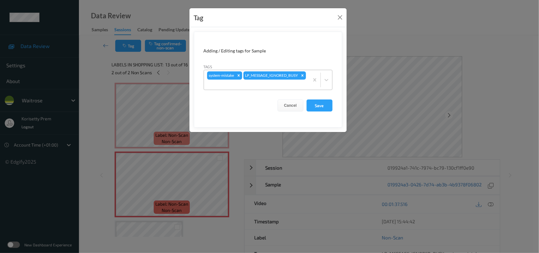
click at [288, 89] on div "system-mistake LP_MESSAGE_IGNORED_BUSY" at bounding box center [256, 80] width 105 height 20
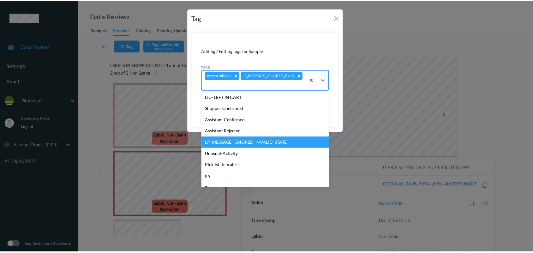
scroll to position [118, 0]
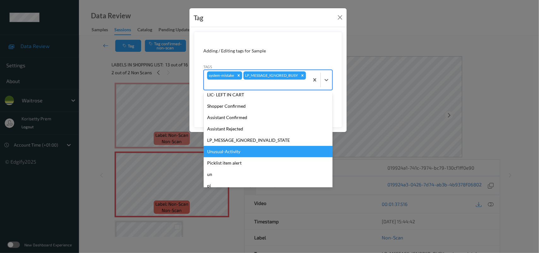
click at [233, 153] on div "Unusual-Activity" at bounding box center [268, 151] width 129 height 11
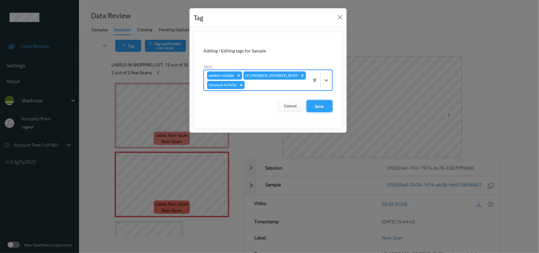
click at [316, 110] on button "Save" at bounding box center [319, 106] width 26 height 12
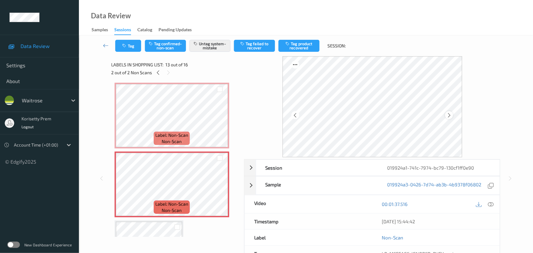
click at [450, 115] on icon at bounding box center [448, 115] width 5 height 6
click at [450, 114] on icon at bounding box center [448, 115] width 5 height 6
click at [450, 113] on icon at bounding box center [448, 115] width 5 height 6
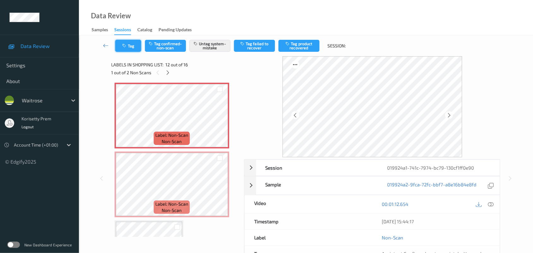
click at [134, 43] on button "Tag" at bounding box center [128, 46] width 26 height 12
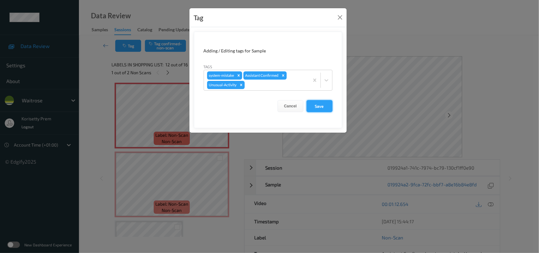
click at [310, 103] on button "Save" at bounding box center [319, 106] width 26 height 12
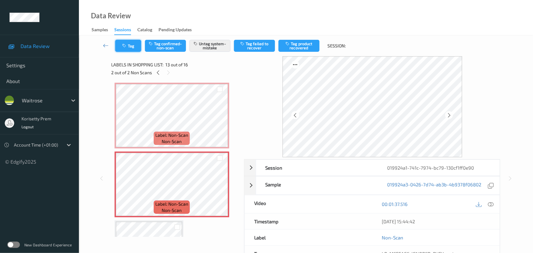
click at [134, 46] on button "Tag" at bounding box center [128, 46] width 26 height 12
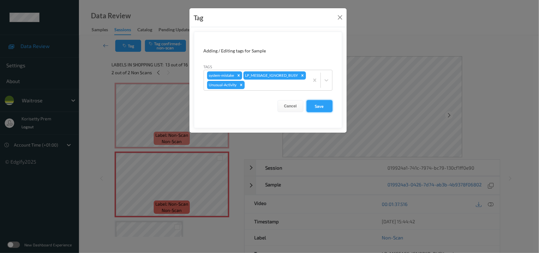
click at [318, 112] on button "Save" at bounding box center [319, 106] width 26 height 12
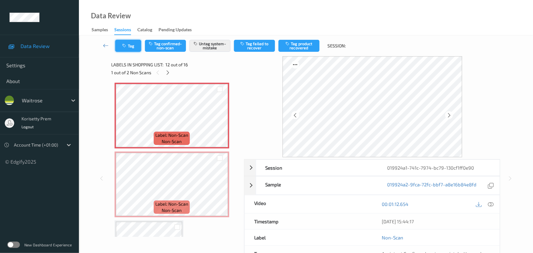
click at [136, 47] on button "Tag" at bounding box center [128, 46] width 26 height 12
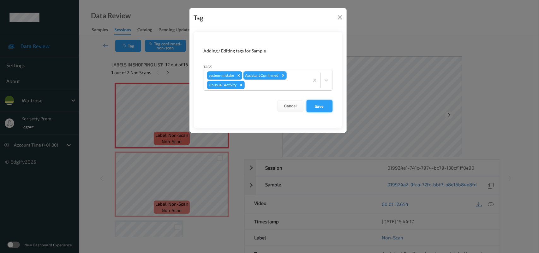
click at [321, 108] on button "Save" at bounding box center [319, 106] width 26 height 12
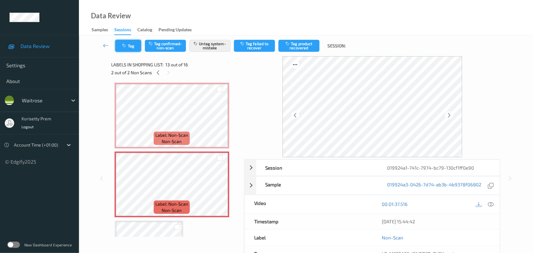
click at [130, 45] on button "Tag" at bounding box center [128, 46] width 26 height 12
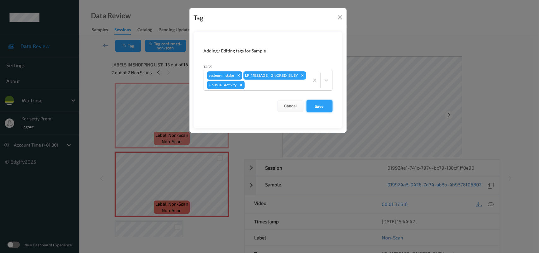
click at [319, 112] on button "Save" at bounding box center [319, 106] width 26 height 12
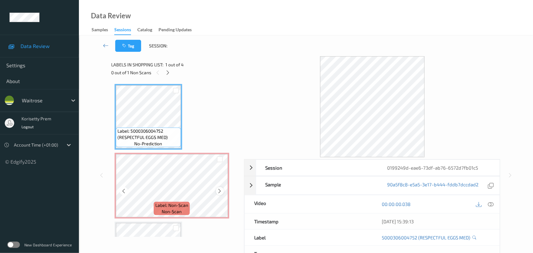
click at [220, 188] on icon at bounding box center [219, 191] width 5 height 6
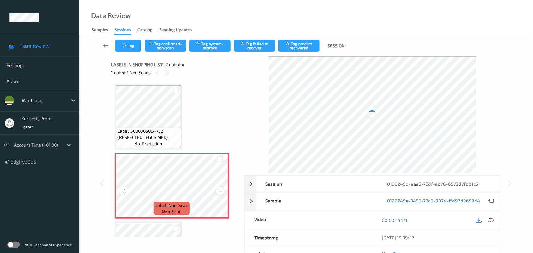
click at [218, 189] on icon at bounding box center [219, 191] width 5 height 6
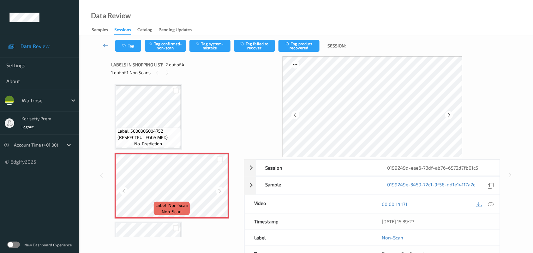
click at [218, 189] on icon at bounding box center [219, 191] width 5 height 6
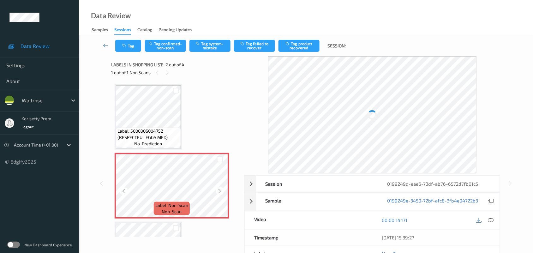
click at [218, 189] on icon at bounding box center [219, 191] width 5 height 6
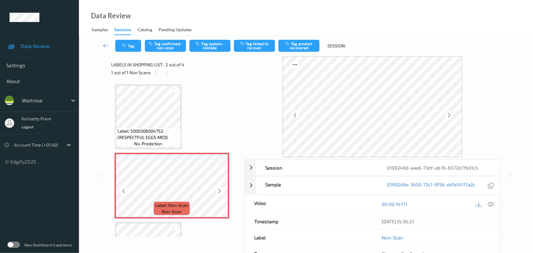
click at [218, 189] on icon at bounding box center [219, 191] width 5 height 6
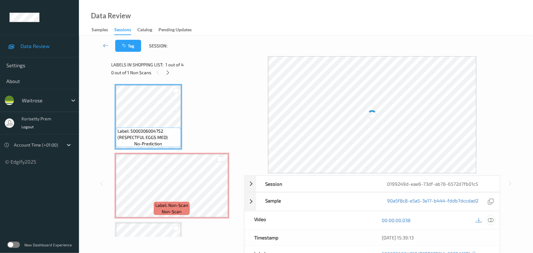
click at [490, 219] on icon at bounding box center [491, 220] width 6 height 6
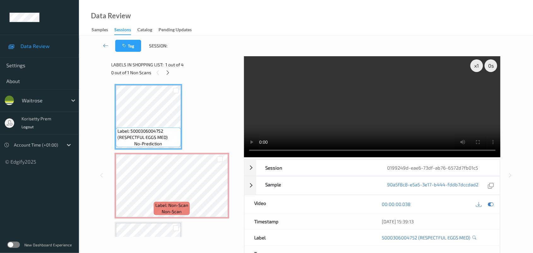
click at [351, 97] on video at bounding box center [372, 106] width 257 height 101
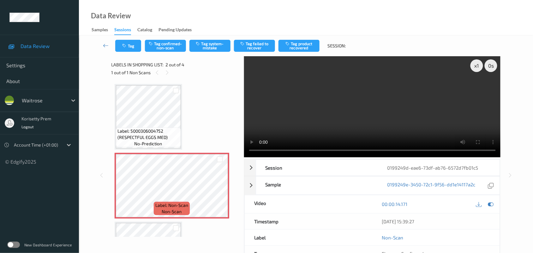
click at [351, 98] on video at bounding box center [372, 106] width 257 height 101
click at [350, 108] on video at bounding box center [372, 106] width 257 height 101
click at [350, 109] on video at bounding box center [372, 106] width 257 height 101
click at [211, 45] on button "Tag system-mistake" at bounding box center [209, 46] width 41 height 12
click at [122, 42] on button "Tag" at bounding box center [128, 46] width 26 height 12
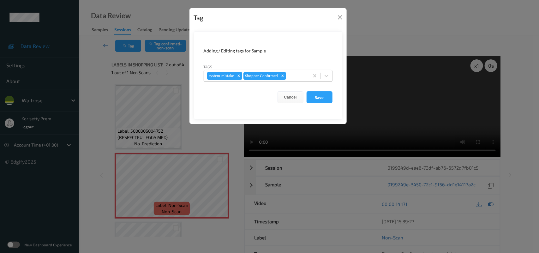
click at [296, 71] on div "system-mistake Shopper Confirmed" at bounding box center [256, 75] width 105 height 11
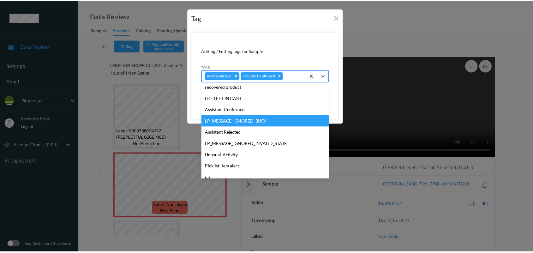
scroll to position [146, 0]
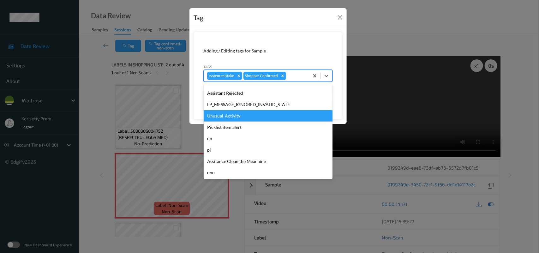
click at [216, 114] on div "Unusual-Activity" at bounding box center [268, 115] width 129 height 11
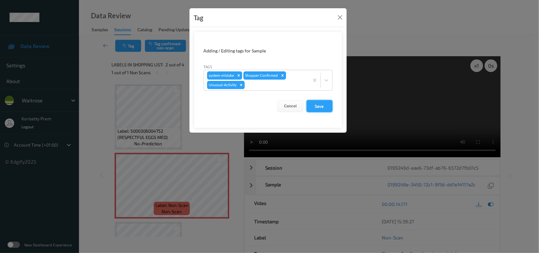
click at [314, 102] on button "Save" at bounding box center [319, 106] width 26 height 12
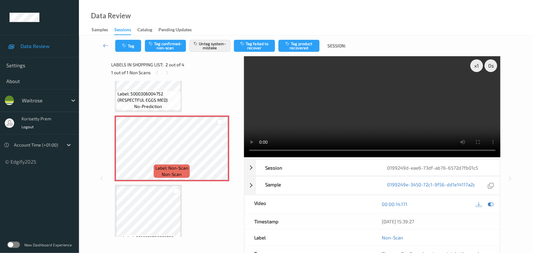
scroll to position [0, 0]
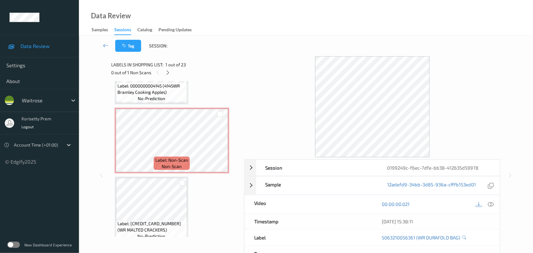
scroll to position [118, 0]
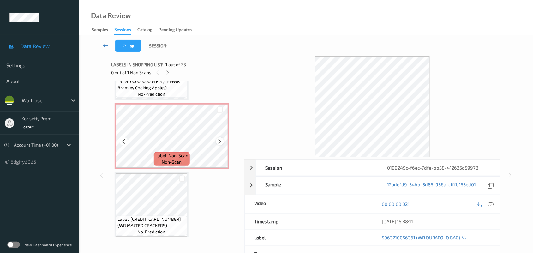
click at [218, 140] on icon at bounding box center [219, 142] width 5 height 6
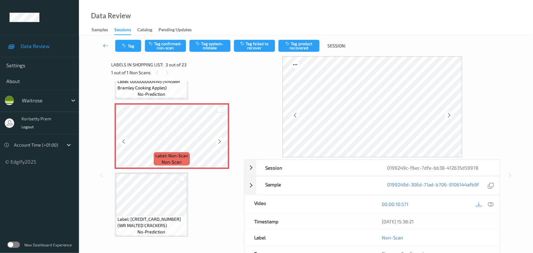
click at [218, 140] on icon at bounding box center [219, 142] width 5 height 6
click at [220, 140] on icon at bounding box center [219, 142] width 5 height 6
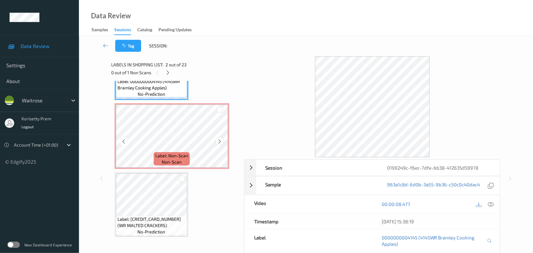
click at [220, 141] on icon at bounding box center [219, 142] width 5 height 6
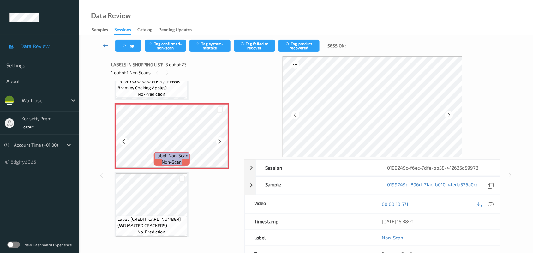
click at [220, 141] on icon at bounding box center [219, 142] width 5 height 6
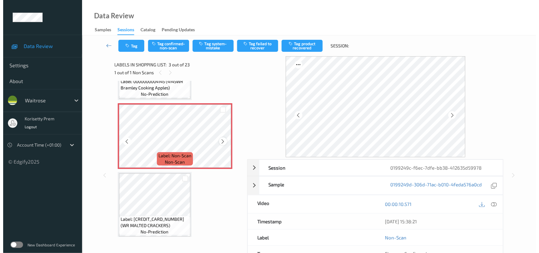
scroll to position [39, 0]
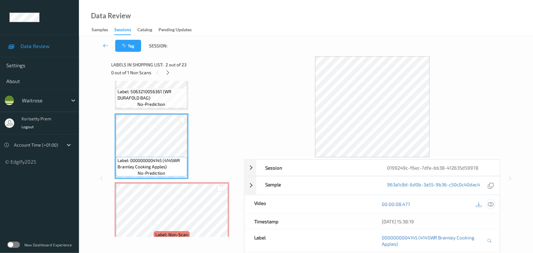
click at [490, 204] on icon at bounding box center [491, 204] width 6 height 6
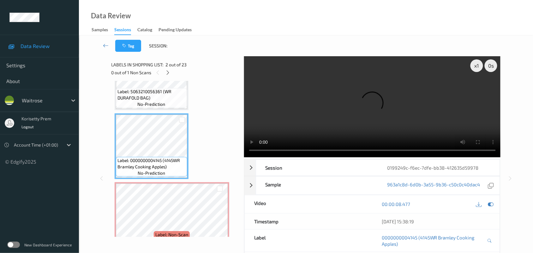
click at [354, 113] on video at bounding box center [372, 106] width 257 height 101
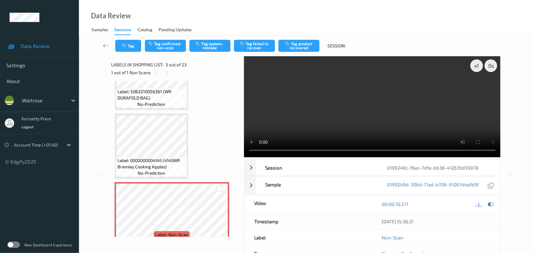
click at [355, 107] on video at bounding box center [372, 106] width 257 height 101
click at [209, 47] on button "Tag system-mistake" at bounding box center [209, 46] width 41 height 12
click at [128, 41] on button "Tag" at bounding box center [128, 46] width 26 height 12
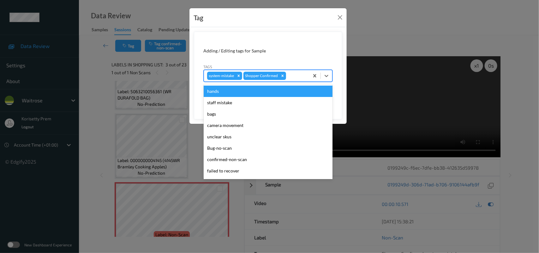
click at [293, 76] on div at bounding box center [296, 76] width 19 height 8
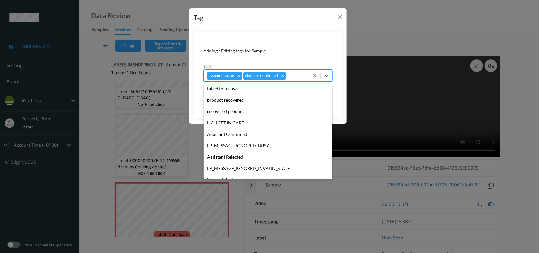
scroll to position [146, 0]
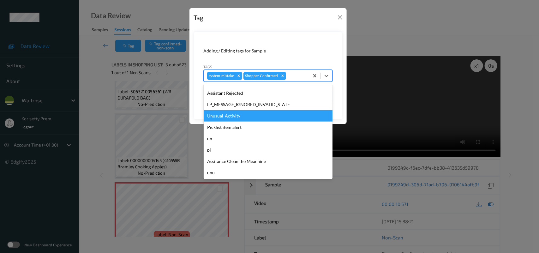
click at [227, 115] on div "Unusual-Activity" at bounding box center [268, 115] width 129 height 11
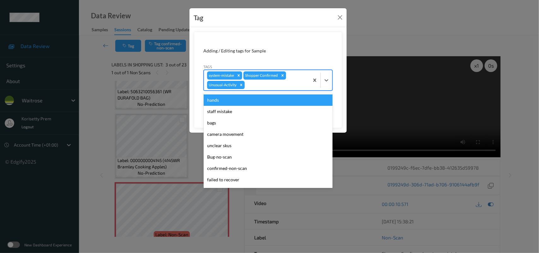
click at [257, 86] on div at bounding box center [276, 85] width 60 height 8
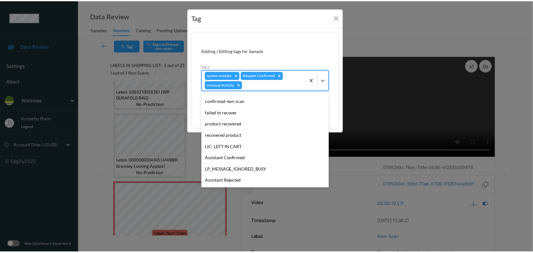
scroll to position [135, 0]
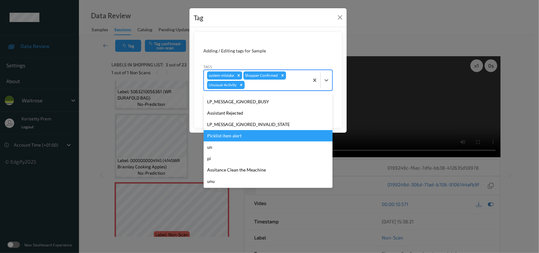
click at [239, 138] on div "Picklist item alert" at bounding box center [268, 135] width 129 height 11
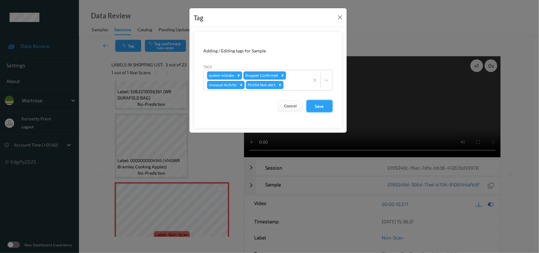
click at [313, 108] on button "Save" at bounding box center [319, 106] width 26 height 12
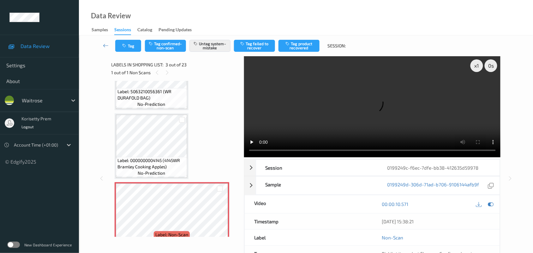
click at [153, 103] on span "no-prediction" at bounding box center [152, 104] width 28 height 6
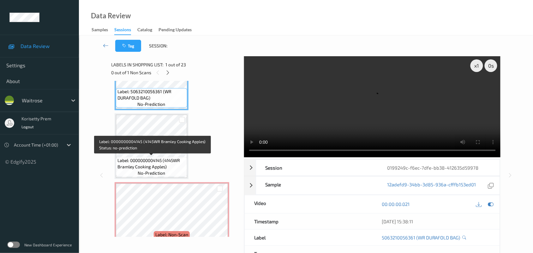
click at [145, 157] on span "Label: 0000000004145 (4145WR Bramley Cooking Apples)" at bounding box center [151, 163] width 68 height 13
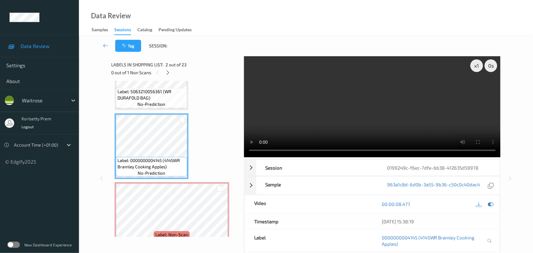
scroll to position [0, 0]
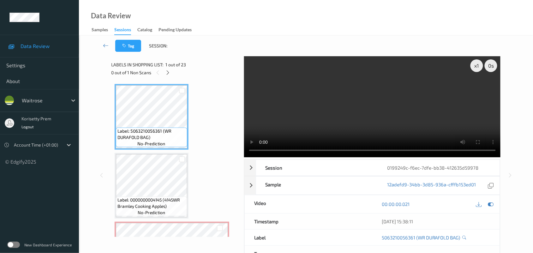
click at [328, 115] on video at bounding box center [372, 106] width 257 height 101
drag, startPoint x: 328, startPoint y: 92, endPoint x: 335, endPoint y: 89, distance: 8.2
click at [328, 92] on video at bounding box center [372, 106] width 257 height 101
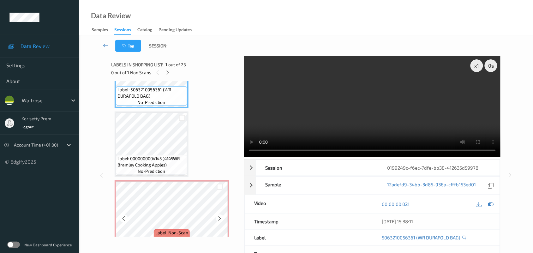
scroll to position [79, 0]
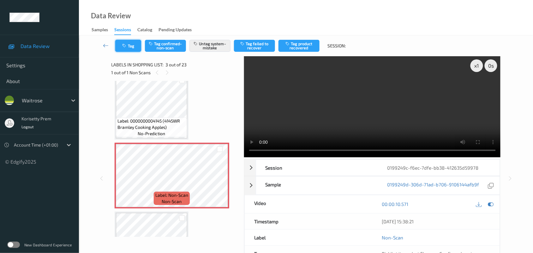
click at [126, 48] on button "Tag" at bounding box center [128, 46] width 26 height 12
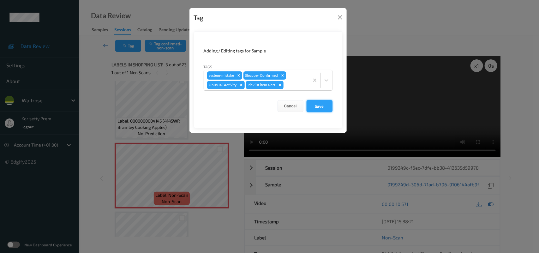
click at [315, 107] on button "Save" at bounding box center [319, 106] width 26 height 12
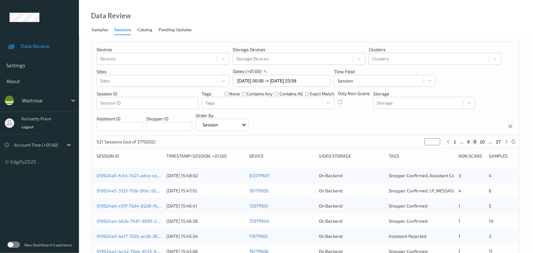
click at [499, 144] on button "27" at bounding box center [498, 142] width 9 height 6
type input "**"
click at [487, 142] on button "26" at bounding box center [484, 142] width 9 height 6
type input "**"
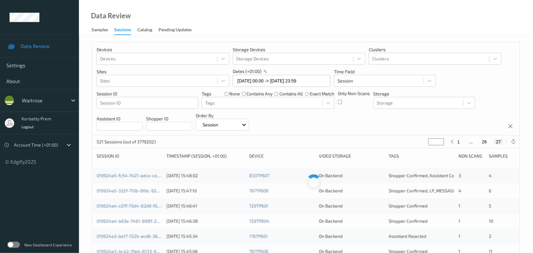
type input "**"
click at [477, 144] on button "25" at bounding box center [477, 142] width 9 height 6
type input "**"
click at [473, 144] on button "24" at bounding box center [472, 142] width 9 height 6
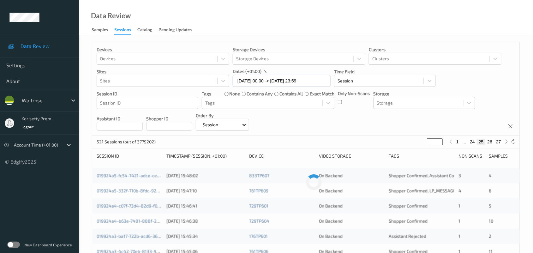
type input "**"
click at [465, 142] on button "23" at bounding box center [464, 142] width 9 height 6
type input "**"
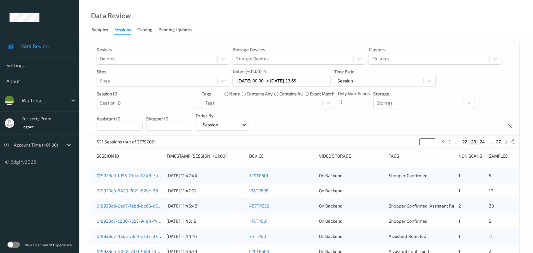
click at [466, 142] on button "22" at bounding box center [464, 142] width 9 height 6
type input "**"
click at [465, 142] on button "21" at bounding box center [464, 142] width 9 height 6
type input "**"
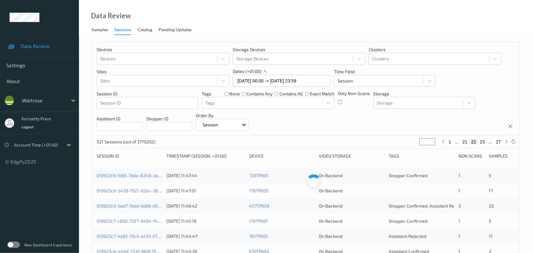
type input "**"
click at [464, 144] on button "20" at bounding box center [464, 142] width 9 height 6
type input "**"
click at [371, 117] on div "Devices Devices Storage Devices Storage Devices Clusters Clusters Sites Sites d…" at bounding box center [305, 88] width 427 height 93
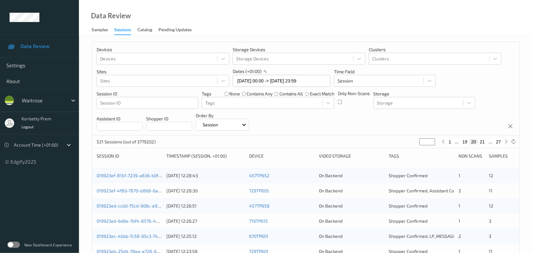
click at [384, 123] on div "Devices Devices Storage Devices Storage Devices Clusters Clusters Sites Sites d…" at bounding box center [305, 88] width 427 height 93
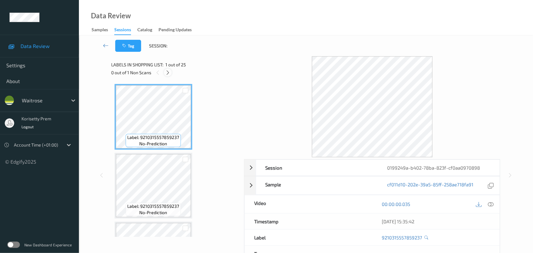
click at [165, 72] on icon at bounding box center [167, 73] width 5 height 6
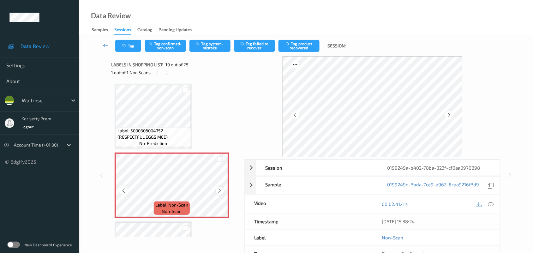
click at [221, 190] on icon at bounding box center [219, 191] width 5 height 6
click at [221, 189] on icon at bounding box center [219, 191] width 5 height 6
click at [222, 188] on icon at bounding box center [219, 191] width 5 height 6
click at [139, 128] on span "Label: 5000306004752 (RESPECTFUL EGGS MED)" at bounding box center [153, 134] width 72 height 13
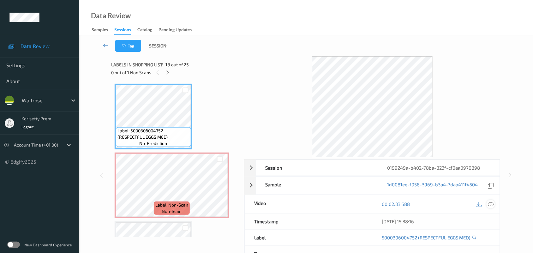
click at [490, 204] on icon at bounding box center [491, 204] width 6 height 6
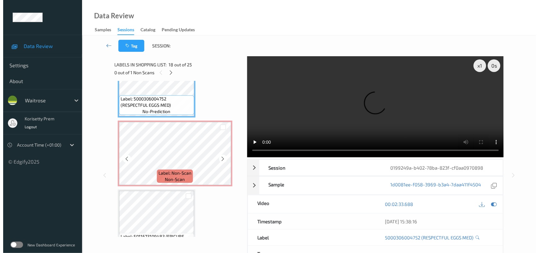
scroll to position [1249, 0]
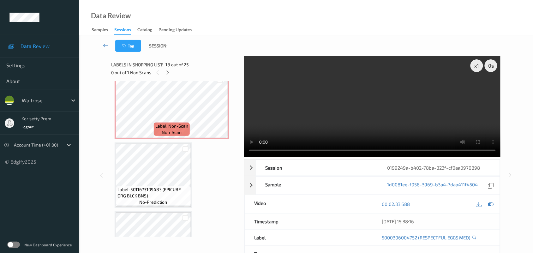
click at [316, 82] on video at bounding box center [372, 106] width 257 height 101
click at [362, 121] on video at bounding box center [372, 106] width 257 height 101
click at [111, 128] on div "Label: 9210315557859237 no-prediction Label: 9210315557859237 no-prediction Lab…" at bounding box center [175, 159] width 128 height 156
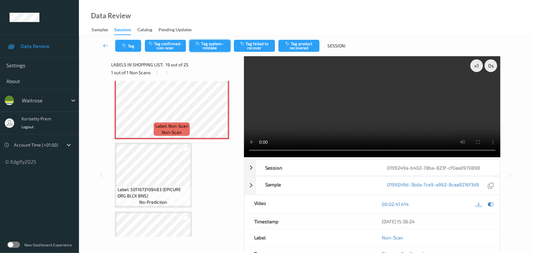
click at [219, 43] on button "Tag system-mistake" at bounding box center [209, 46] width 41 height 12
click at [128, 47] on button "Tag" at bounding box center [128, 46] width 26 height 12
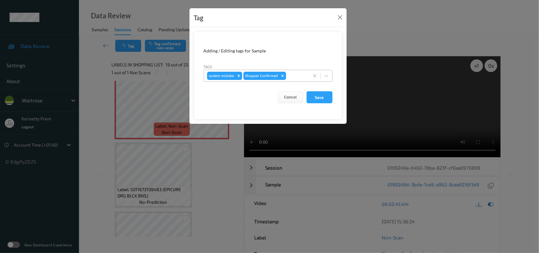
click at [297, 75] on div at bounding box center [296, 76] width 19 height 8
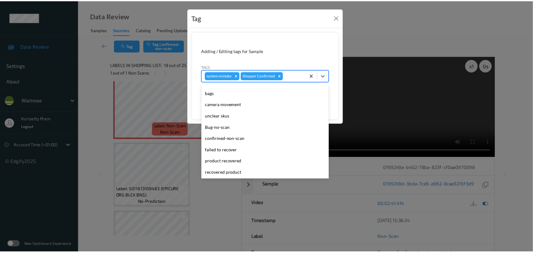
scroll to position [0, 0]
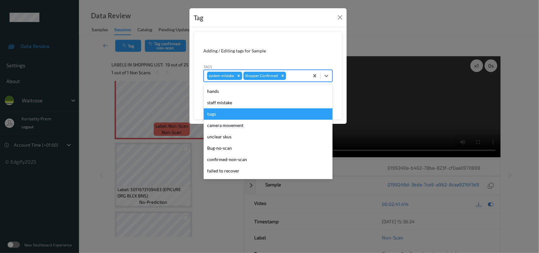
click at [223, 110] on div "bags" at bounding box center [268, 113] width 129 height 11
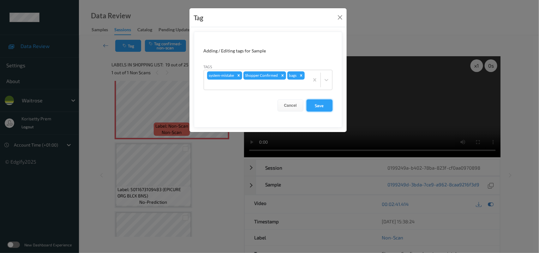
click at [319, 105] on button "Save" at bounding box center [319, 105] width 26 height 12
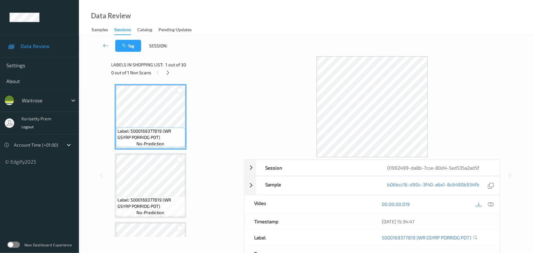
click at [168, 65] on span "1 out of 30" at bounding box center [176, 65] width 21 height 6
click at [166, 70] on icon at bounding box center [167, 73] width 5 height 6
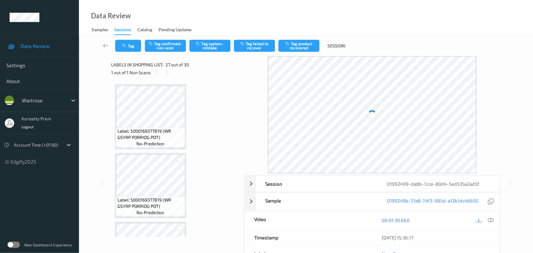
scroll to position [1719, 0]
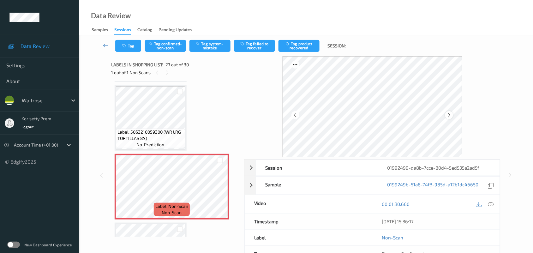
click at [448, 114] on icon at bounding box center [448, 115] width 5 height 6
click at [449, 114] on icon at bounding box center [448, 115] width 5 height 6
click at [450, 114] on icon at bounding box center [448, 115] width 5 height 6
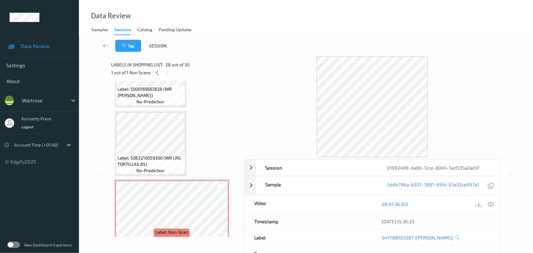
scroll to position [1680, 0]
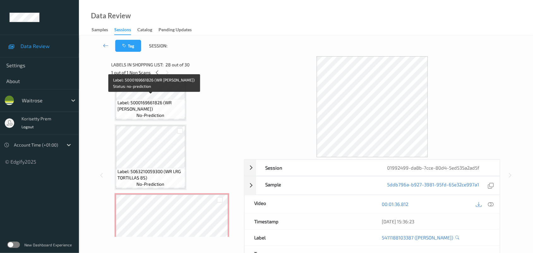
click at [144, 101] on span "Label: 5000169661826 (WR [PERSON_NAME])" at bounding box center [150, 105] width 66 height 13
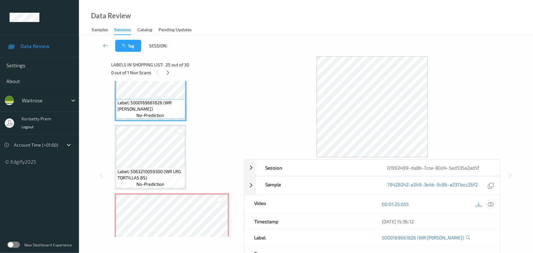
click at [489, 204] on icon at bounding box center [491, 204] width 6 height 6
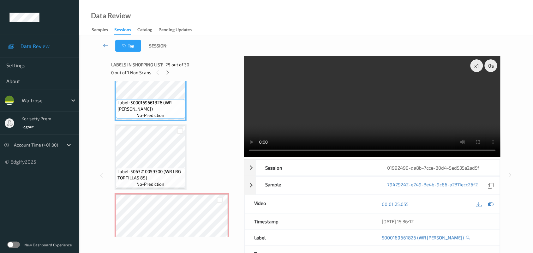
click at [310, 101] on video at bounding box center [372, 106] width 257 height 101
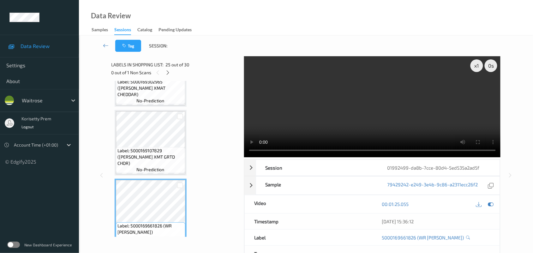
scroll to position [1561, 0]
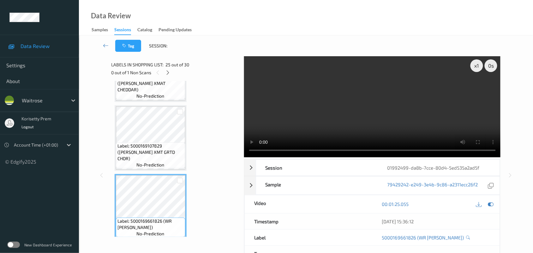
click at [324, 125] on video at bounding box center [372, 106] width 257 height 101
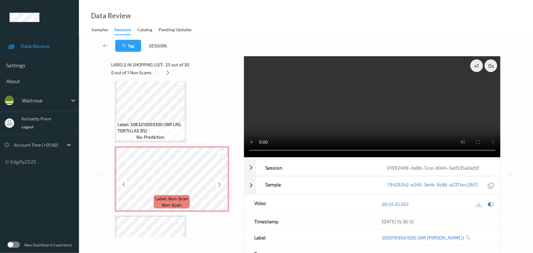
scroll to position [1709, 0]
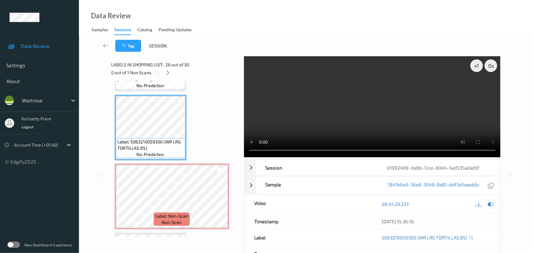
click at [490, 204] on icon at bounding box center [491, 204] width 6 height 6
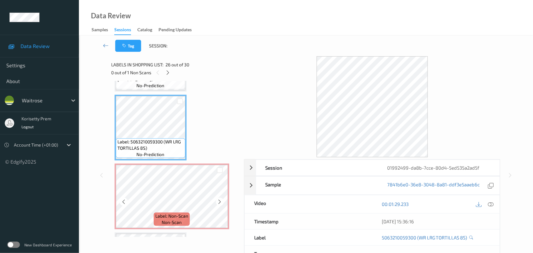
scroll to position [1670, 0]
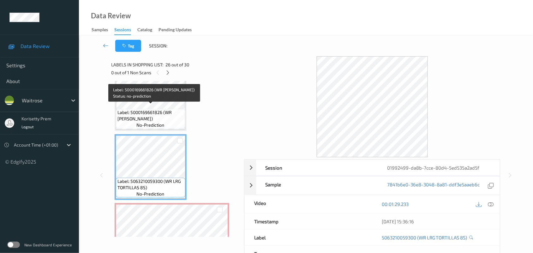
click at [149, 111] on span "Label: 5000169661826 (WR [PERSON_NAME])" at bounding box center [150, 115] width 66 height 13
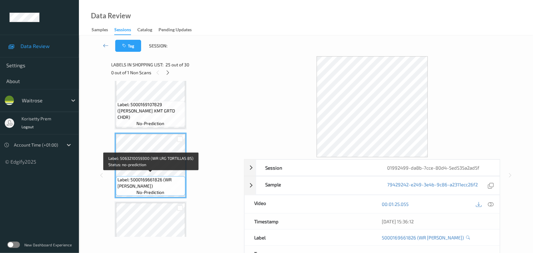
scroll to position [1591, 0]
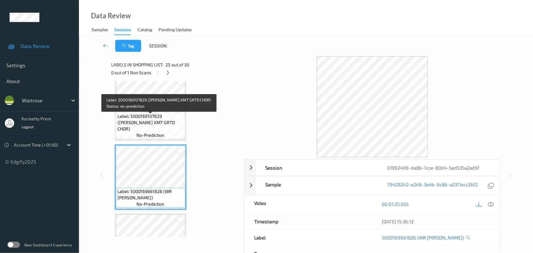
click at [139, 119] on span "Label: 5000169107829 ([PERSON_NAME] XMT GRTD CHDR)" at bounding box center [150, 122] width 66 height 19
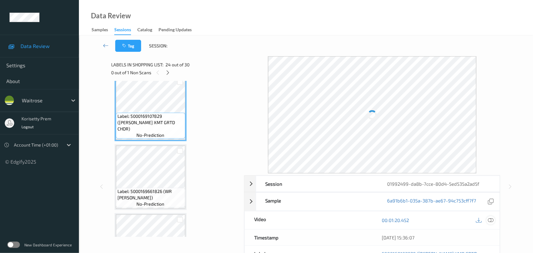
click at [490, 220] on icon at bounding box center [491, 220] width 6 height 6
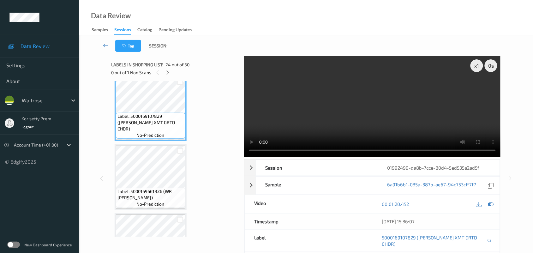
click at [345, 114] on video at bounding box center [372, 106] width 257 height 101
click at [335, 119] on video at bounding box center [372, 106] width 257 height 101
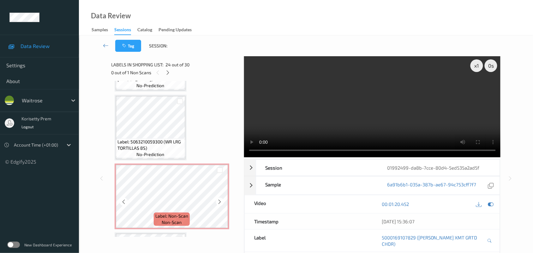
scroll to position [1670, 0]
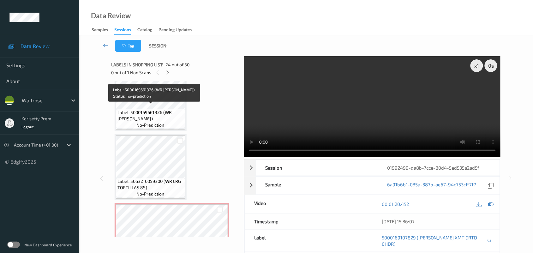
click at [145, 111] on span "Label: 5000169661826 (WR [PERSON_NAME])" at bounding box center [150, 115] width 66 height 13
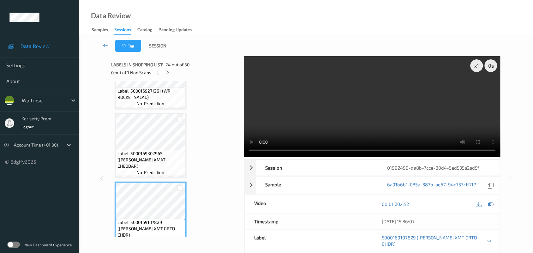
scroll to position [1473, 0]
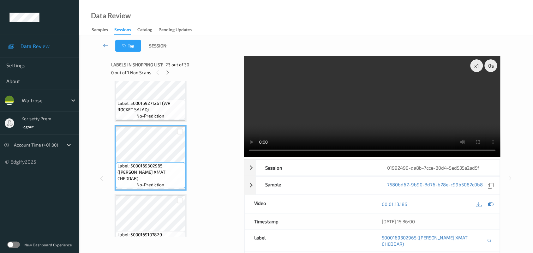
click at [360, 101] on video at bounding box center [372, 106] width 257 height 101
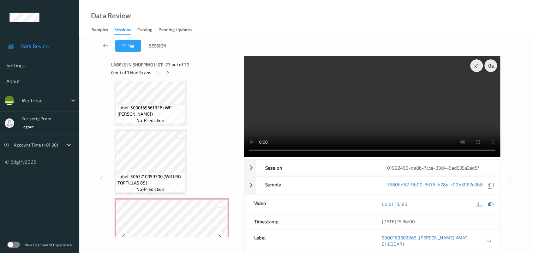
scroll to position [1670, 0]
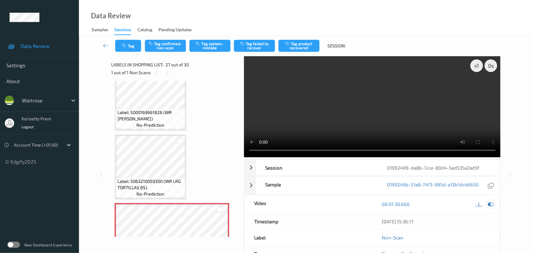
click at [493, 203] on icon at bounding box center [491, 204] width 6 height 6
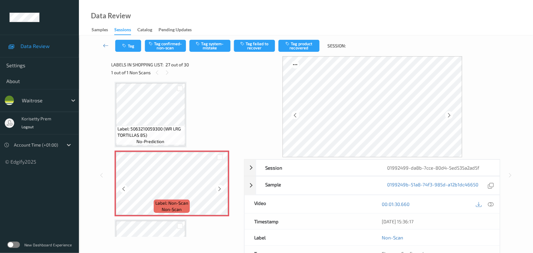
scroll to position [1749, 0]
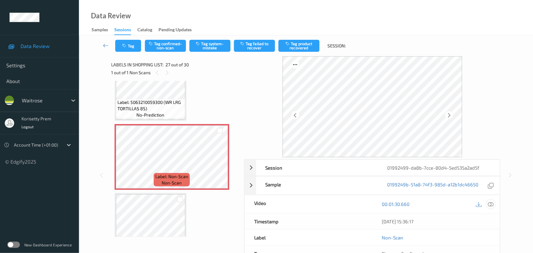
click at [490, 204] on icon at bounding box center [491, 204] width 6 height 6
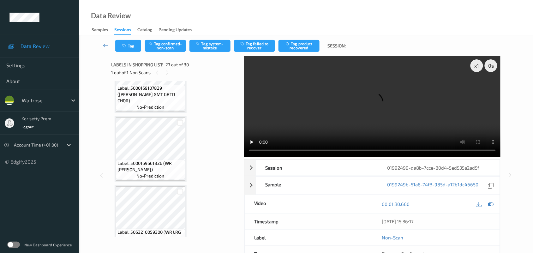
scroll to position [1552, 0]
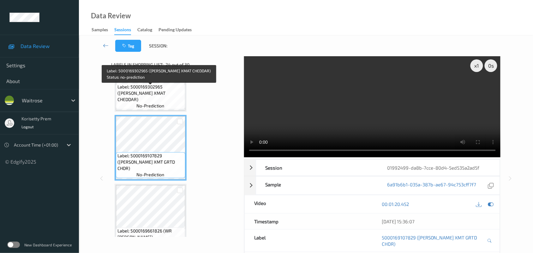
click at [149, 96] on span "Label: 5000169302965 (WR ESS XMAT CHEDDAR)" at bounding box center [150, 93] width 66 height 19
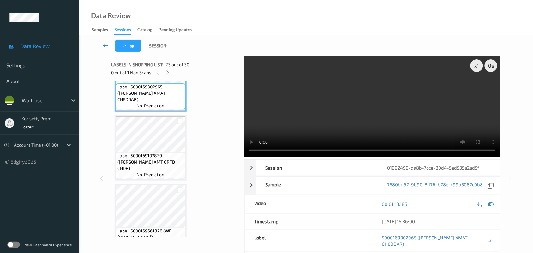
click at [365, 110] on video at bounding box center [372, 106] width 257 height 101
click at [266, 149] on video at bounding box center [372, 106] width 257 height 101
click at [361, 128] on video at bounding box center [372, 106] width 257 height 101
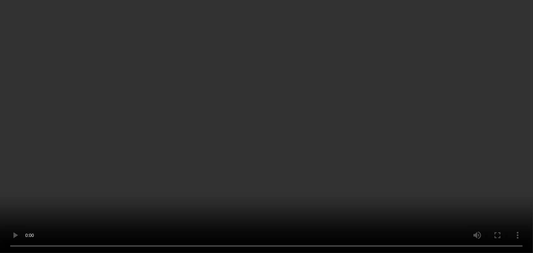
scroll to position [1749, 0]
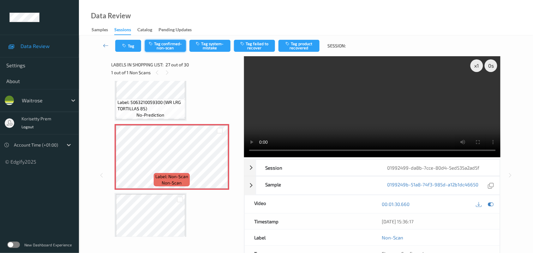
click at [168, 42] on button "Tag confirmed-non-scan" at bounding box center [165, 46] width 41 height 12
click at [255, 46] on button "Tag failed to recover" at bounding box center [254, 46] width 41 height 12
click at [128, 45] on button "Tag" at bounding box center [128, 46] width 26 height 12
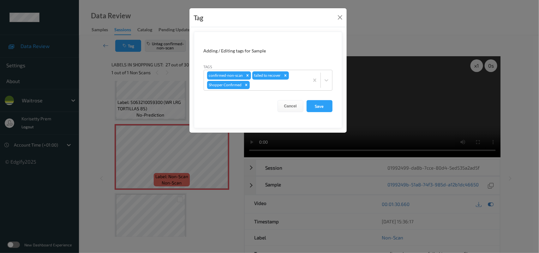
drag, startPoint x: 321, startPoint y: 103, endPoint x: 322, endPoint y: 95, distance: 7.7
click at [321, 103] on button "Save" at bounding box center [319, 106] width 26 height 12
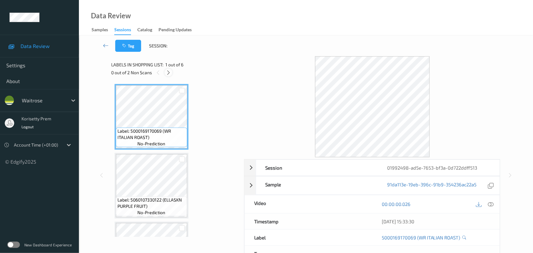
click at [170, 73] on icon at bounding box center [168, 73] width 5 height 6
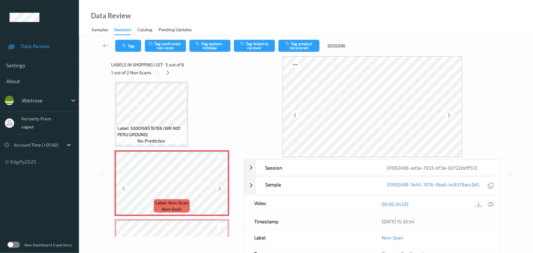
click at [220, 187] on icon at bounding box center [219, 189] width 5 height 6
click at [221, 187] on icon at bounding box center [219, 189] width 5 height 6
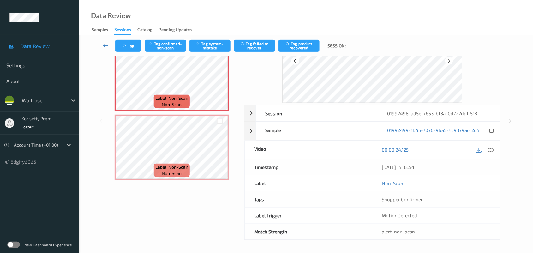
scroll to position [55, 0]
click at [220, 150] on icon at bounding box center [219, 153] width 5 height 6
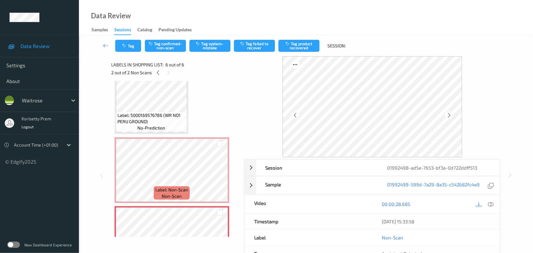
scroll to position [259, 0]
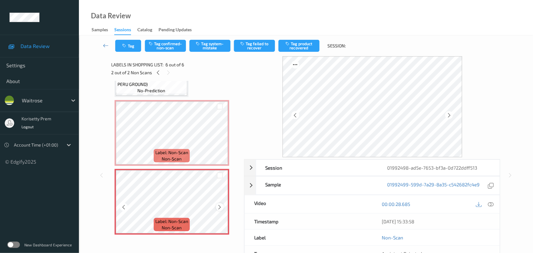
click at [218, 206] on icon at bounding box center [219, 207] width 5 height 6
click at [218, 205] on icon at bounding box center [219, 207] width 5 height 6
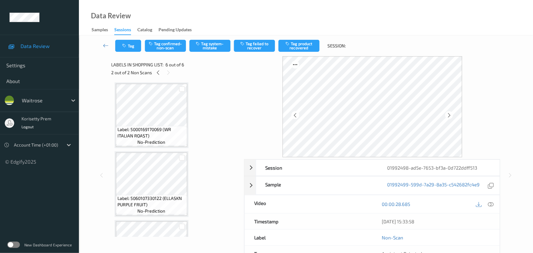
scroll to position [0, 0]
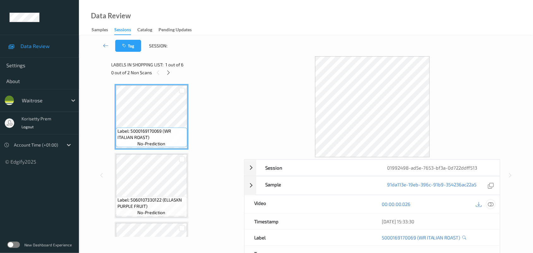
click at [492, 204] on icon at bounding box center [491, 204] width 6 height 6
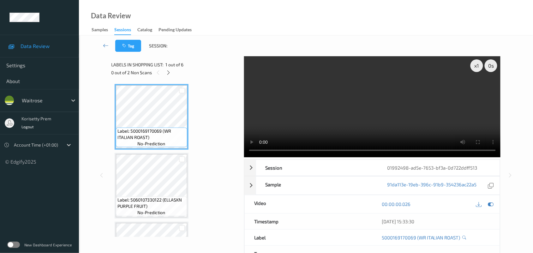
click at [307, 113] on video at bounding box center [372, 106] width 257 height 101
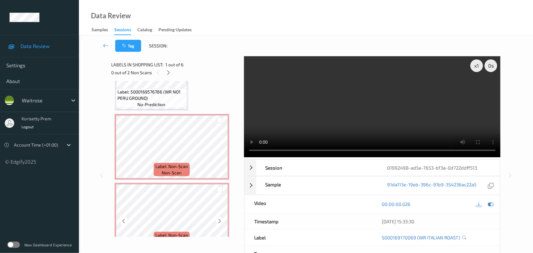
scroll to position [259, 0]
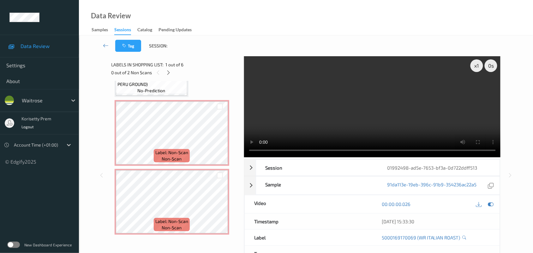
click at [370, 123] on video at bounding box center [372, 106] width 257 height 101
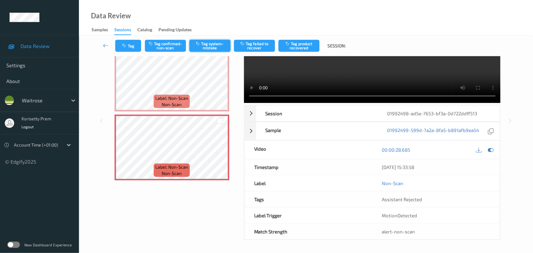
click at [217, 46] on button "Tag system-mistake" at bounding box center [209, 46] width 41 height 12
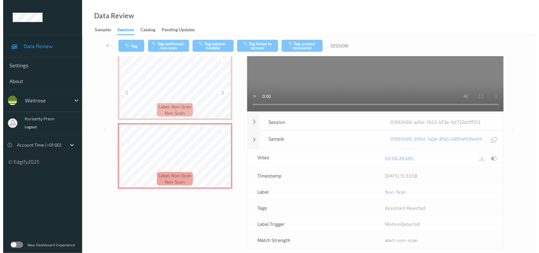
scroll to position [2, 0]
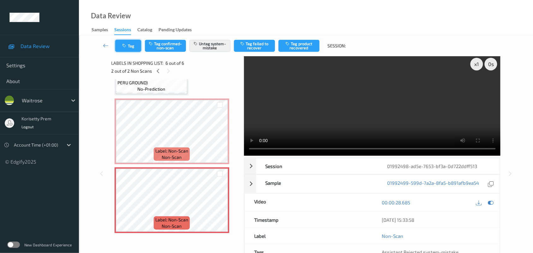
click at [125, 51] on button "Tag" at bounding box center [128, 46] width 26 height 12
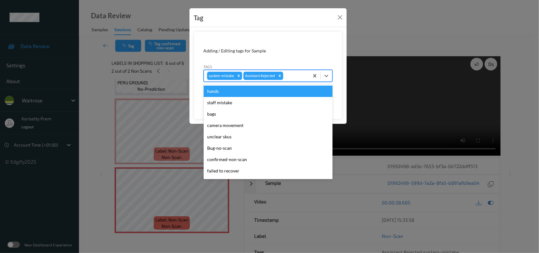
click at [297, 72] on div "system-mistake Assistant Rejected" at bounding box center [256, 75] width 105 height 11
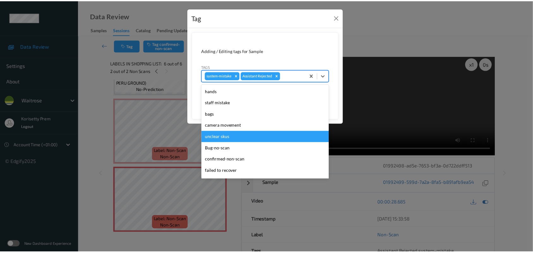
scroll to position [146, 0]
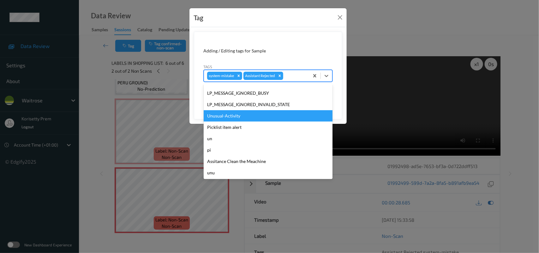
click at [216, 117] on div "Unusual-Activity" at bounding box center [268, 115] width 129 height 11
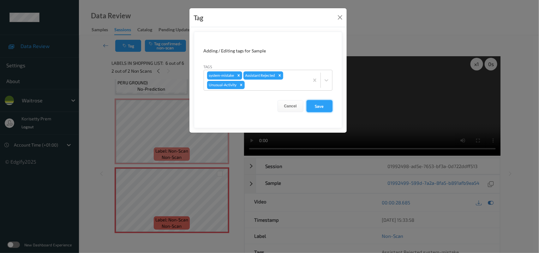
click at [330, 103] on button "Save" at bounding box center [319, 106] width 26 height 12
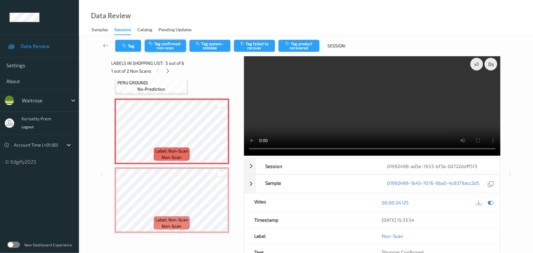
click at [157, 48] on button "Tag confirmed-non-scan" at bounding box center [165, 46] width 41 height 12
